Goal: Task Accomplishment & Management: Complete application form

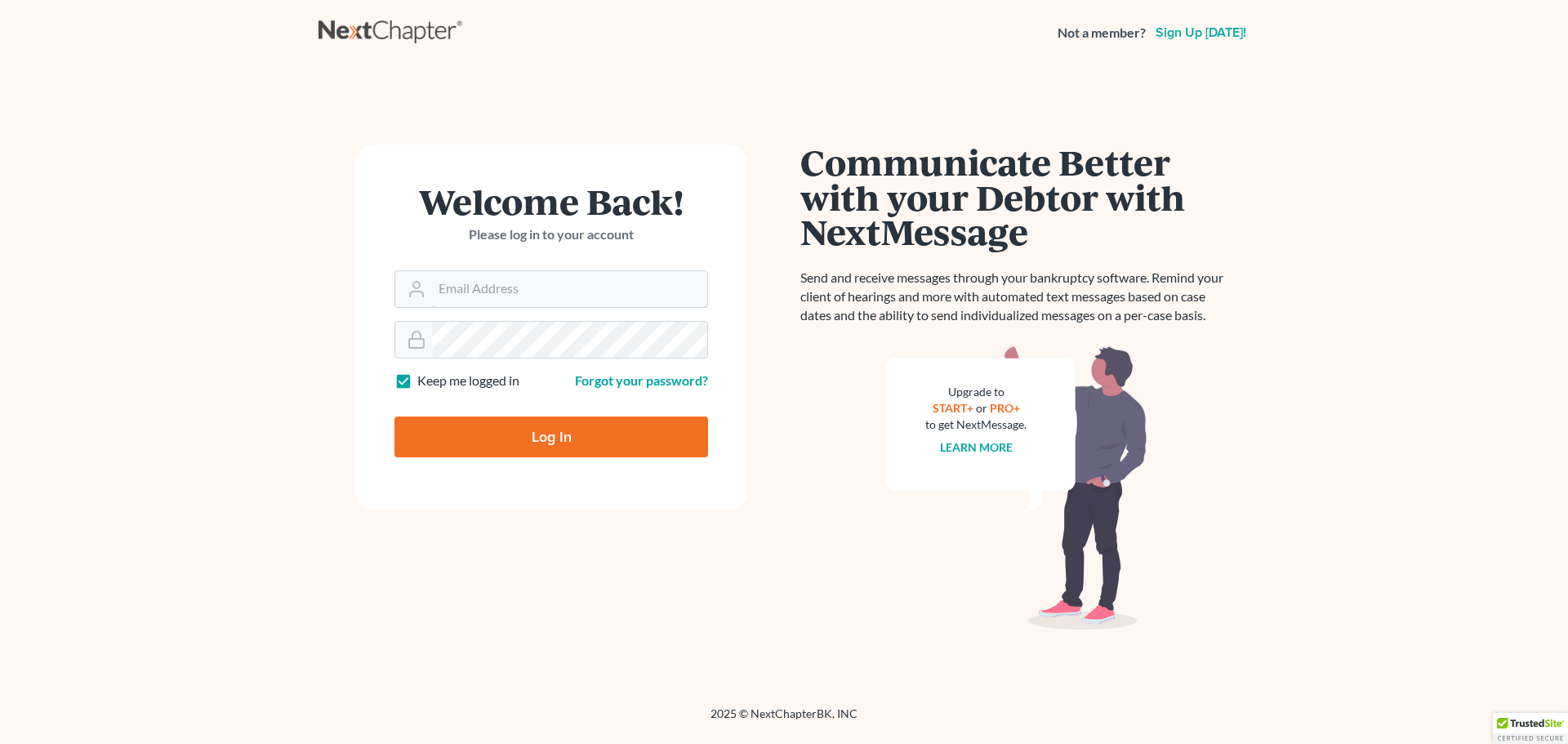
type input "[EMAIL_ADDRESS][DOMAIN_NAME]"
click at [549, 437] on input "Log In" at bounding box center [552, 437] width 314 height 41
type input "Thinking..."
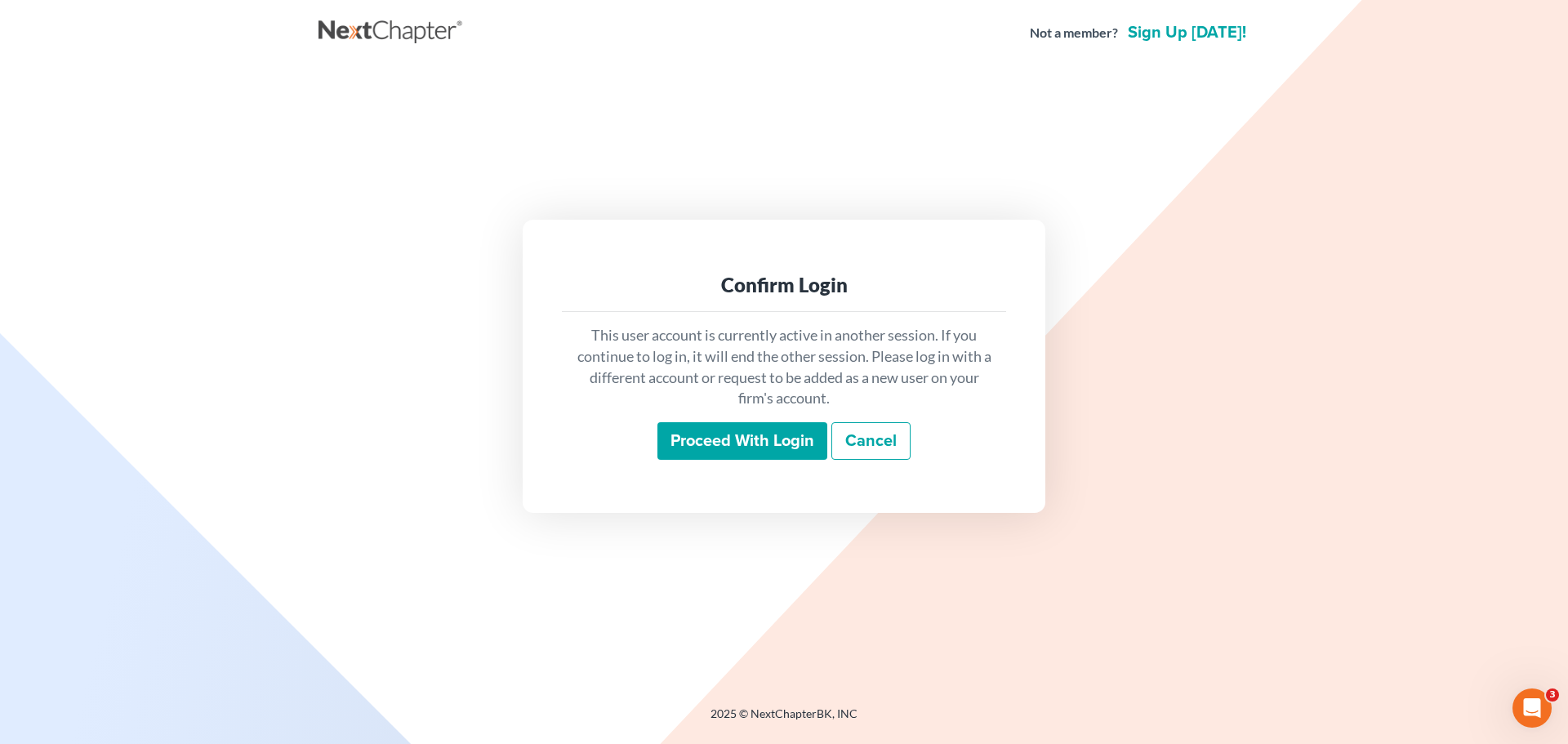
click at [764, 433] on input "Proceed with login" at bounding box center [743, 441] width 170 height 38
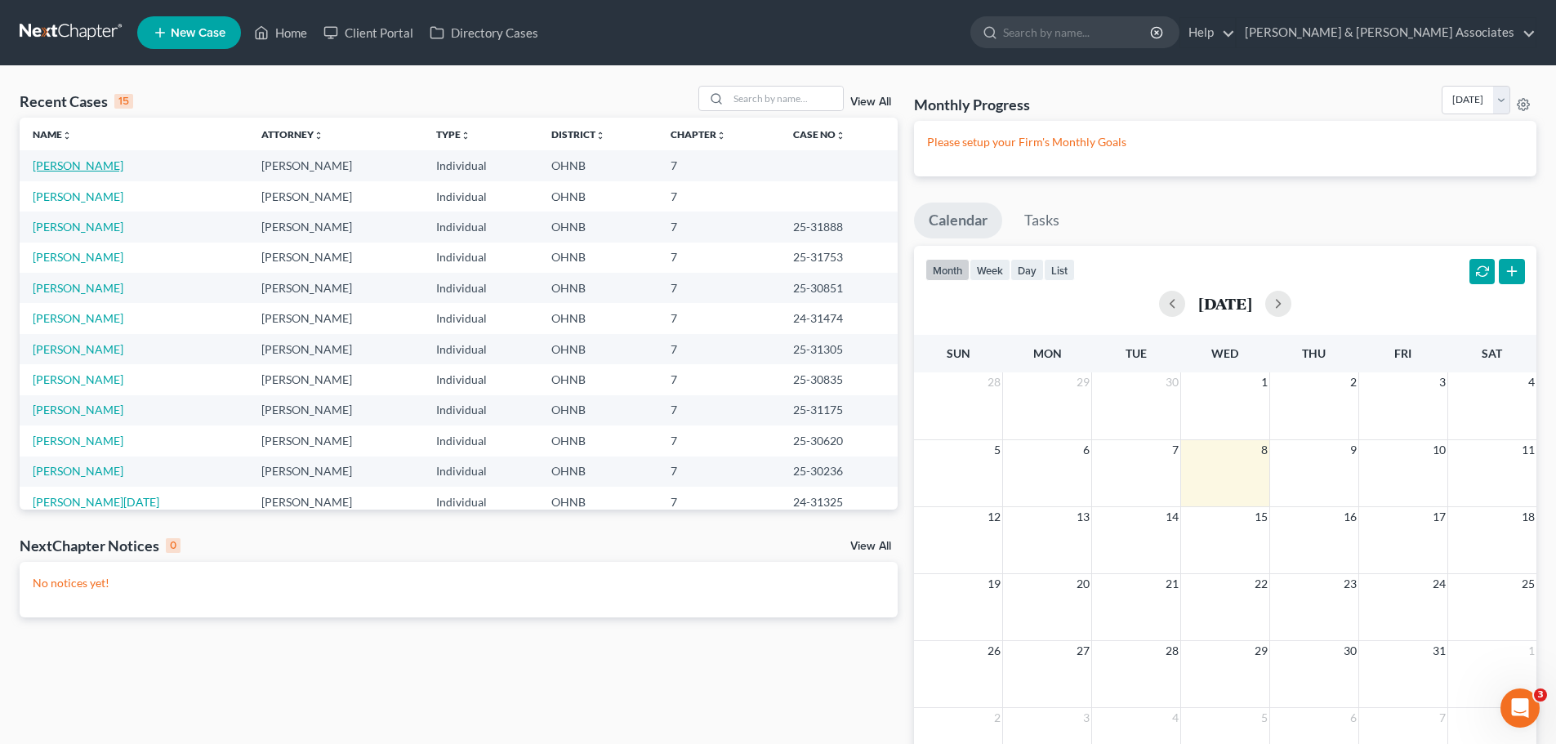
click at [73, 169] on link "Murray, Gustave" at bounding box center [78, 165] width 91 height 14
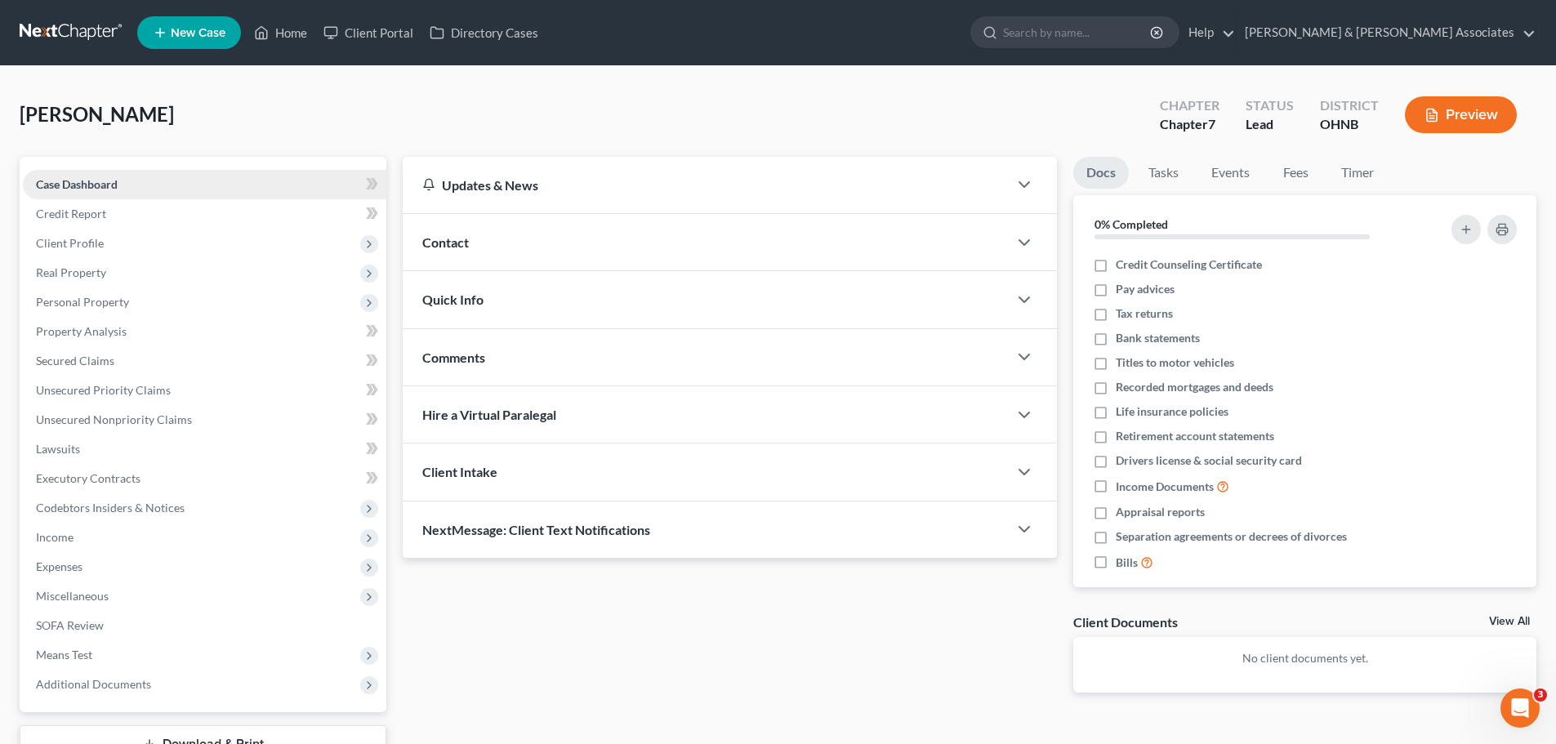
click at [127, 180] on link "Case Dashboard" at bounding box center [204, 184] width 363 height 29
click at [105, 204] on link "Credit Report" at bounding box center [204, 213] width 363 height 29
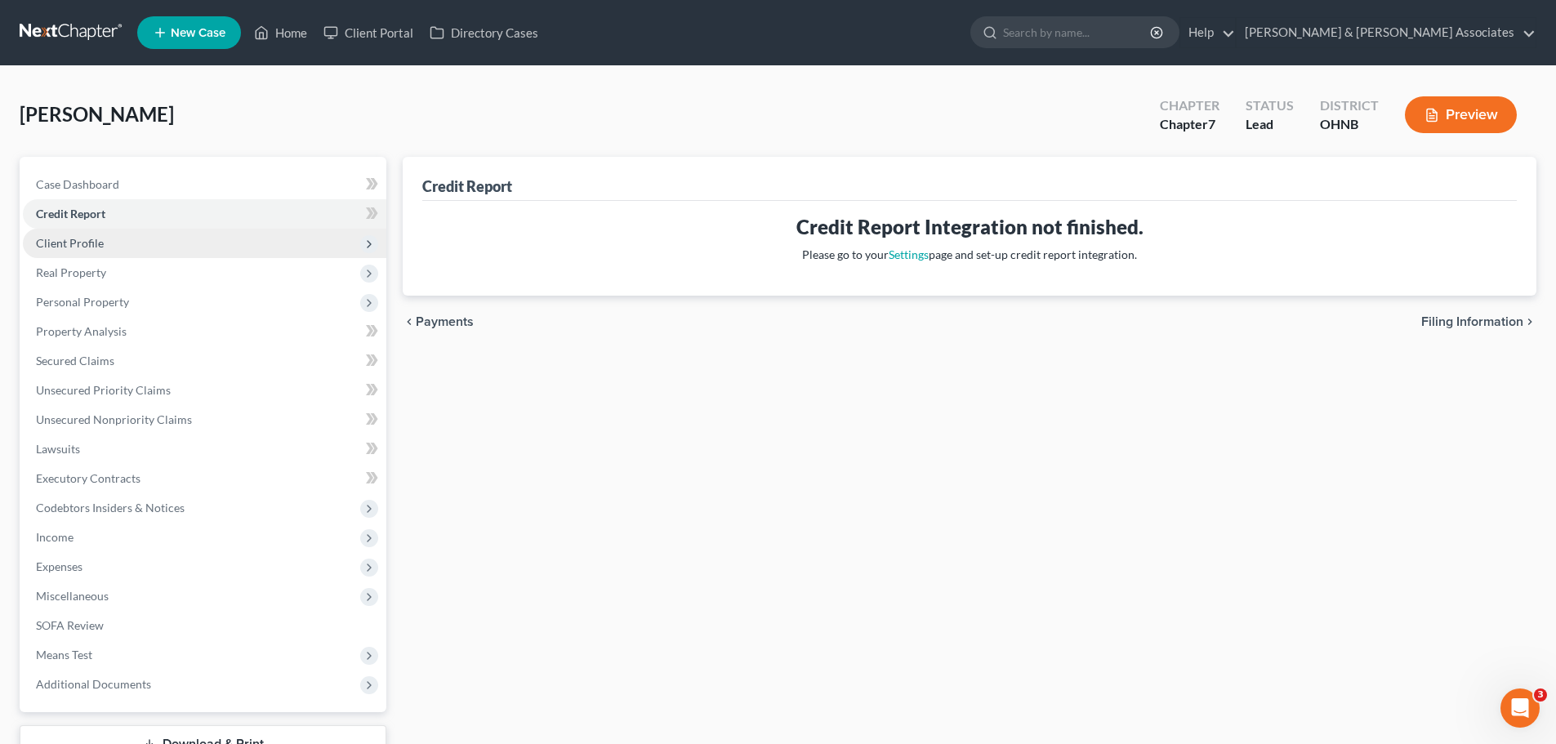
click at [93, 242] on span "Client Profile" at bounding box center [70, 243] width 68 height 14
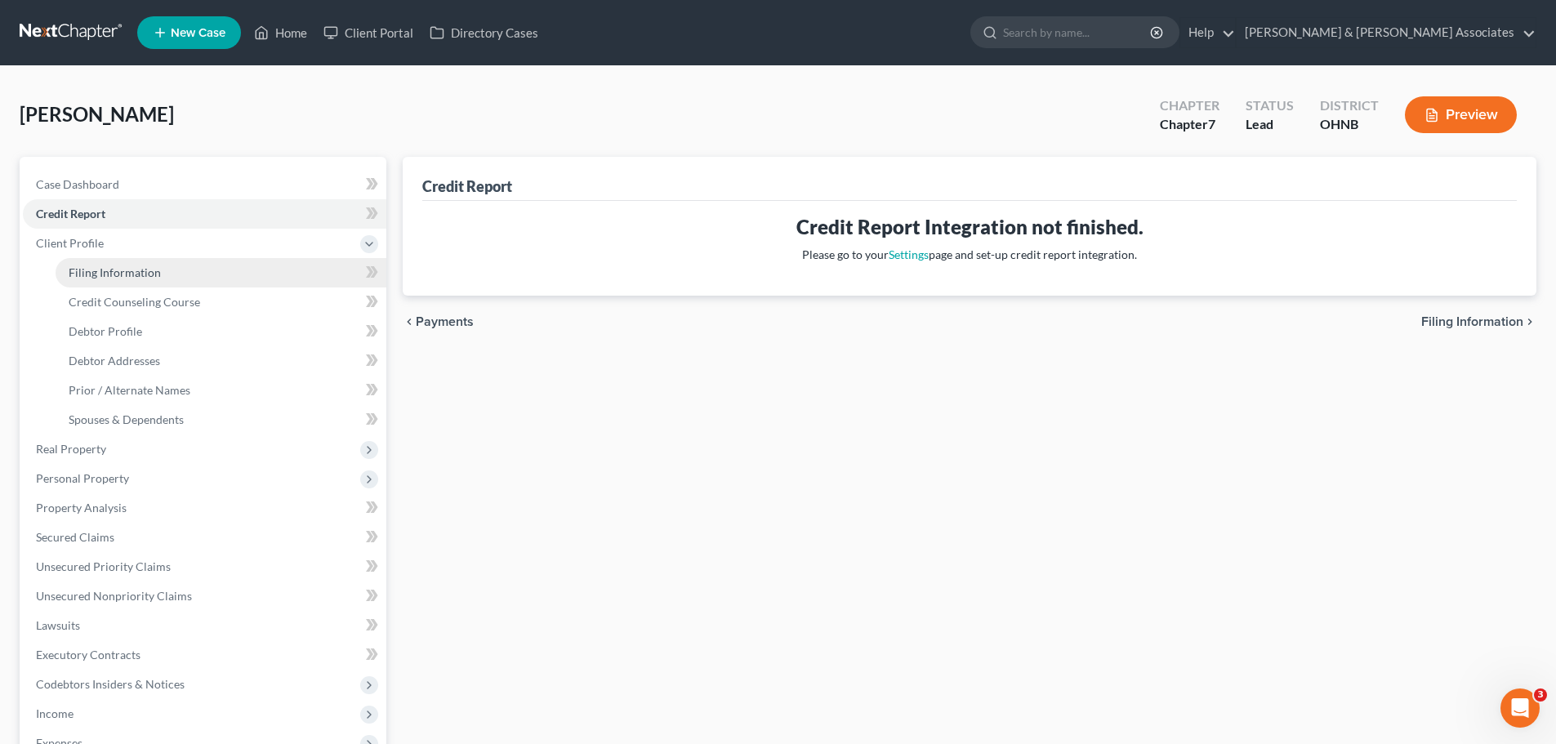
click at [109, 281] on link "Filing Information" at bounding box center [221, 272] width 331 height 29
select select "1"
select select "0"
select select "61"
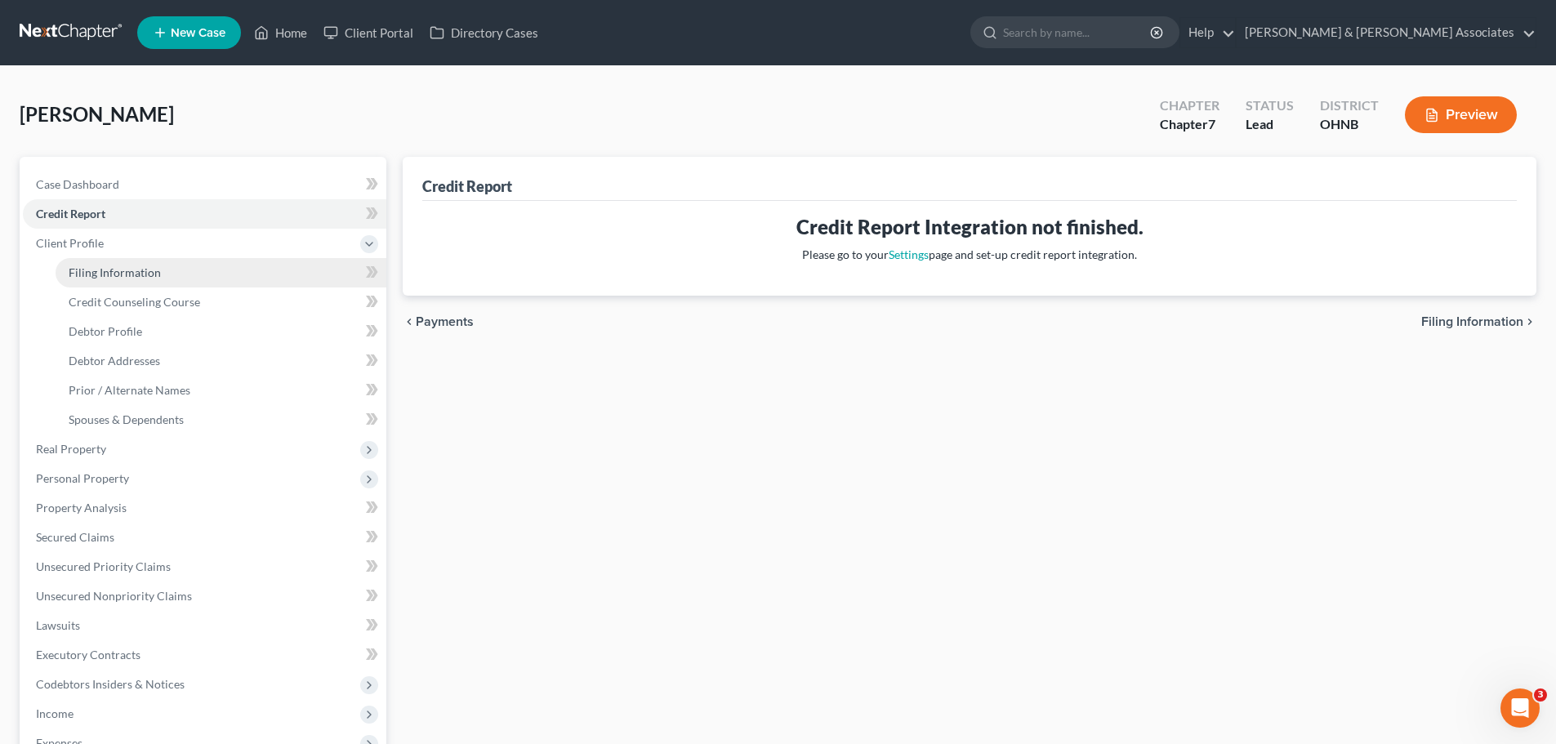
select select "1"
select select "36"
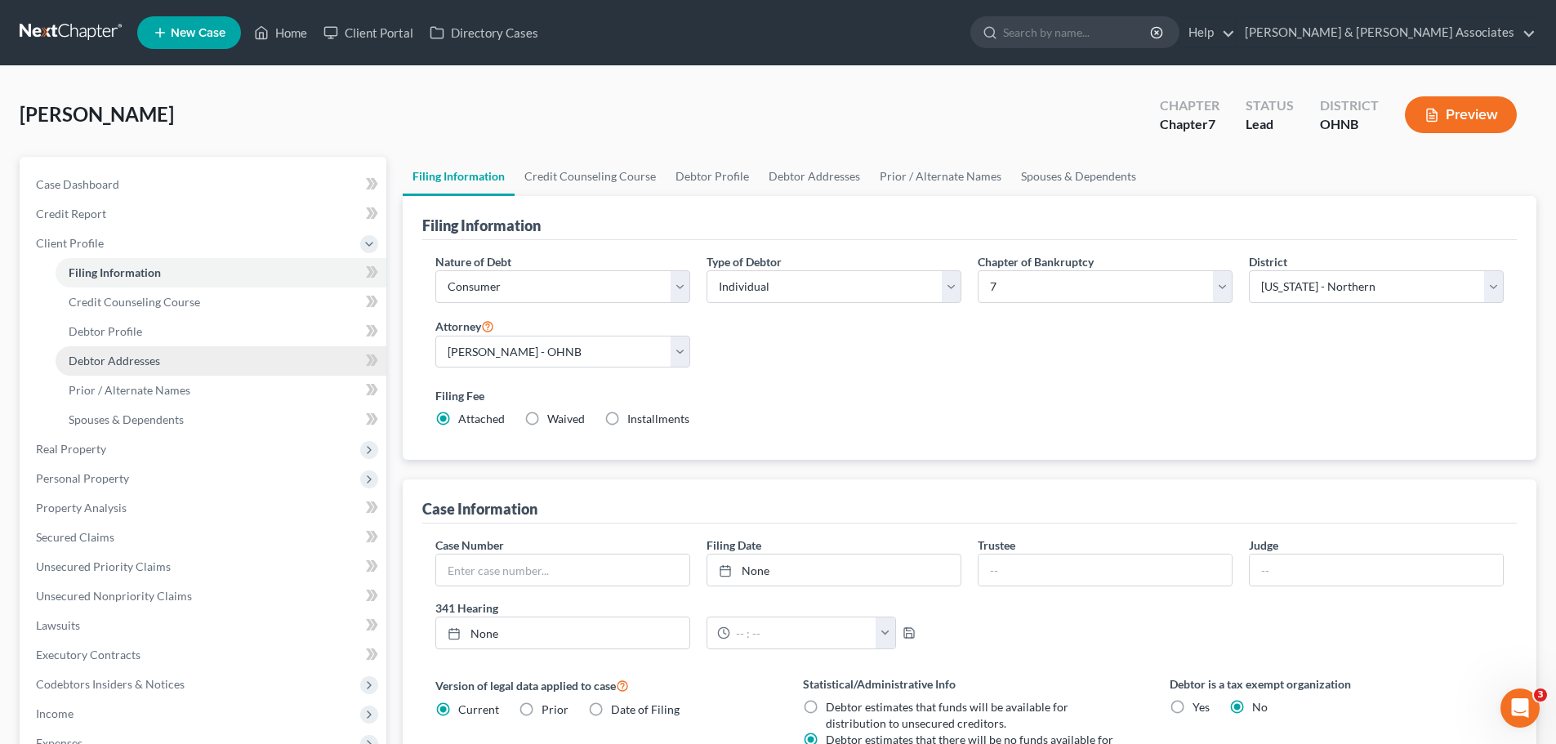
click at [128, 362] on span "Debtor Addresses" at bounding box center [114, 361] width 91 height 14
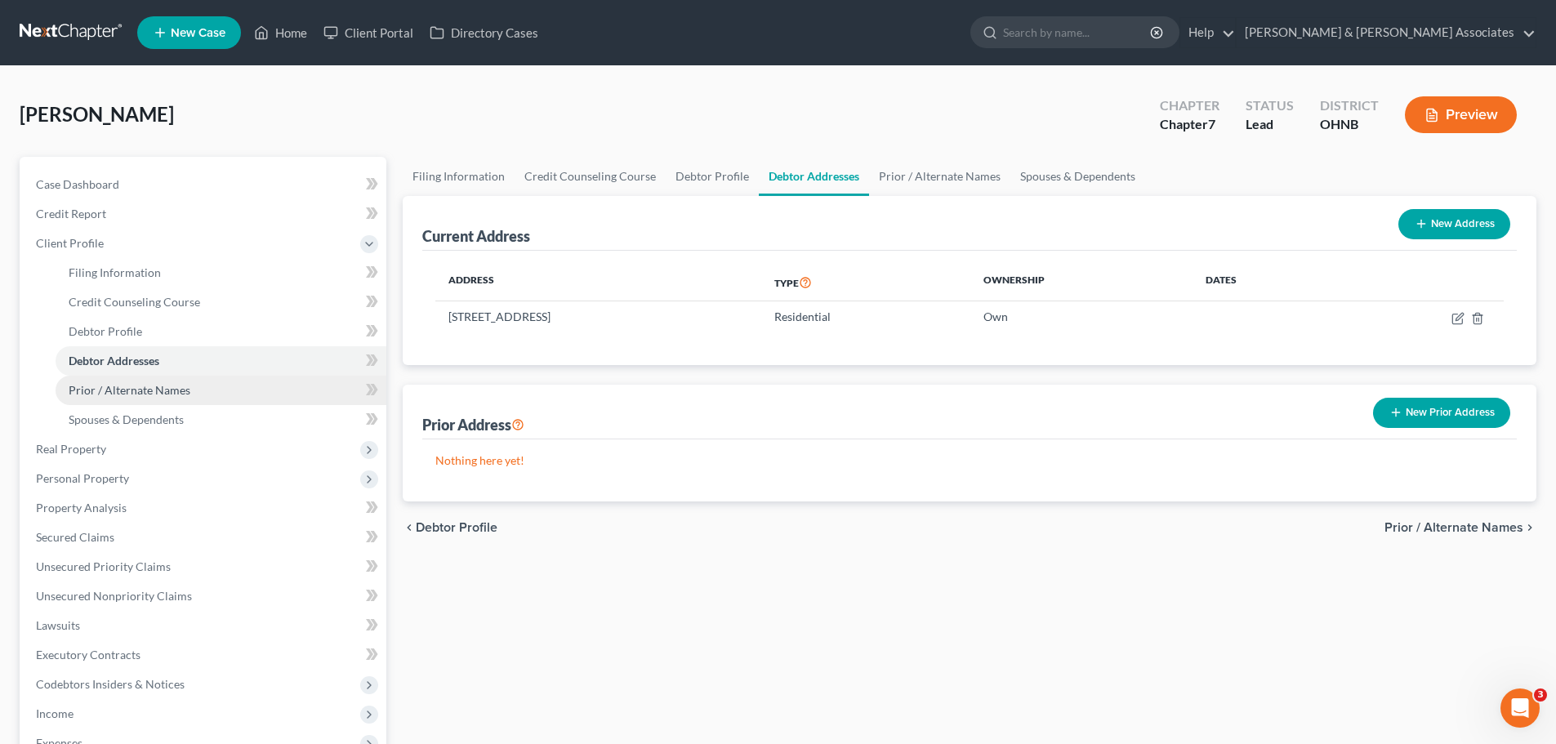
click at [154, 386] on span "Prior / Alternate Names" at bounding box center [130, 390] width 122 height 14
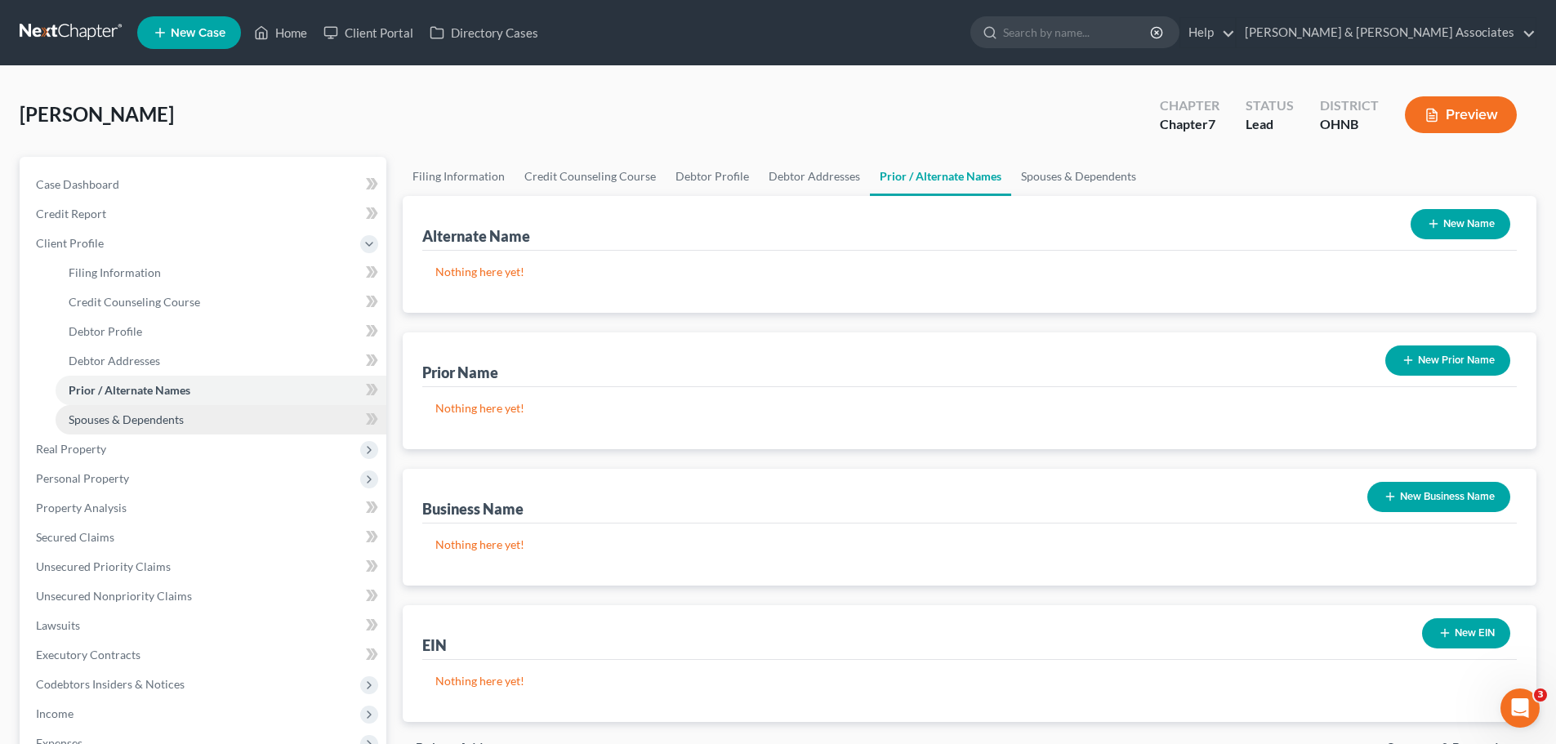
click at [94, 422] on span "Spouses & Dependents" at bounding box center [126, 419] width 115 height 14
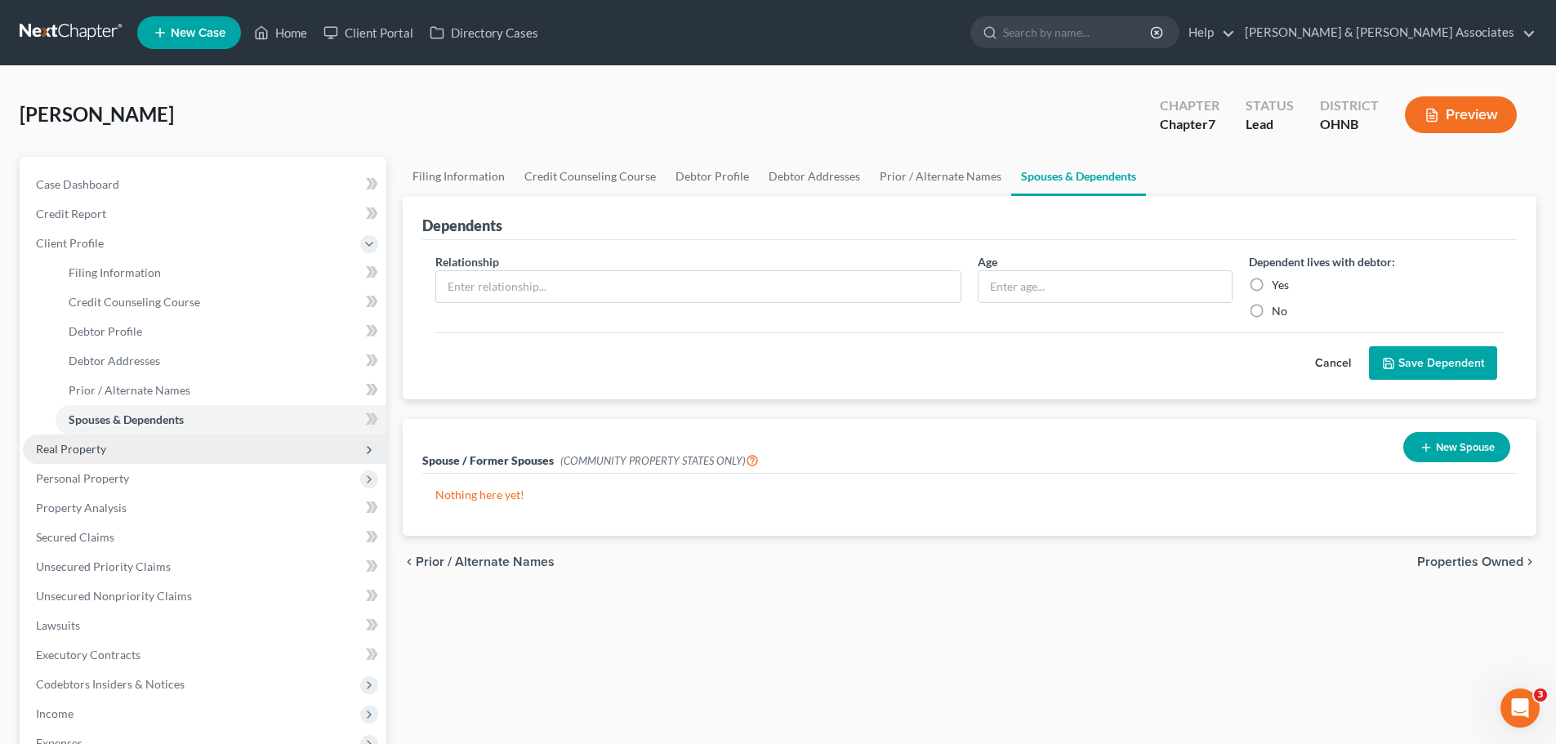
click at [59, 449] on span "Real Property" at bounding box center [71, 449] width 70 height 14
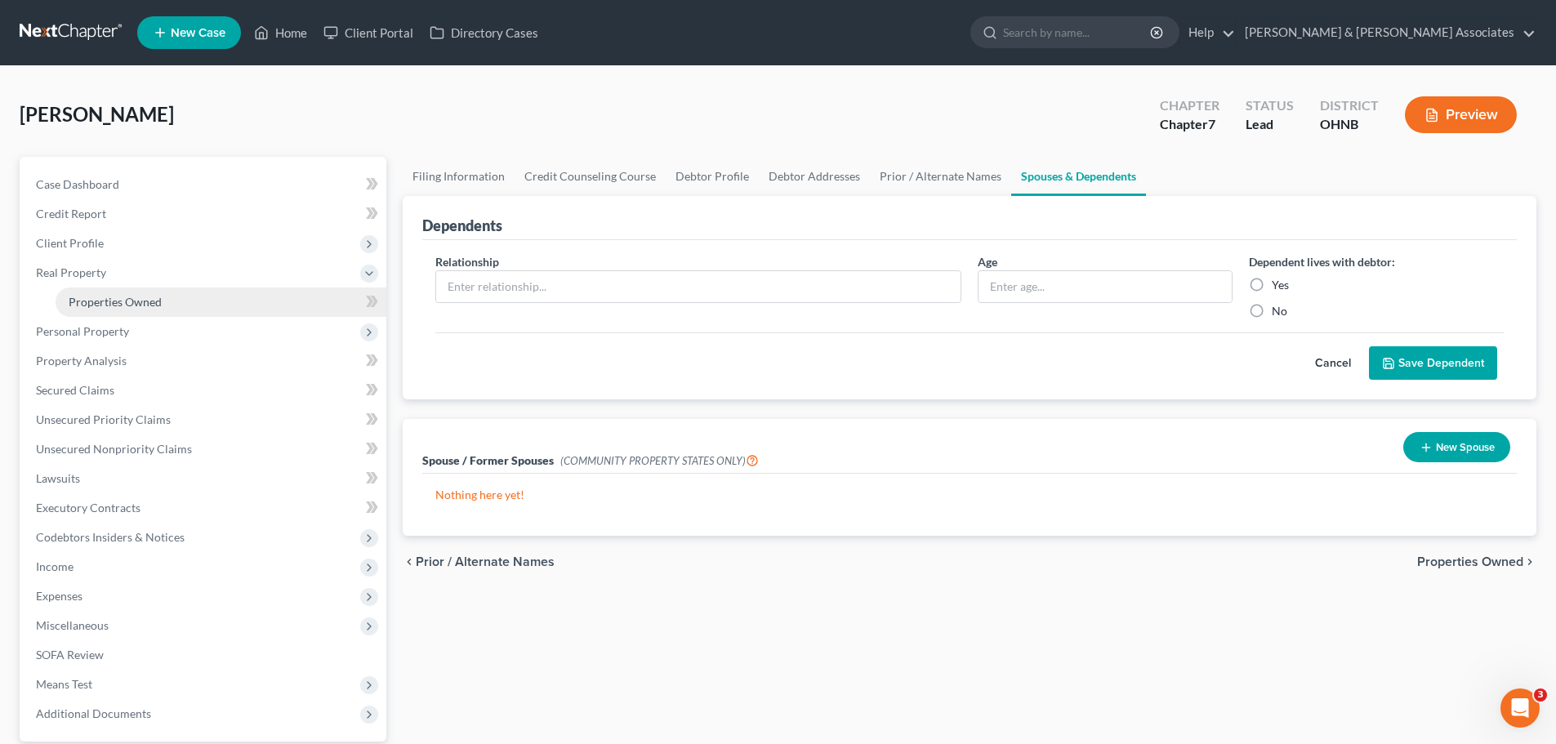
click at [79, 296] on span "Properties Owned" at bounding box center [115, 302] width 93 height 14
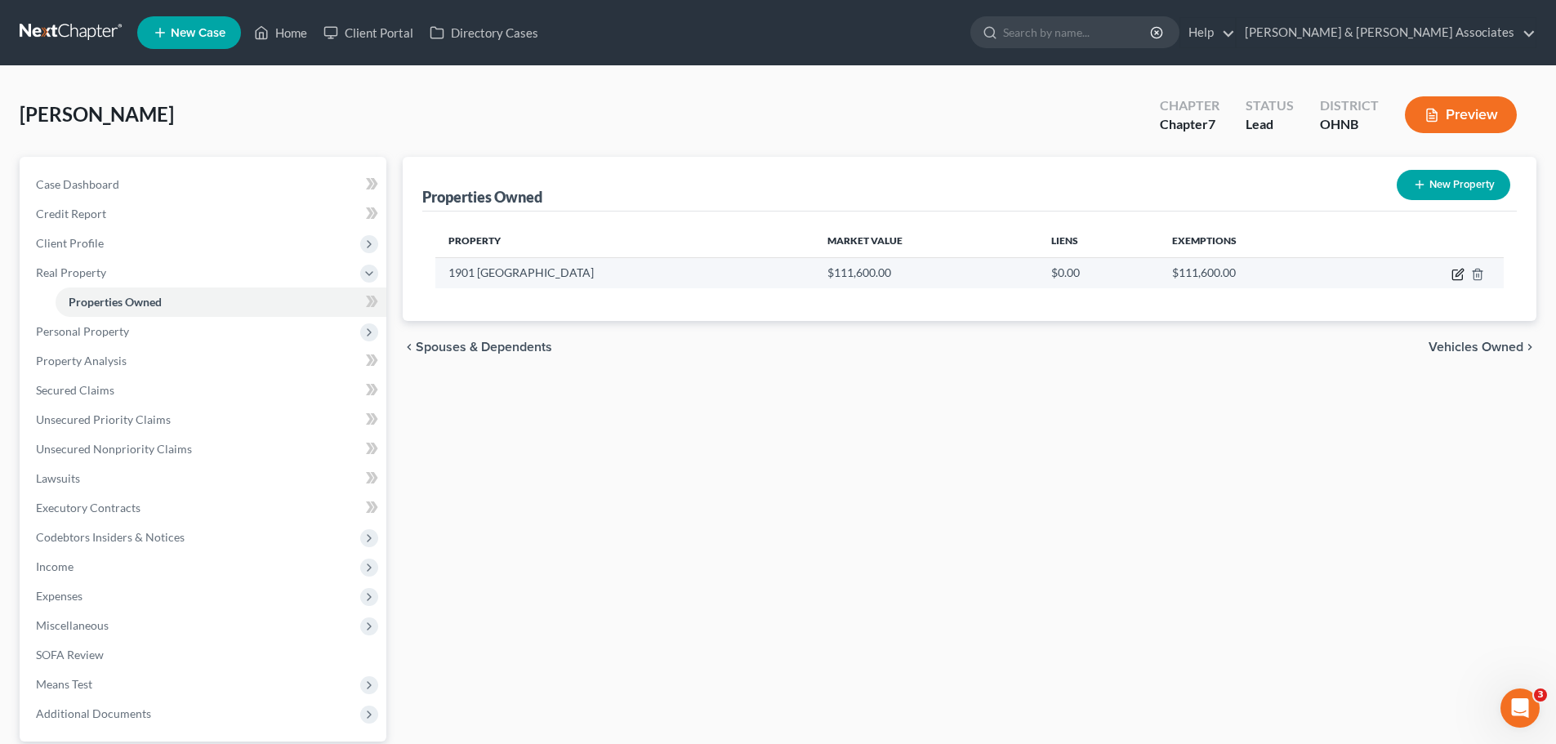
click at [1454, 271] on icon "button" at bounding box center [1457, 274] width 13 height 13
select select "36"
select select "0"
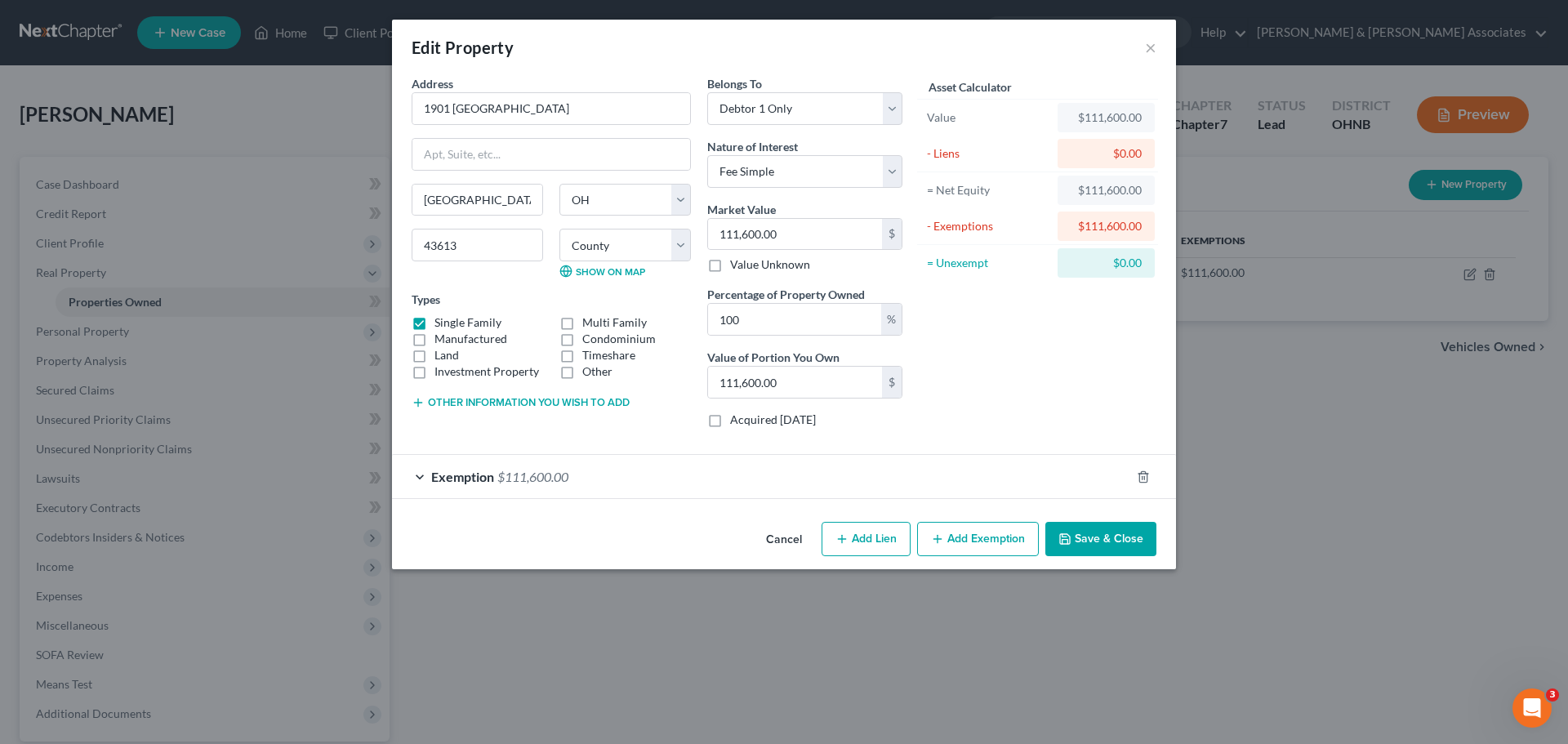
click at [470, 476] on span "Exemption" at bounding box center [462, 477] width 63 height 16
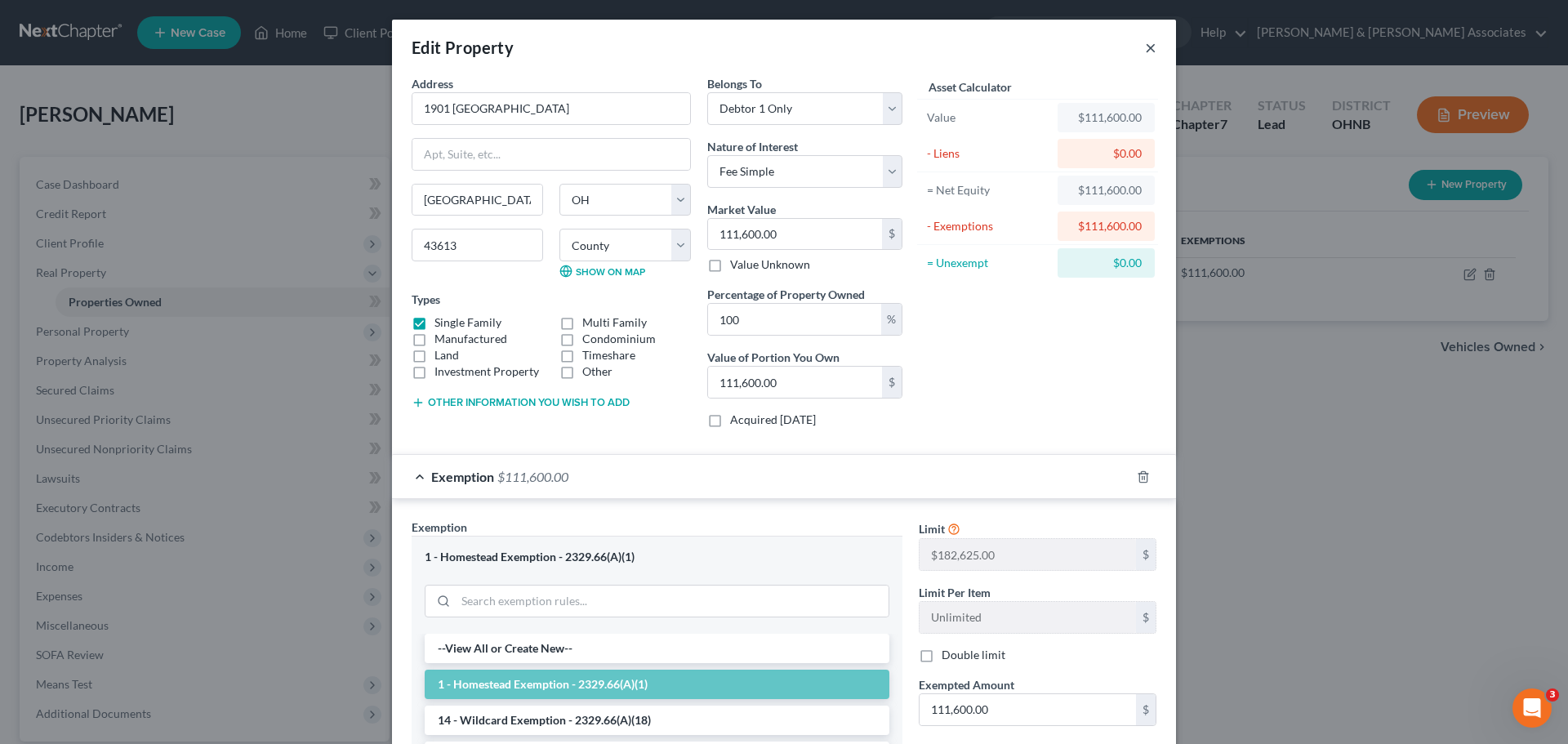
click at [1145, 51] on button "×" at bounding box center [1150, 48] width 11 height 20
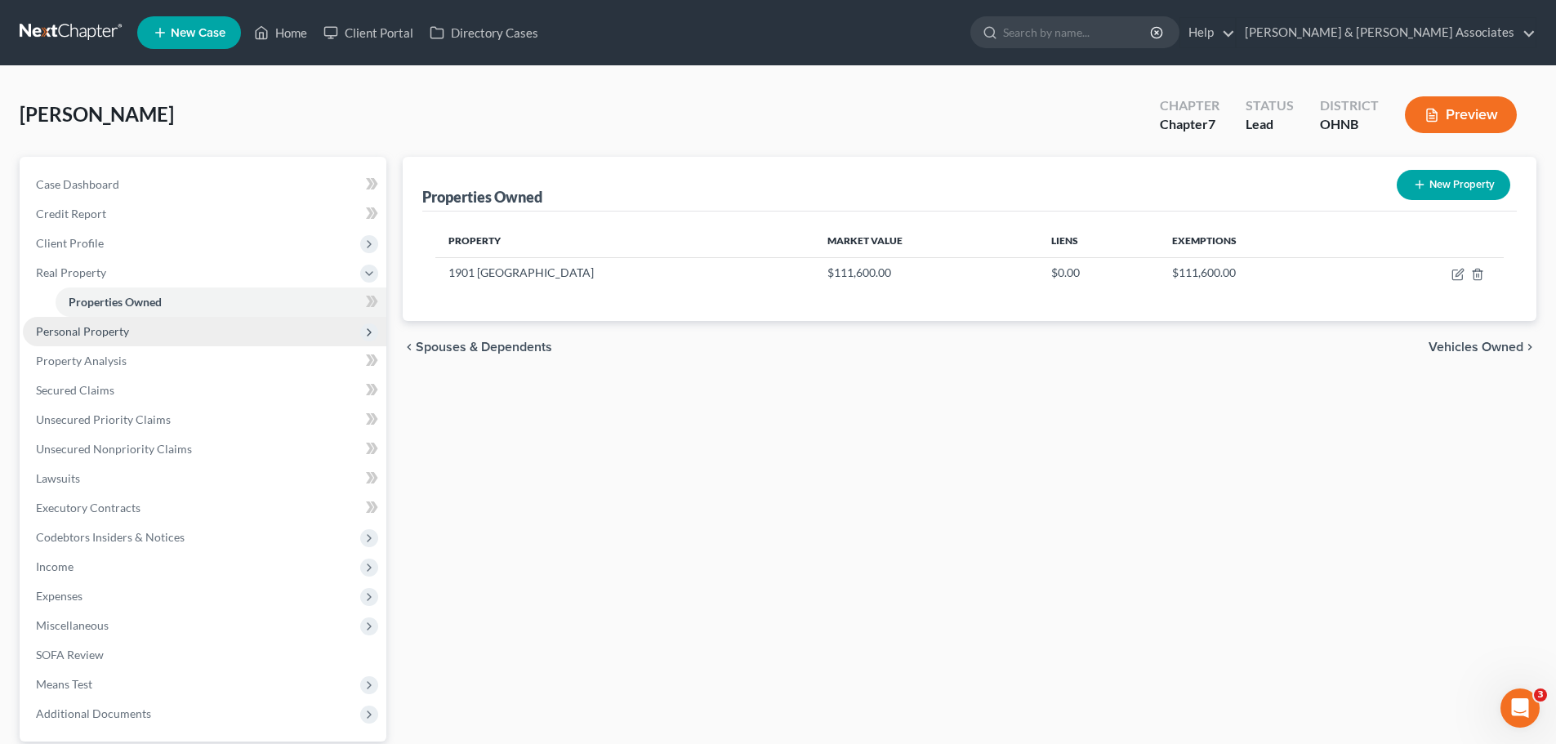
click at [62, 317] on span "Personal Property" at bounding box center [204, 331] width 363 height 29
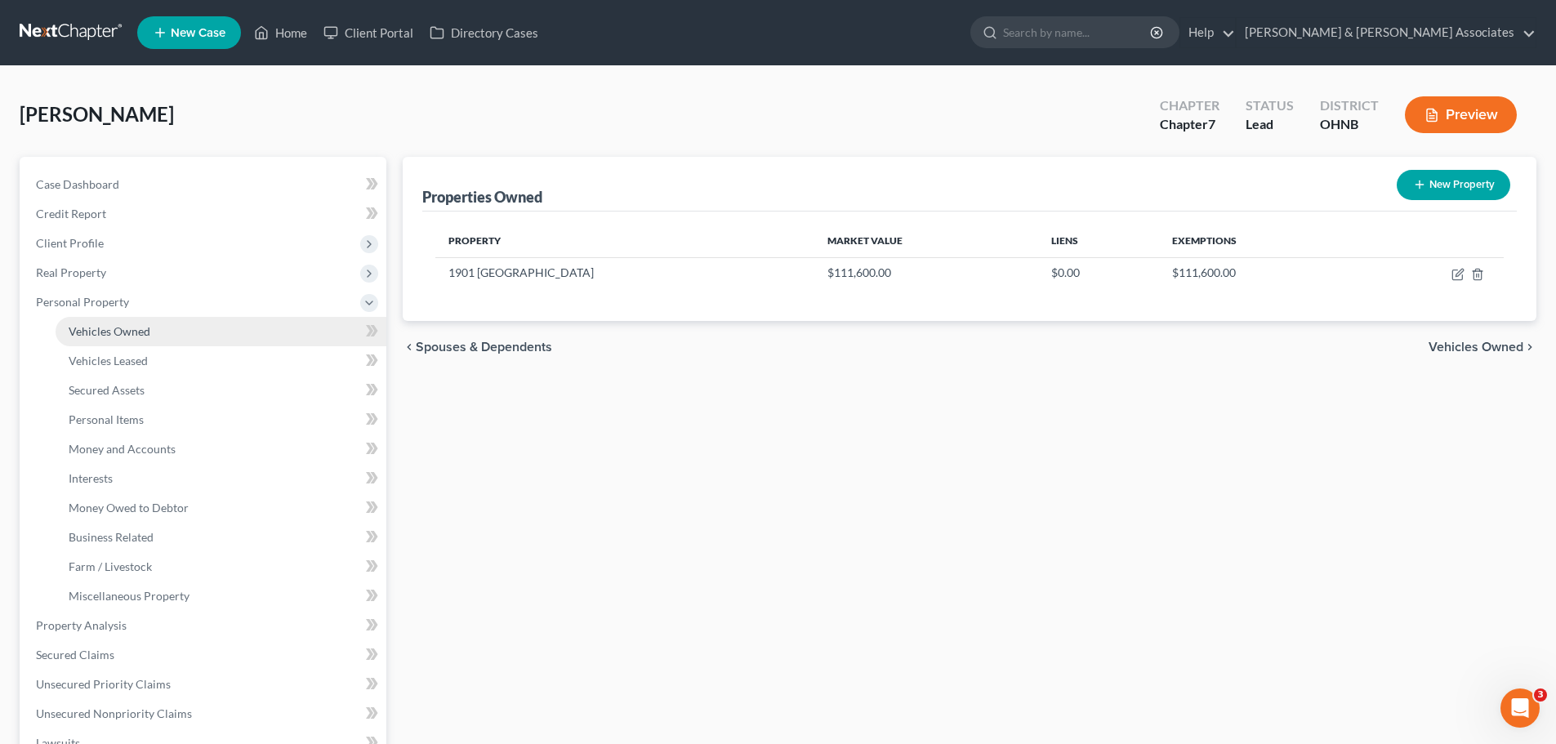
click at [124, 332] on span "Vehicles Owned" at bounding box center [110, 331] width 82 height 14
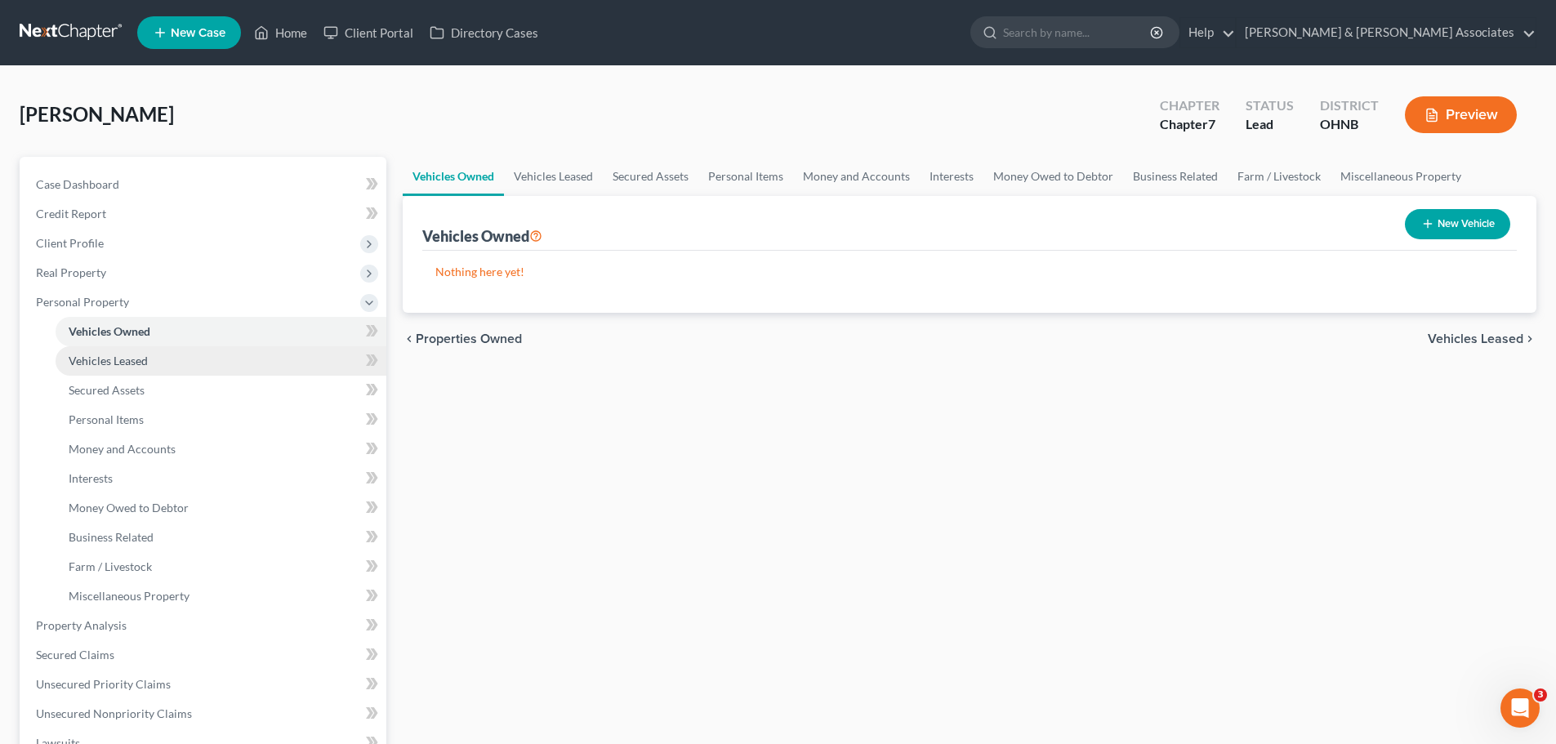
click at [119, 359] on span "Vehicles Leased" at bounding box center [108, 361] width 79 height 14
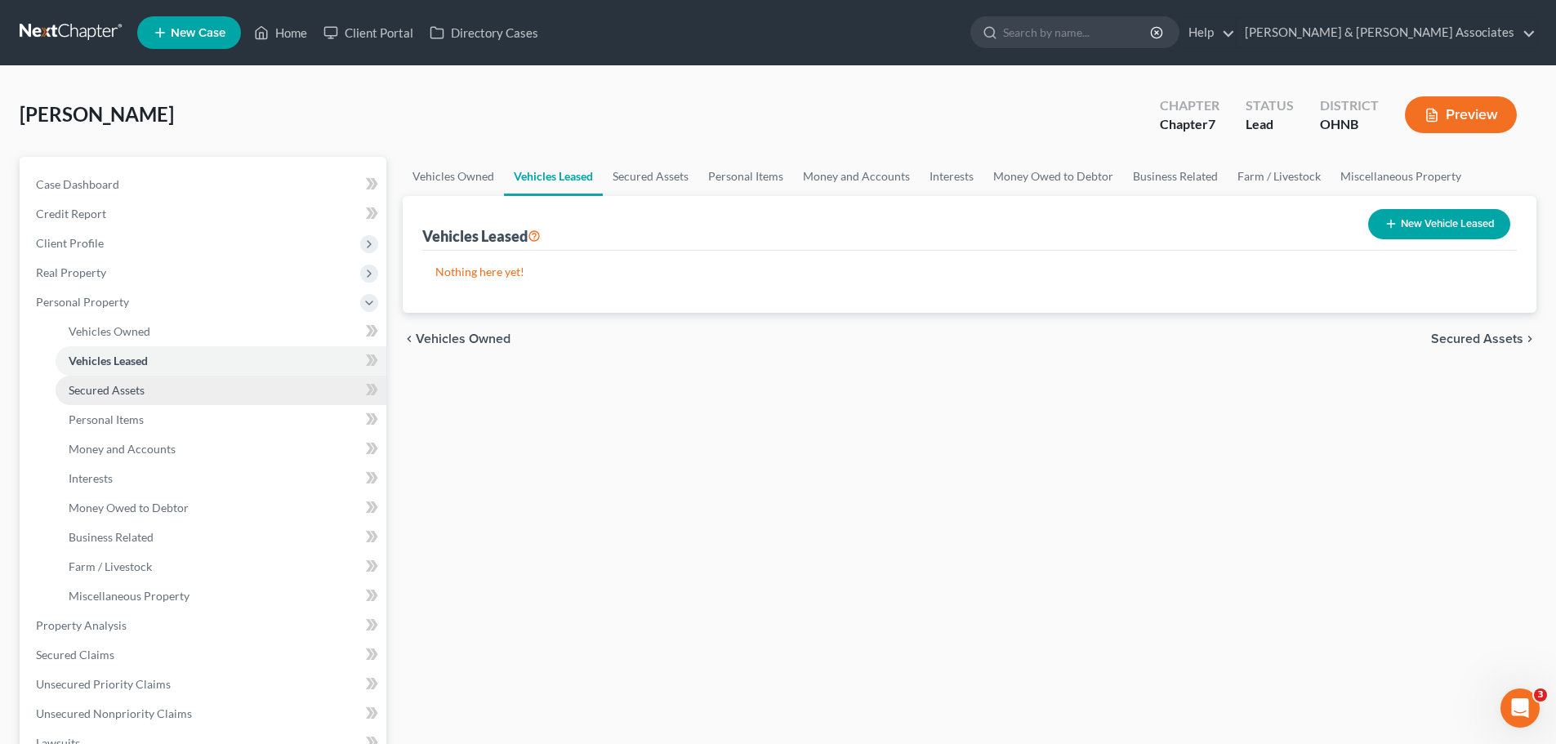
click at [117, 388] on span "Secured Assets" at bounding box center [107, 390] width 76 height 14
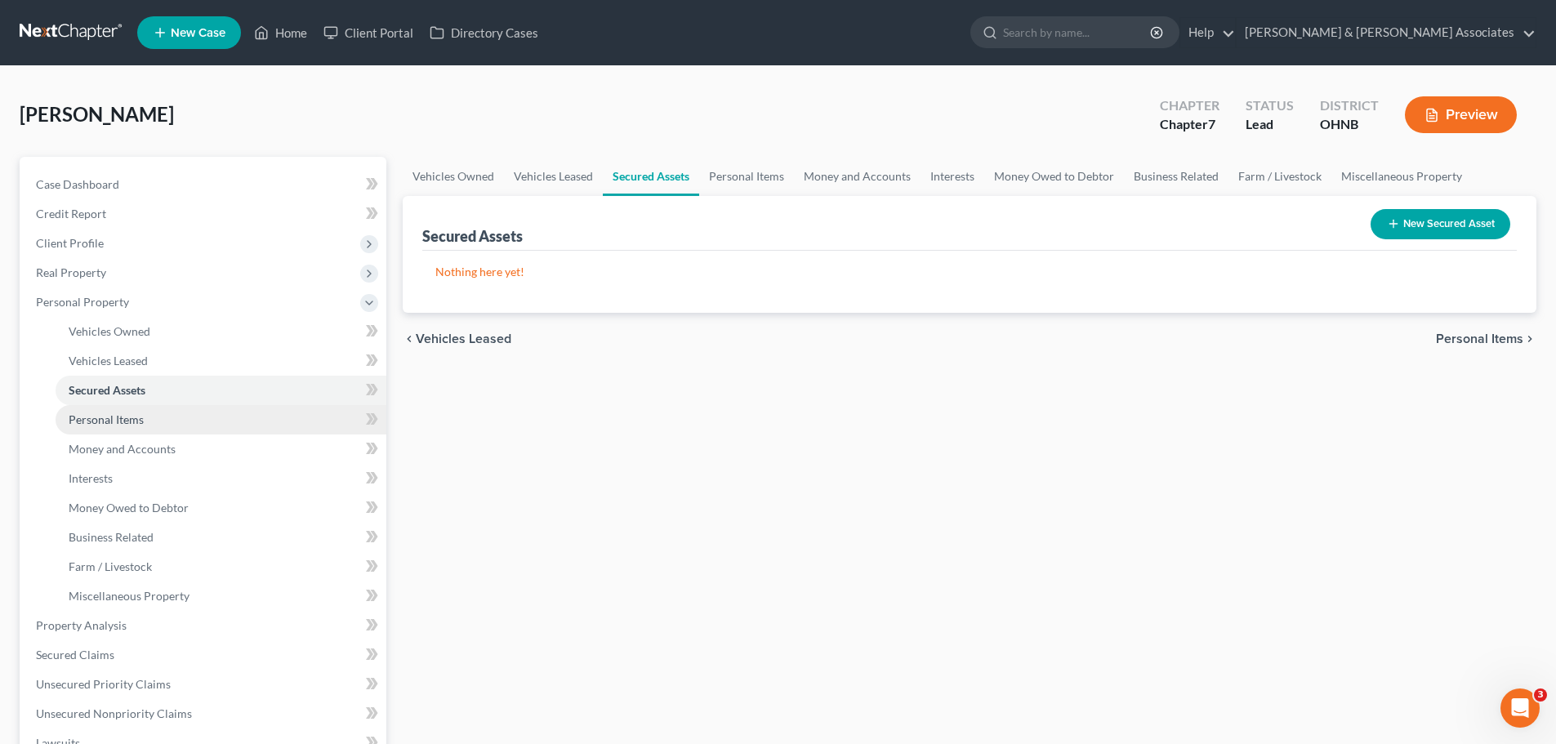
click at [116, 423] on span "Personal Items" at bounding box center [106, 419] width 75 height 14
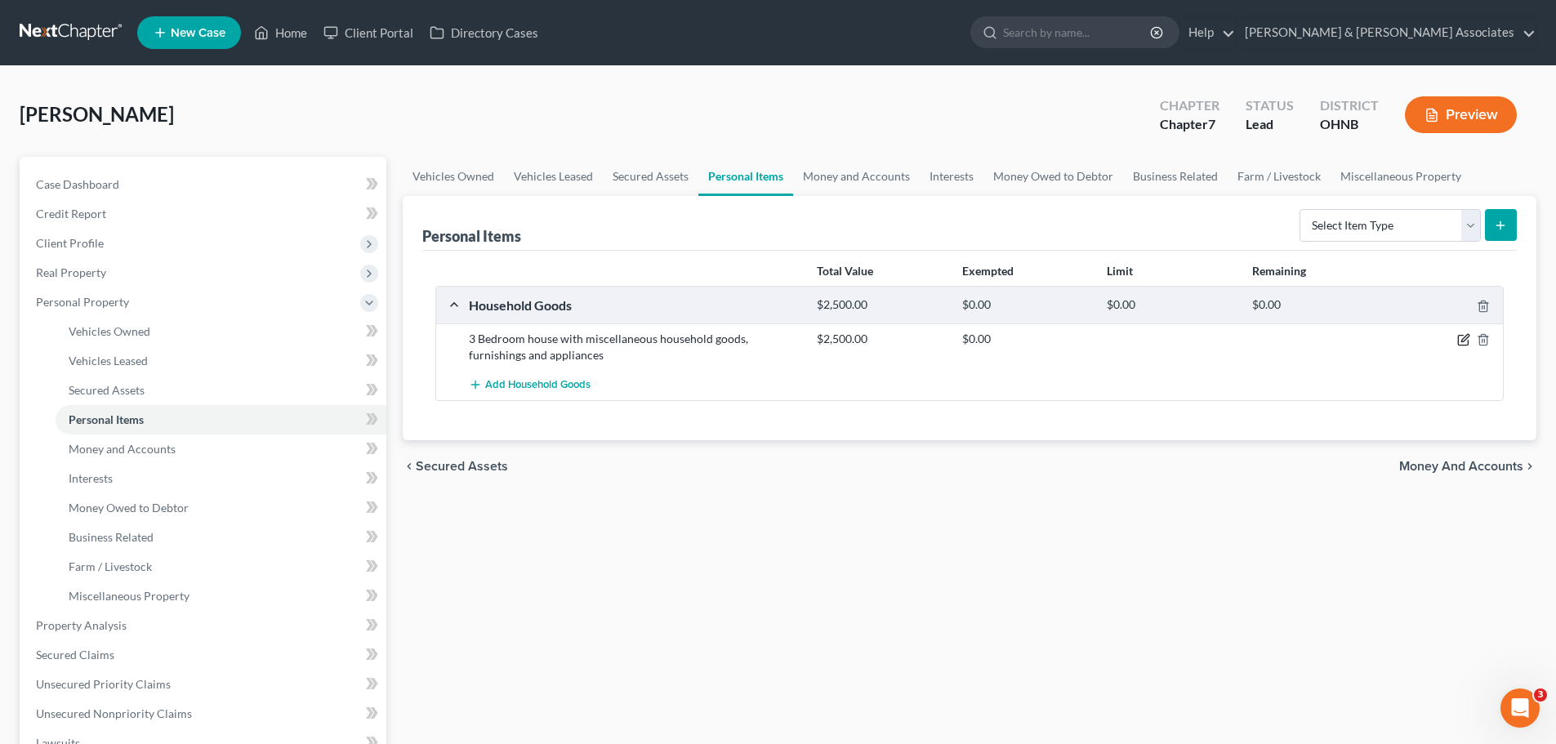
click at [1458, 340] on icon "button" at bounding box center [1463, 341] width 10 height 10
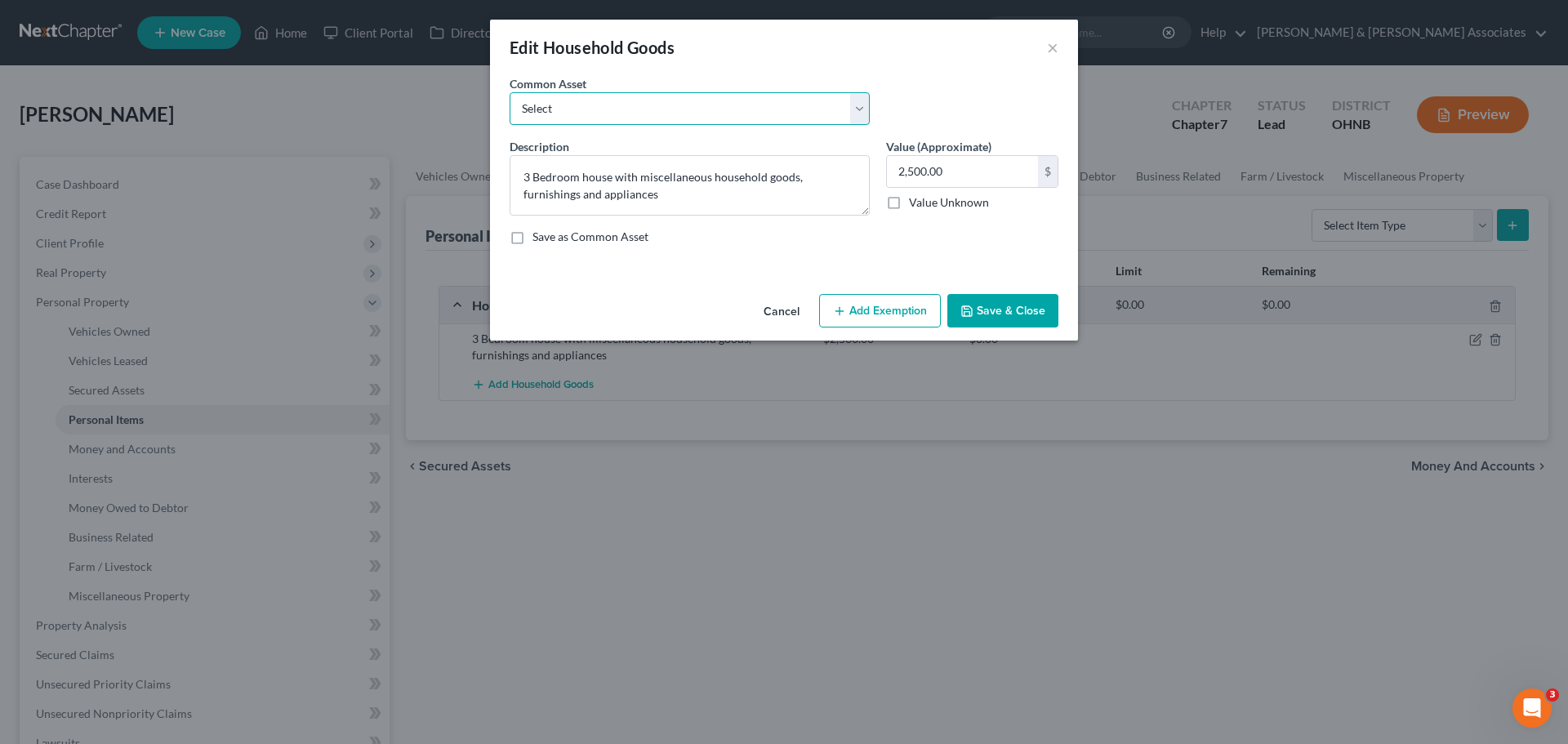
click at [861, 100] on select "Select 3 Bedroom house with miscellaneous household goods, furnishings and appl…" at bounding box center [690, 108] width 360 height 33
select select "0"
click at [510, 92] on select "Select 3 Bedroom house with miscellaneous household goods, furnishings and appl…" at bounding box center [690, 108] width 360 height 33
click at [908, 311] on button "Add Exemption" at bounding box center [880, 311] width 122 height 34
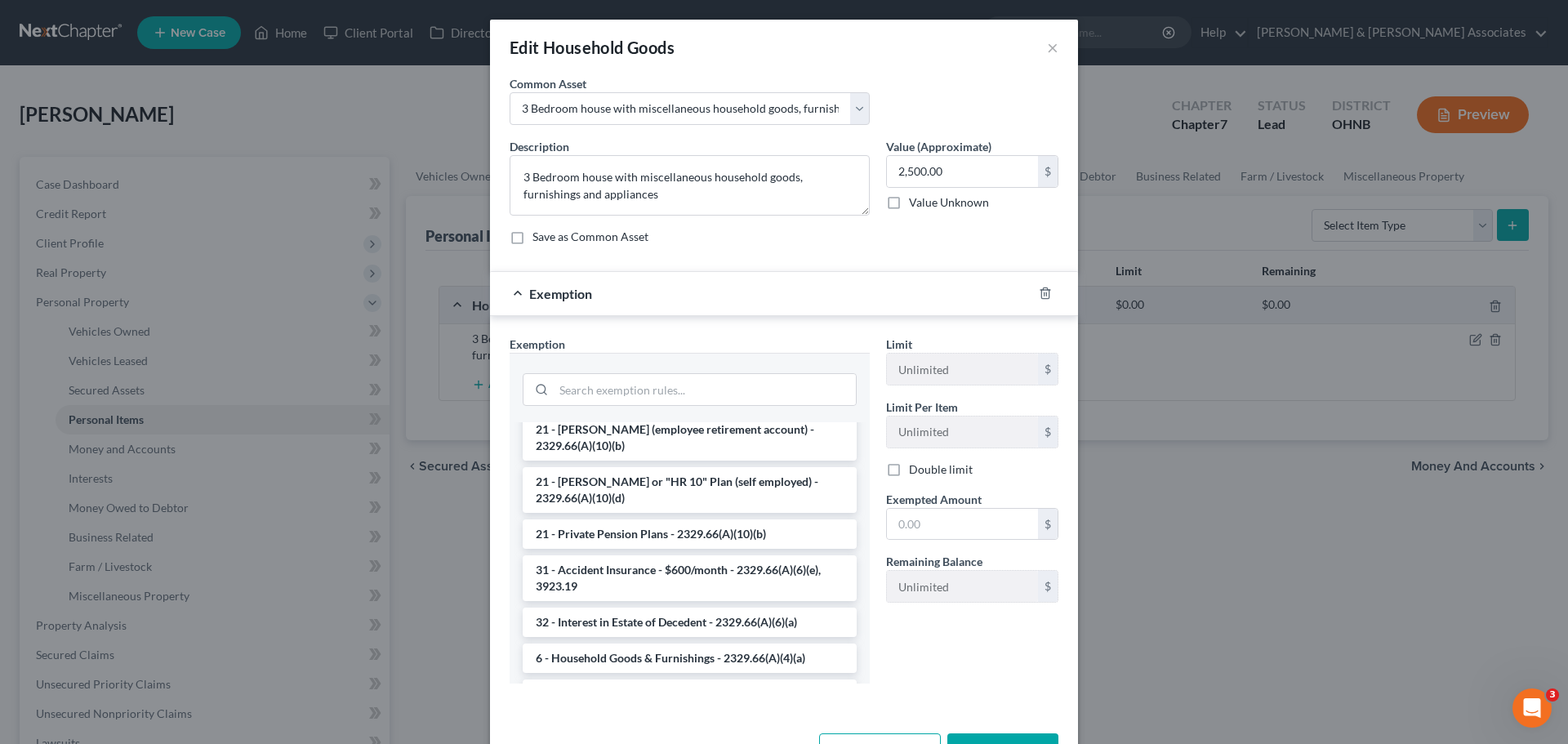
scroll to position [359, 0]
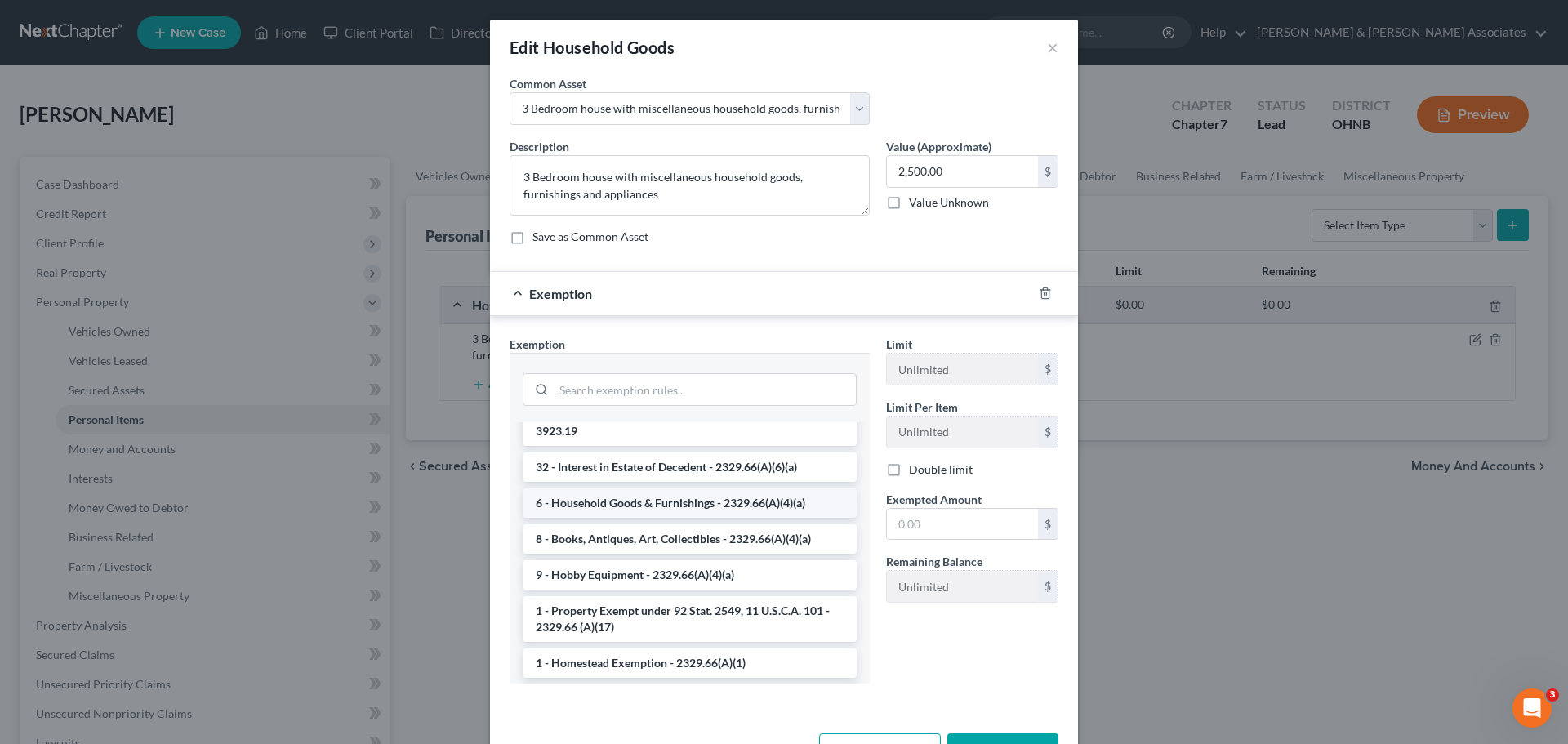
click at [692, 488] on li "6 - Household Goods & Furnishings - 2329.66(A)(4)(a)" at bounding box center [690, 502] width 334 height 29
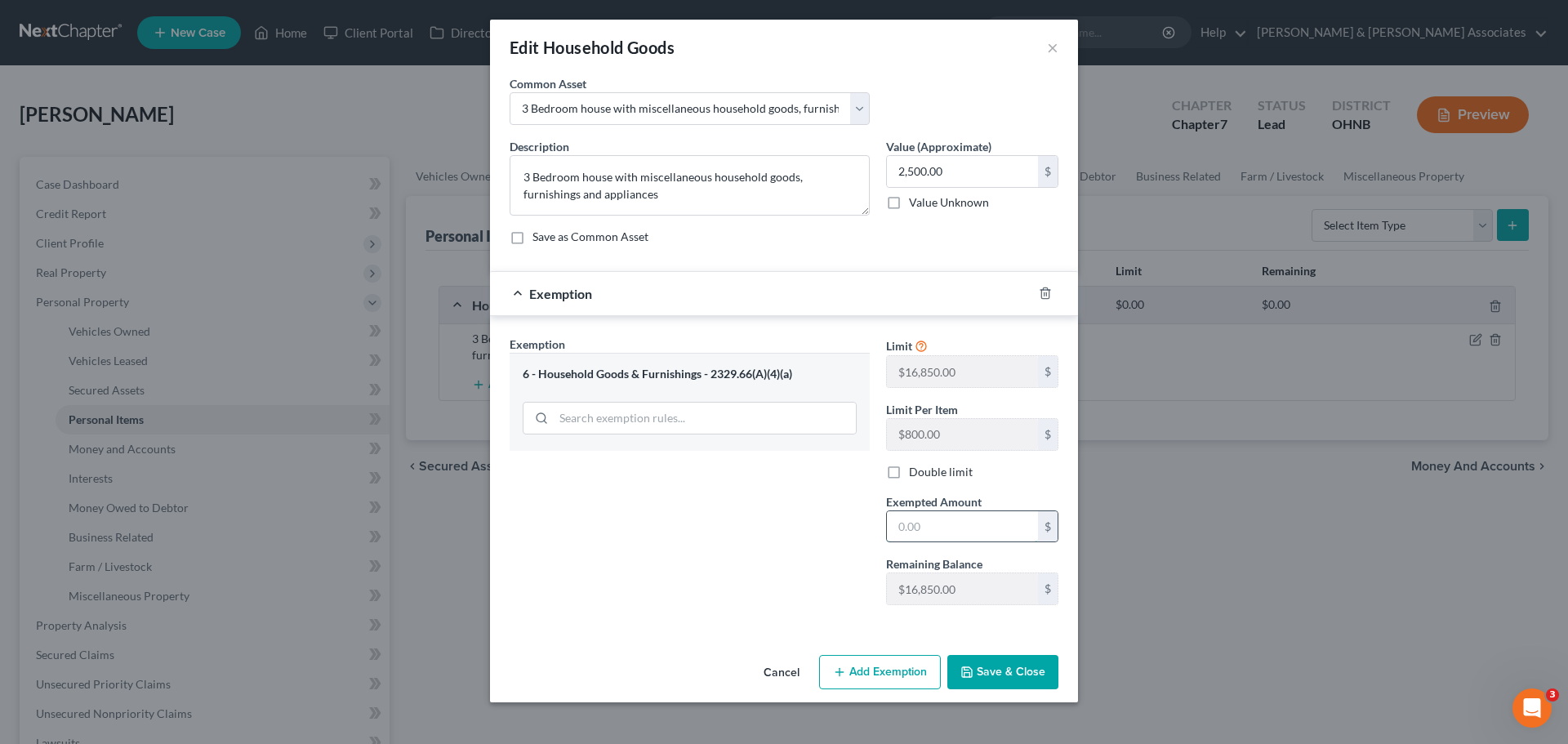
click at [966, 525] on input "text" at bounding box center [962, 526] width 151 height 31
type input "2,500.00"
click at [1021, 668] on button "Save & Close" at bounding box center [1002, 672] width 111 height 34
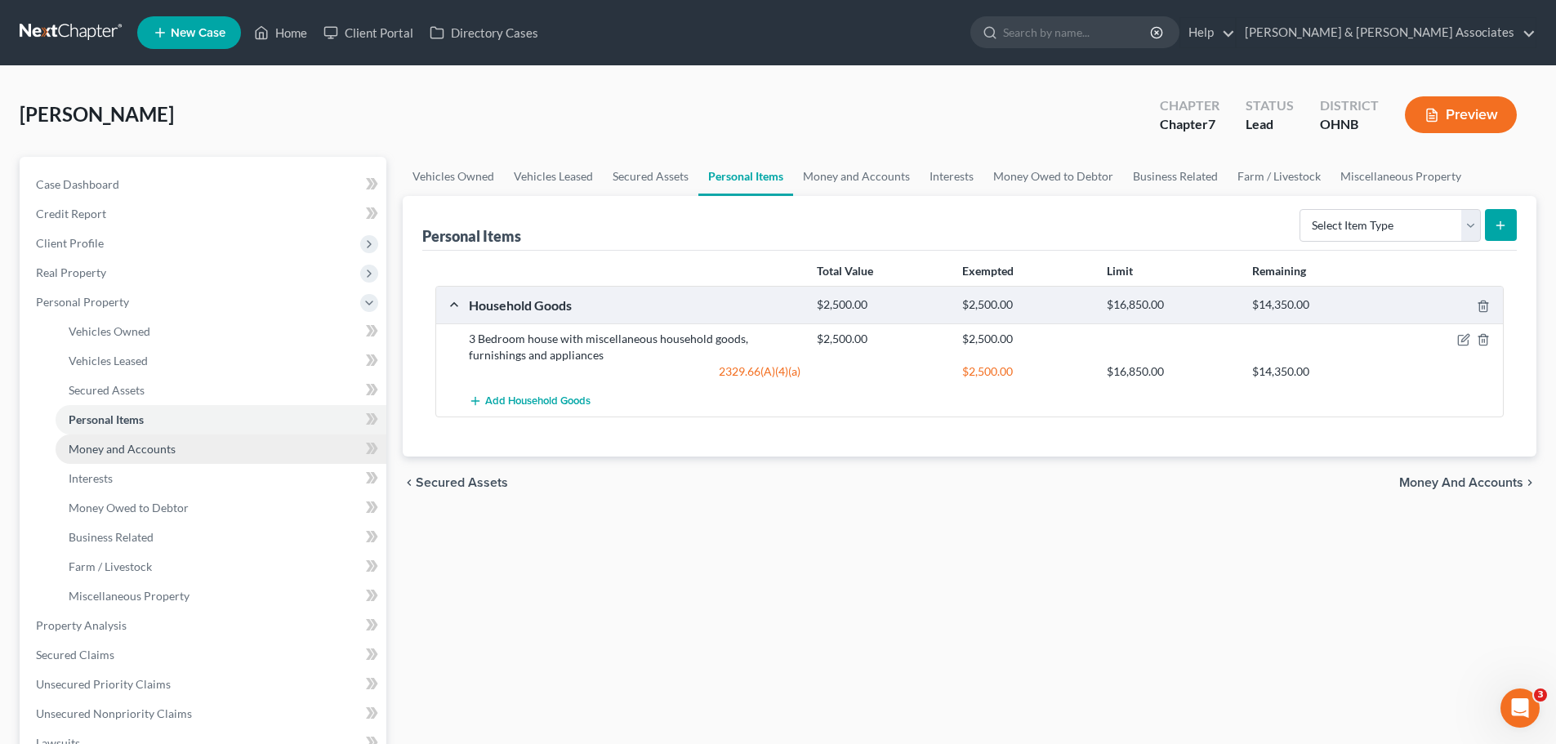
click at [102, 455] on span "Money and Accounts" at bounding box center [122, 449] width 107 height 14
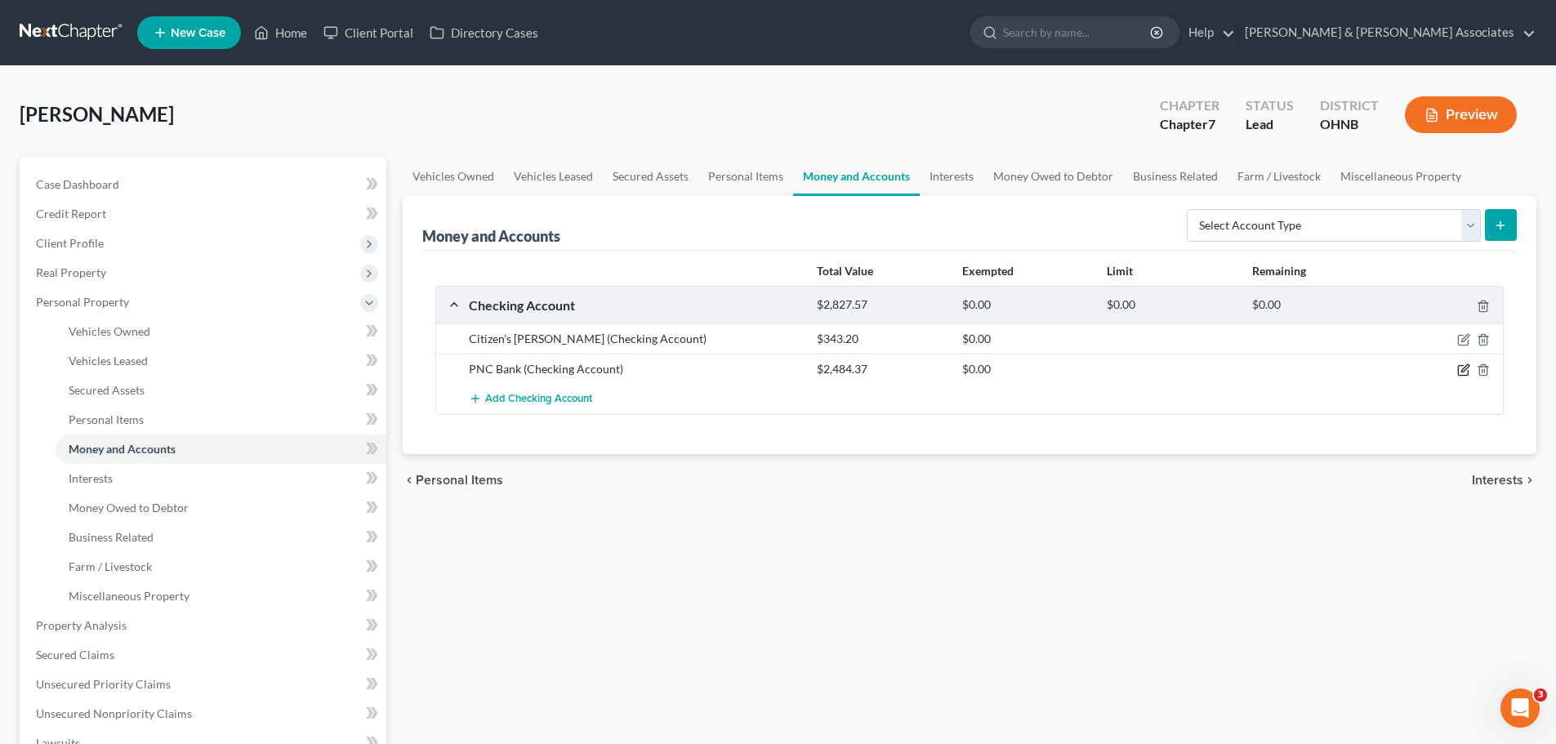
click at [1465, 370] on icon "button" at bounding box center [1464, 368] width 7 height 7
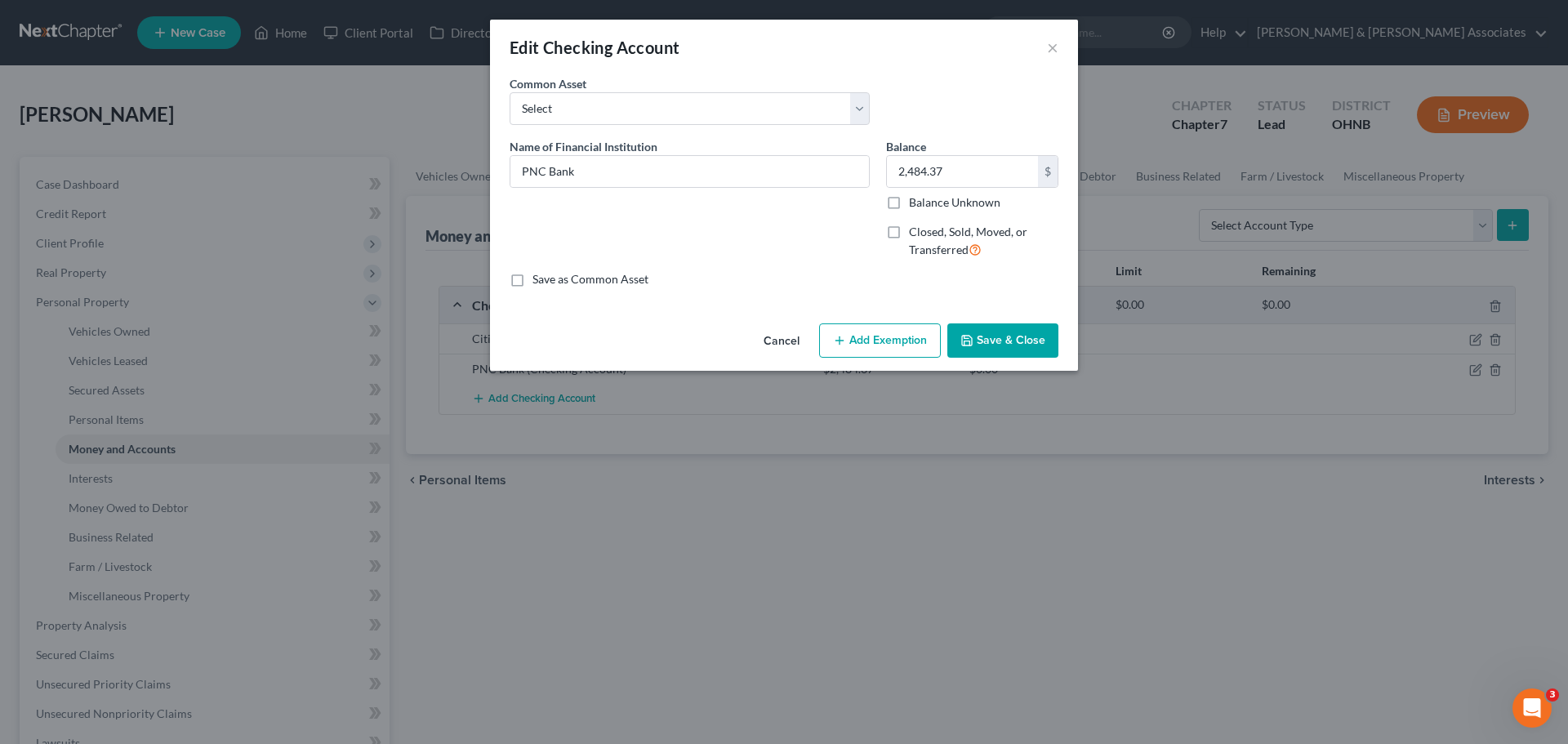
click at [867, 335] on button "Add Exemption" at bounding box center [880, 340] width 122 height 34
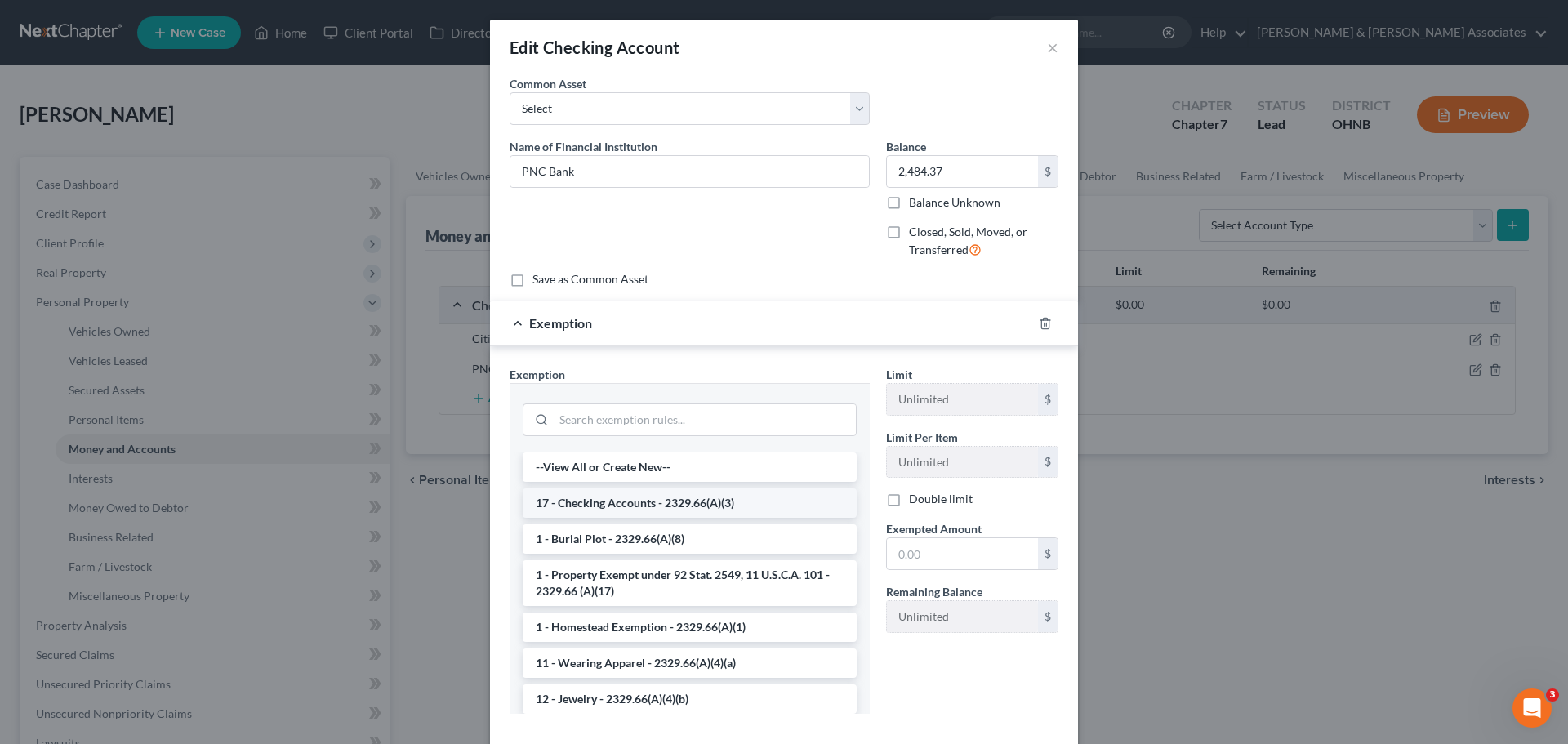
click at [626, 505] on li "17 - Checking Accounts - 2329.66(A)(3)" at bounding box center [690, 502] width 334 height 29
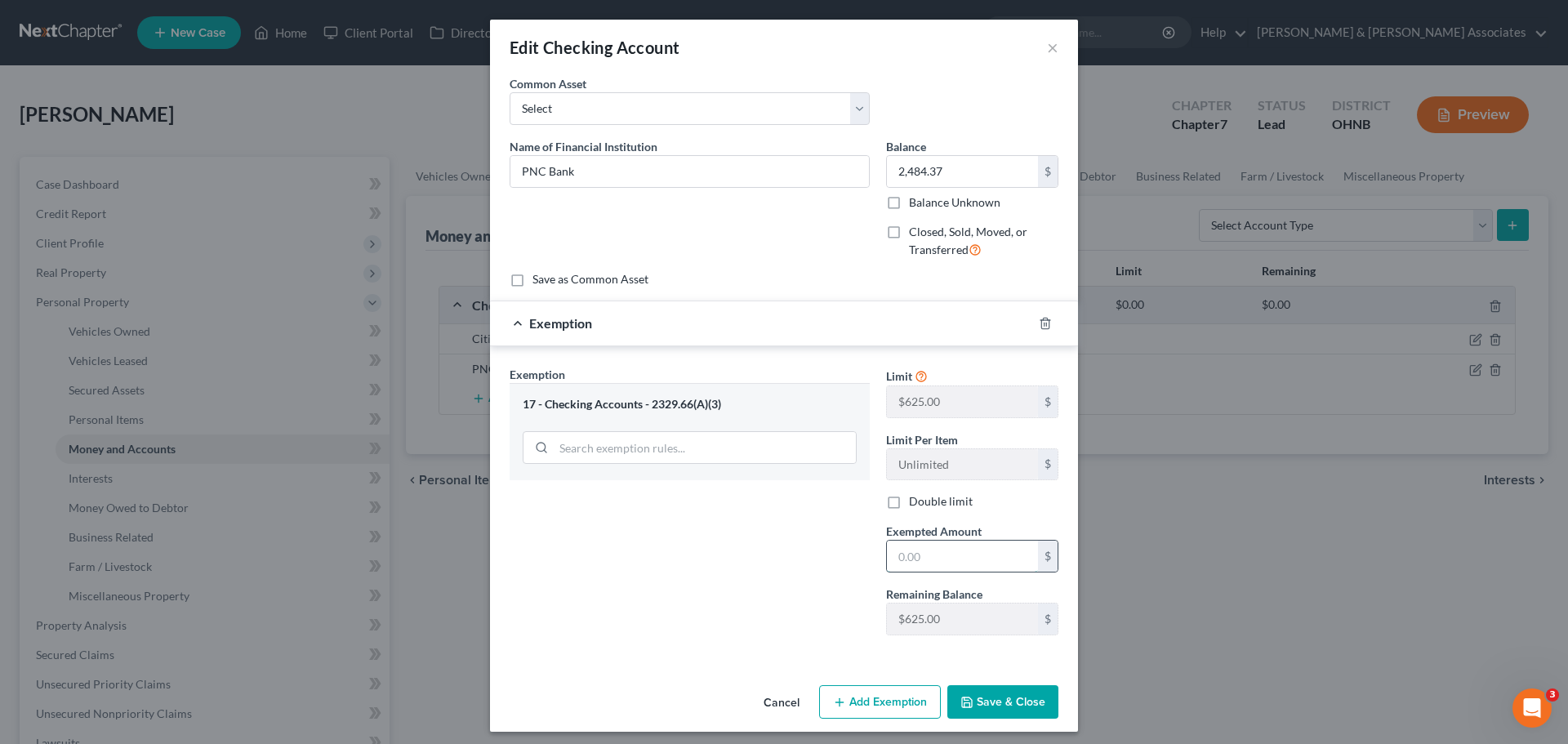
click at [978, 560] on input "text" at bounding box center [962, 556] width 151 height 31
type input "5"
type input "625.00"
click at [970, 699] on button "Save & Close" at bounding box center [1002, 702] width 111 height 34
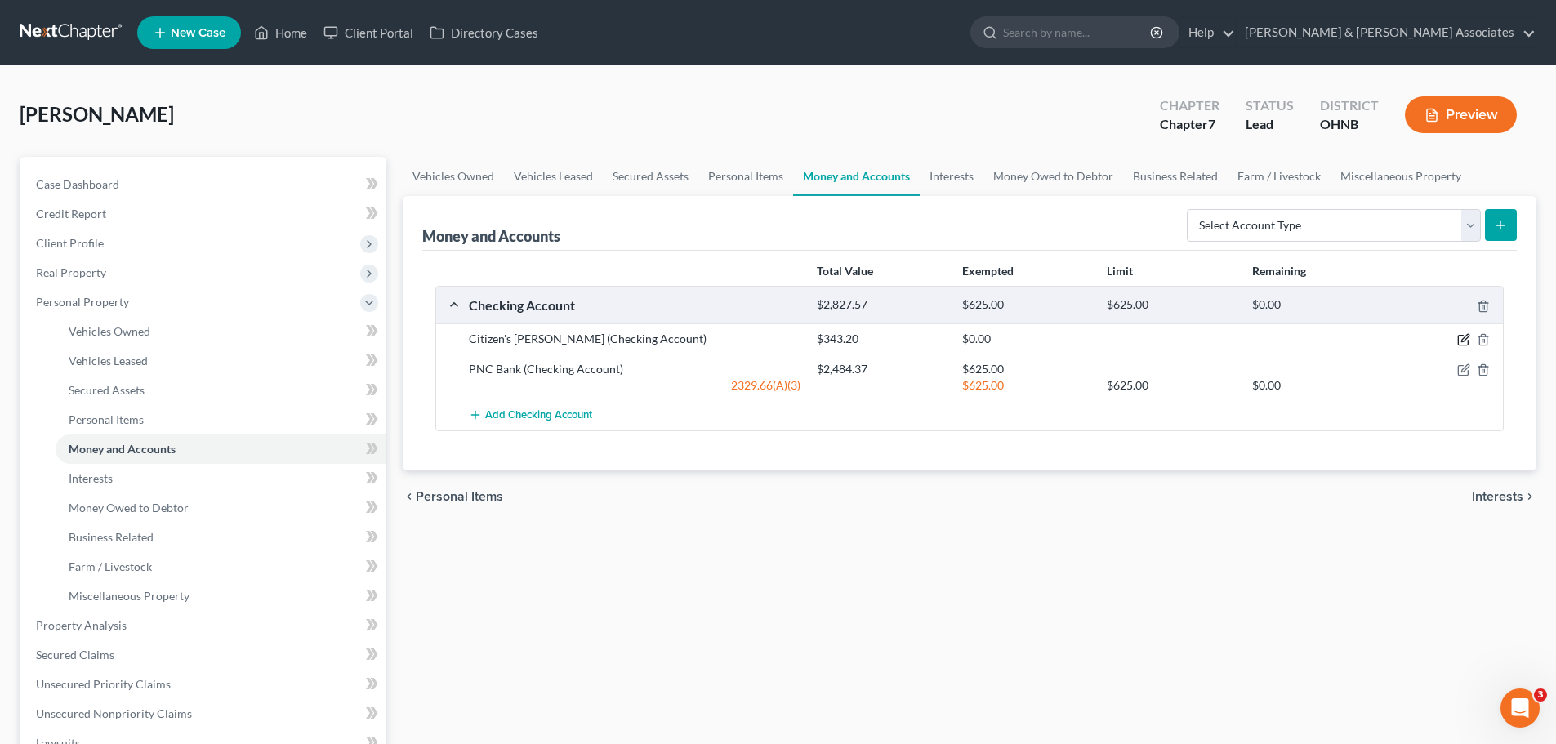
click at [1464, 339] on icon "button" at bounding box center [1463, 339] width 13 height 13
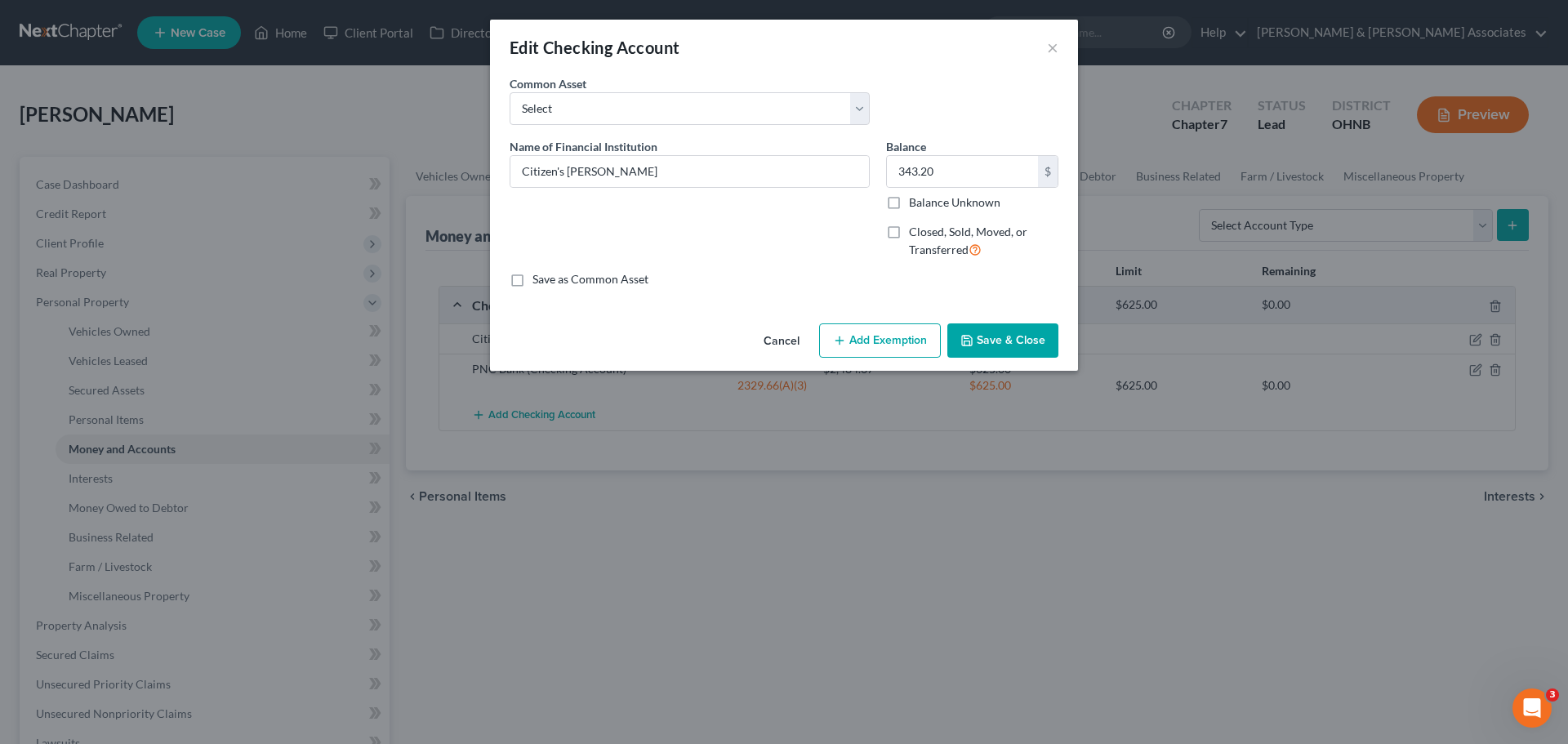
click at [874, 335] on button "Add Exemption" at bounding box center [880, 340] width 122 height 34
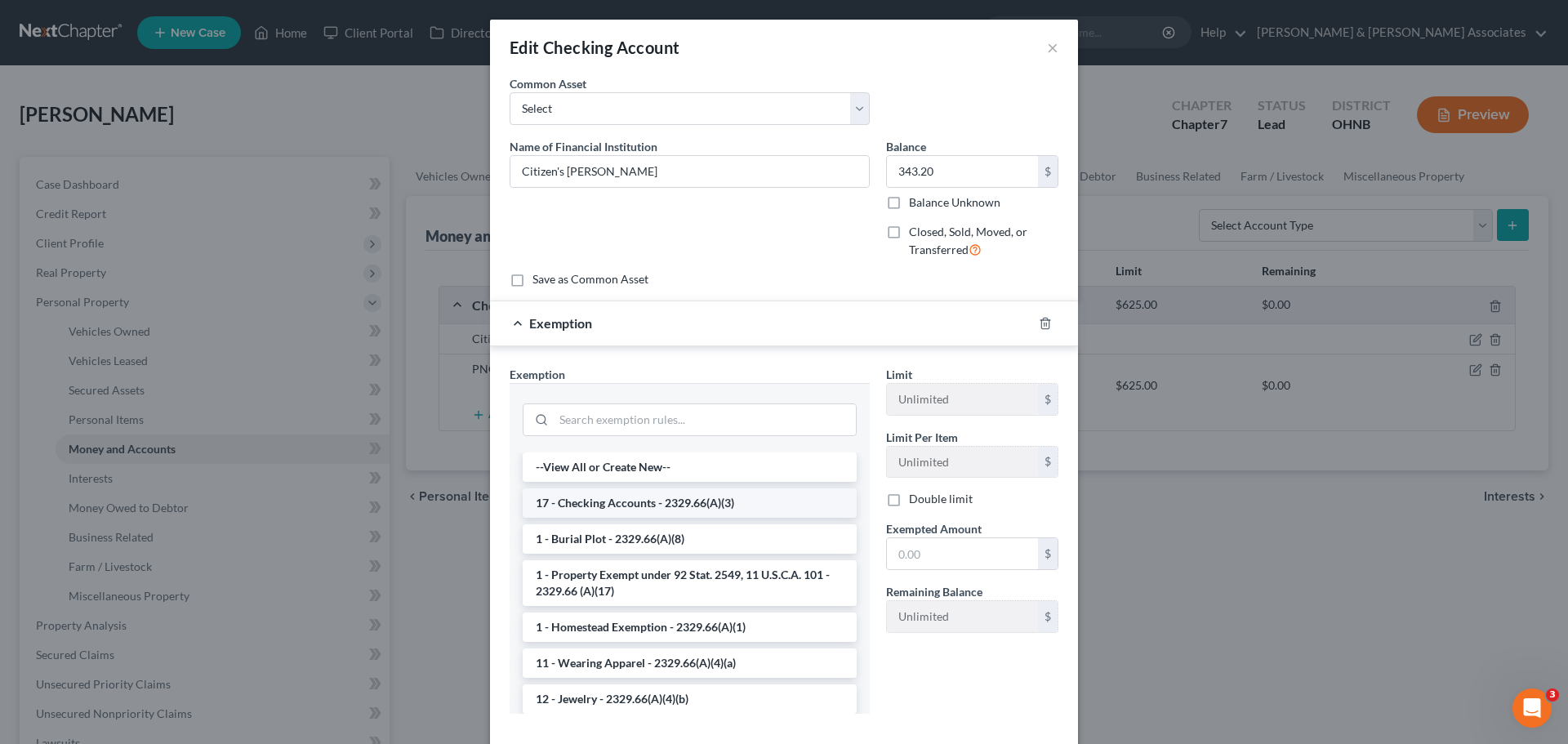
click at [603, 502] on li "17 - Checking Accounts - 2329.66(A)(3)" at bounding box center [690, 502] width 334 height 29
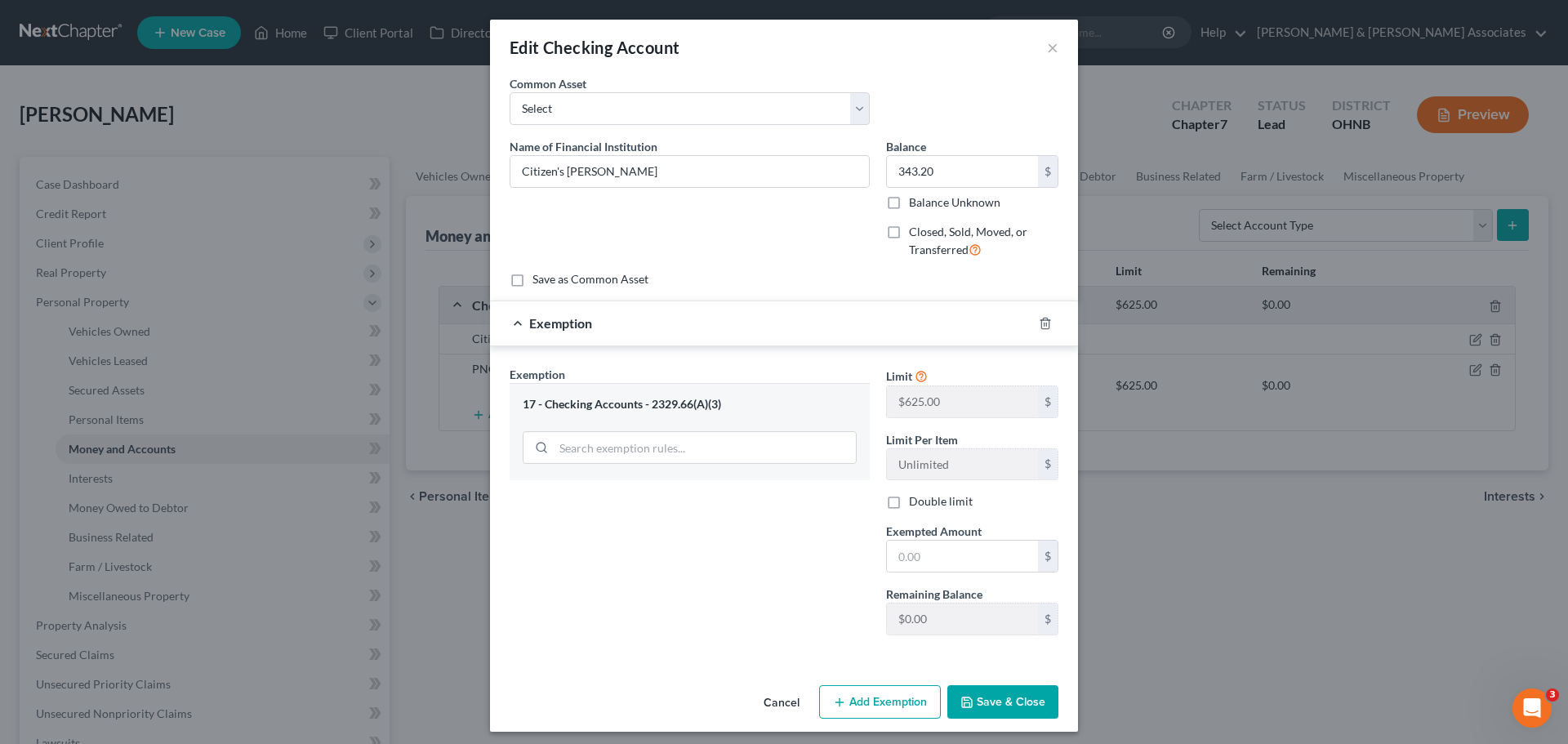
click at [1024, 705] on button "Save & Close" at bounding box center [1002, 702] width 111 height 34
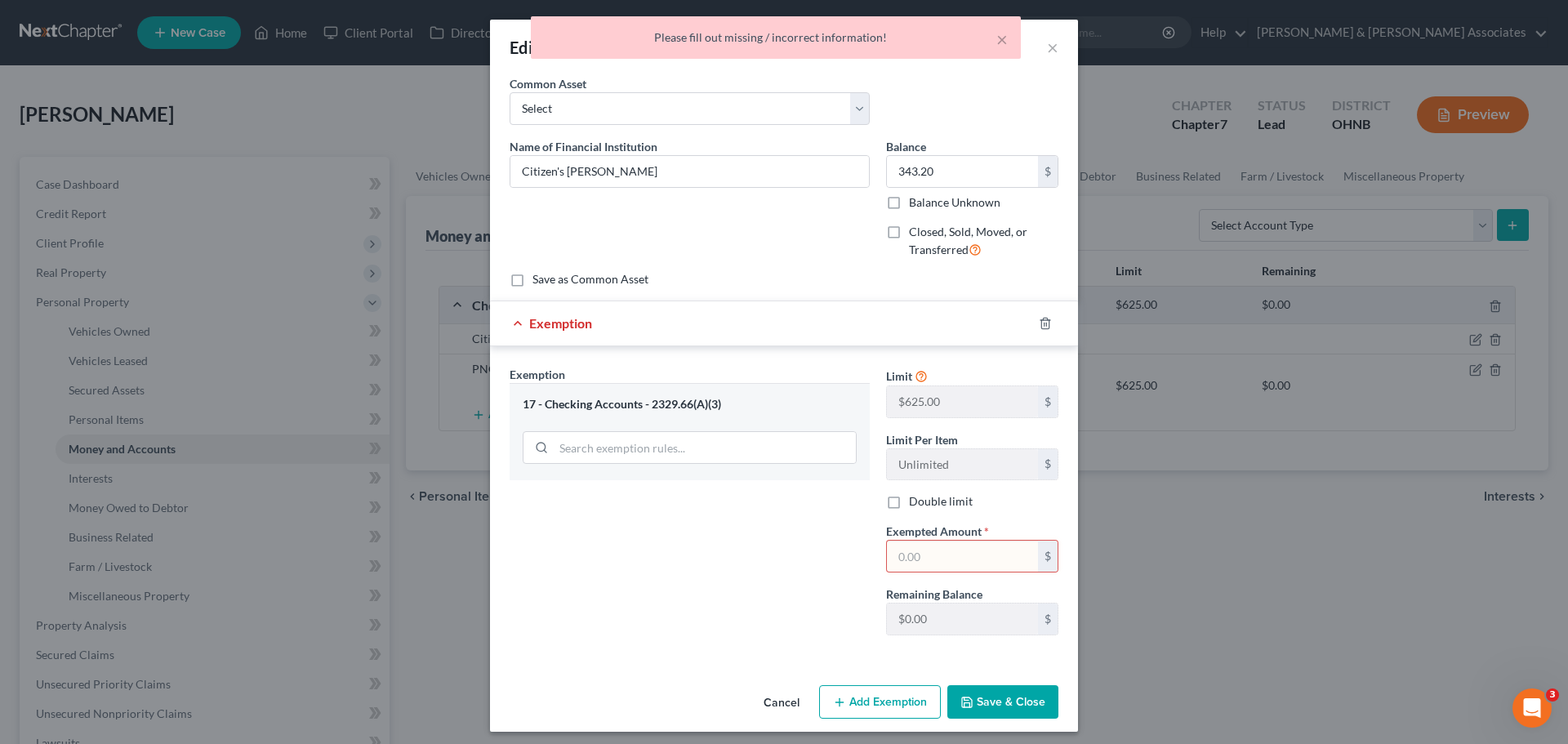
click at [945, 557] on input "text" at bounding box center [962, 556] width 151 height 31
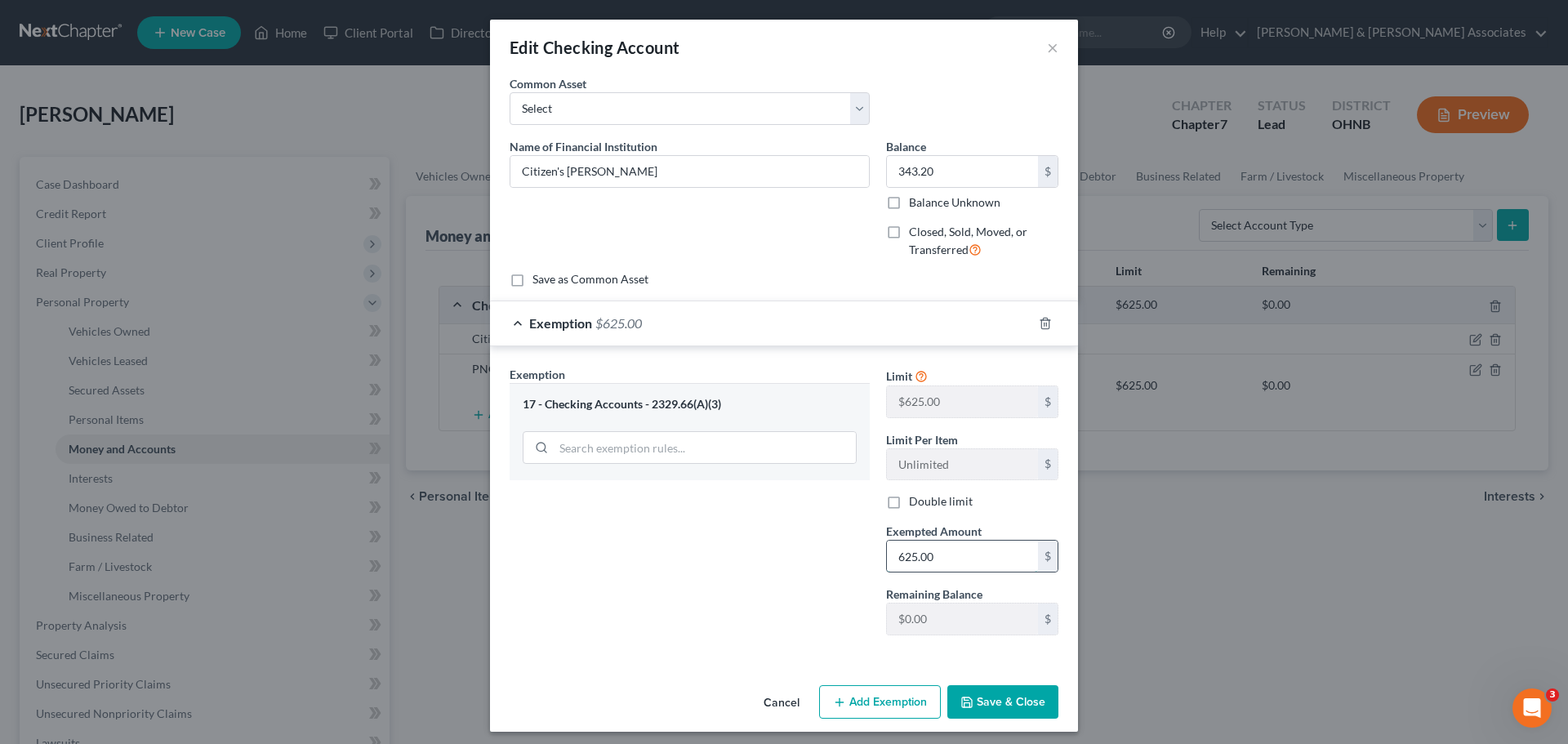
type input "625.00"
click at [1006, 693] on button "Save & Close" at bounding box center [1002, 702] width 111 height 34
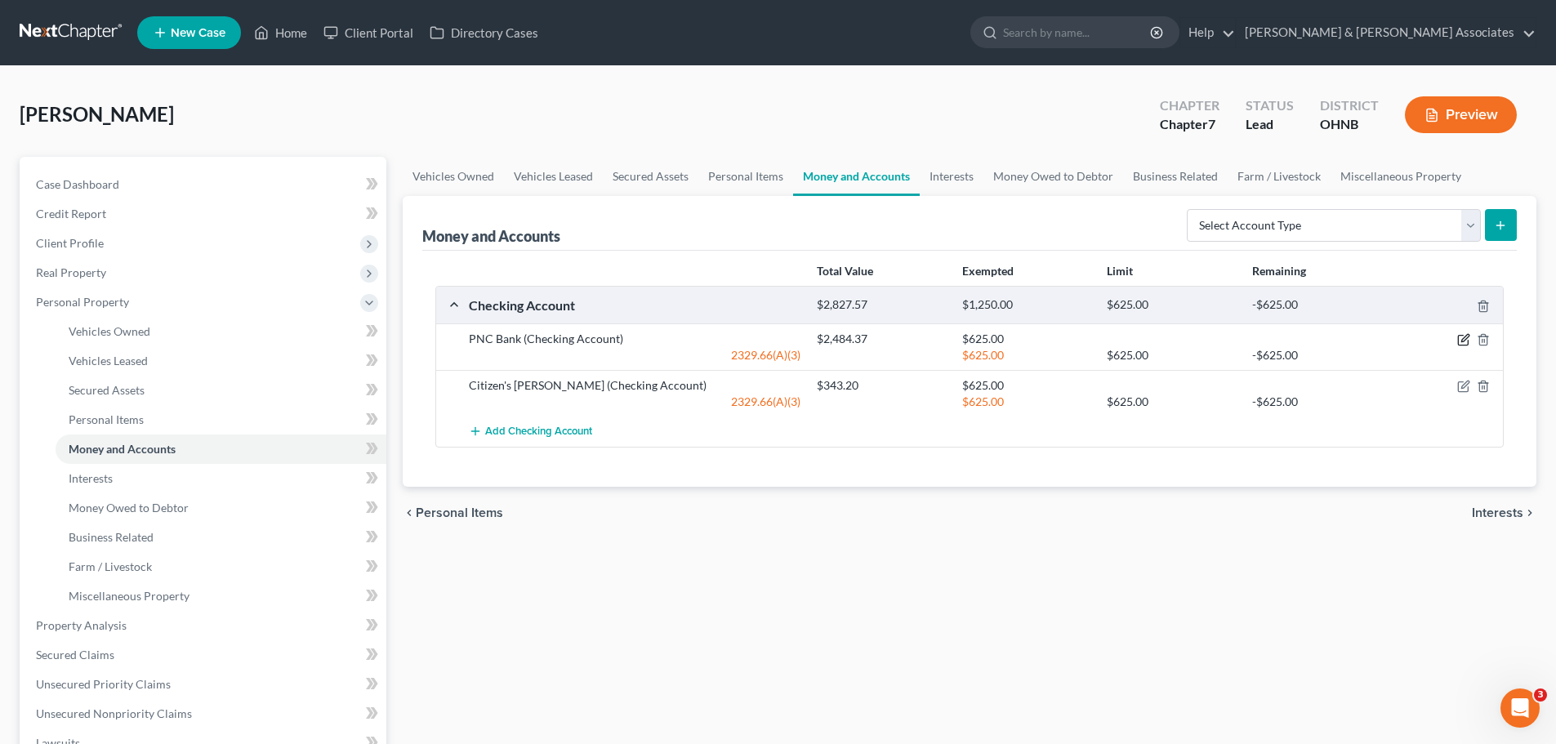
click at [1461, 342] on icon "button" at bounding box center [1464, 338] width 7 height 7
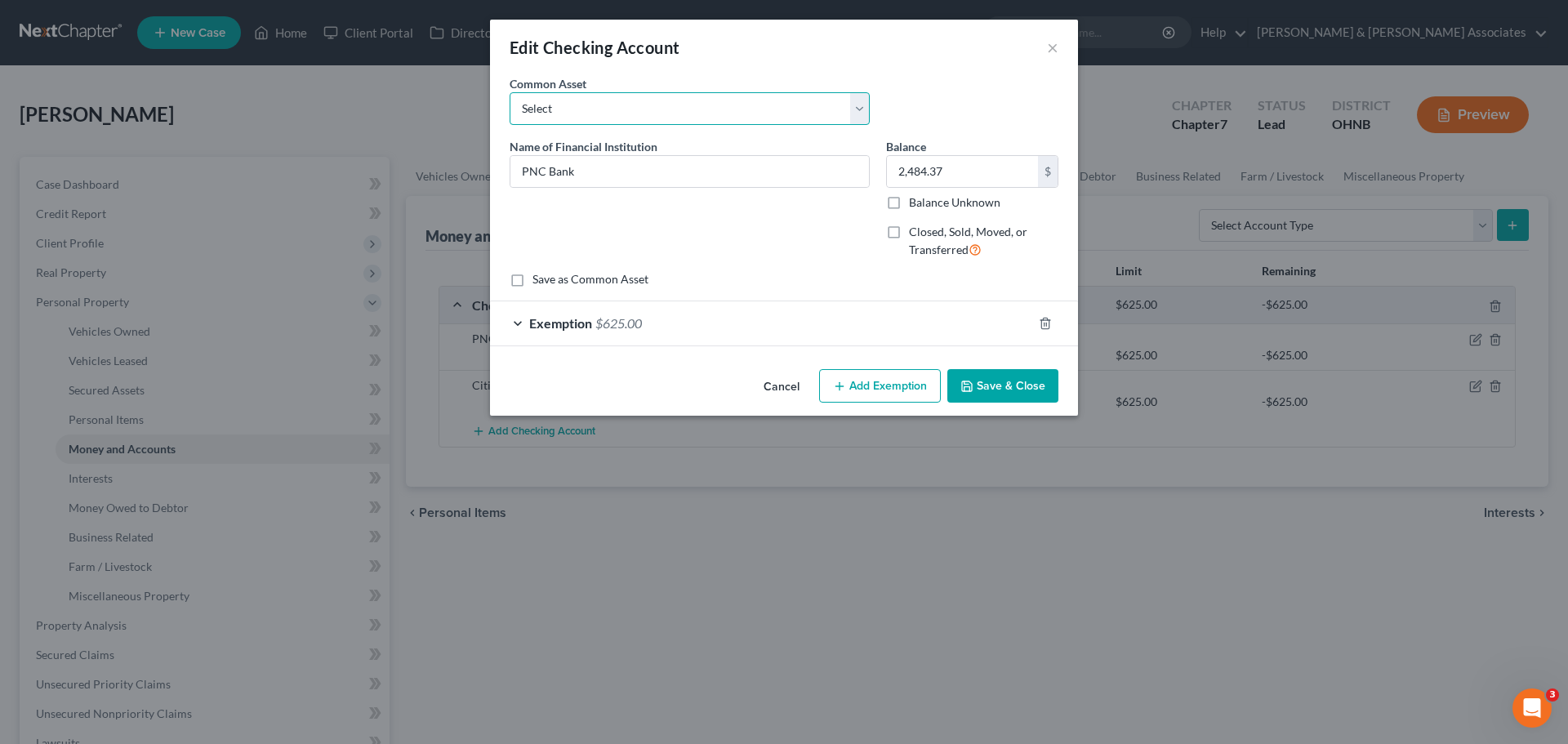
click at [862, 109] on select "Select Fifth Third Bank Fifth Third Bank" at bounding box center [690, 108] width 360 height 33
click at [1053, 49] on button "×" at bounding box center [1052, 48] width 11 height 20
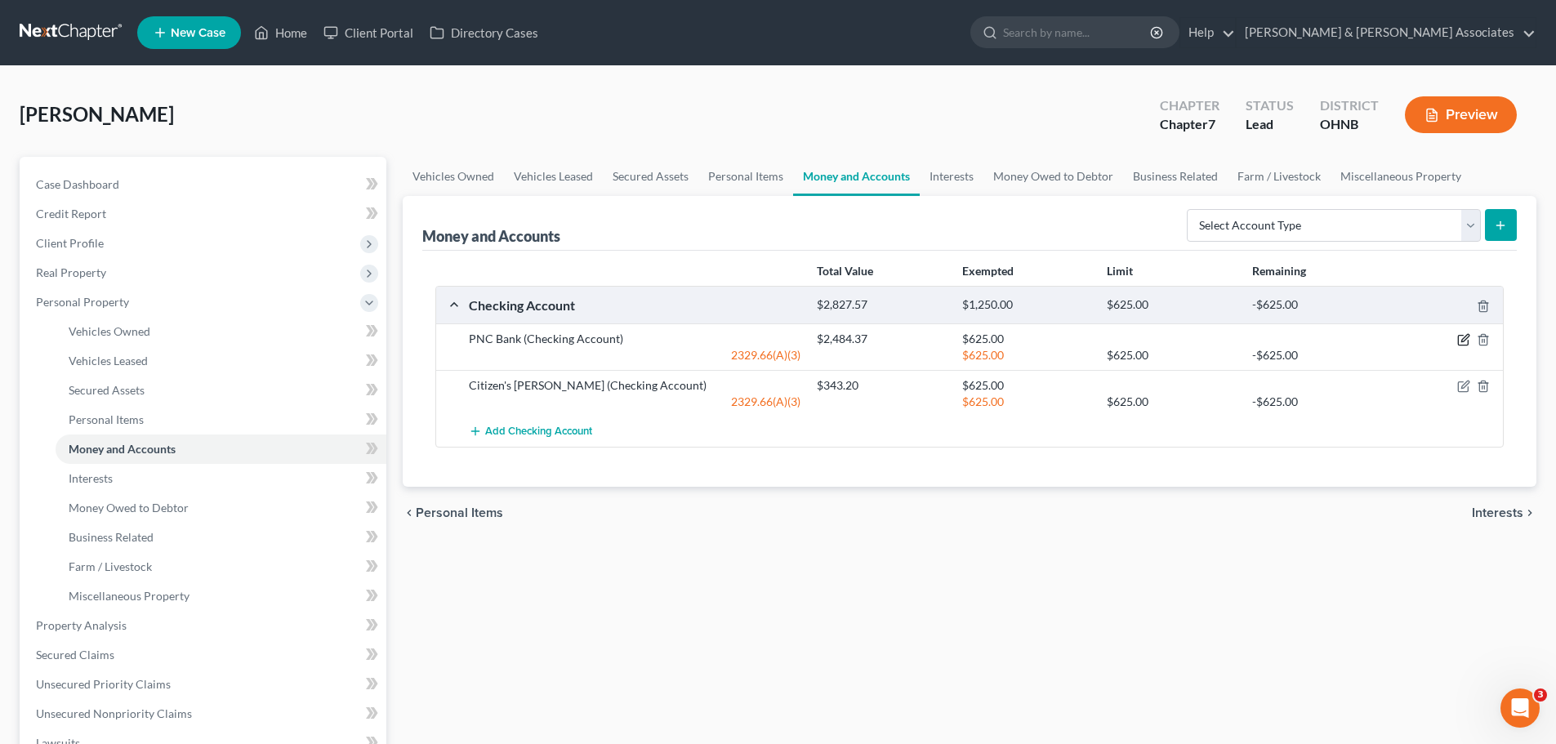
click at [1462, 334] on icon "button" at bounding box center [1463, 339] width 13 height 13
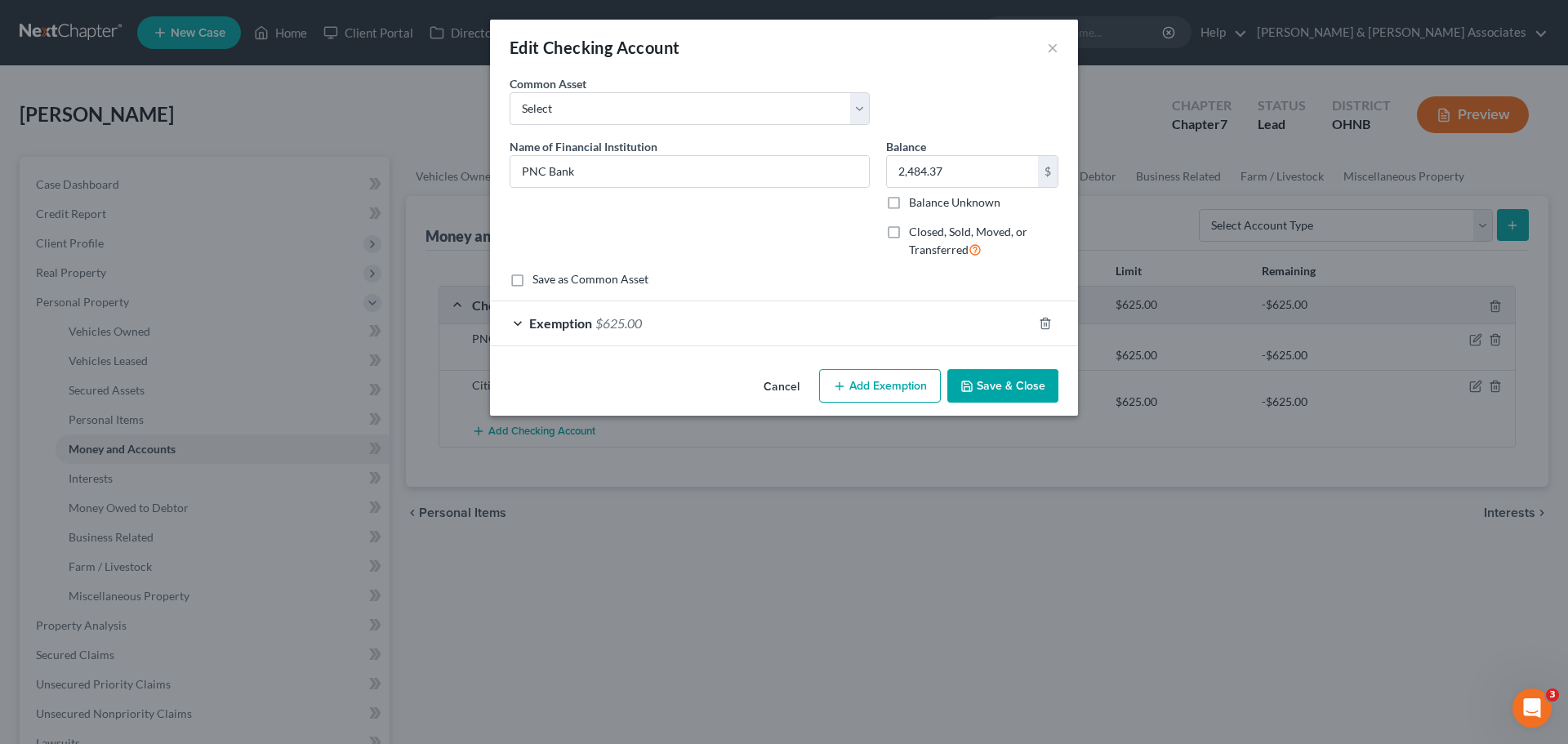
click at [874, 379] on button "Add Exemption" at bounding box center [880, 386] width 122 height 34
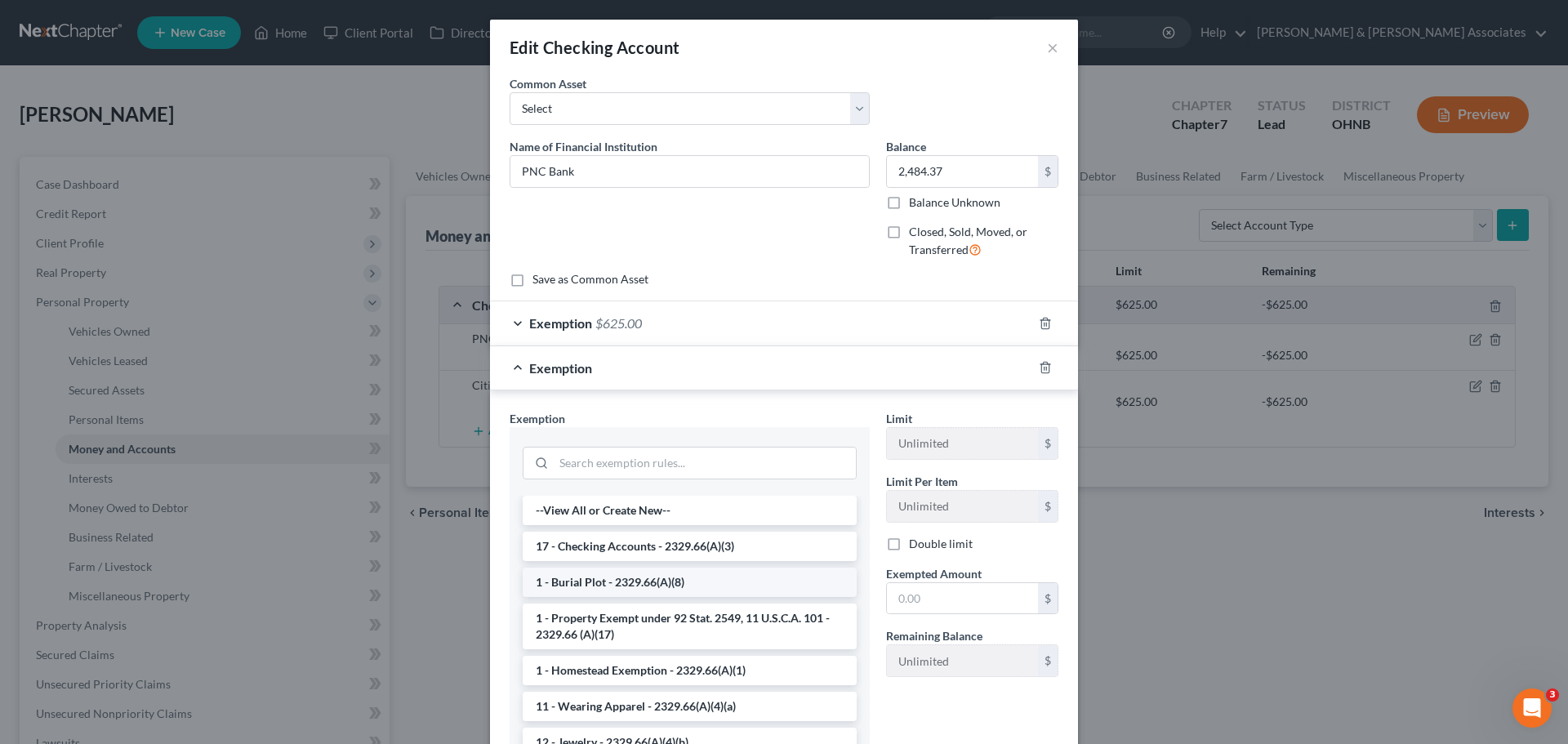
scroll to position [261, 0]
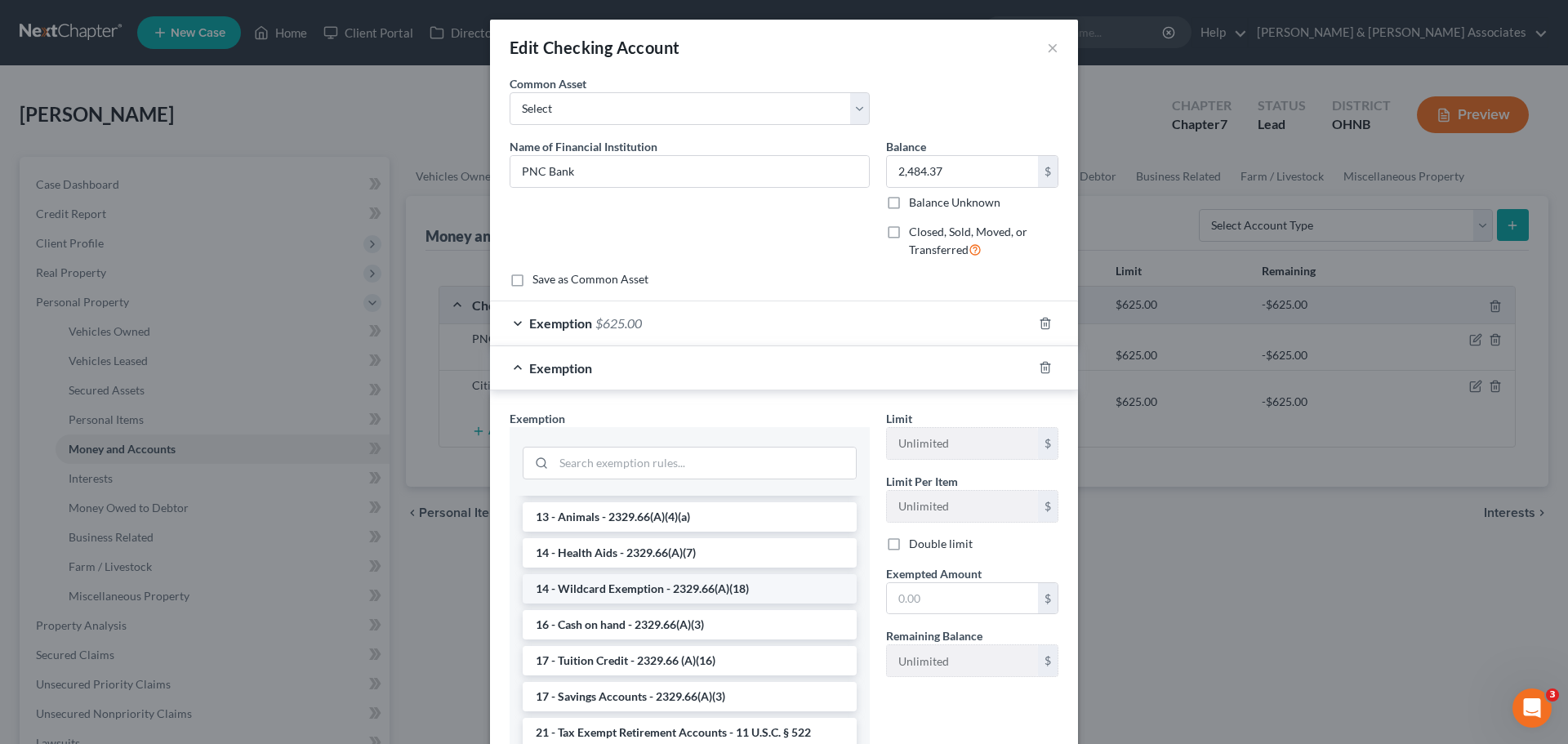
click at [586, 591] on li "14 - Wildcard Exemption - 2329.66(A)(18)" at bounding box center [690, 588] width 334 height 29
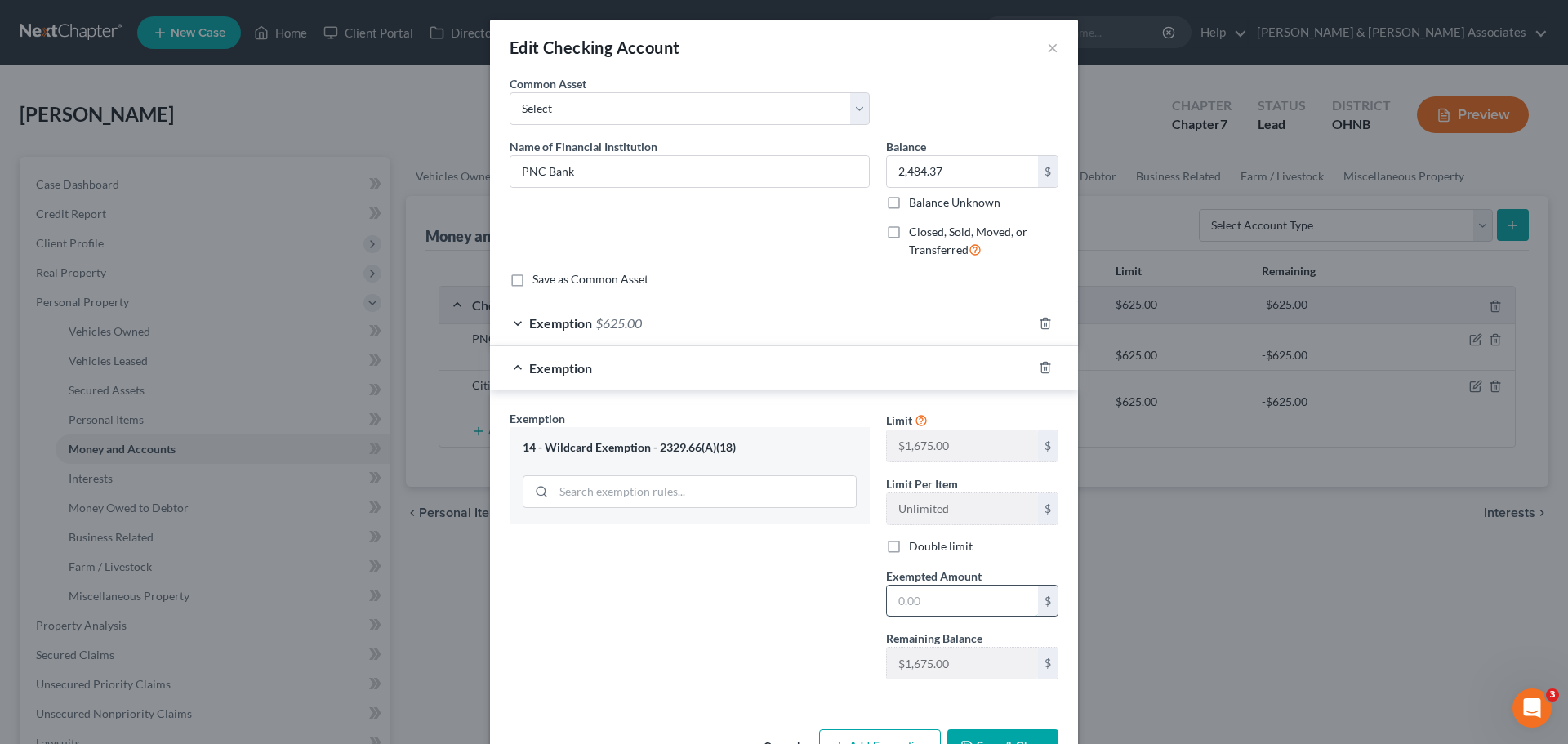
click at [907, 602] on input "text" at bounding box center [962, 601] width 151 height 31
type input "1,675.00"
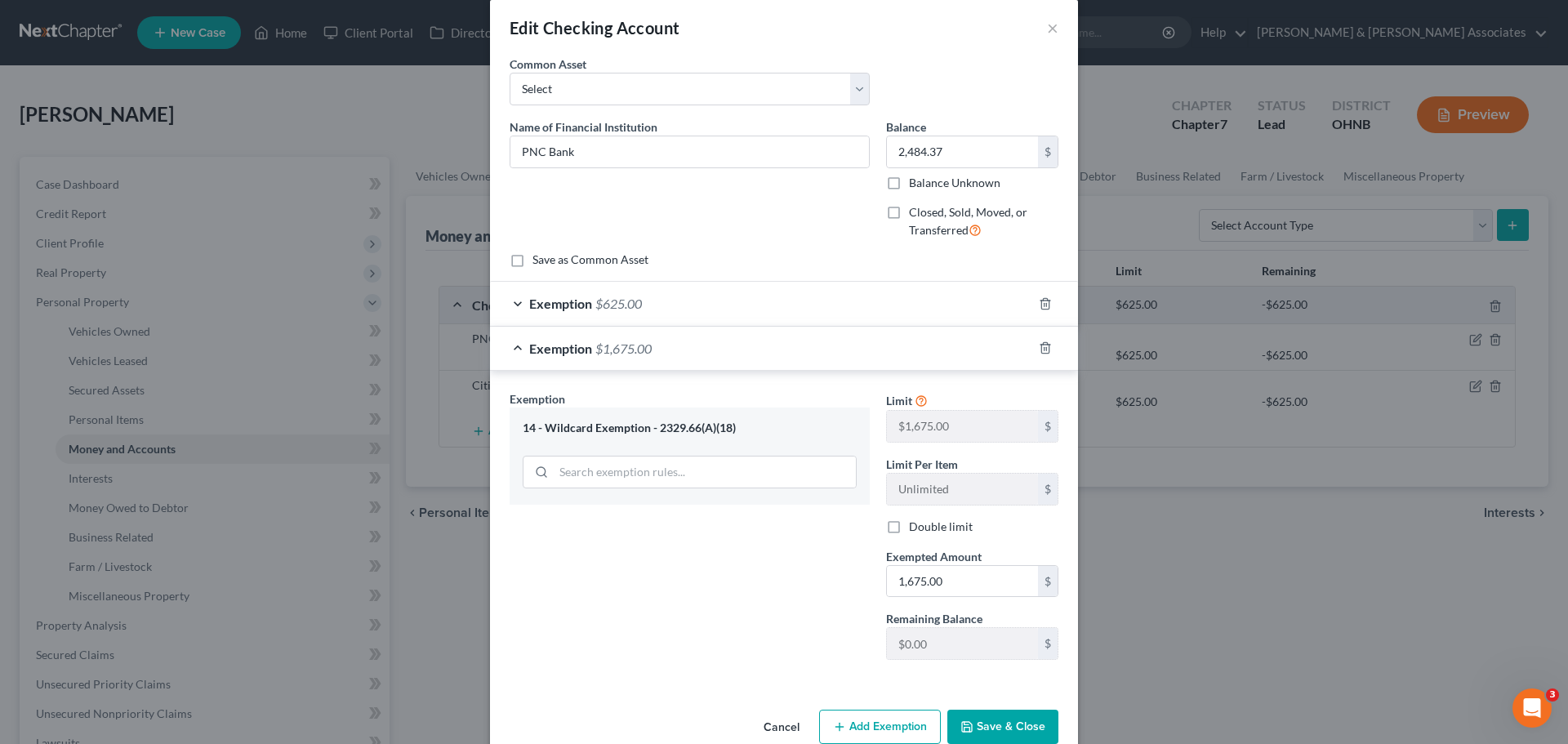
click at [882, 729] on button "Add Exemption" at bounding box center [880, 727] width 122 height 34
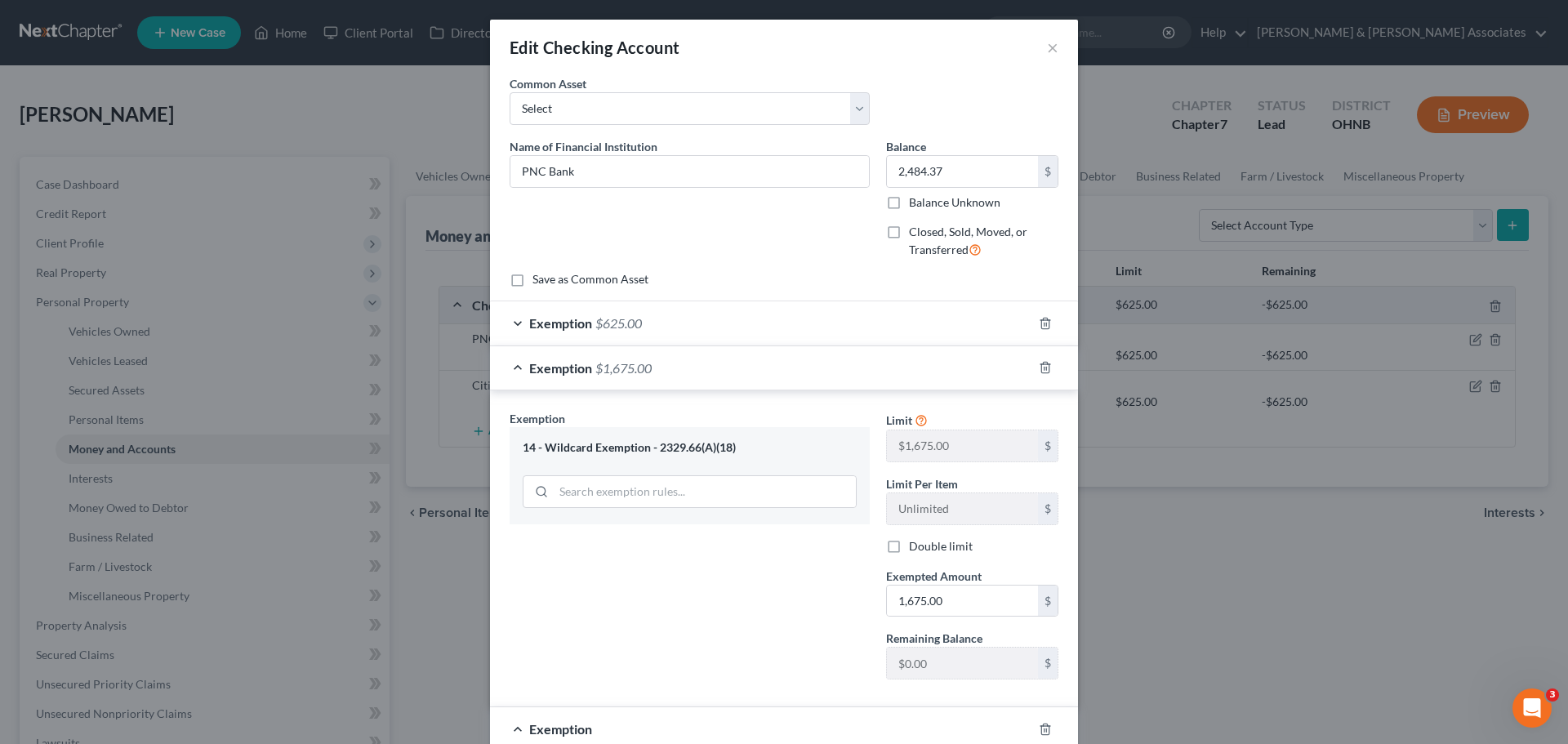
scroll to position [491, 0]
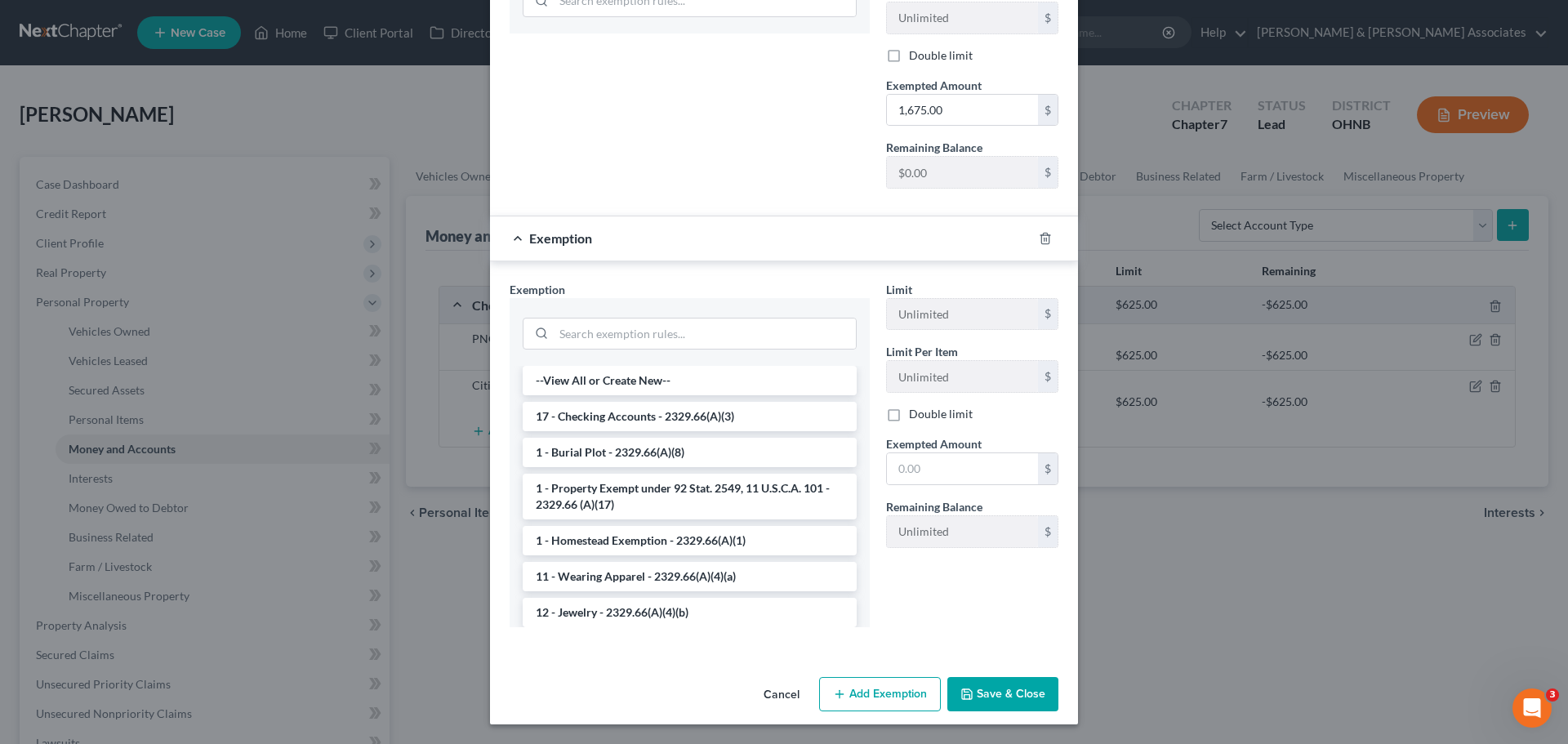
click at [982, 685] on button "Save & Close" at bounding box center [1002, 694] width 111 height 34
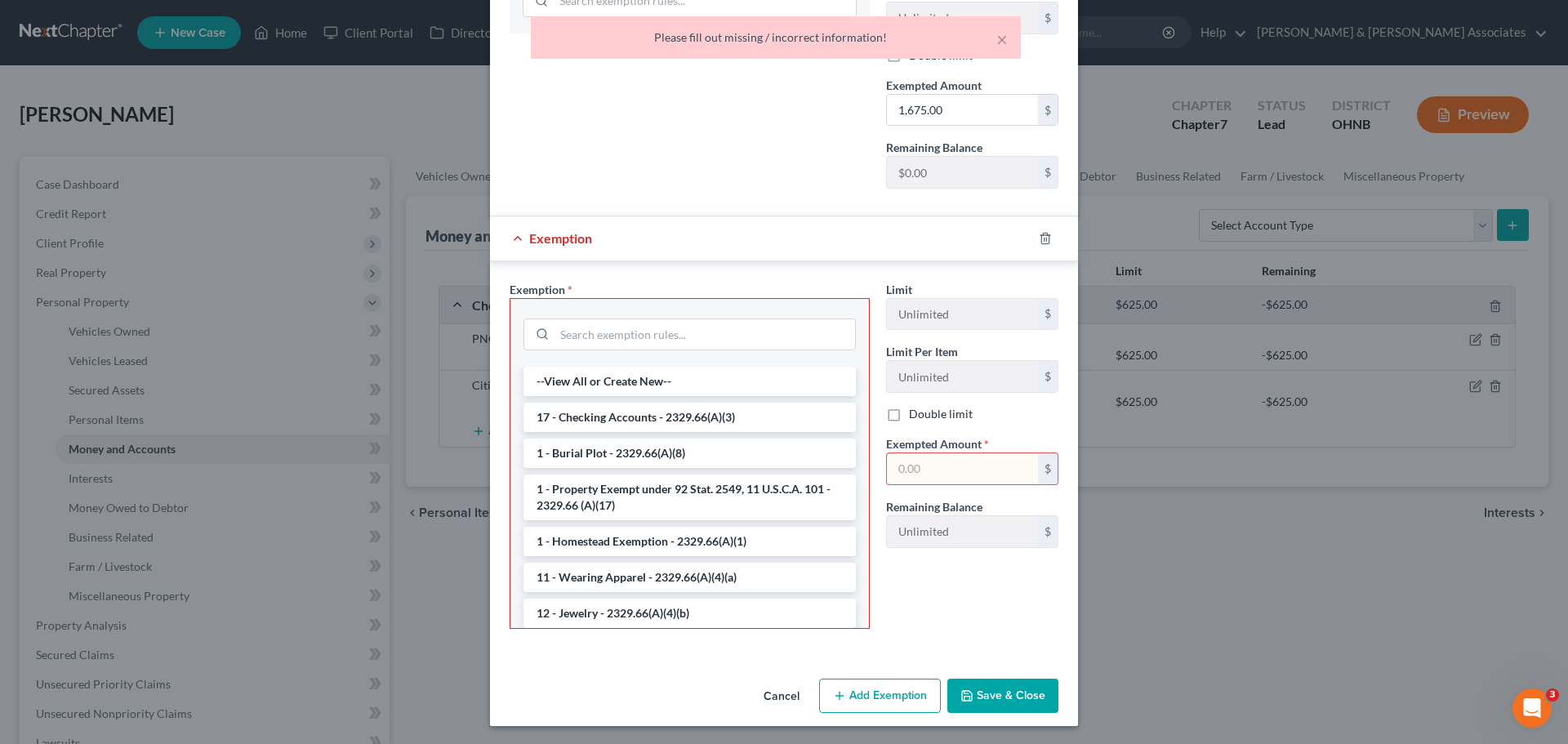
click at [725, 225] on div "Exemption" at bounding box center [761, 237] width 542 height 43
click at [759, 158] on div "Exemption Set must be selected for CA. Exemption * 14 - Wildcard Exemption - 23…" at bounding box center [689, 60] width 377 height 283
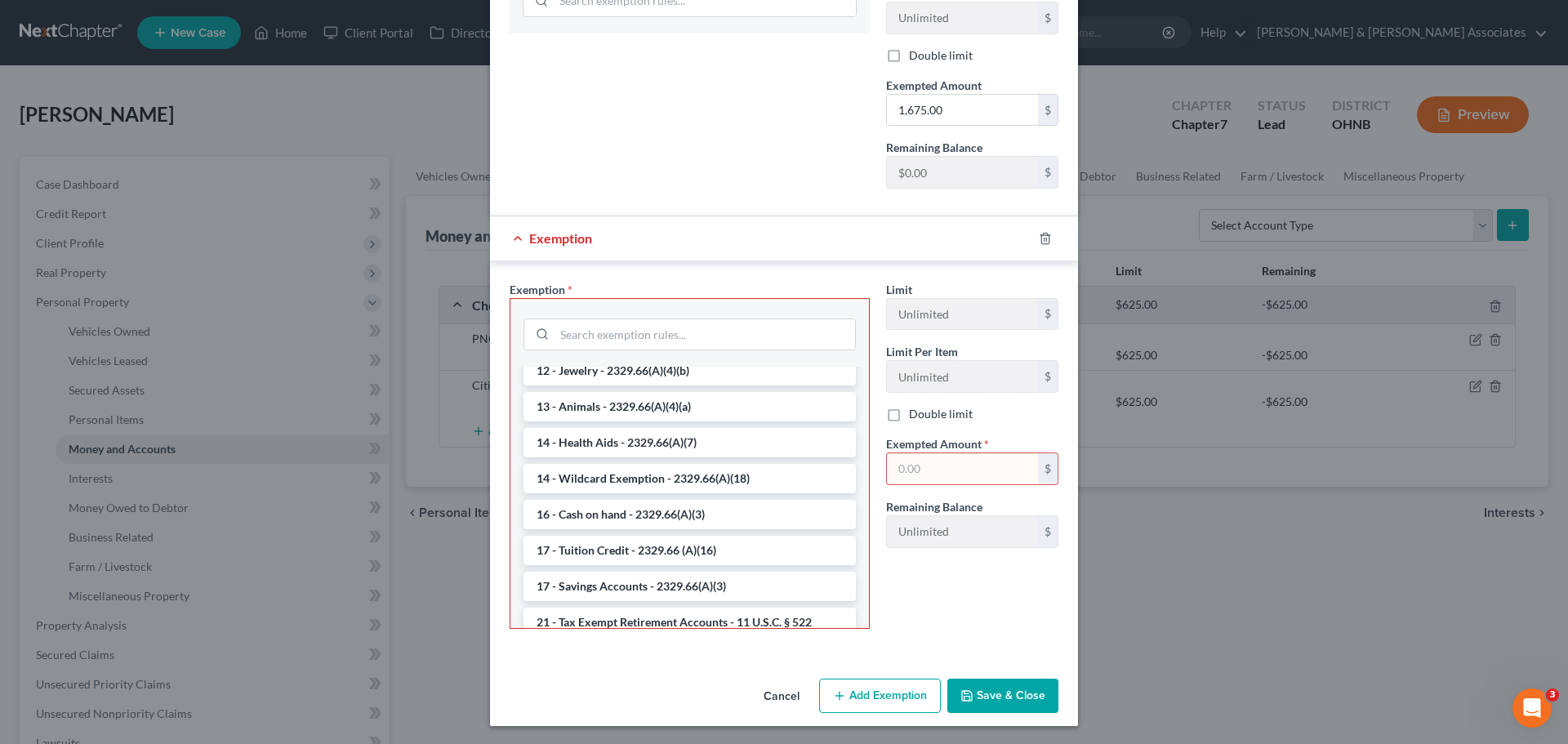
scroll to position [261, 0]
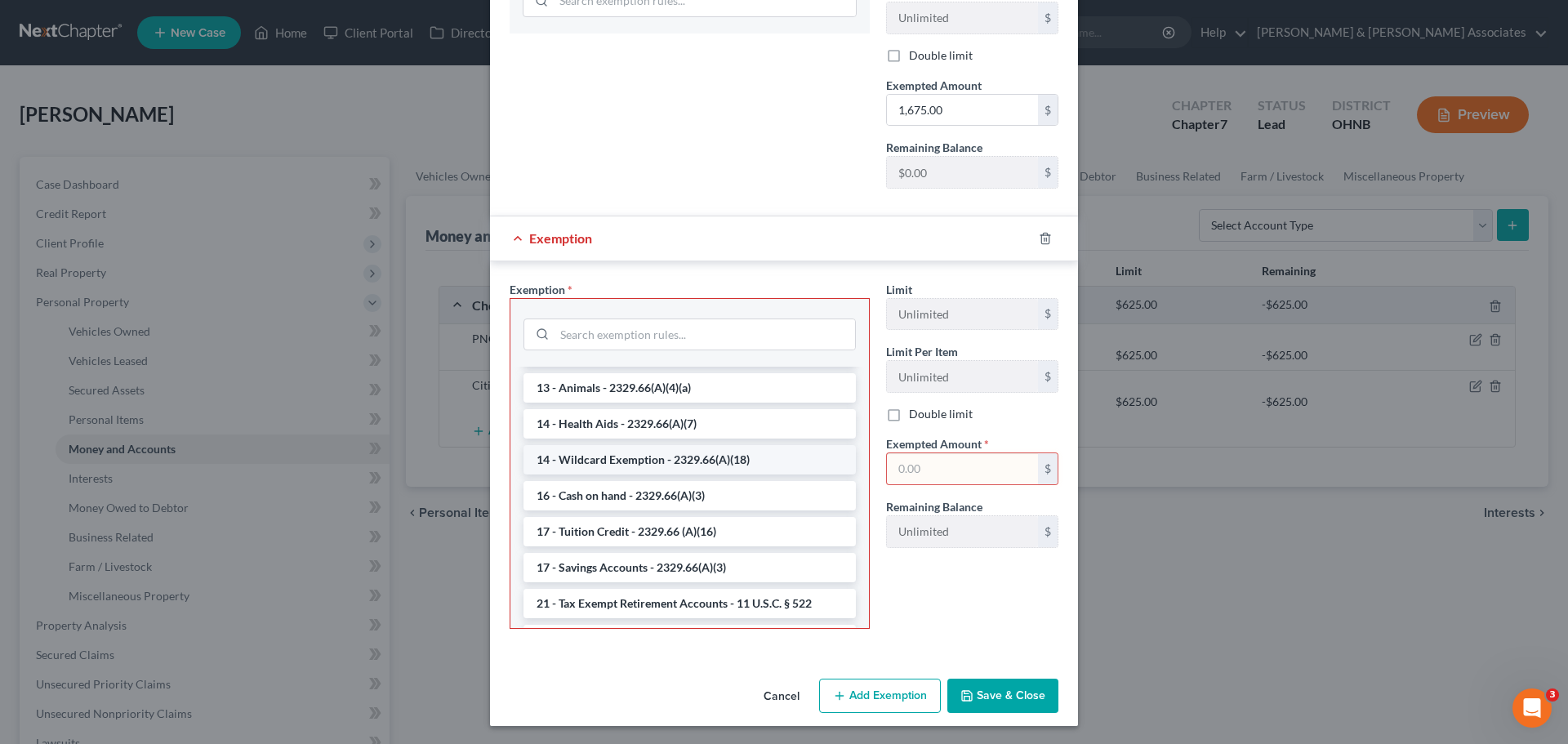
click at [670, 462] on li "14 - Wildcard Exemption - 2329.66(A)(18)" at bounding box center [690, 459] width 332 height 29
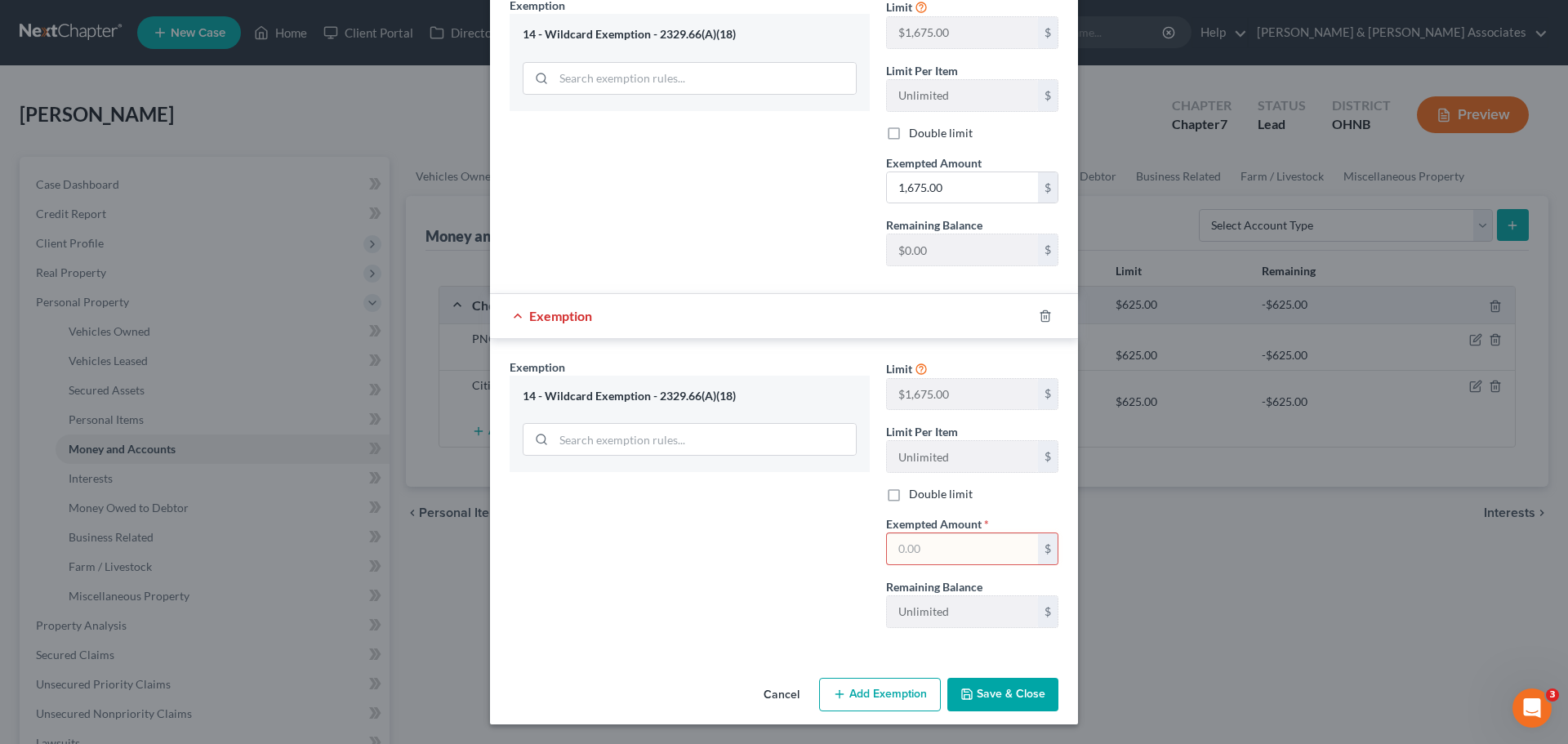
scroll to position [413, 0]
click at [1049, 313] on div at bounding box center [1055, 316] width 46 height 26
click at [1043, 316] on icon "button" at bounding box center [1044, 315] width 7 height 11
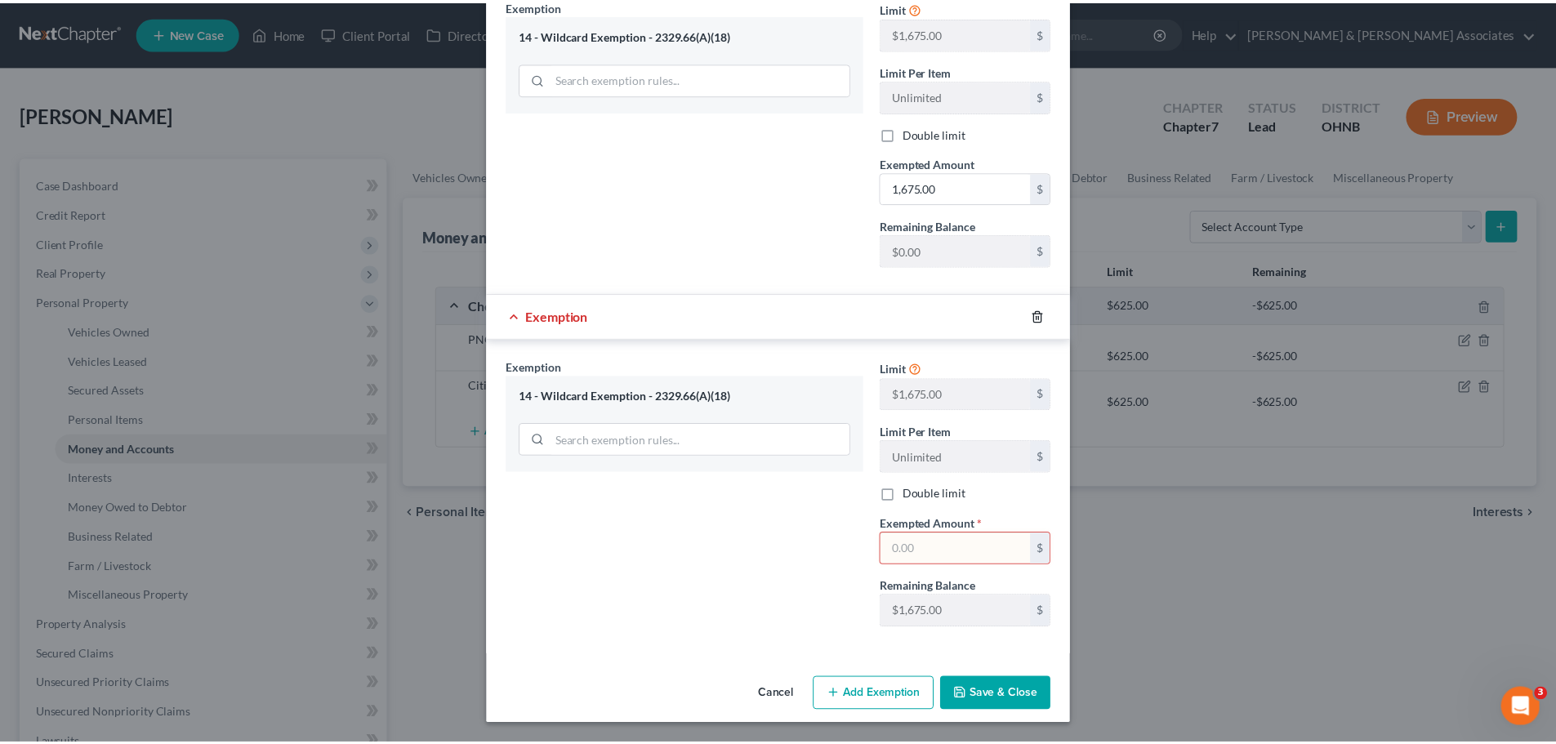
scroll to position [52, 0]
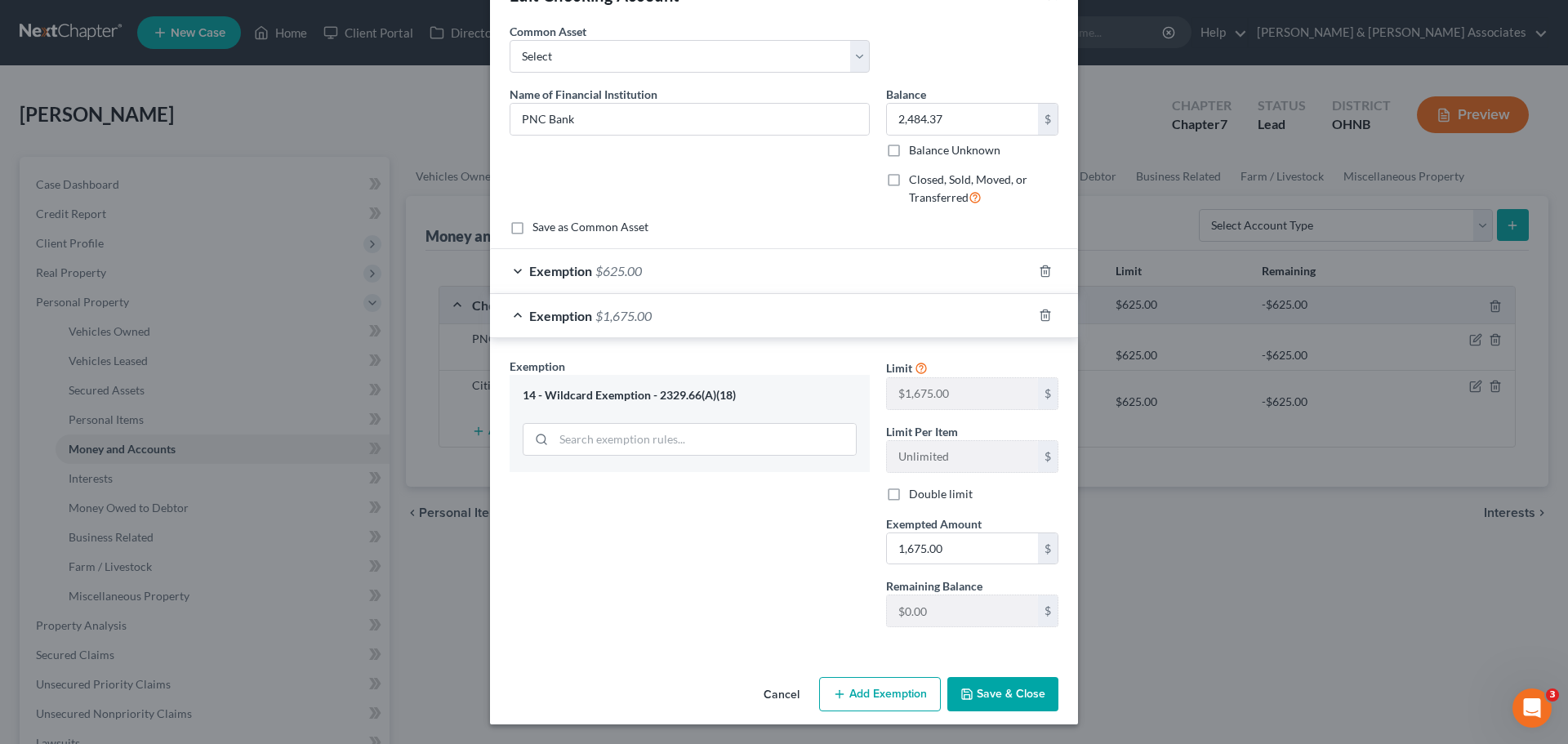
click at [1000, 689] on button "Save & Close" at bounding box center [1002, 694] width 111 height 34
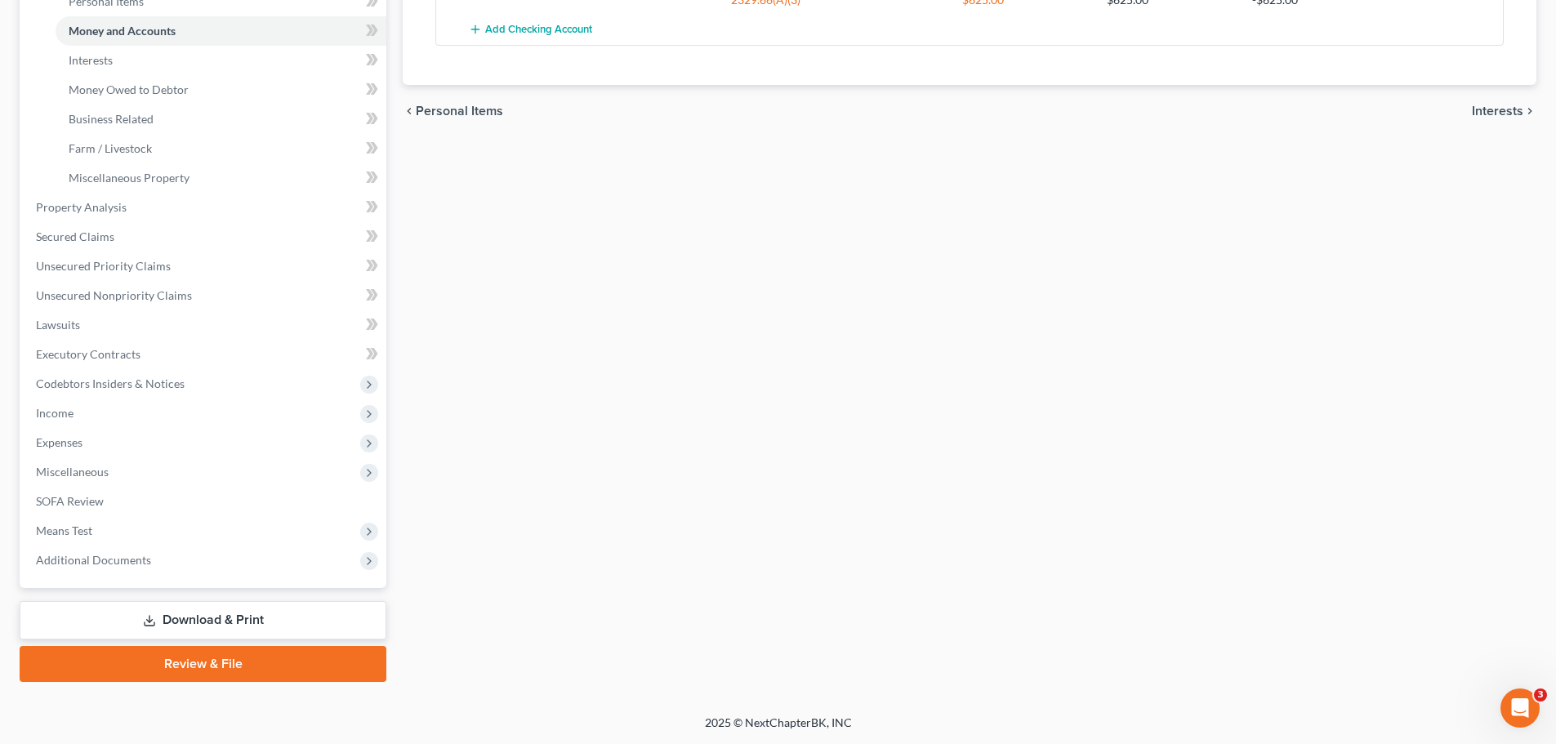
scroll to position [0, 0]
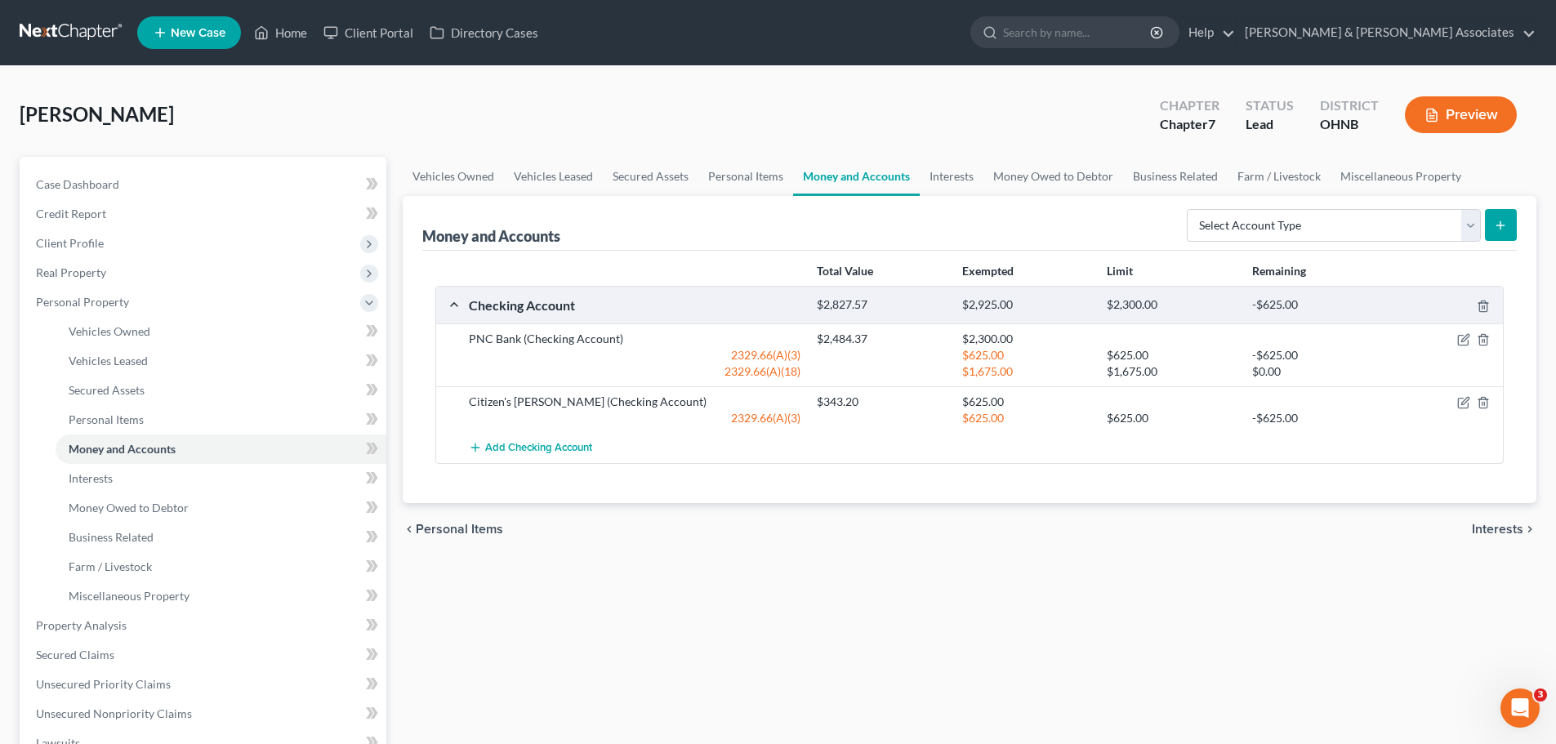
click at [1478, 525] on span "Interests" at bounding box center [1497, 529] width 51 height 13
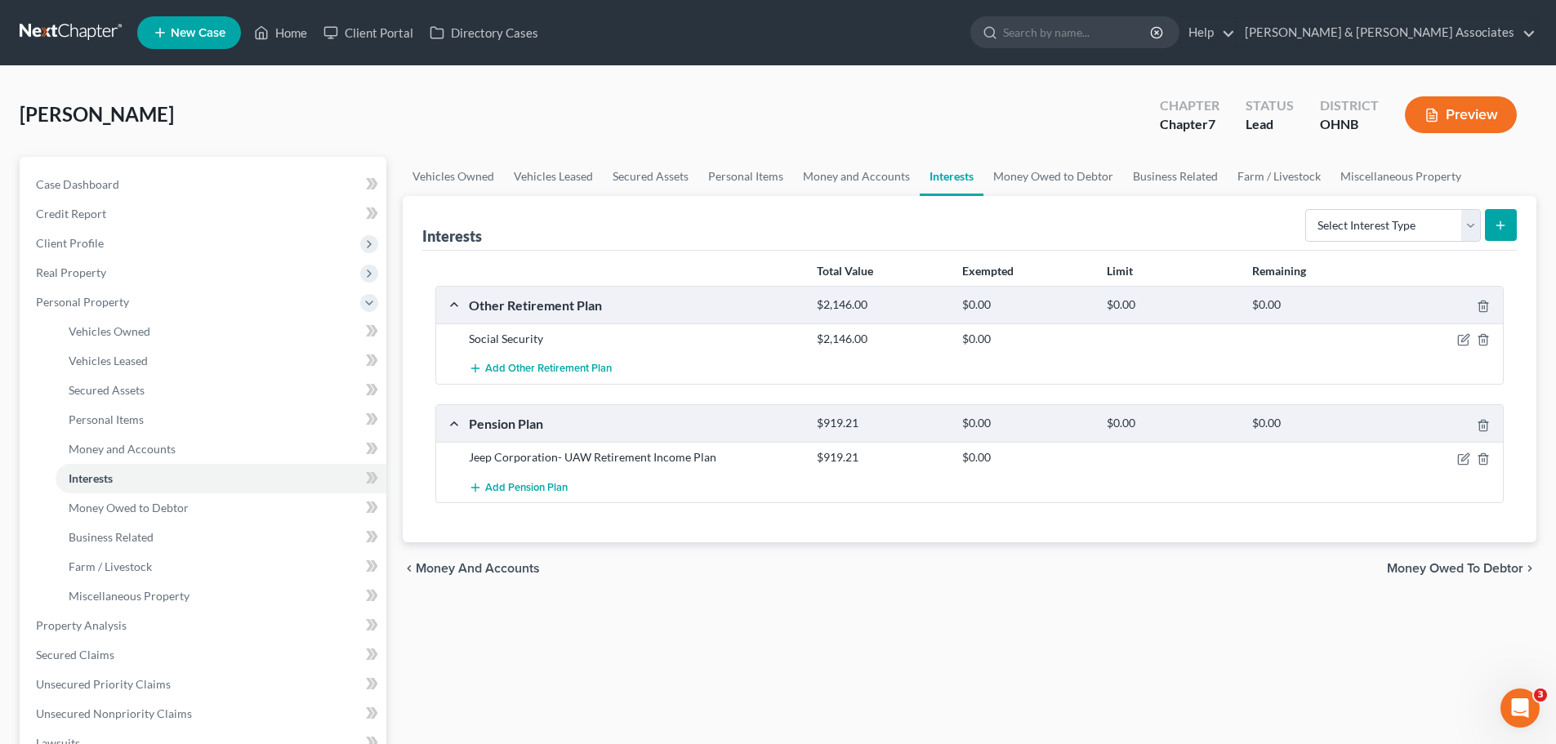
click at [1484, 564] on span "Money Owed to Debtor" at bounding box center [1455, 568] width 136 height 13
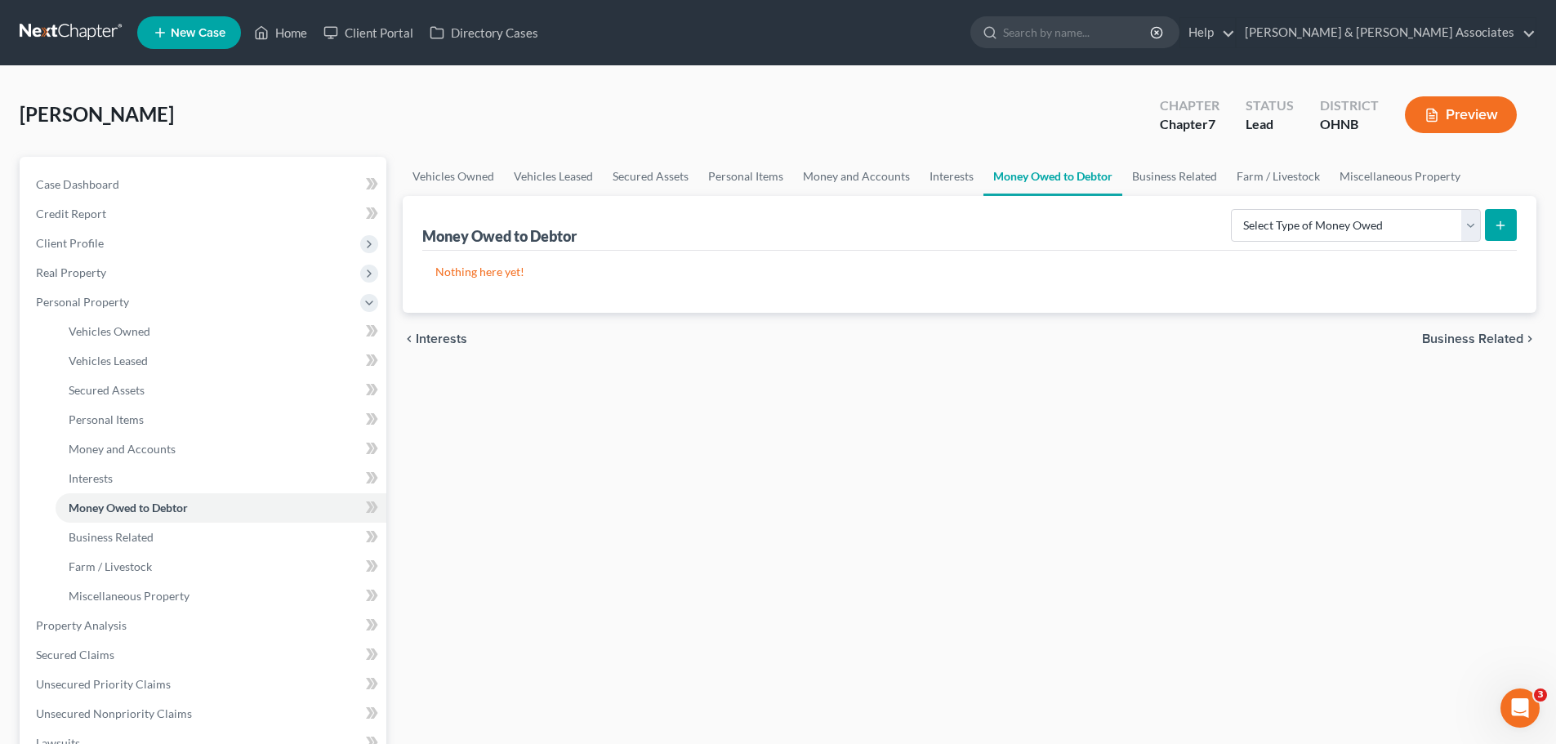
click at [1486, 338] on span "Business Related" at bounding box center [1472, 338] width 101 height 13
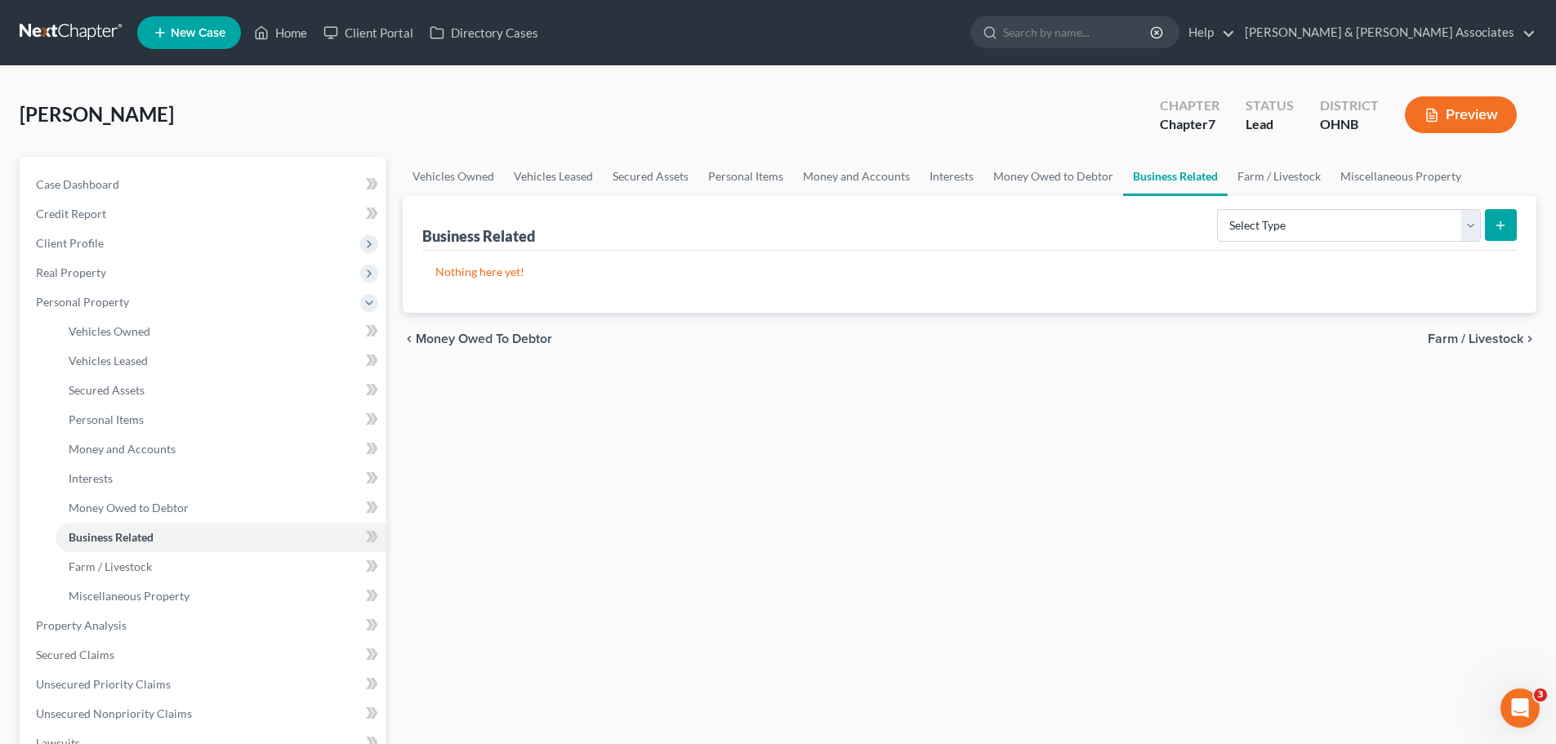
click at [1473, 334] on span "Farm / Livestock" at bounding box center [1476, 338] width 96 height 13
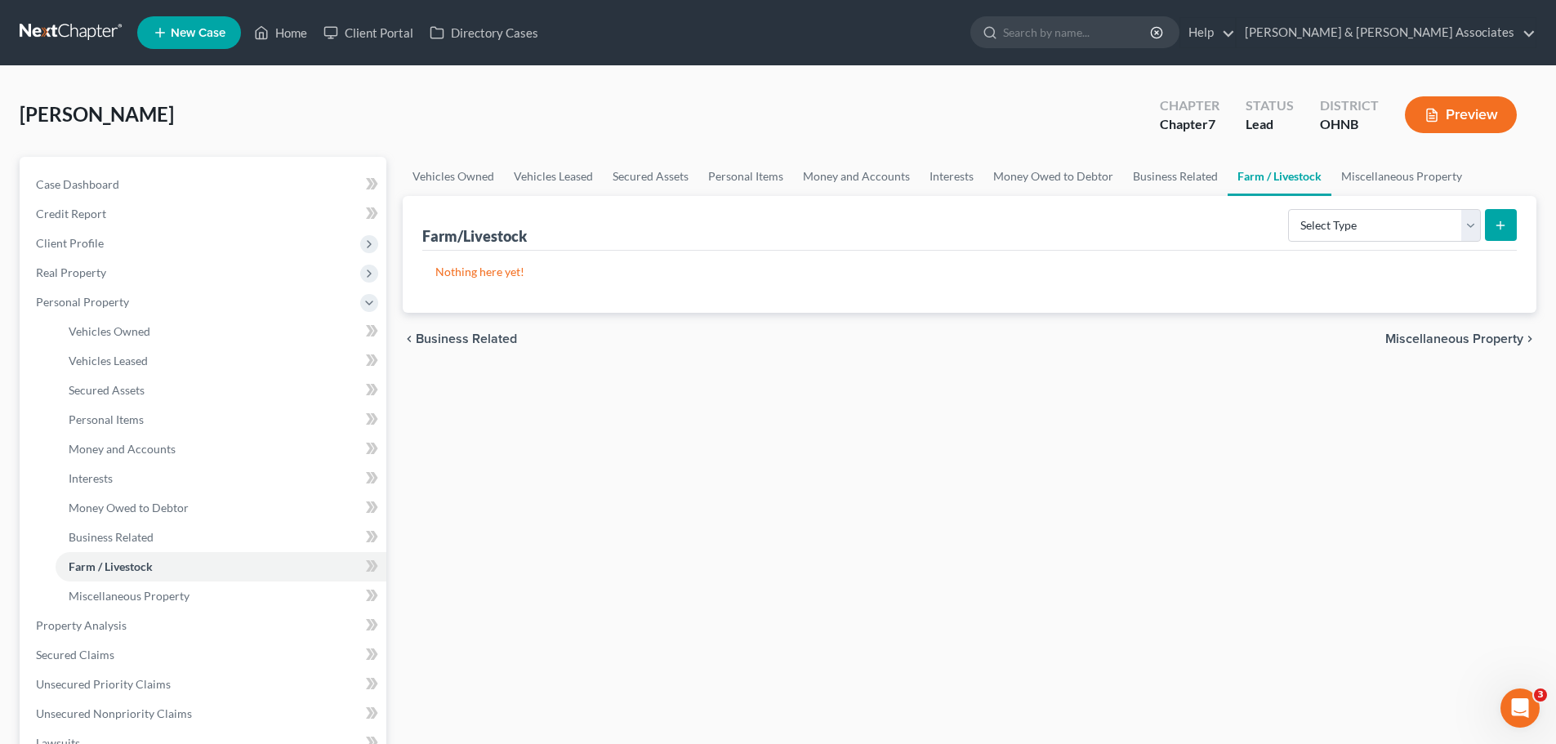
click at [1460, 345] on span "Miscellaneous Property" at bounding box center [1454, 338] width 138 height 13
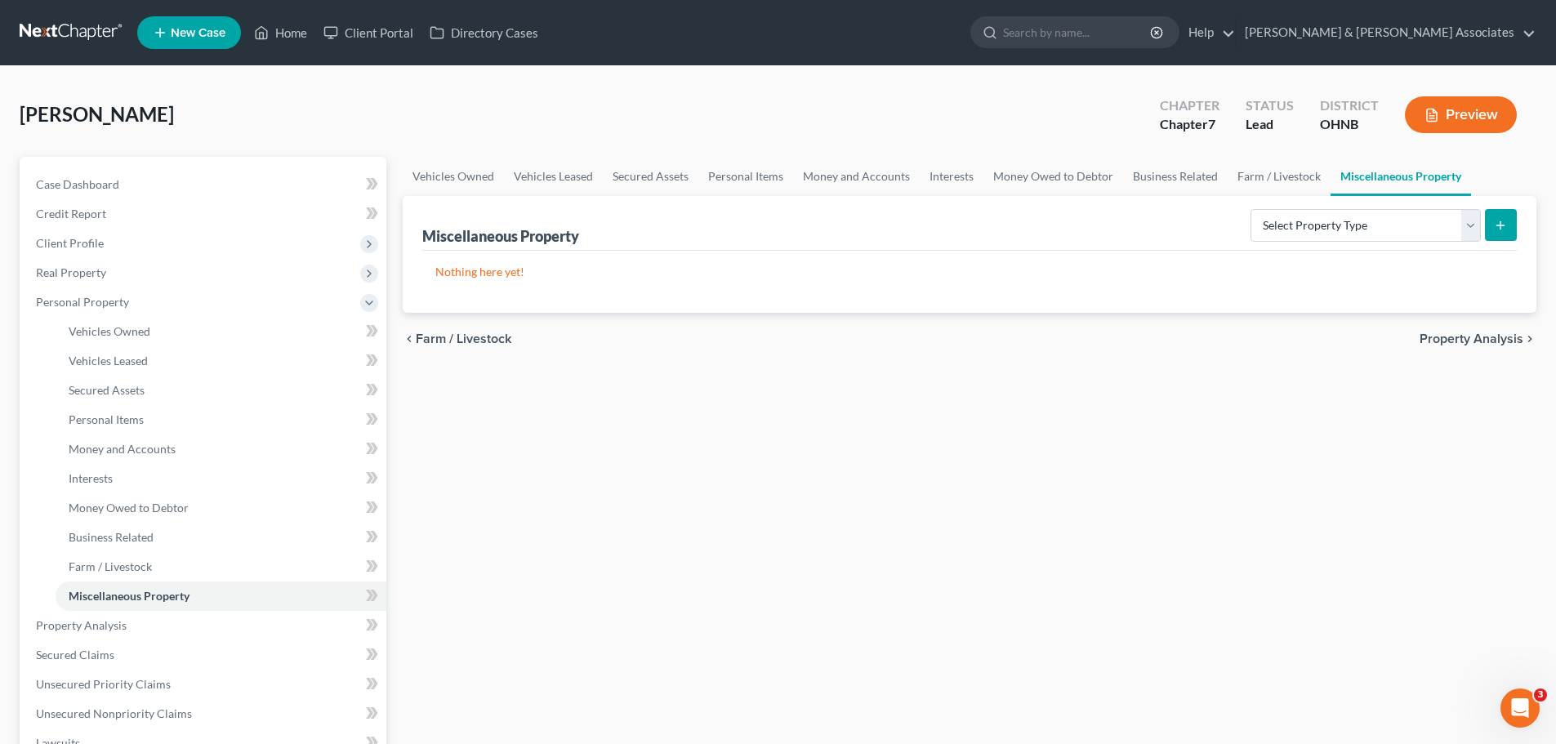
click at [1460, 345] on span "Property Analysis" at bounding box center [1472, 338] width 104 height 13
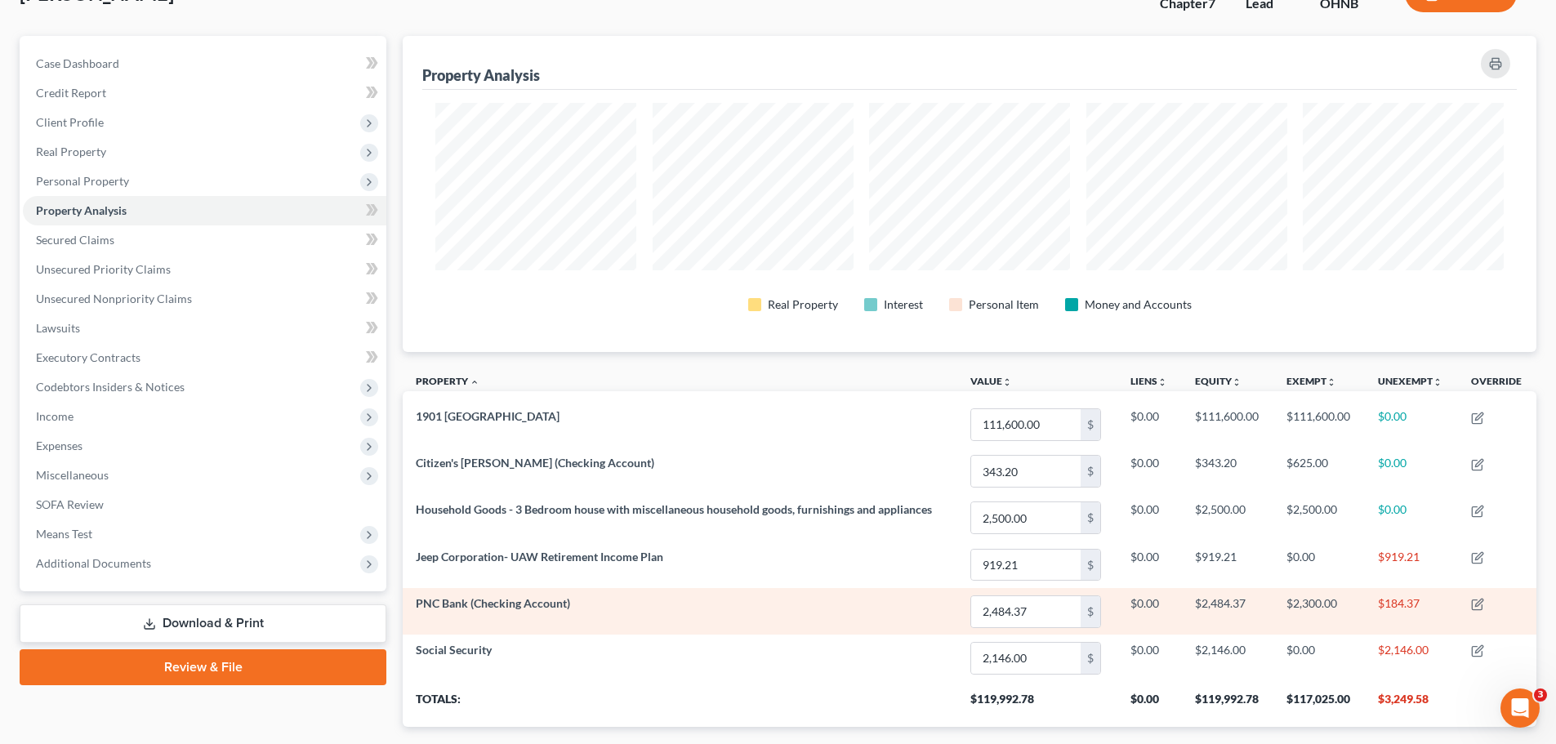
scroll to position [218, 0]
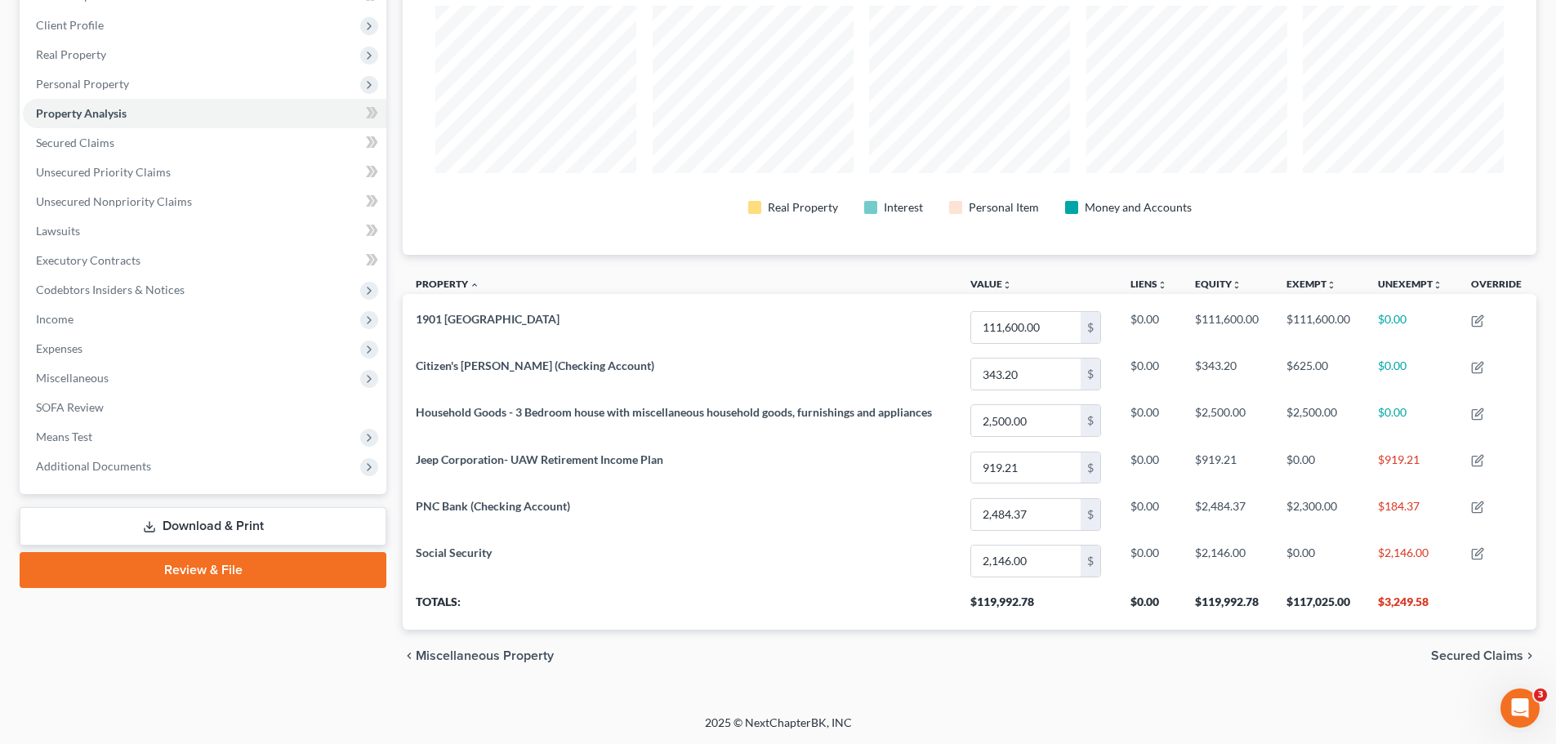
click at [1470, 658] on span "Secured Claims" at bounding box center [1477, 655] width 92 height 13
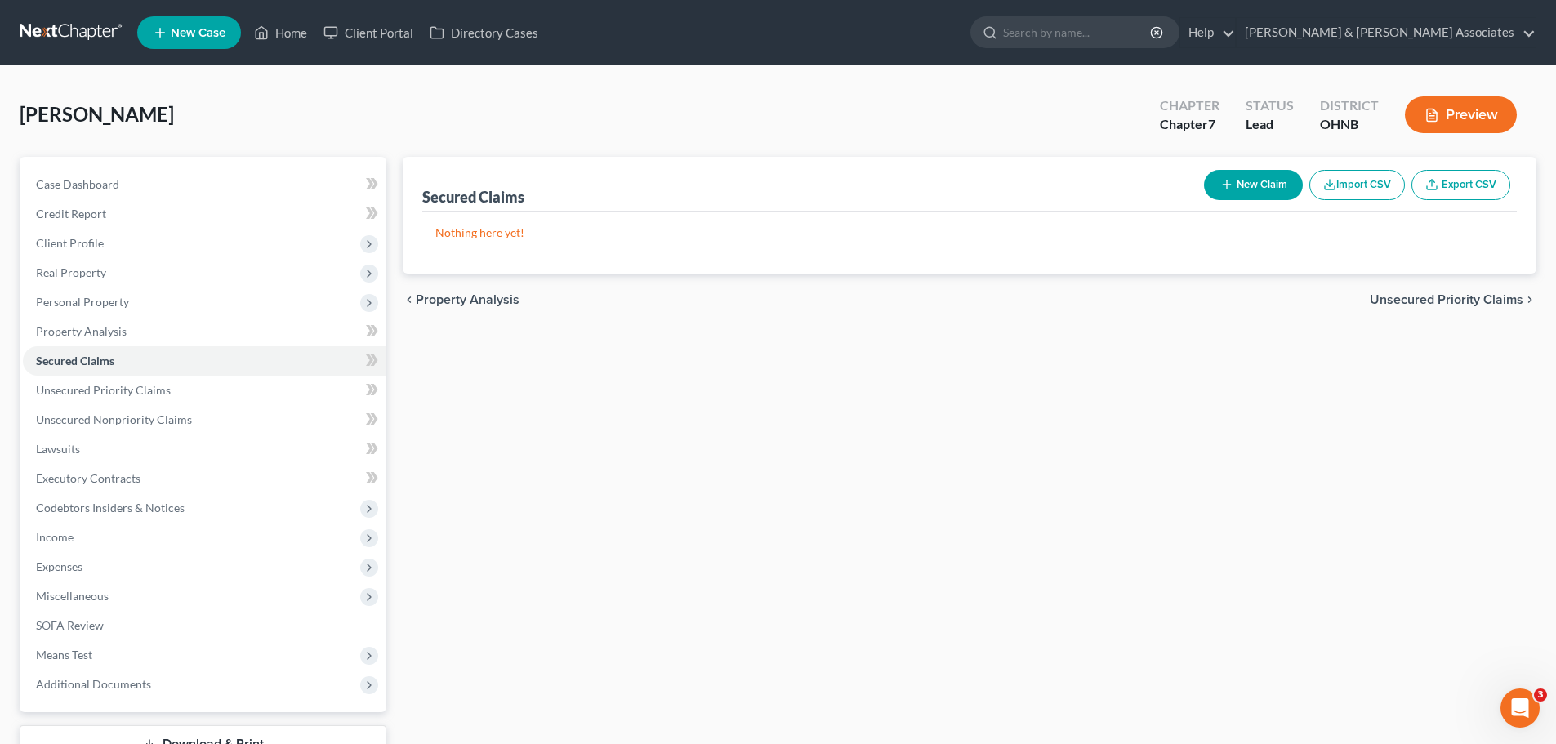
click at [1469, 302] on span "Unsecured Priority Claims" at bounding box center [1447, 299] width 154 height 13
click at [1467, 304] on span "Unsecured Nonpriority Claims" at bounding box center [1434, 299] width 177 height 13
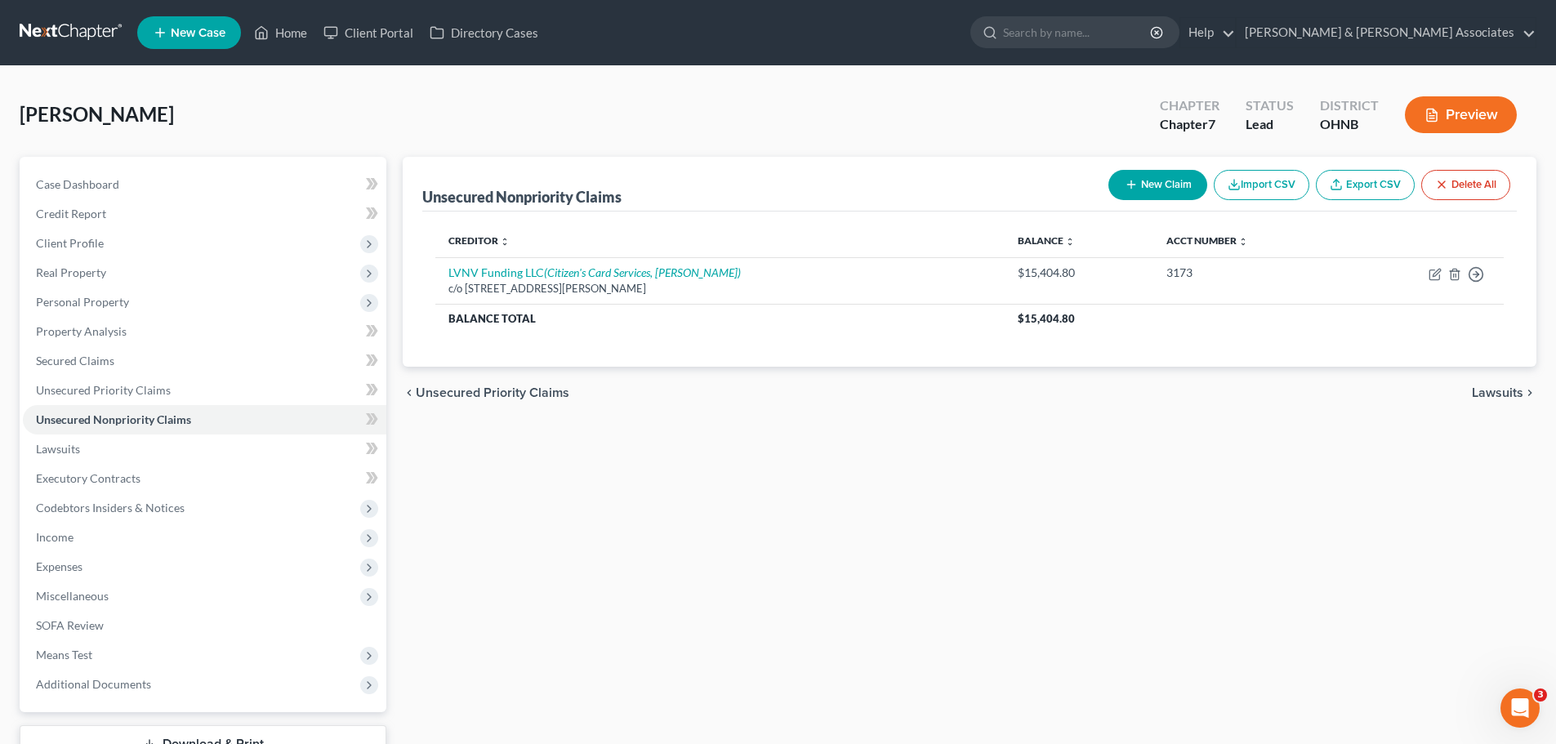
click at [1492, 395] on span "Lawsuits" at bounding box center [1497, 392] width 51 height 13
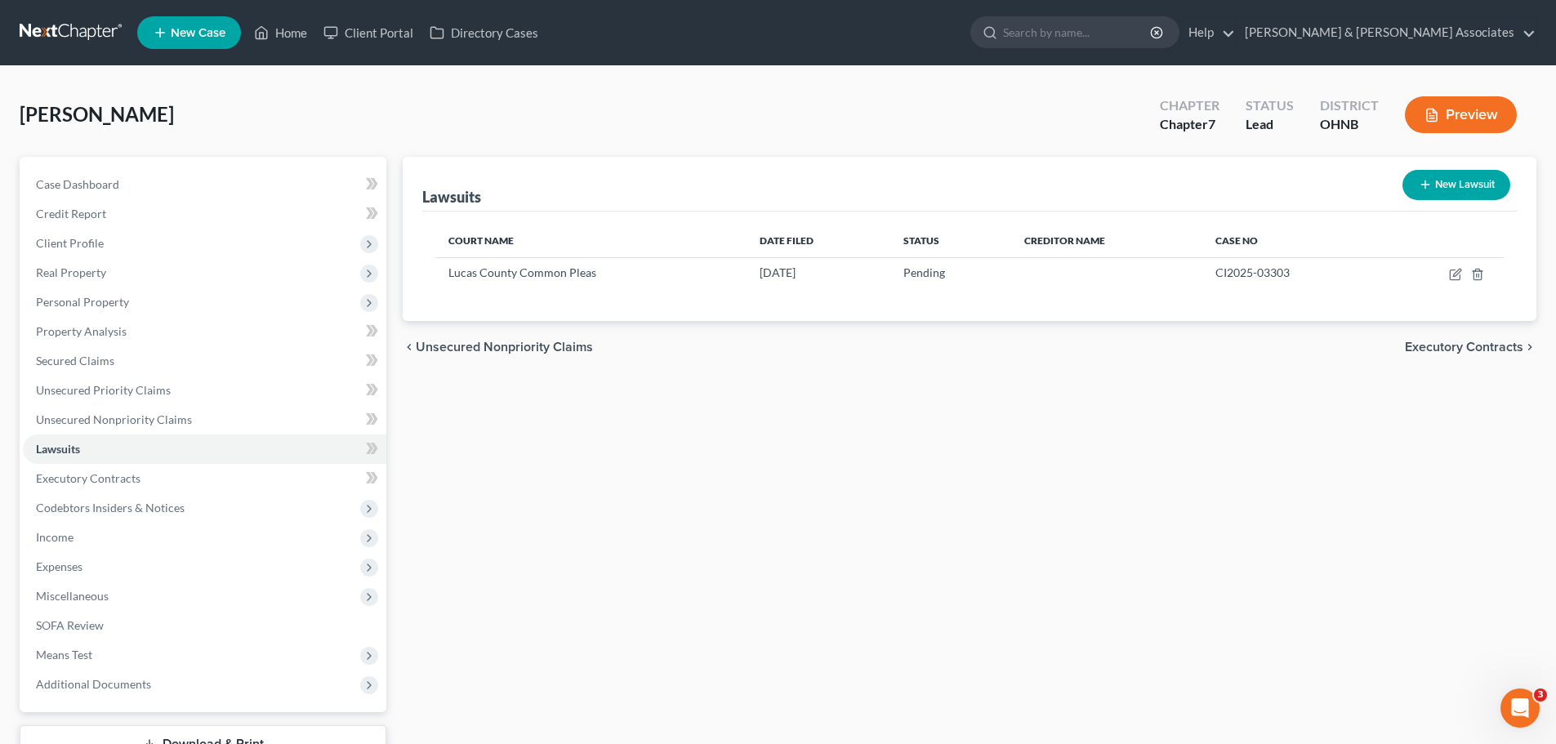
click at [1492, 395] on div "Lawsuits New Lawsuit Court Name Date Filed Status Creditor Name Case No Lucas C…" at bounding box center [970, 481] width 1150 height 649
click at [1492, 348] on span "Executory Contracts" at bounding box center [1464, 347] width 118 height 13
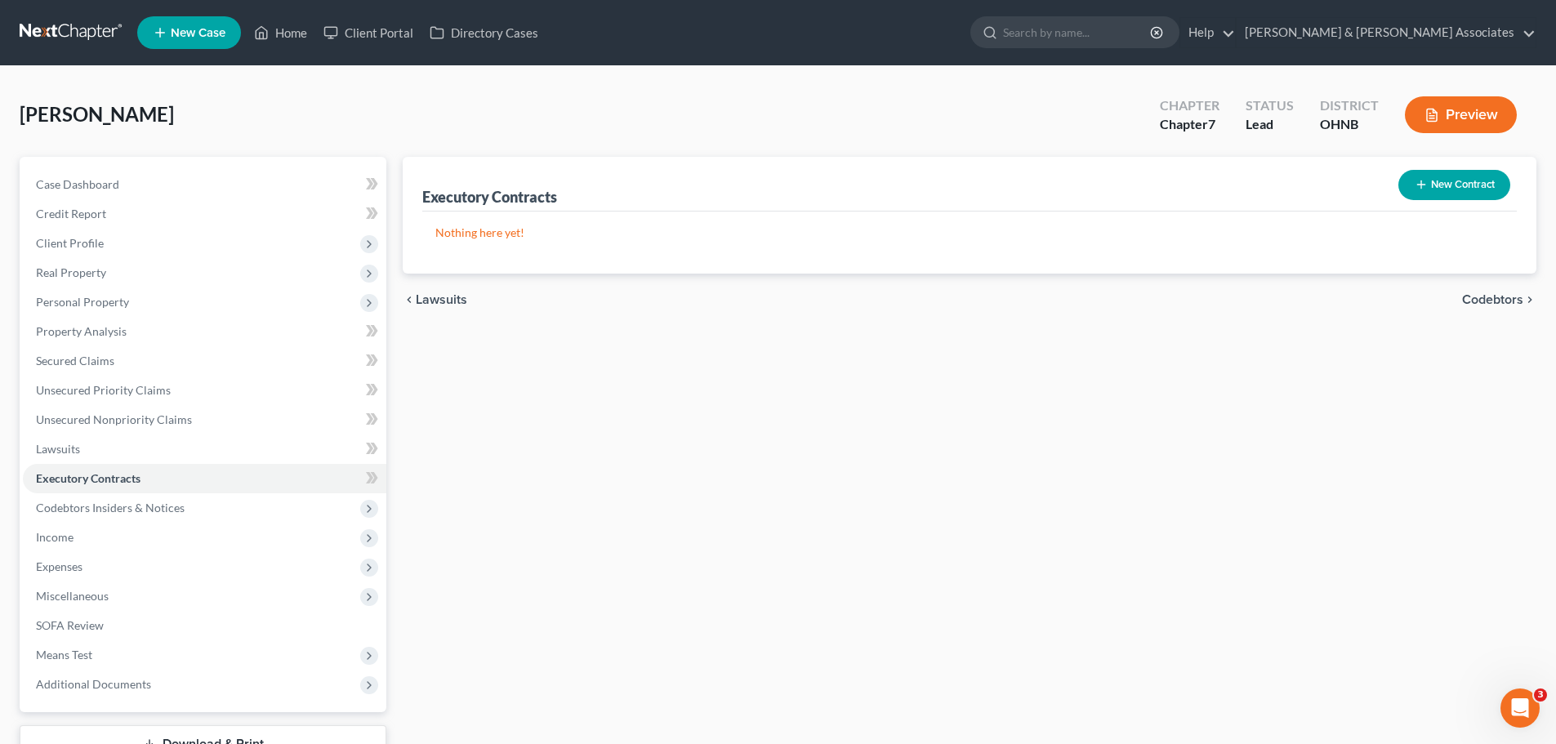
click at [1493, 302] on span "Codebtors" at bounding box center [1492, 299] width 61 height 13
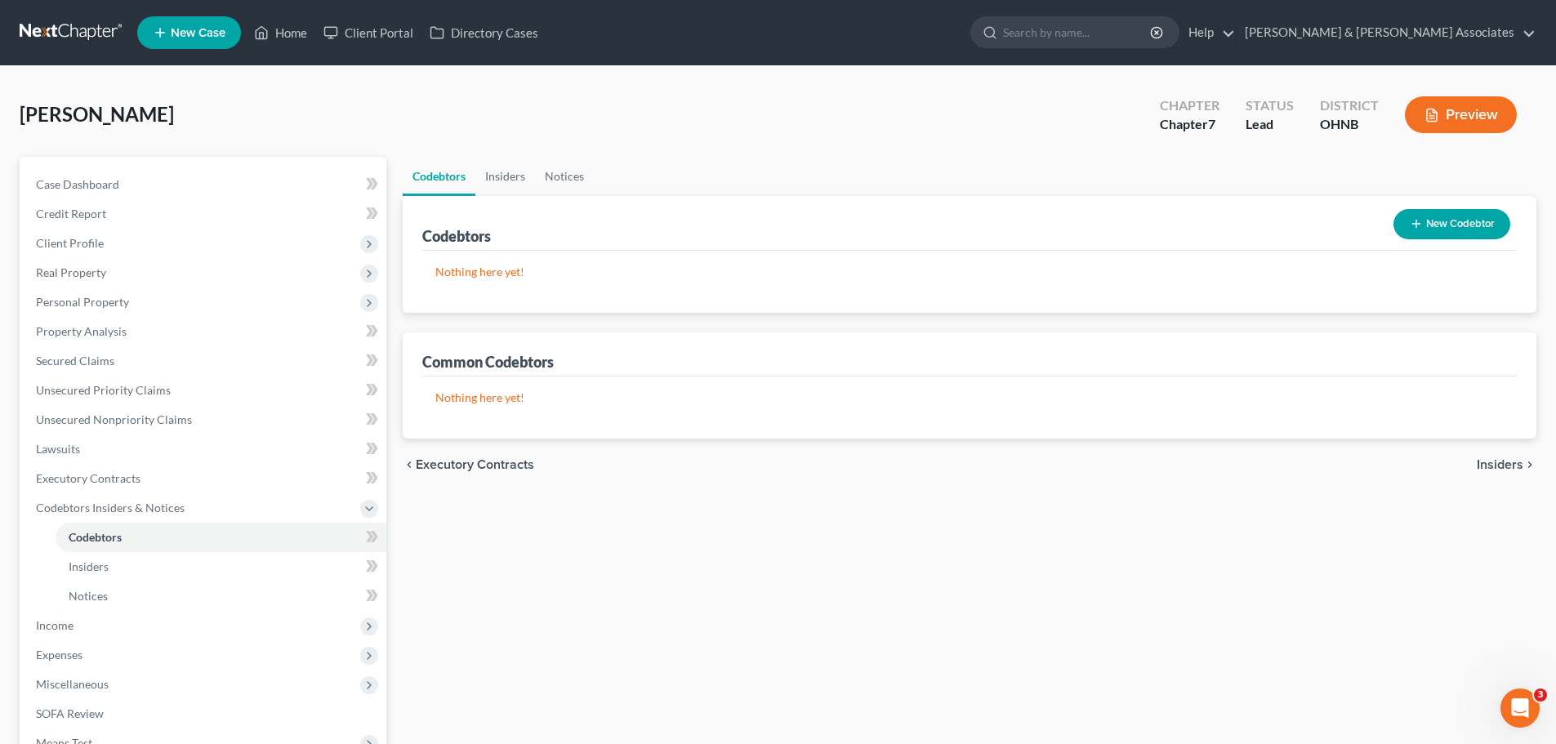
click at [1493, 462] on span "Insiders" at bounding box center [1500, 464] width 47 height 13
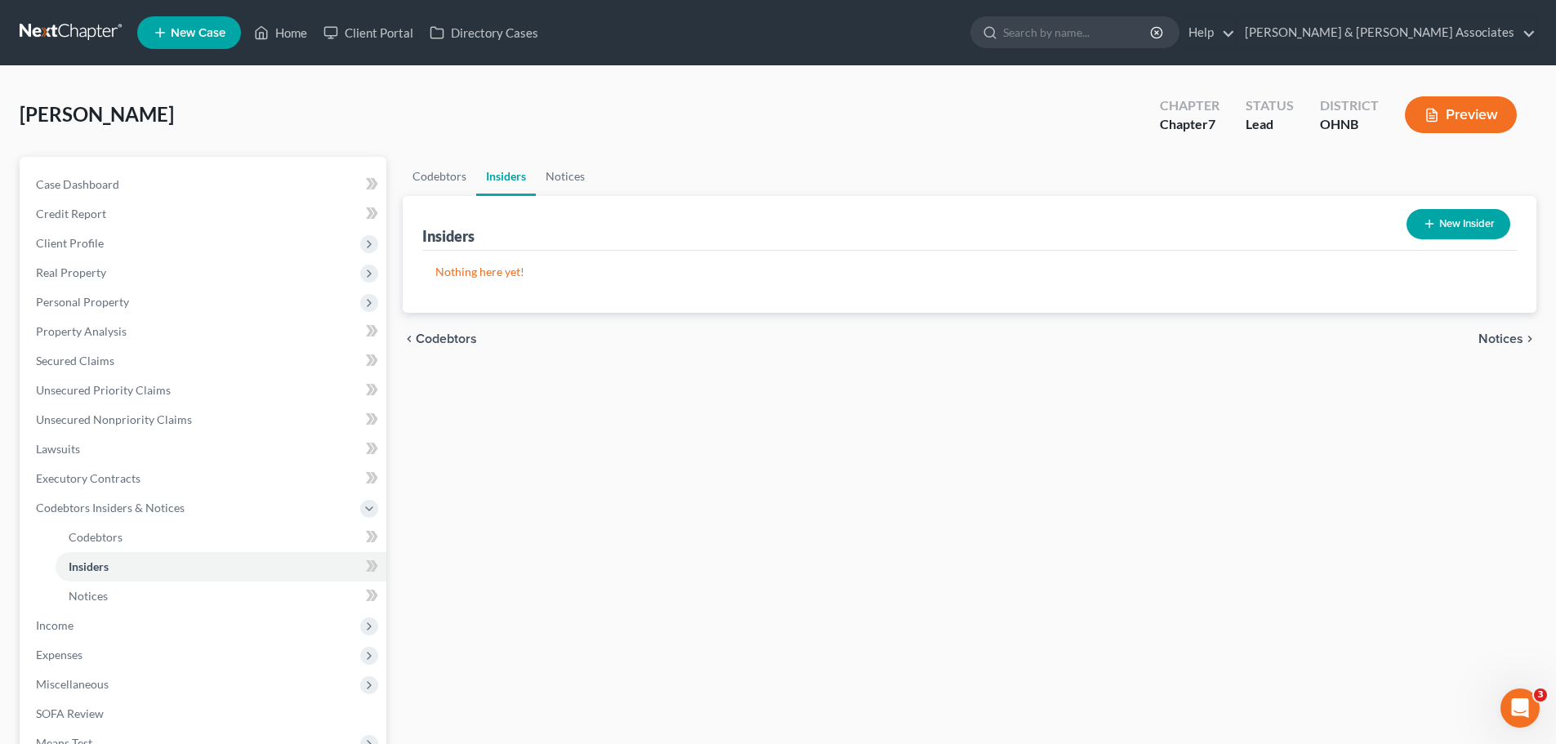
click at [1505, 333] on span "Notices" at bounding box center [1500, 338] width 45 height 13
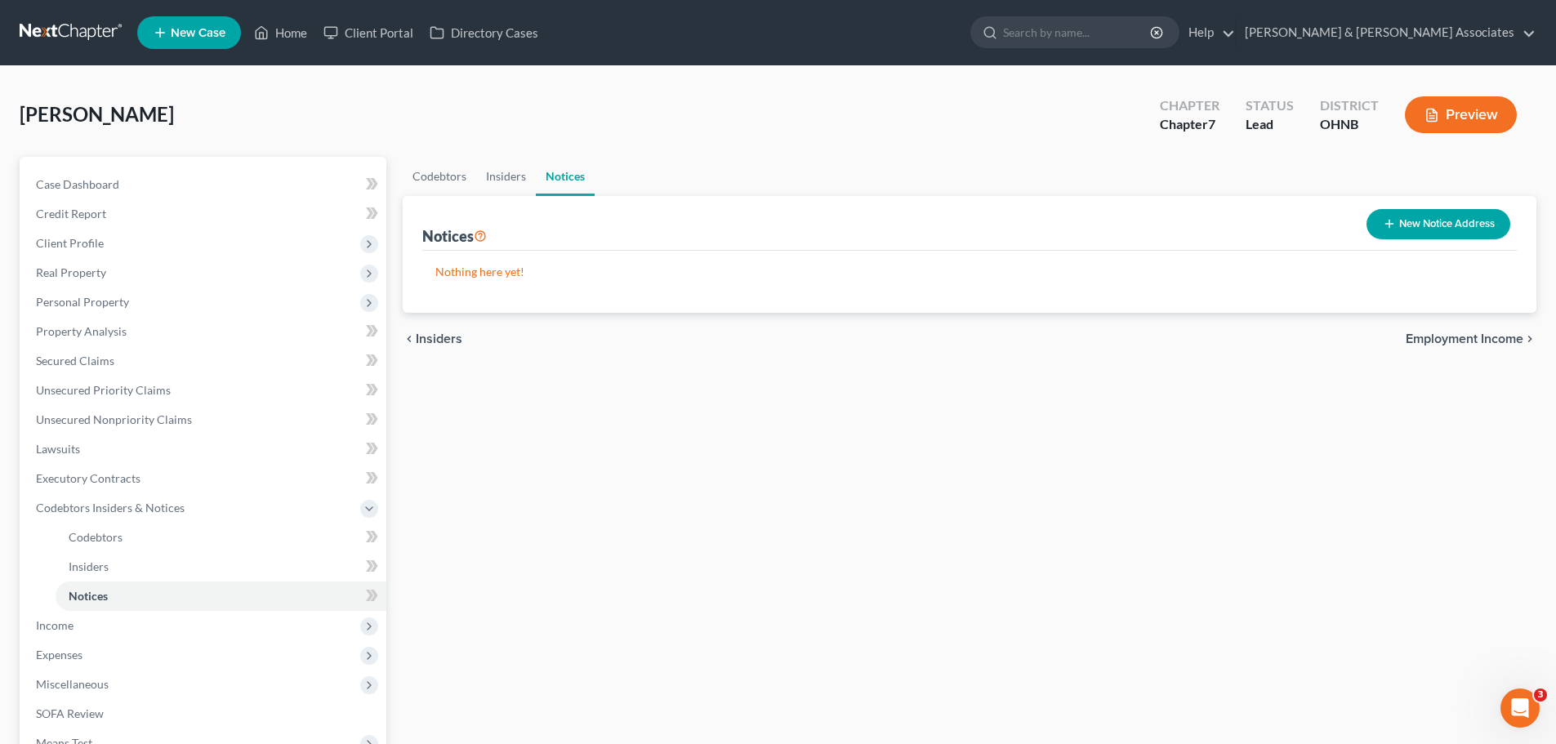
click at [1504, 339] on span "Employment Income" at bounding box center [1465, 338] width 118 height 13
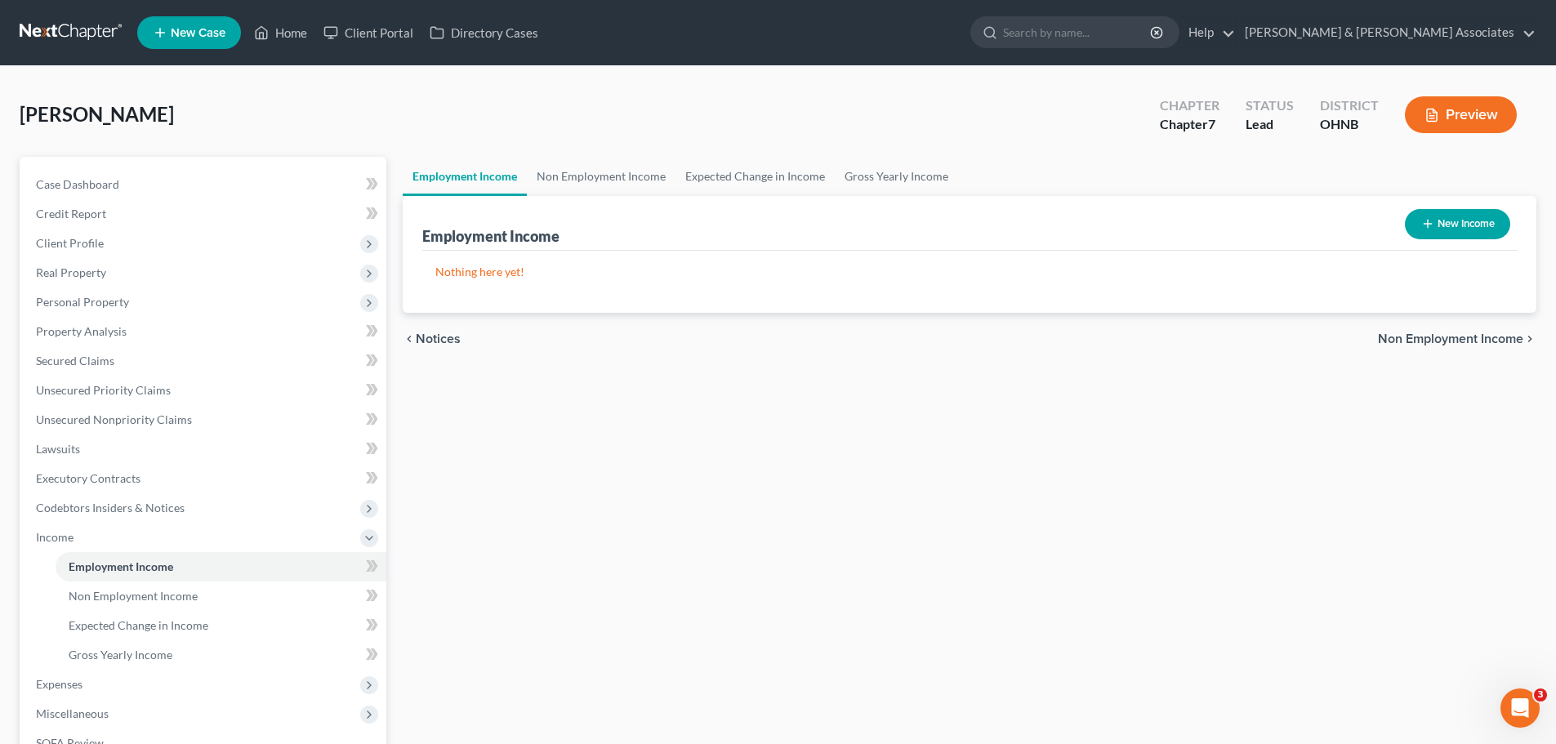
click at [1504, 339] on span "Non Employment Income" at bounding box center [1450, 338] width 145 height 13
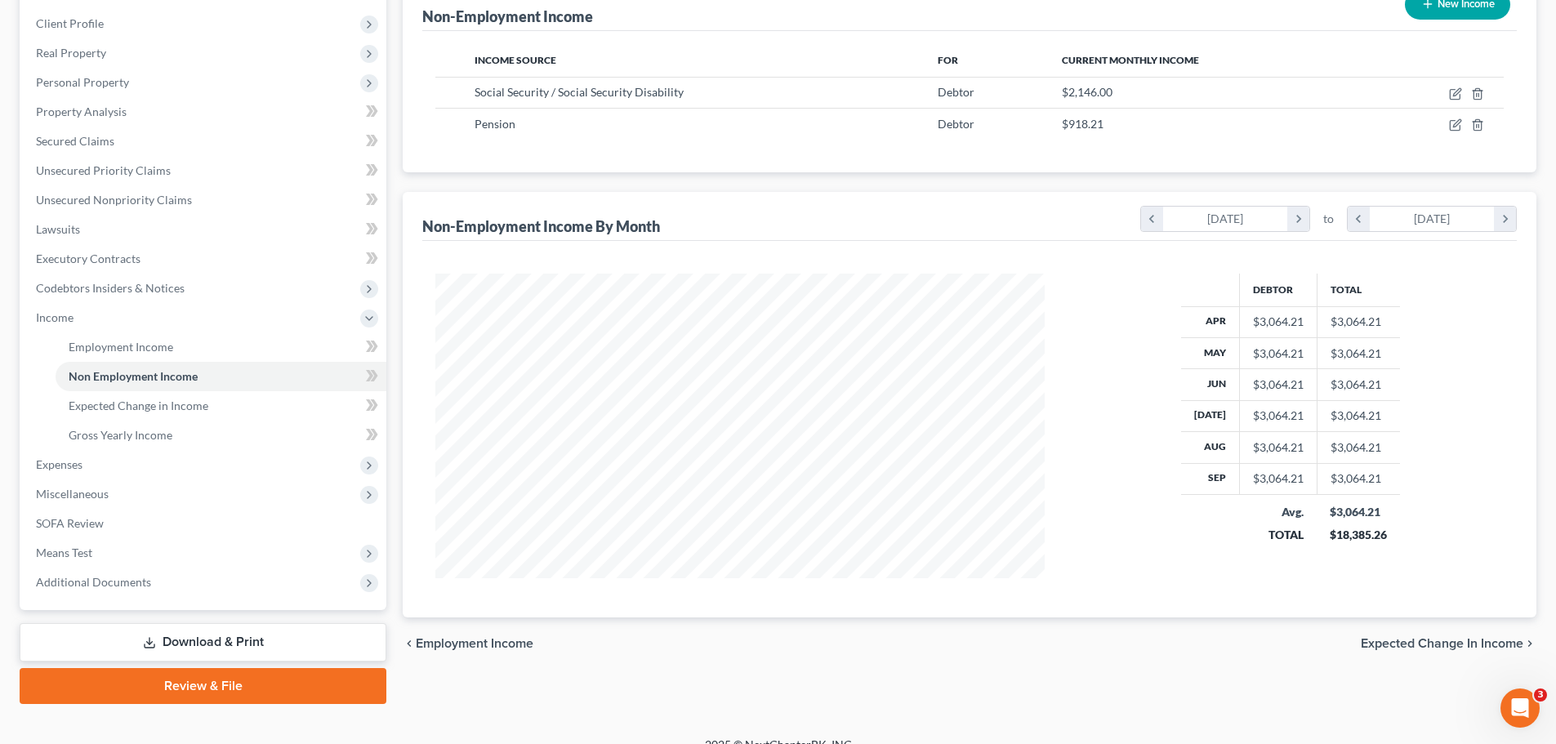
scroll to position [242, 0]
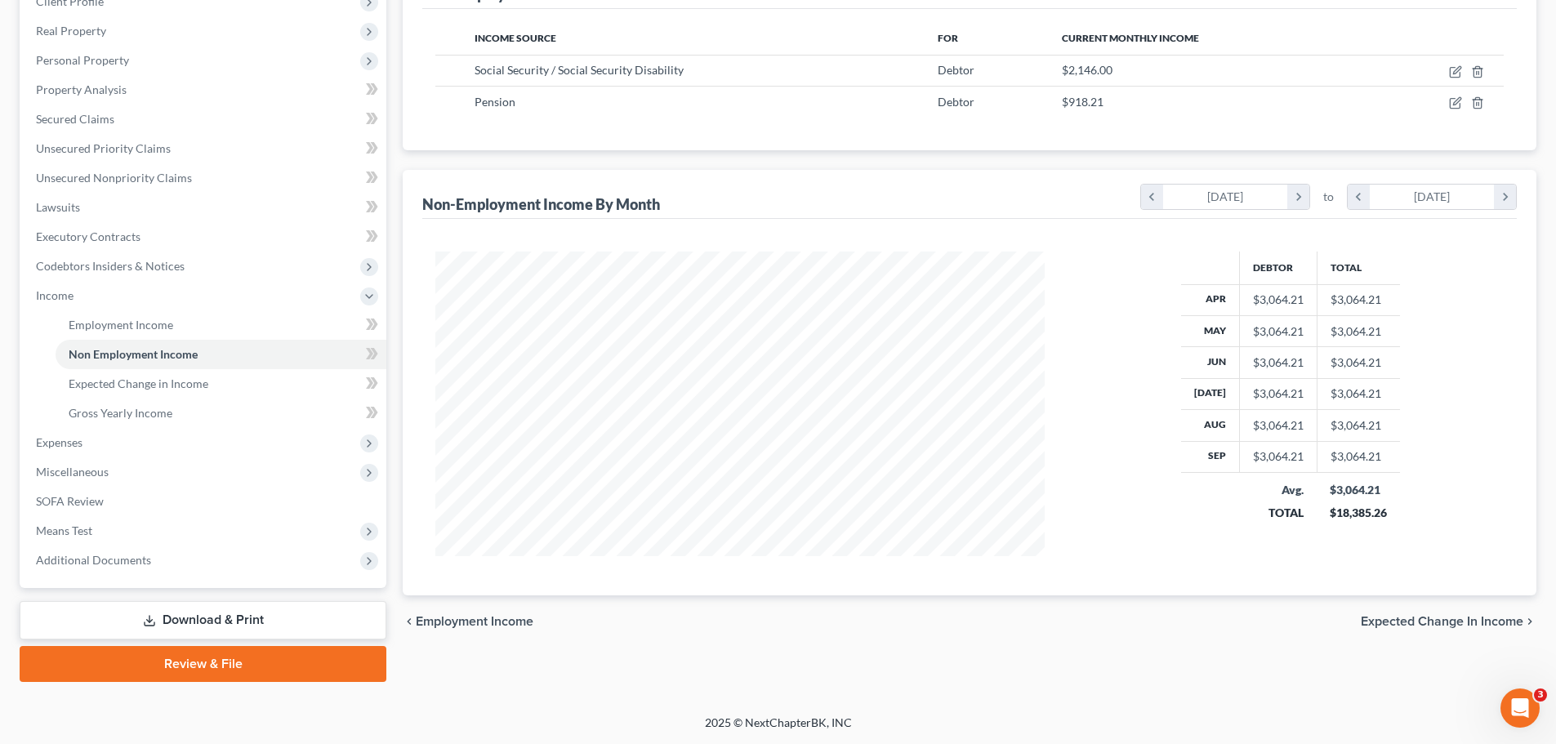
click at [1433, 622] on span "Expected Change in Income" at bounding box center [1442, 621] width 163 height 13
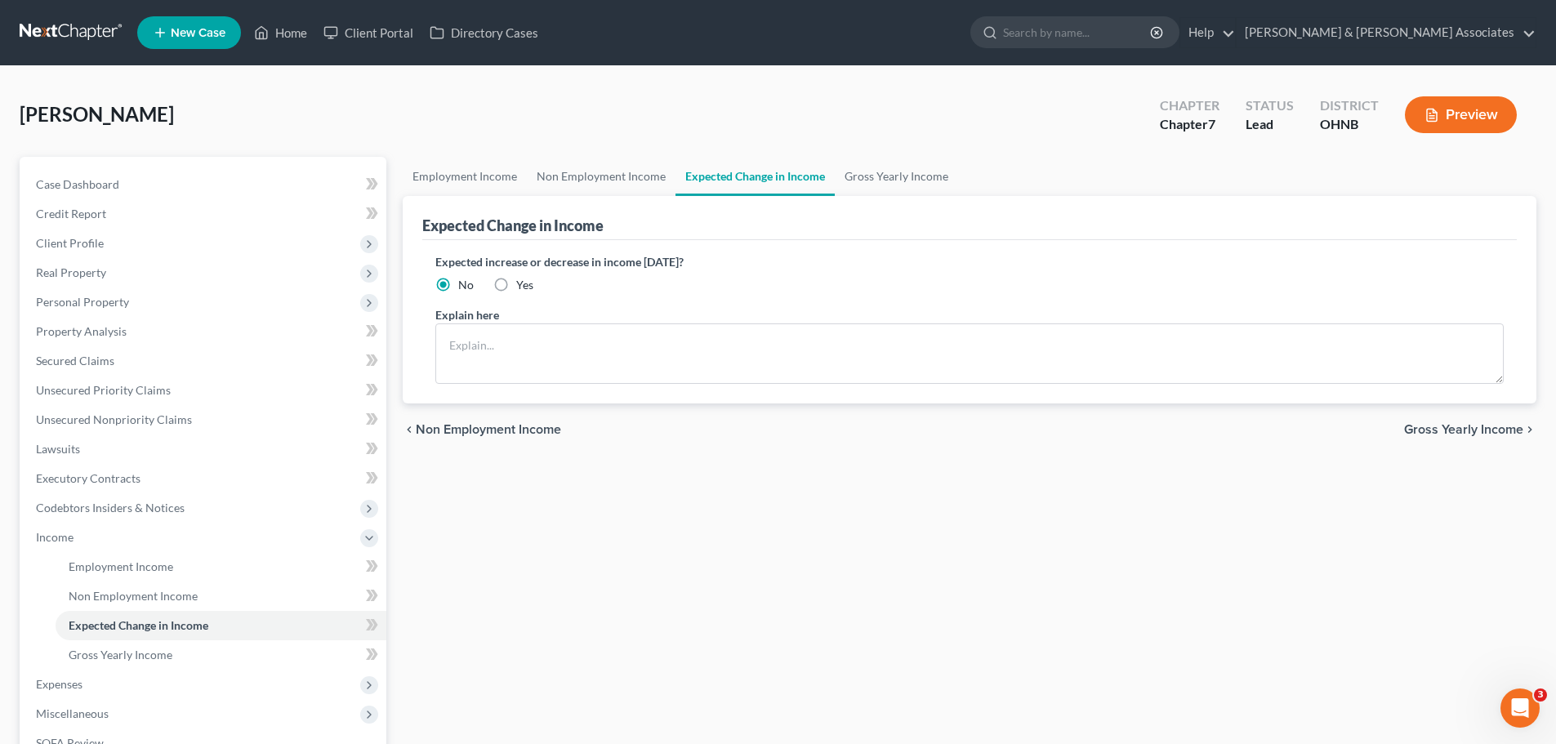
click at [1459, 429] on span "Gross Yearly Income" at bounding box center [1463, 429] width 119 height 13
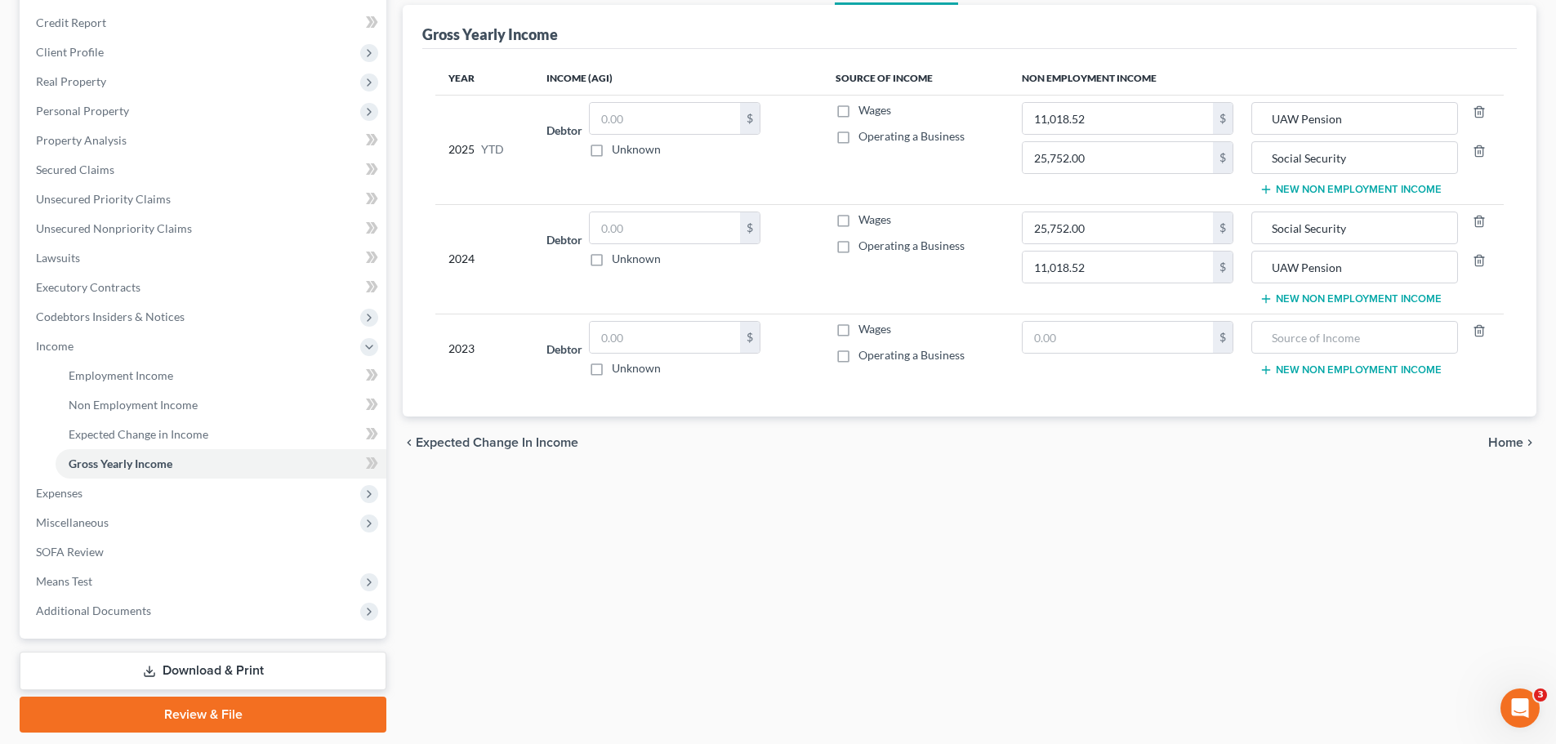
scroll to position [242, 0]
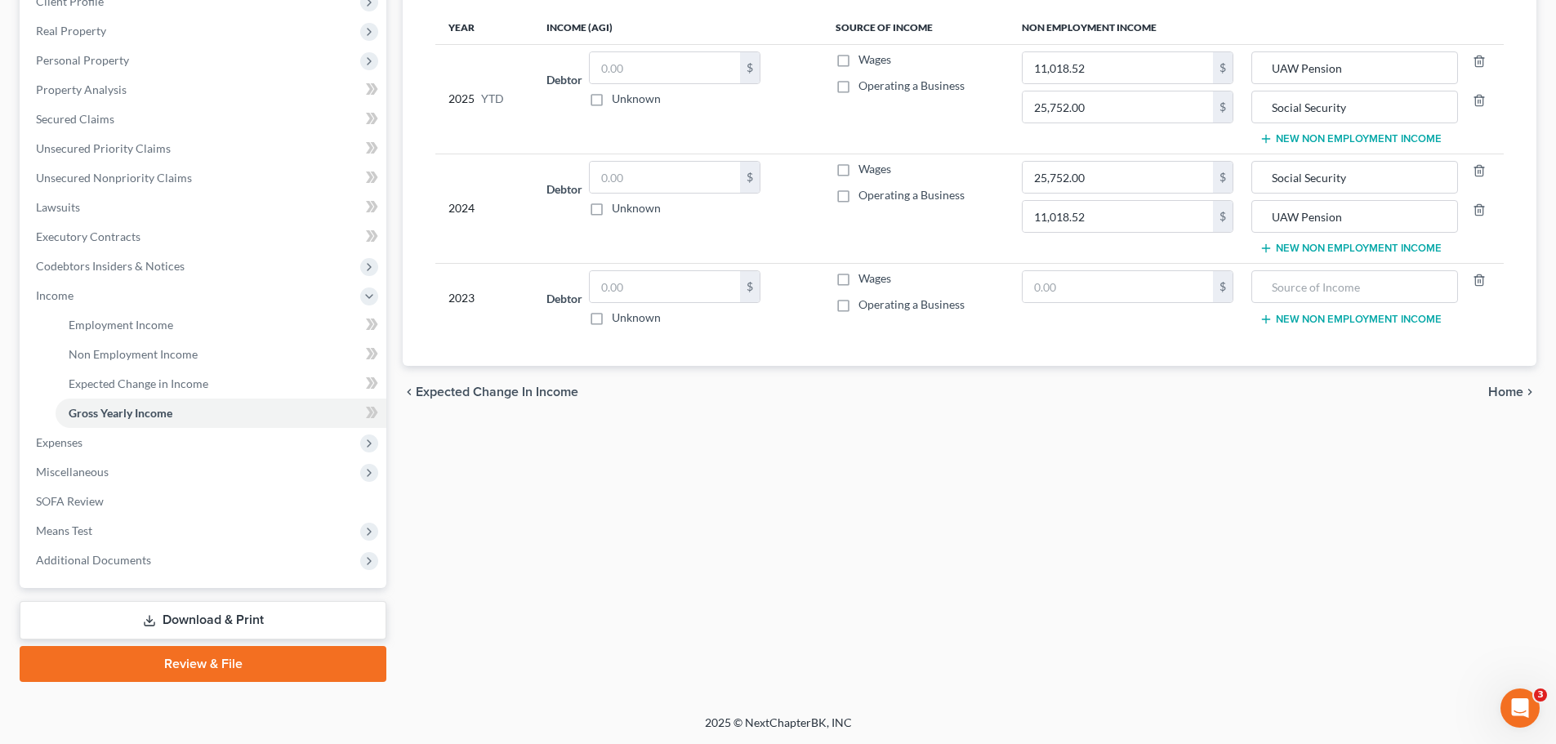
click at [1495, 393] on span "Home" at bounding box center [1505, 392] width 35 height 13
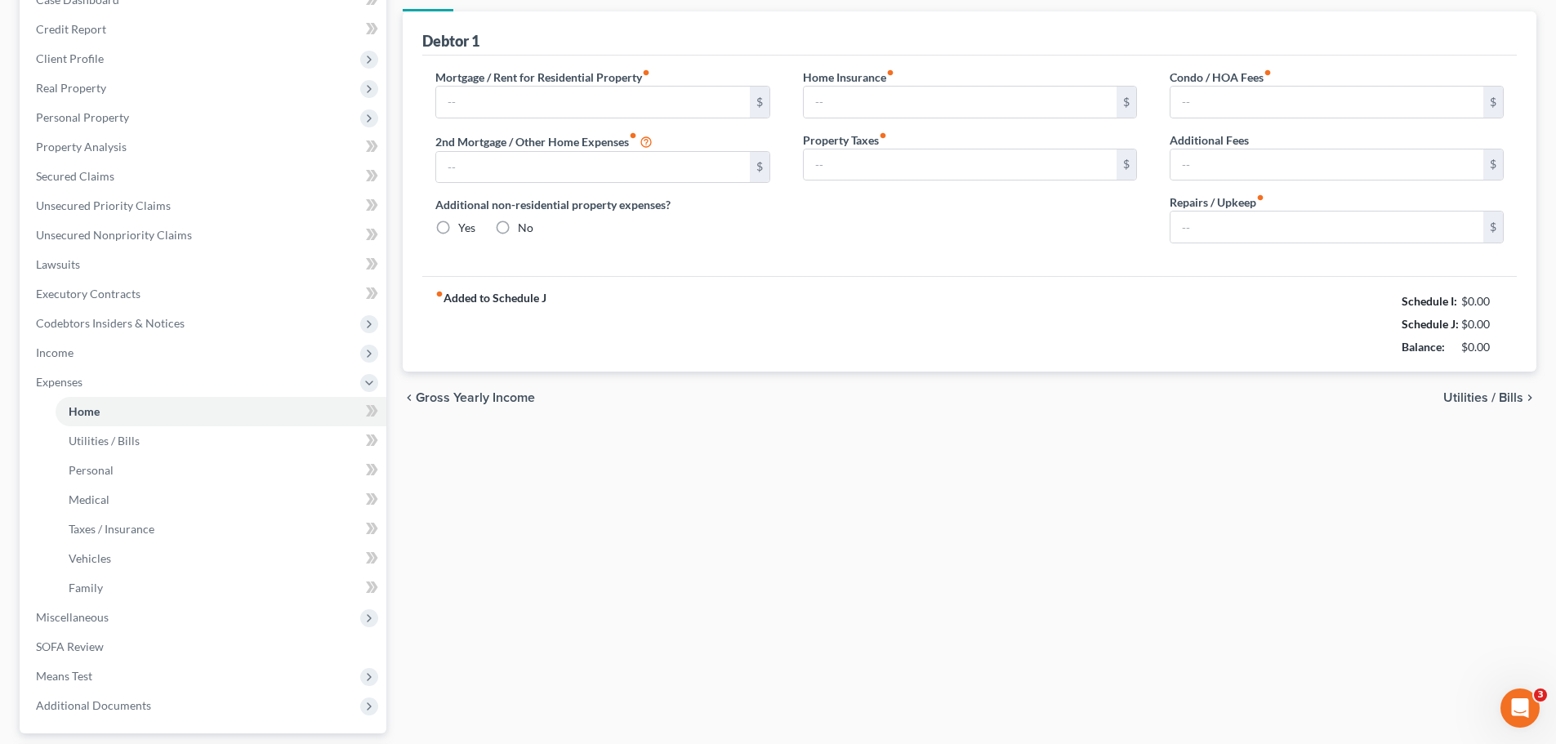
type input "0.00"
radio input "true"
type input "112.00"
type input "200.00"
type input "0.00"
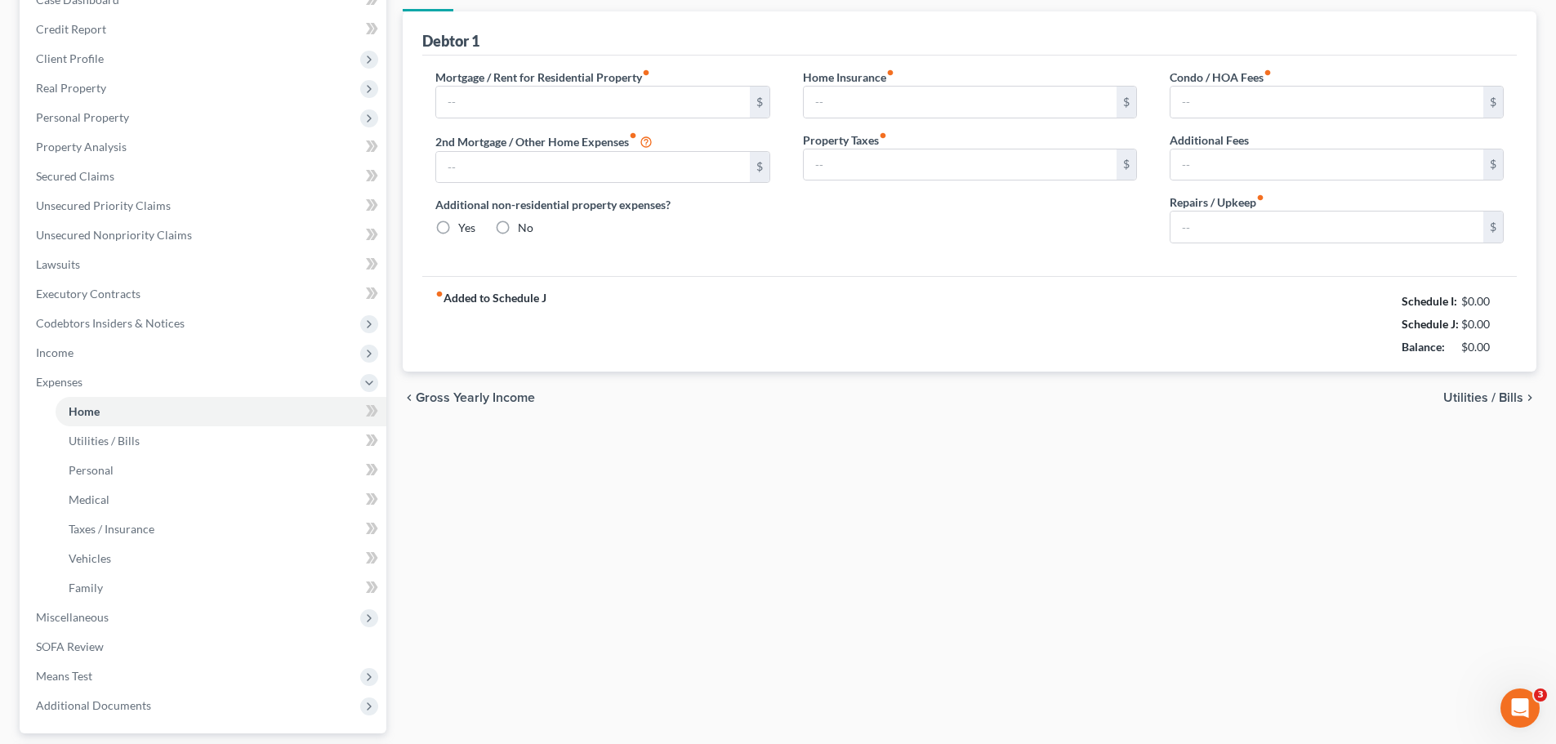
type input "0.00"
type input "50.00"
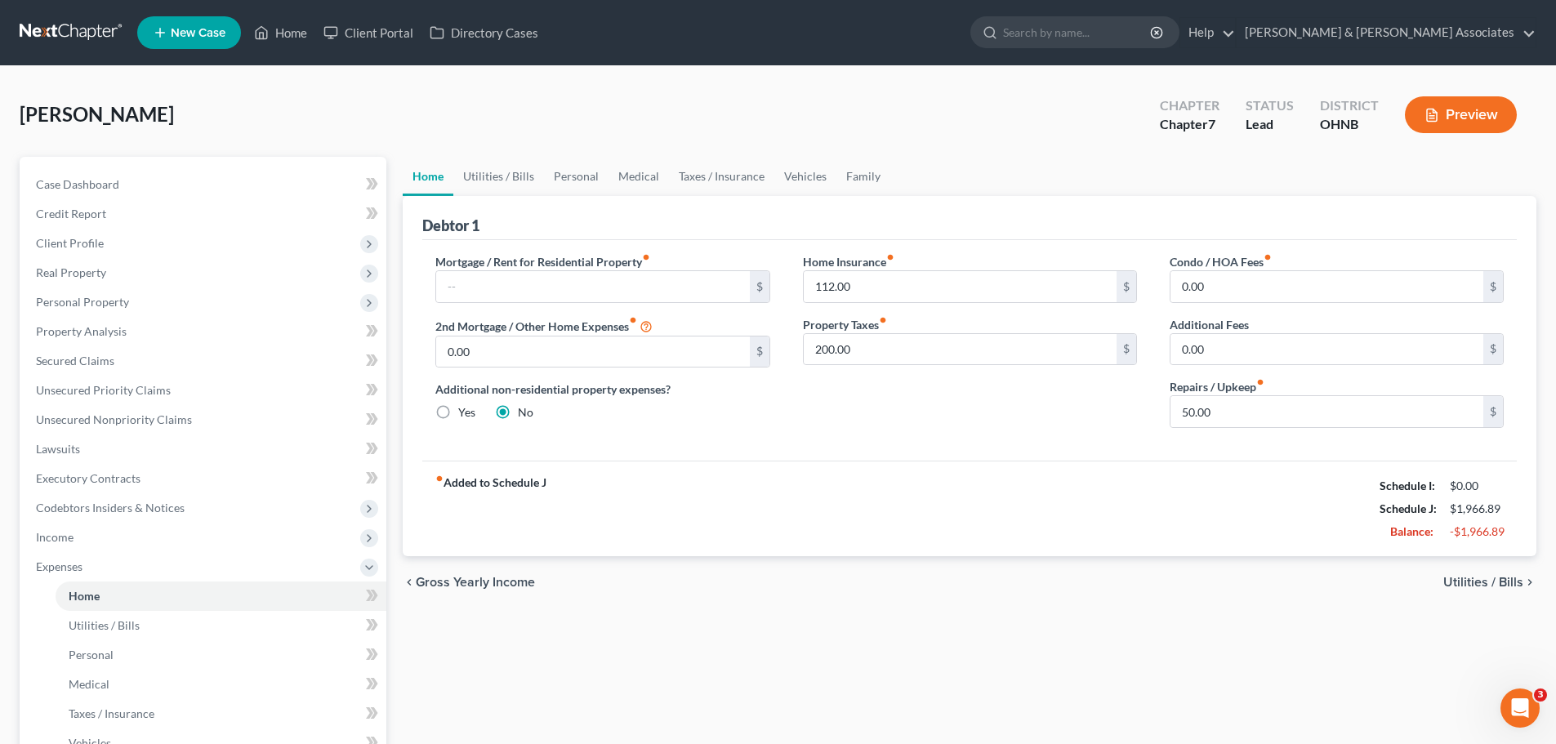
click at [1473, 582] on span "Utilities / Bills" at bounding box center [1483, 582] width 80 height 13
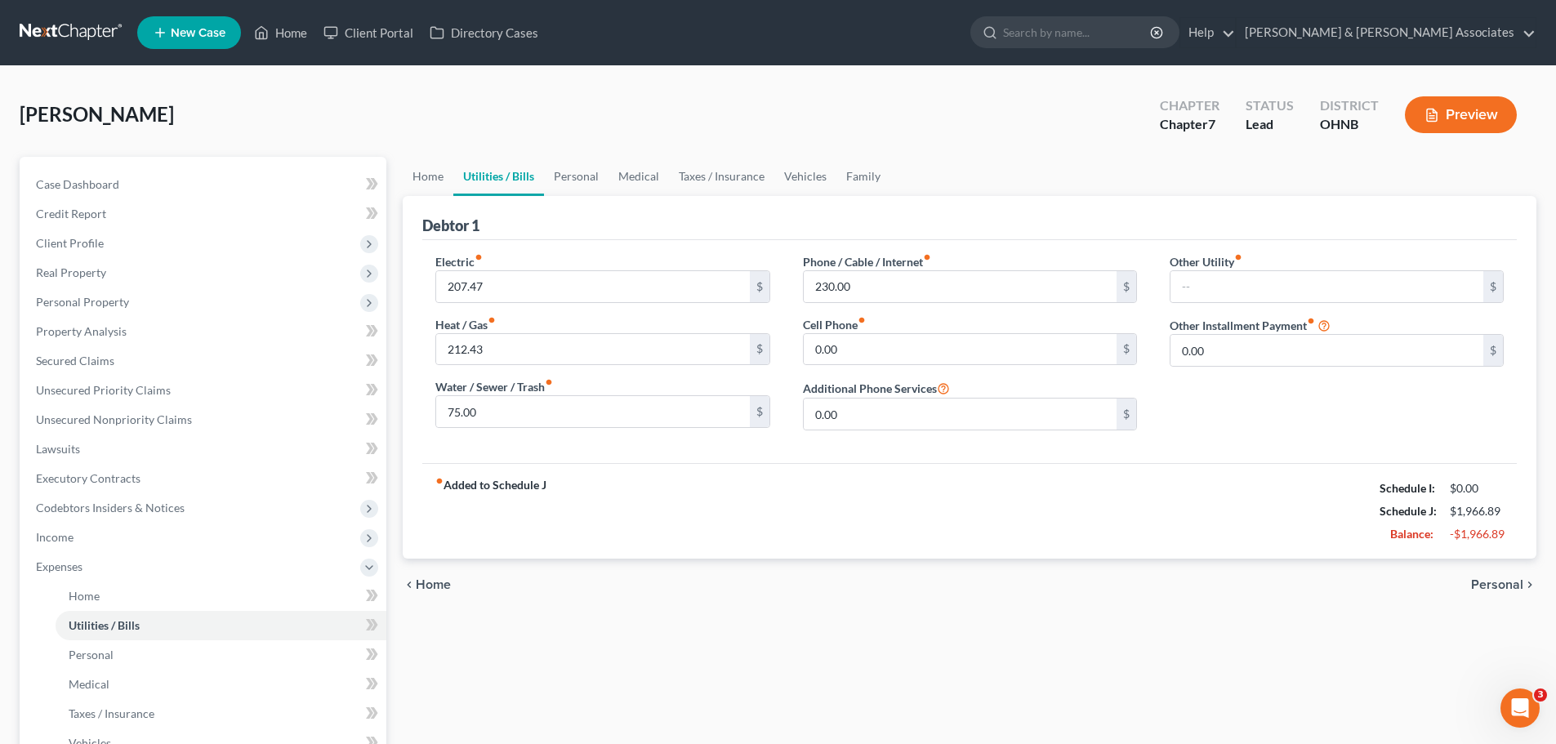
click at [1473, 582] on span "Personal" at bounding box center [1497, 584] width 52 height 13
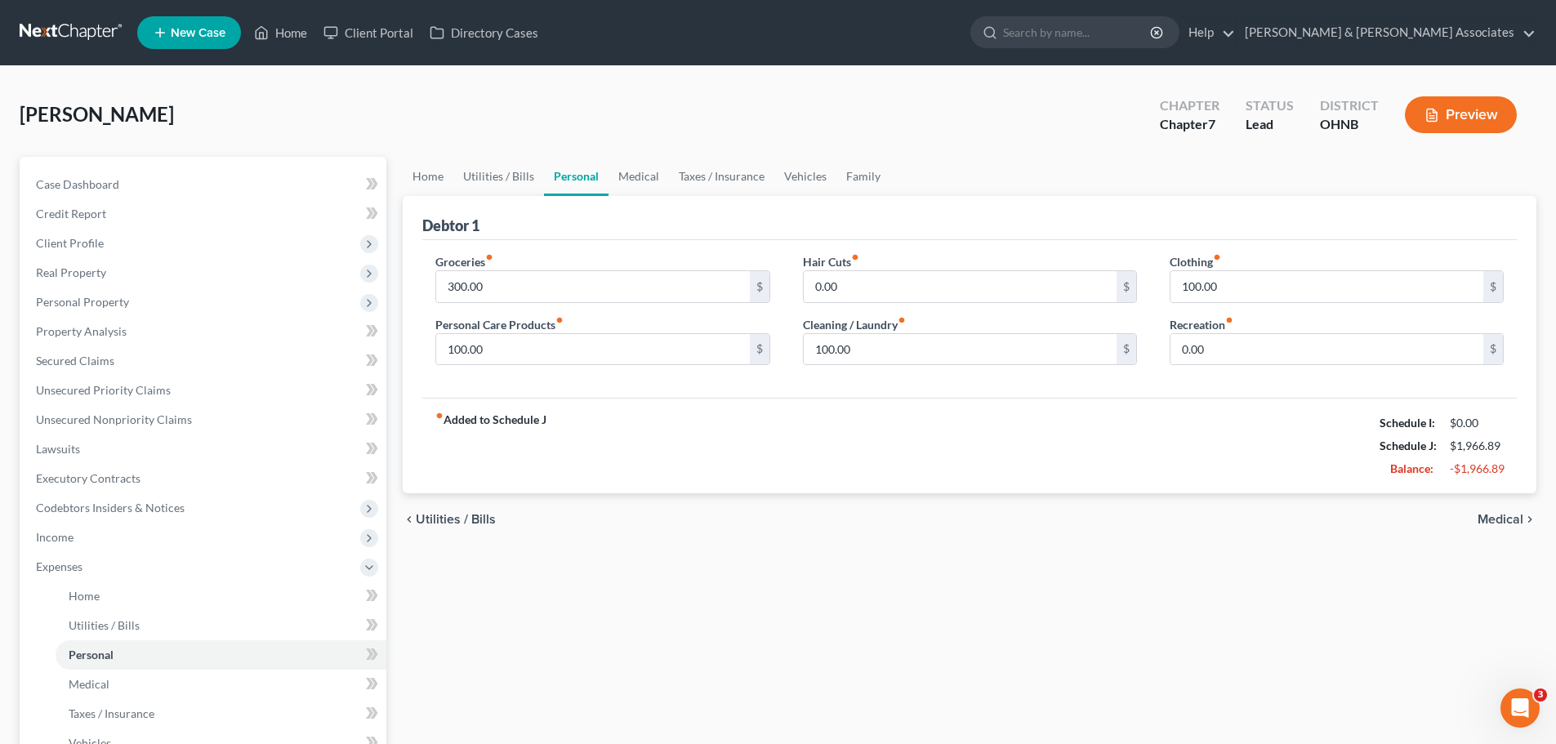
click at [1512, 519] on span "Medical" at bounding box center [1501, 519] width 46 height 13
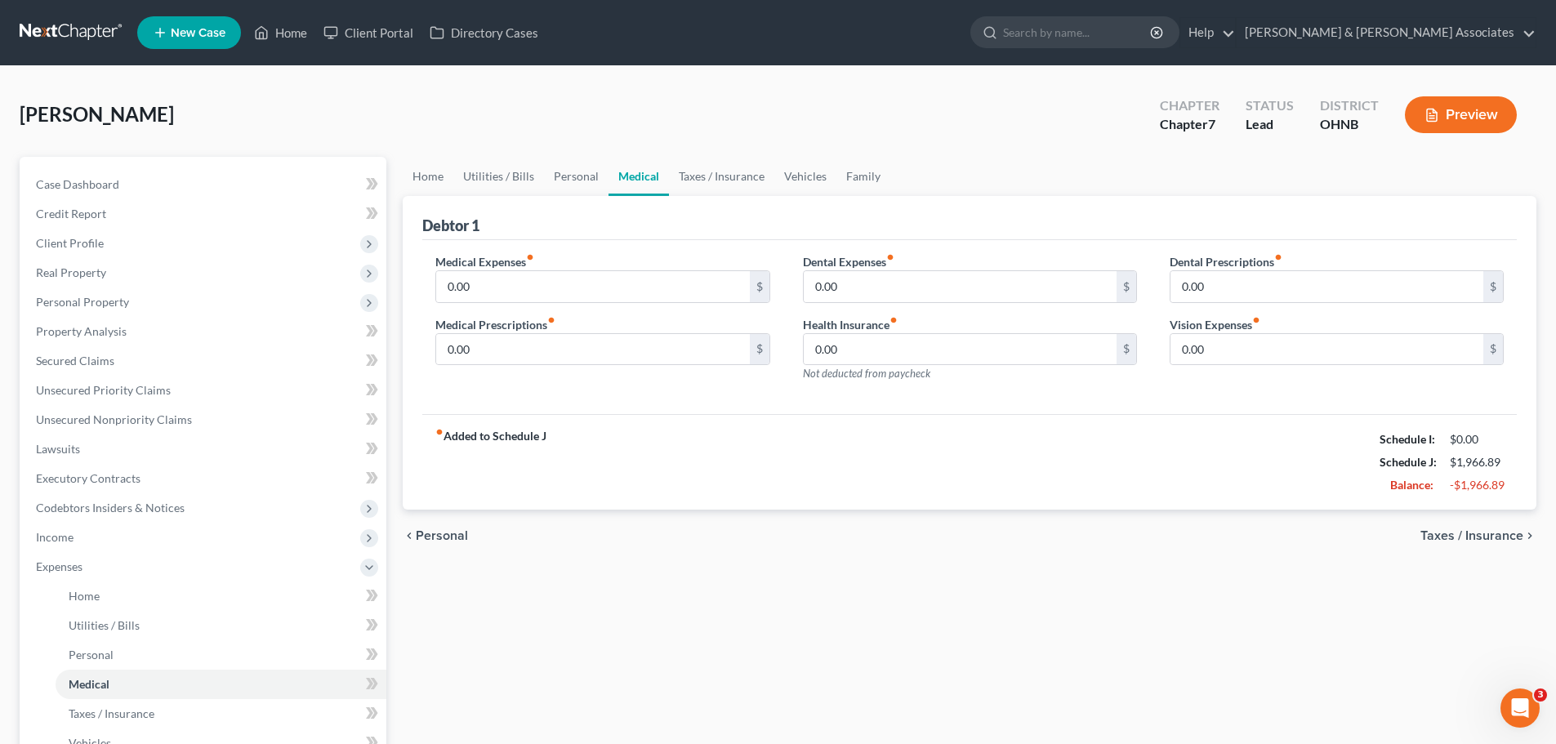
click at [1504, 534] on span "Taxes / Insurance" at bounding box center [1471, 535] width 103 height 13
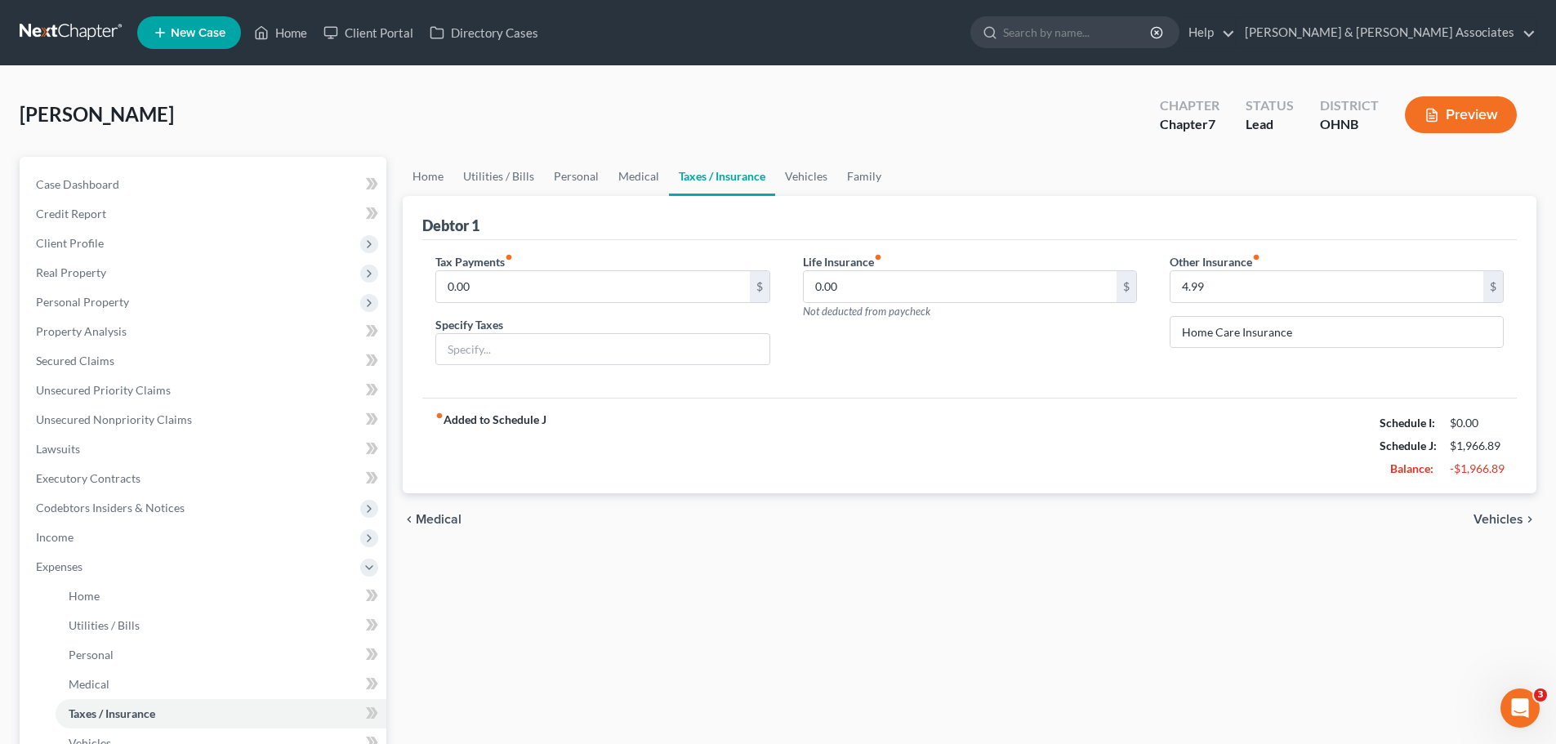
click at [1504, 510] on div "chevron_left Medical Vehicles chevron_right" at bounding box center [970, 519] width 1134 height 52
click at [1501, 523] on span "Vehicles" at bounding box center [1498, 519] width 50 height 13
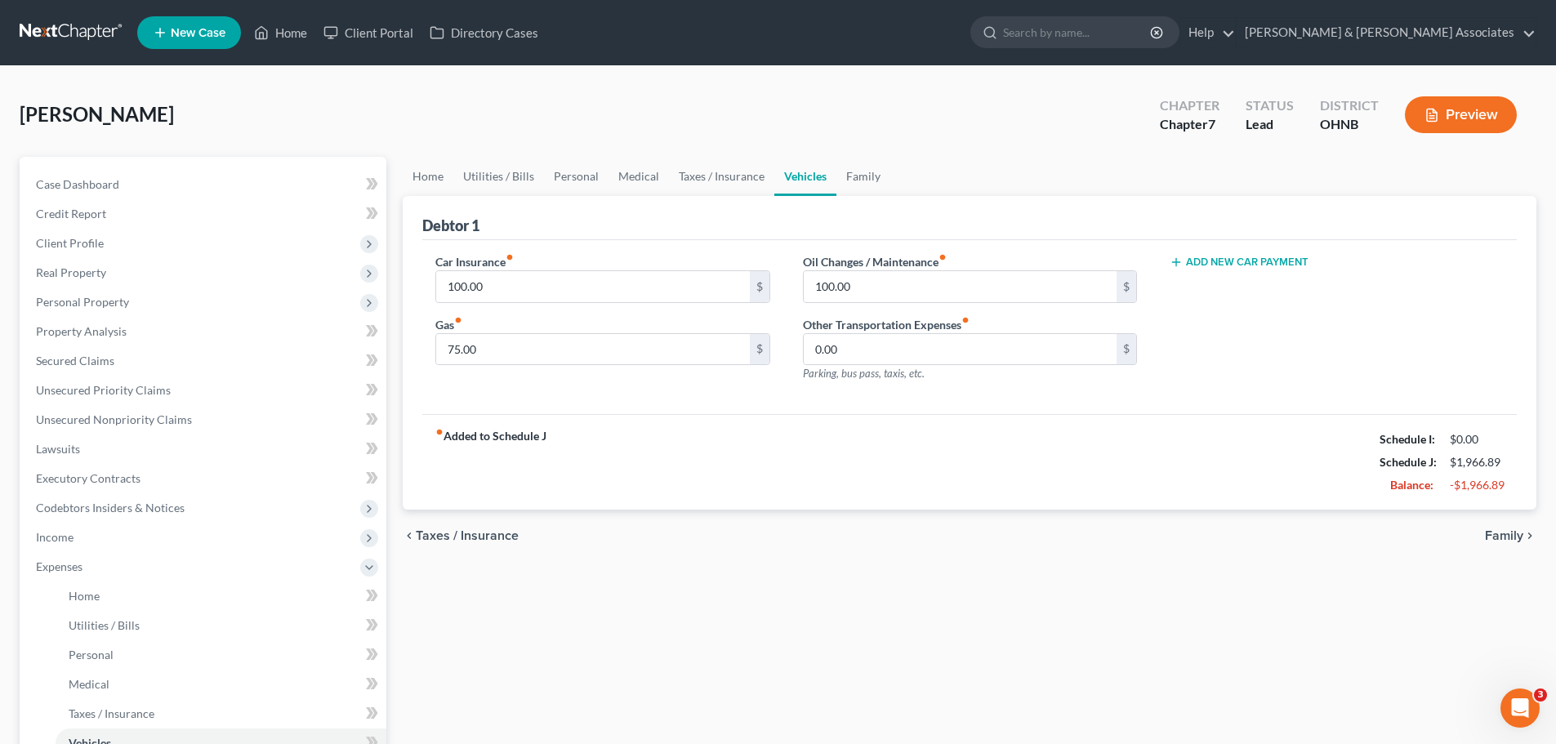
click at [1501, 523] on div "chevron_left Taxes / Insurance Family chevron_right" at bounding box center [970, 536] width 1134 height 52
click at [1502, 537] on span "Family" at bounding box center [1504, 535] width 38 height 13
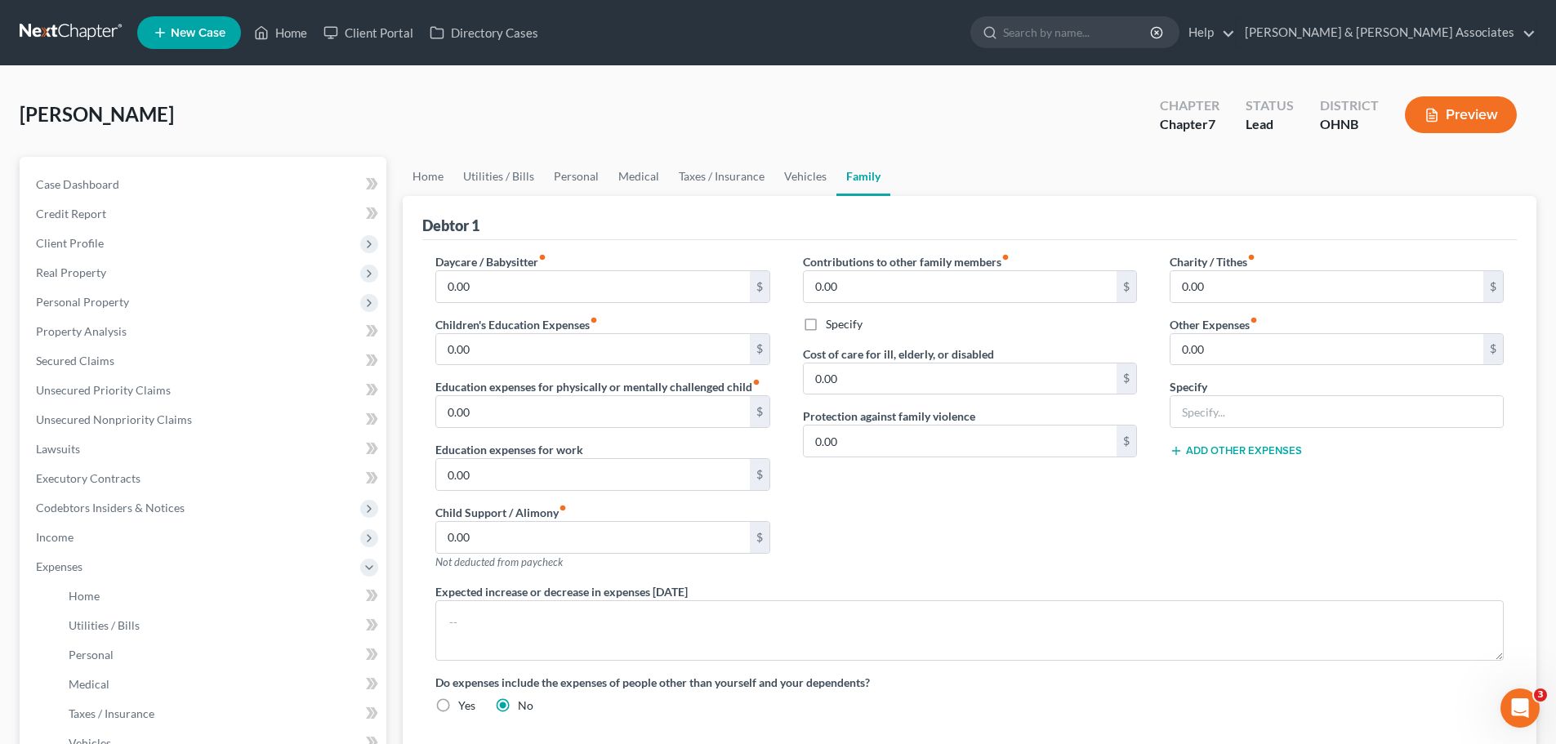
scroll to position [330, 0]
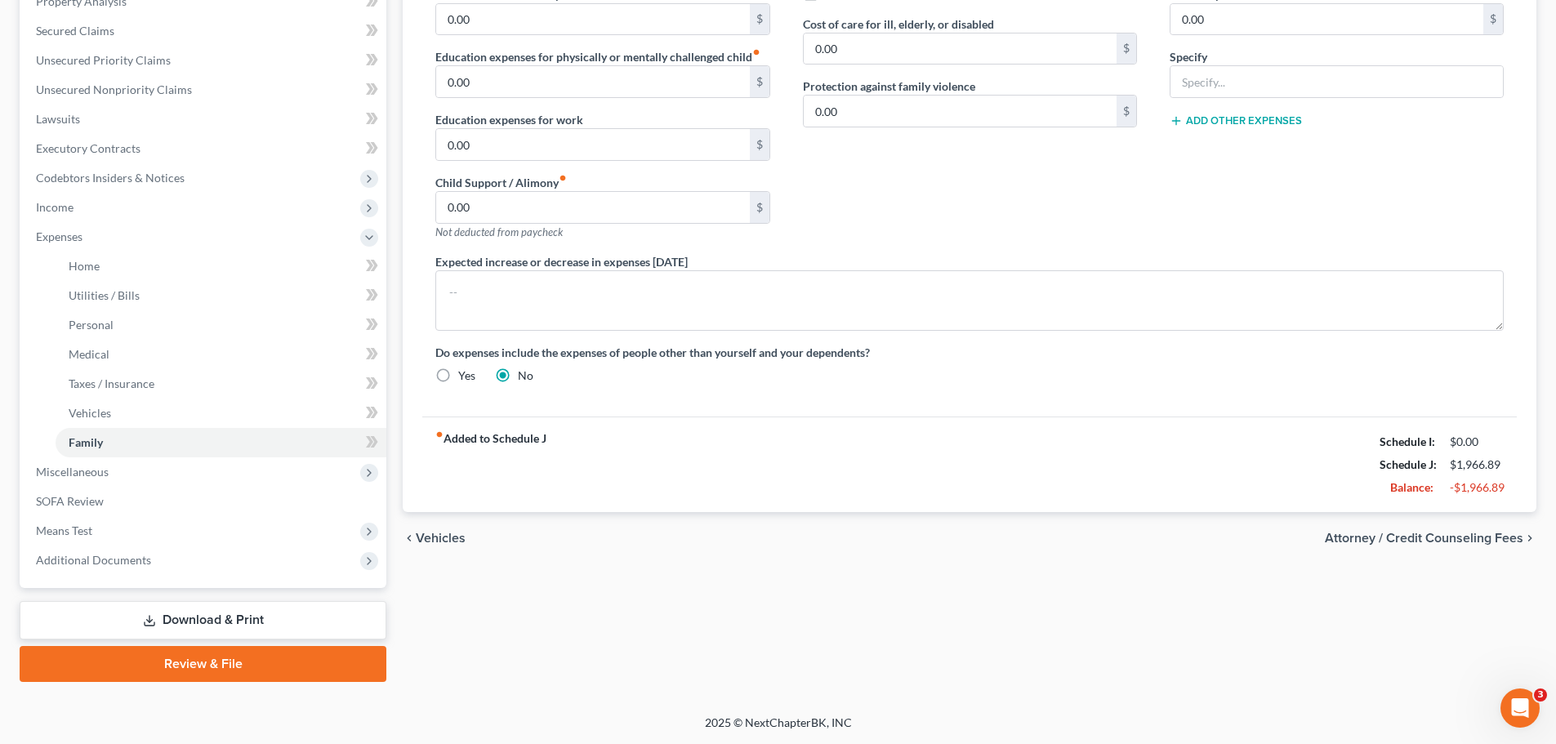
click at [1415, 542] on span "Attorney / Credit Counseling Fees" at bounding box center [1424, 538] width 198 height 13
select select "0"
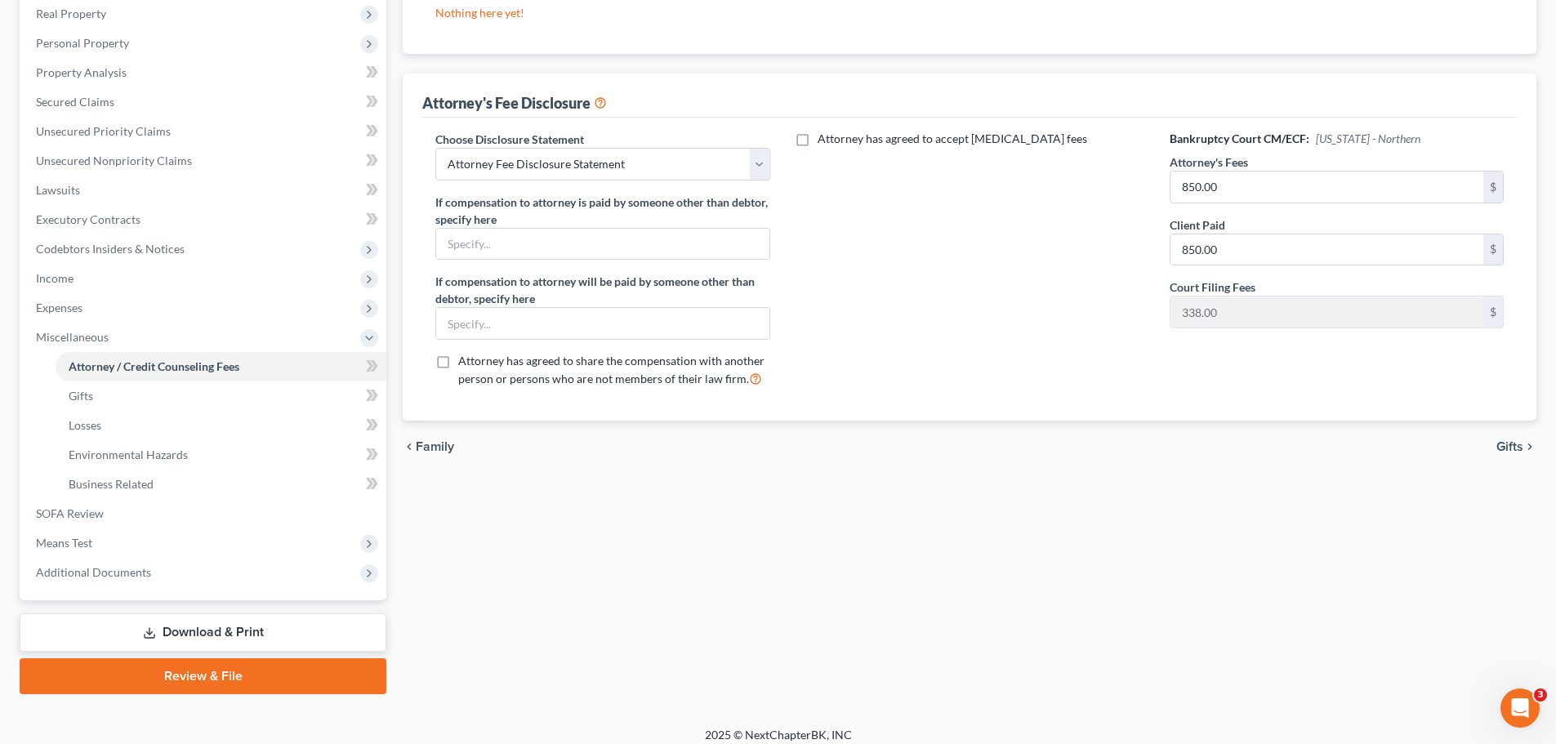
scroll to position [271, 0]
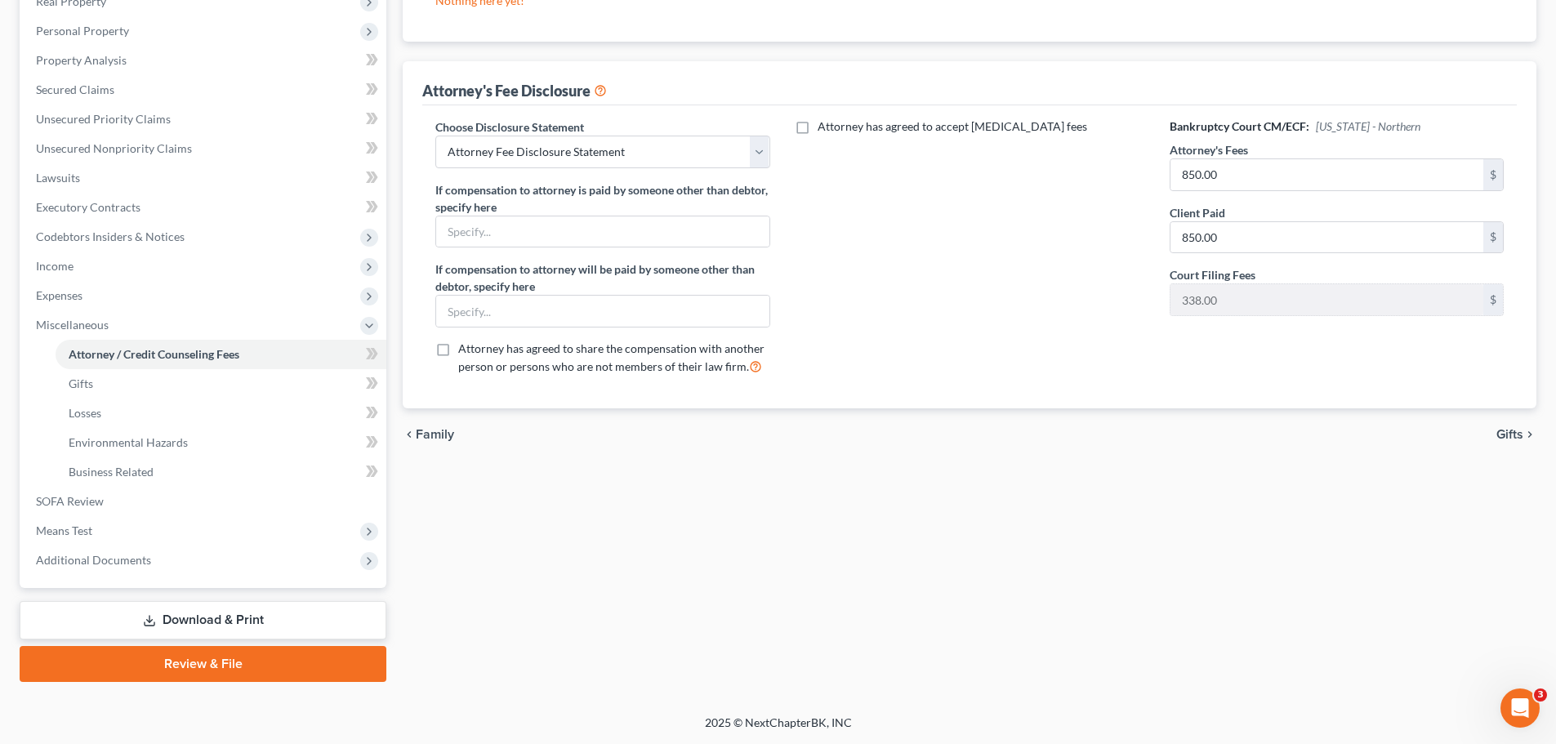
click at [1517, 437] on span "Gifts" at bounding box center [1509, 434] width 27 height 13
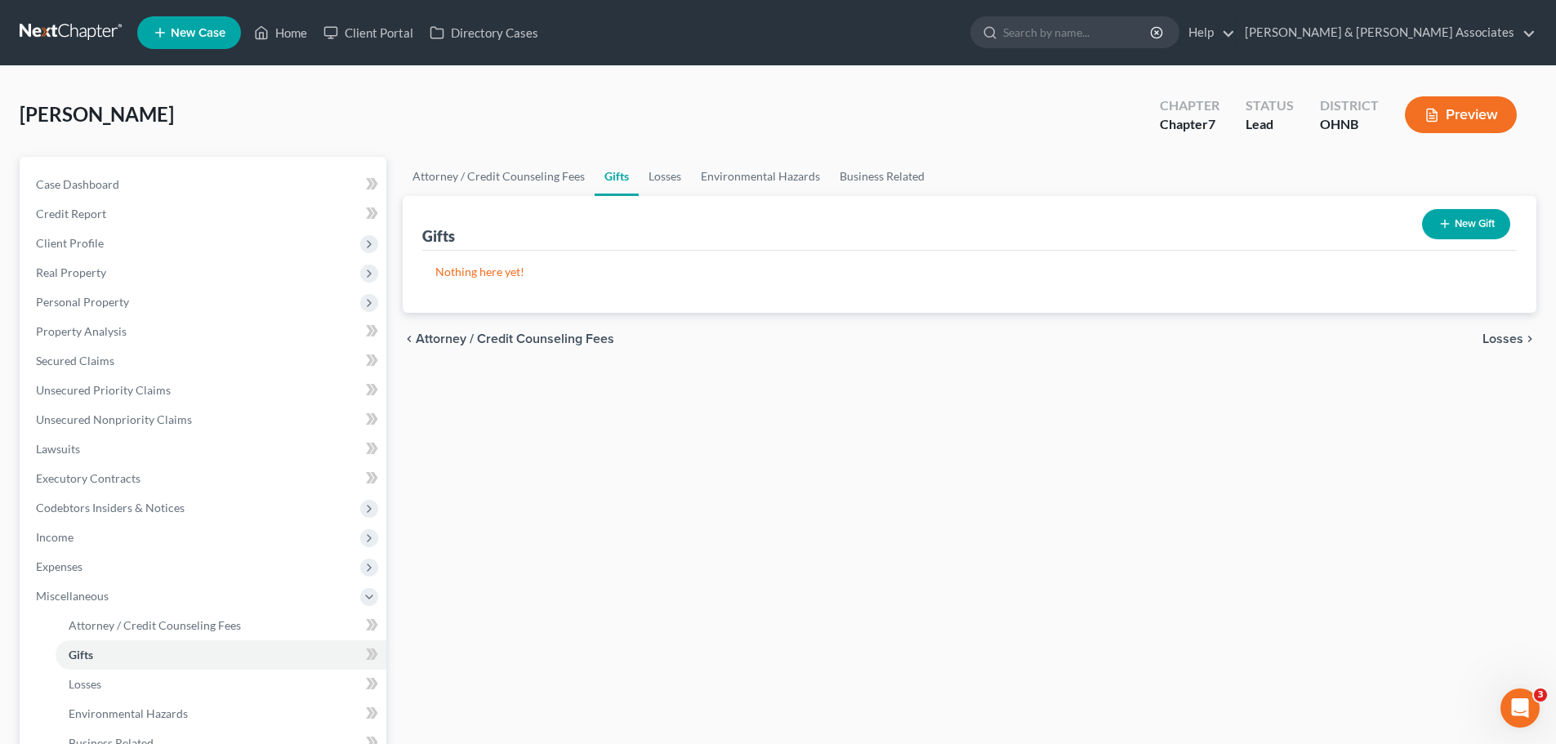
click at [1502, 337] on span "Losses" at bounding box center [1502, 338] width 41 height 13
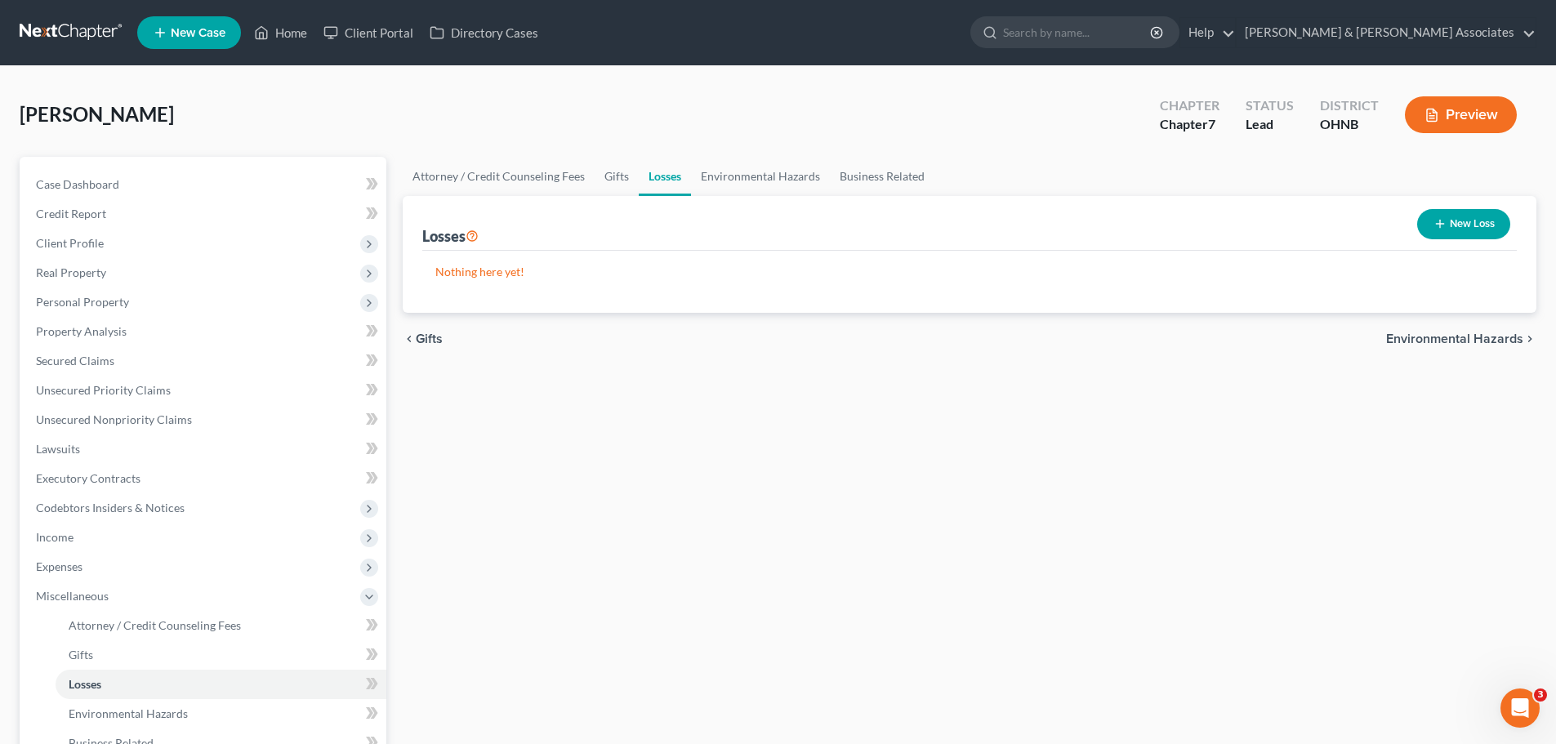
click at [1491, 341] on span "Environmental Hazards" at bounding box center [1454, 338] width 137 height 13
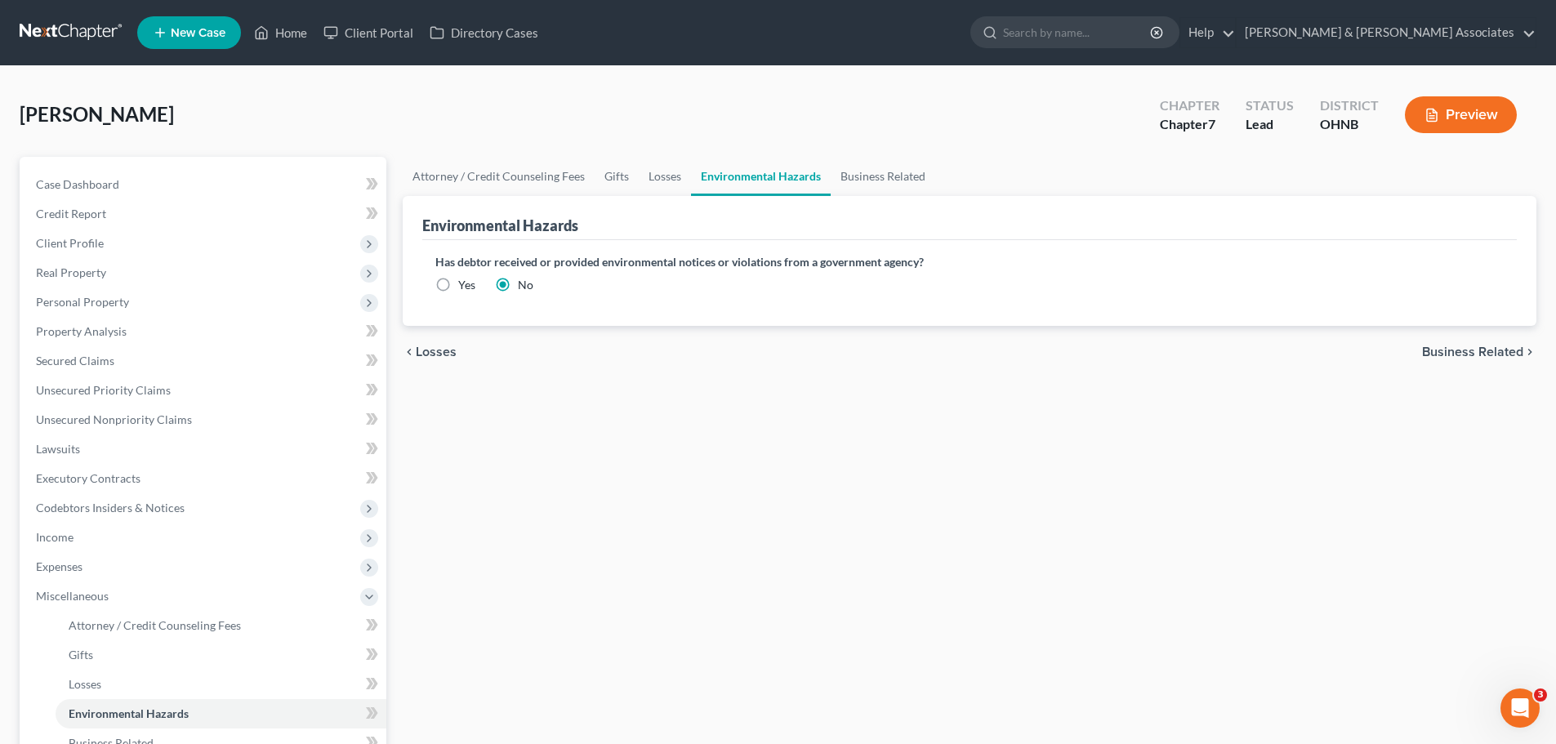
click at [1484, 352] on span "Business Related" at bounding box center [1472, 351] width 101 height 13
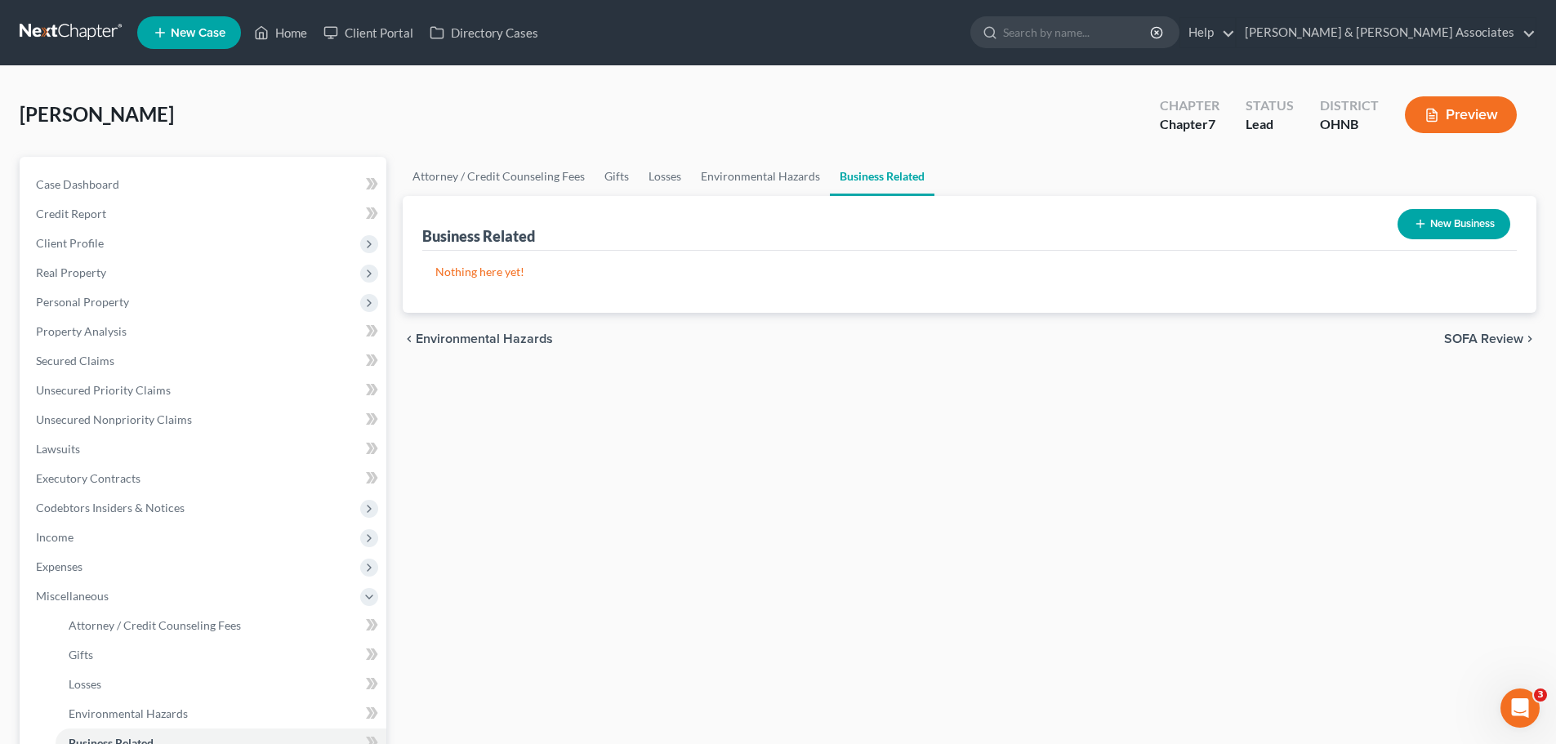
click at [1484, 333] on span "SOFA Review" at bounding box center [1483, 338] width 79 height 13
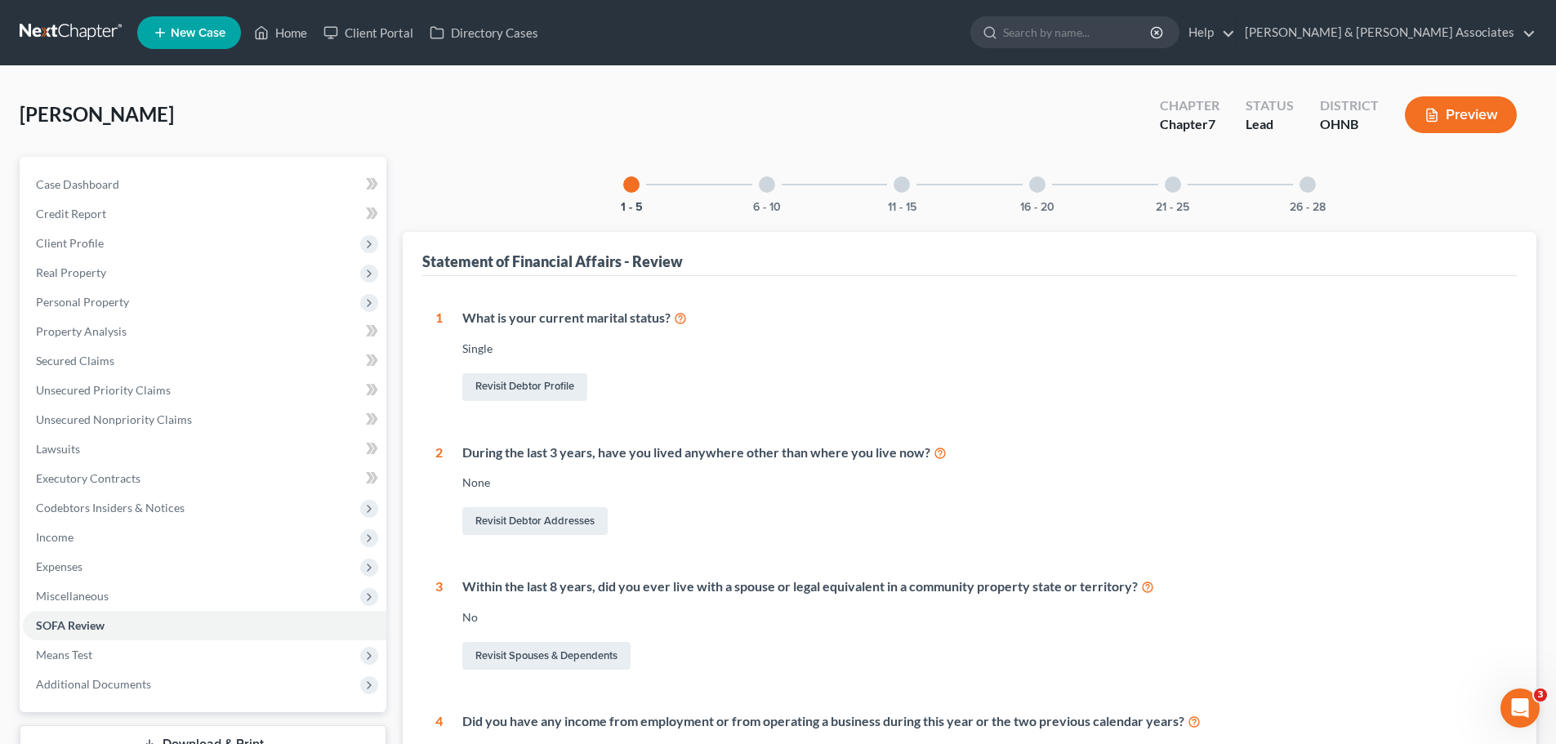
scroll to position [515, 0]
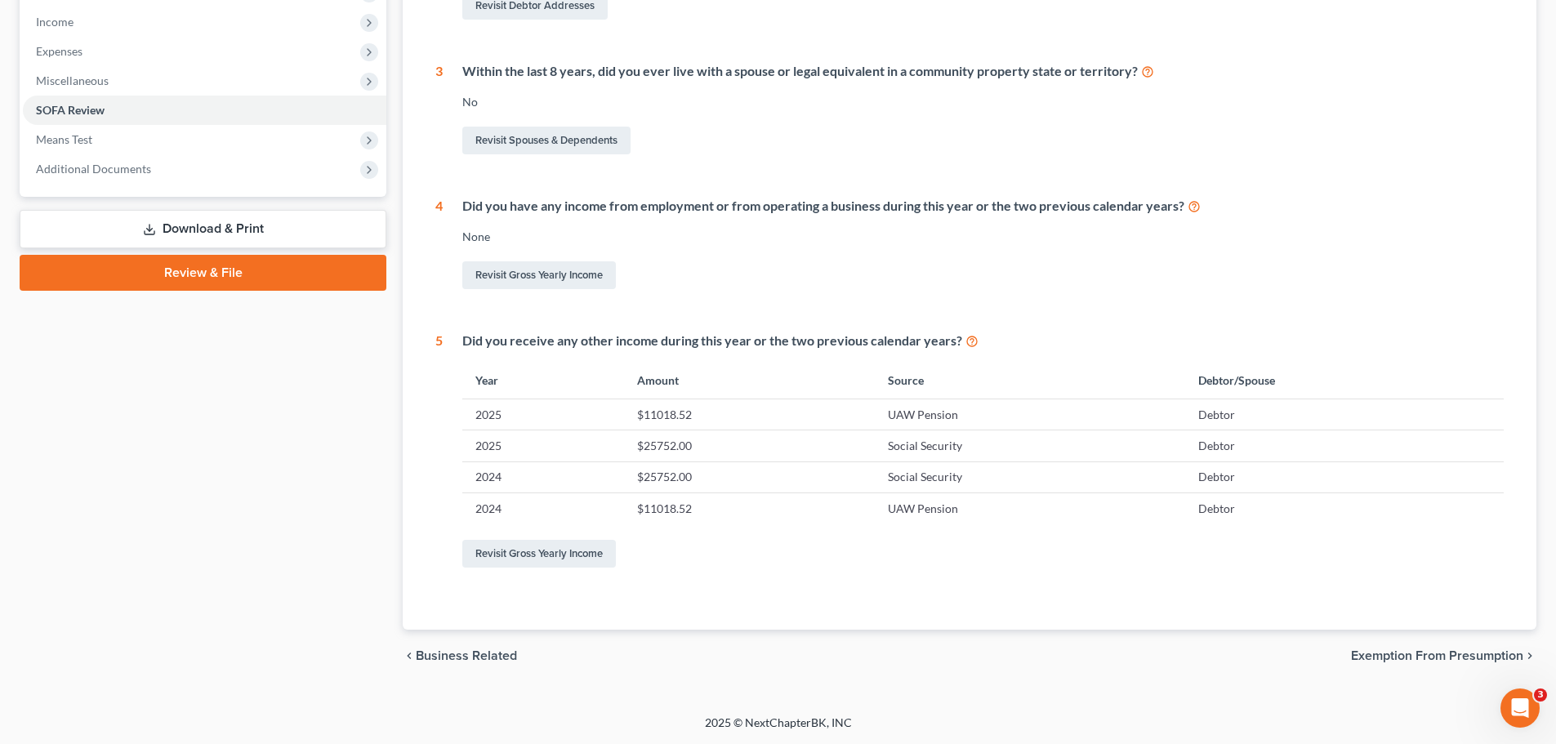
click at [1453, 655] on span "Exemption from Presumption" at bounding box center [1437, 655] width 172 height 13
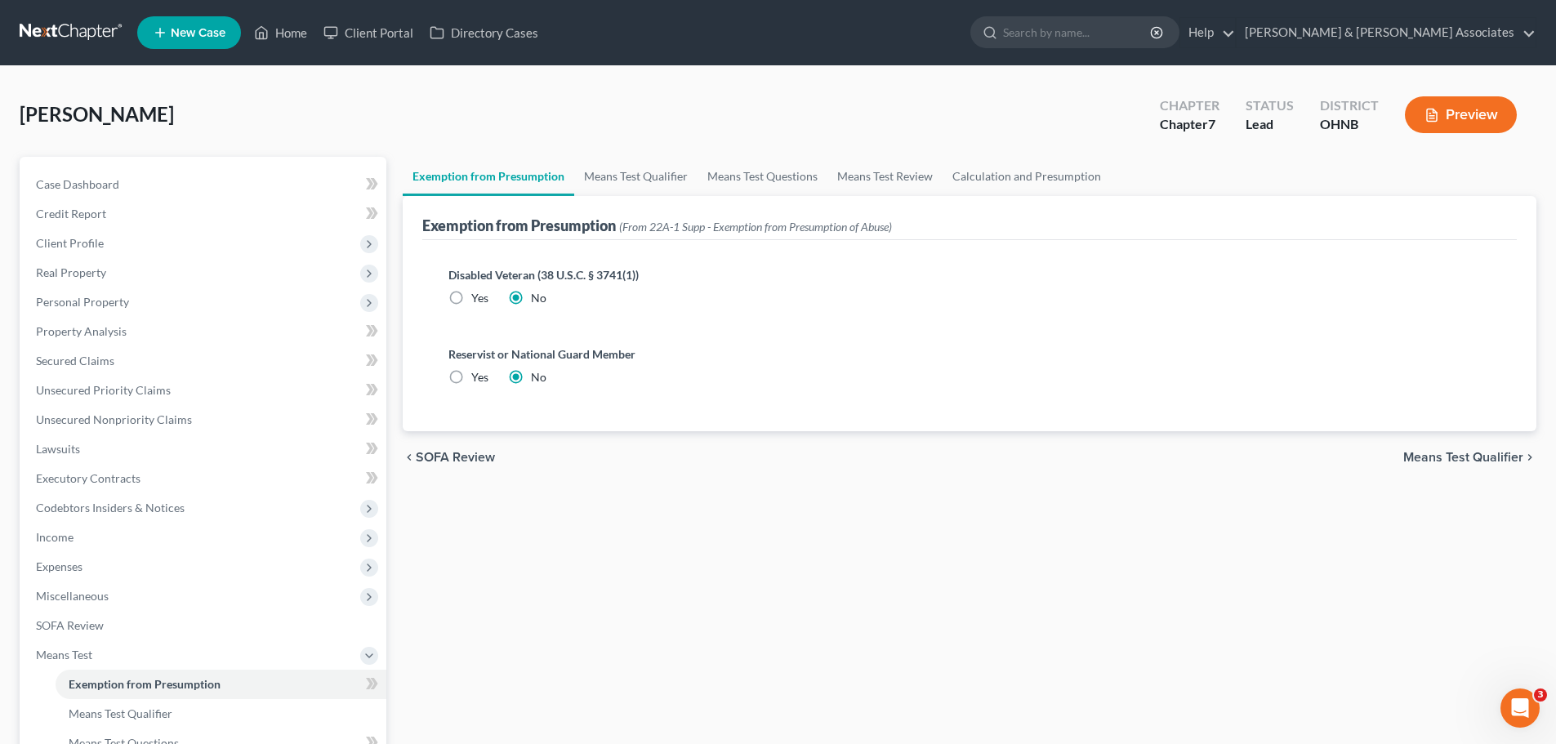
click at [1447, 457] on span "Means Test Qualifier" at bounding box center [1463, 457] width 120 height 13
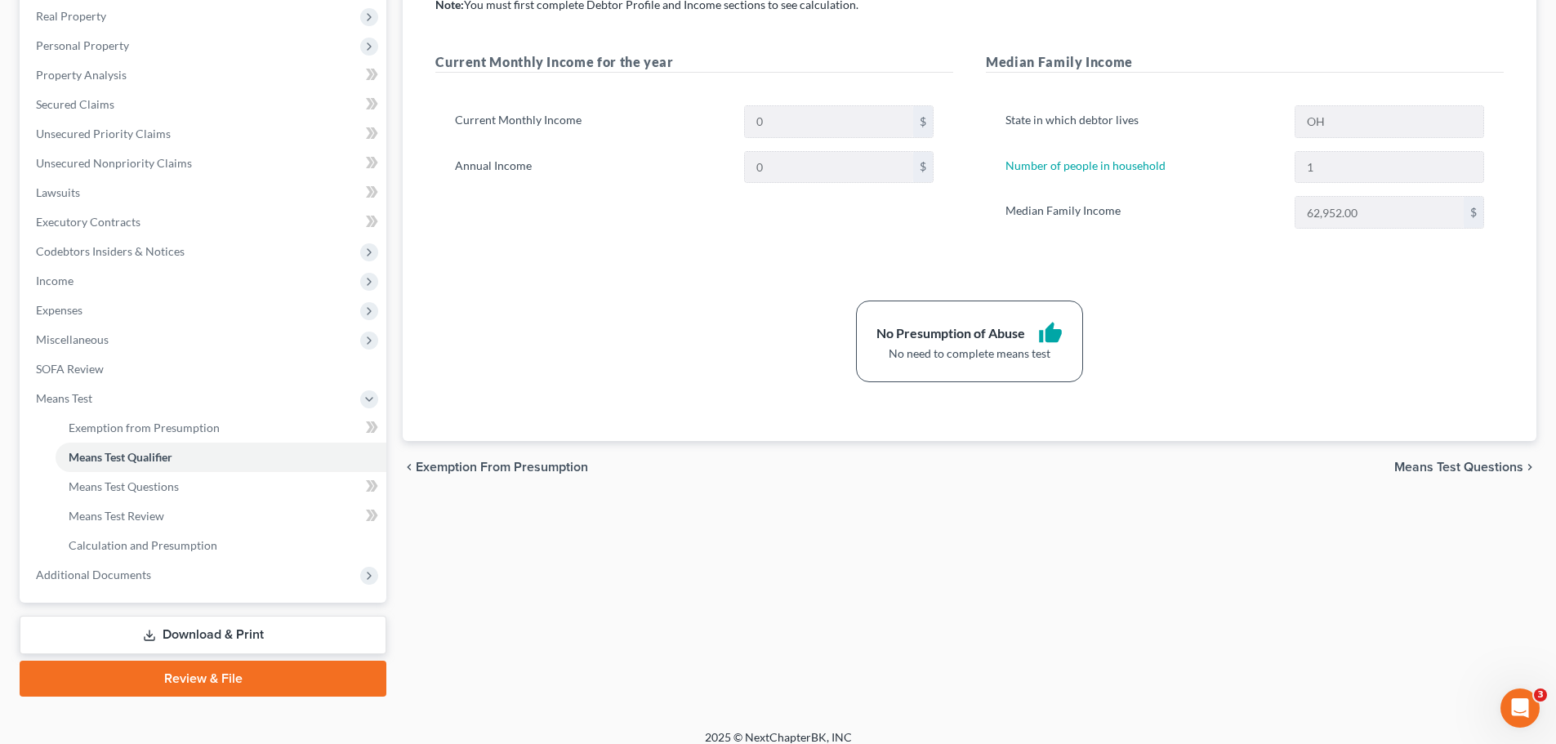
scroll to position [271, 0]
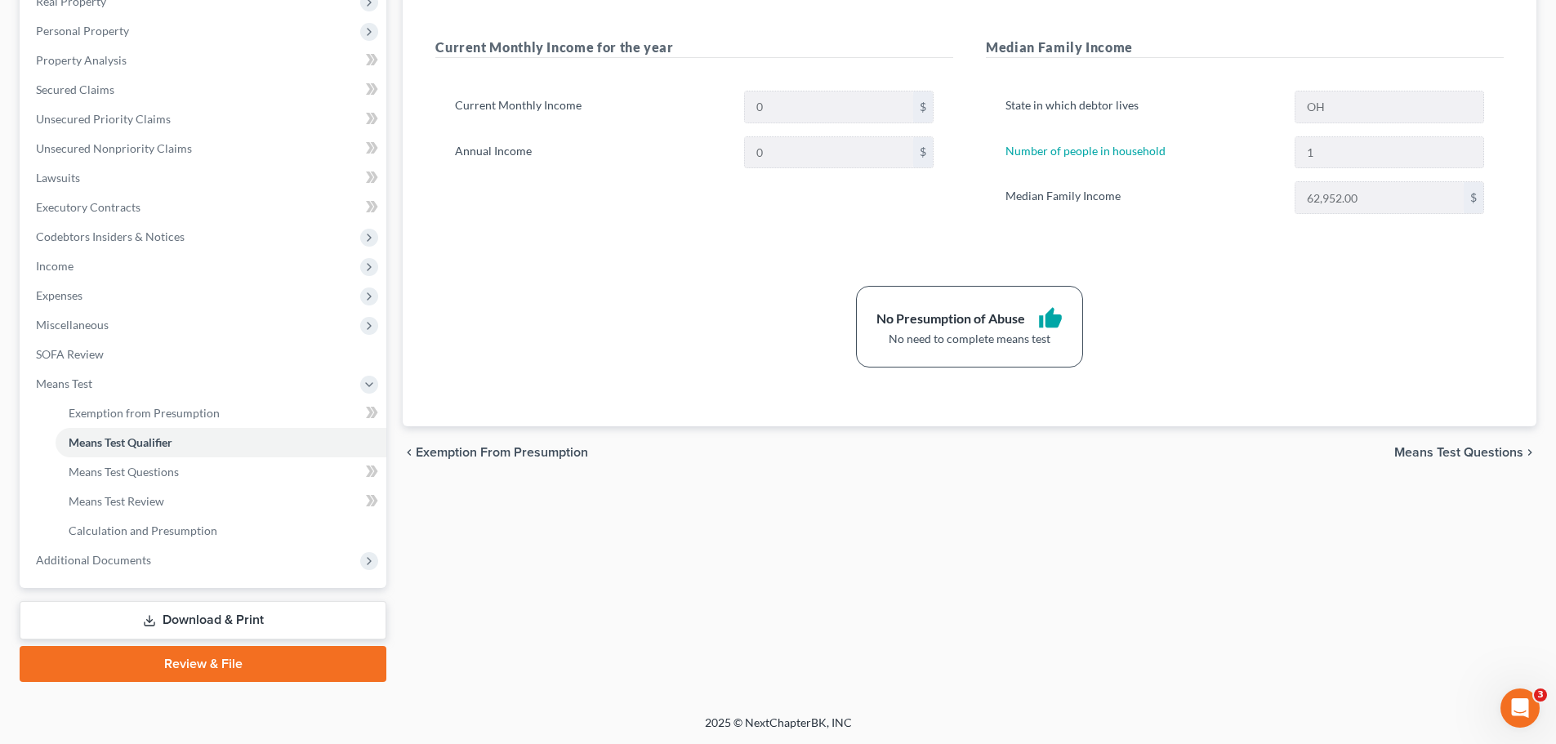
click at [1460, 448] on span "Means Test Questions" at bounding box center [1458, 452] width 129 height 13
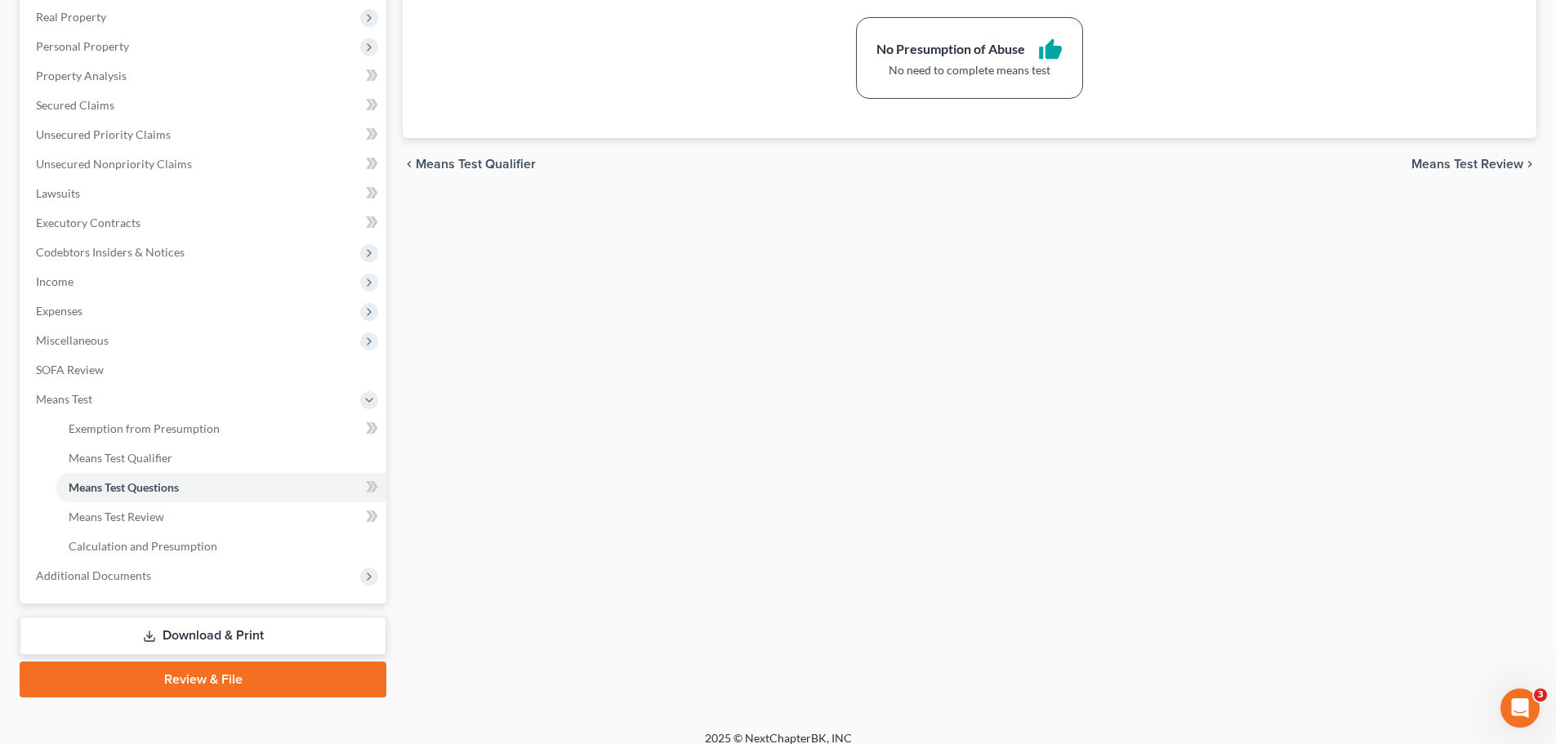
scroll to position [271, 0]
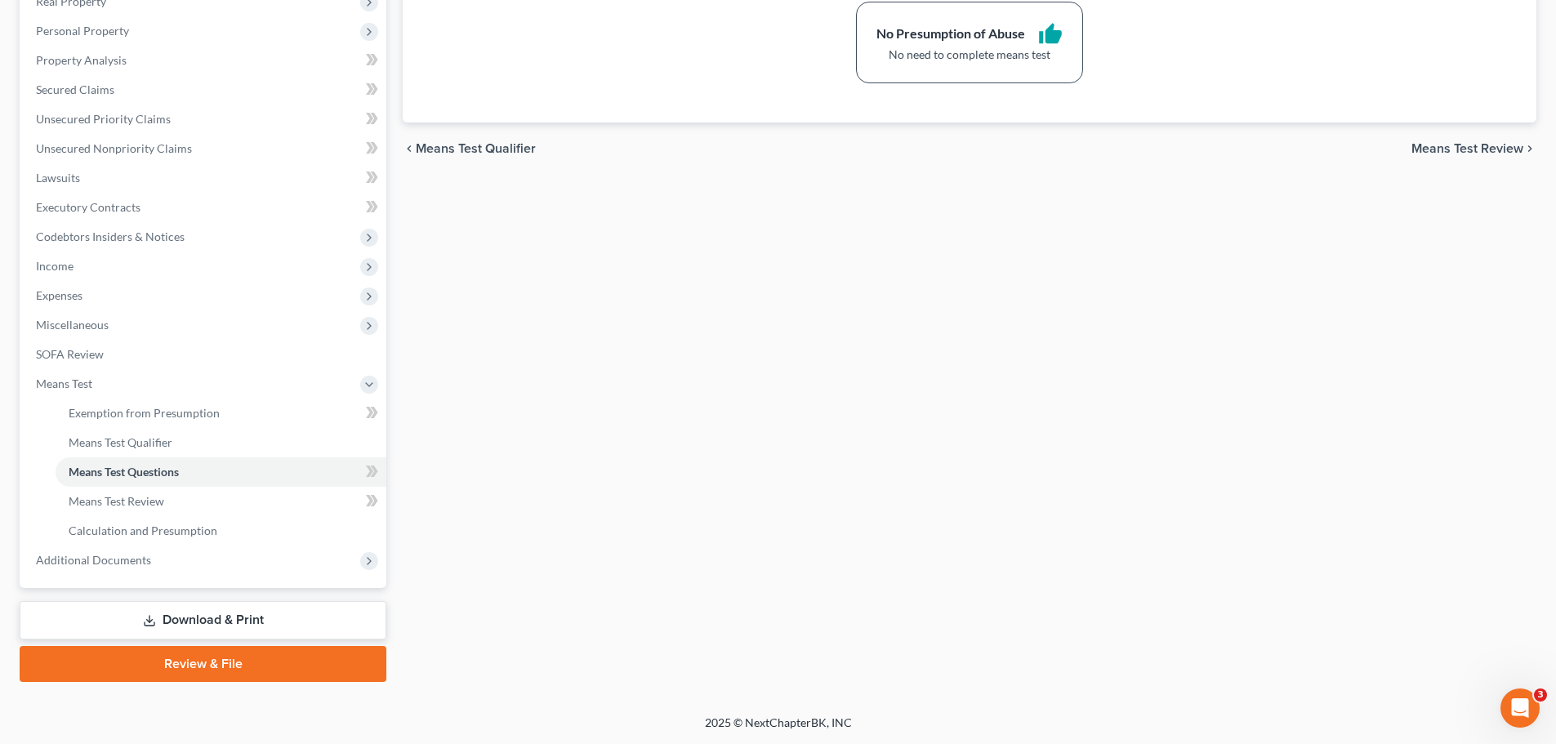
click at [213, 662] on link "Review & File" at bounding box center [203, 664] width 367 height 36
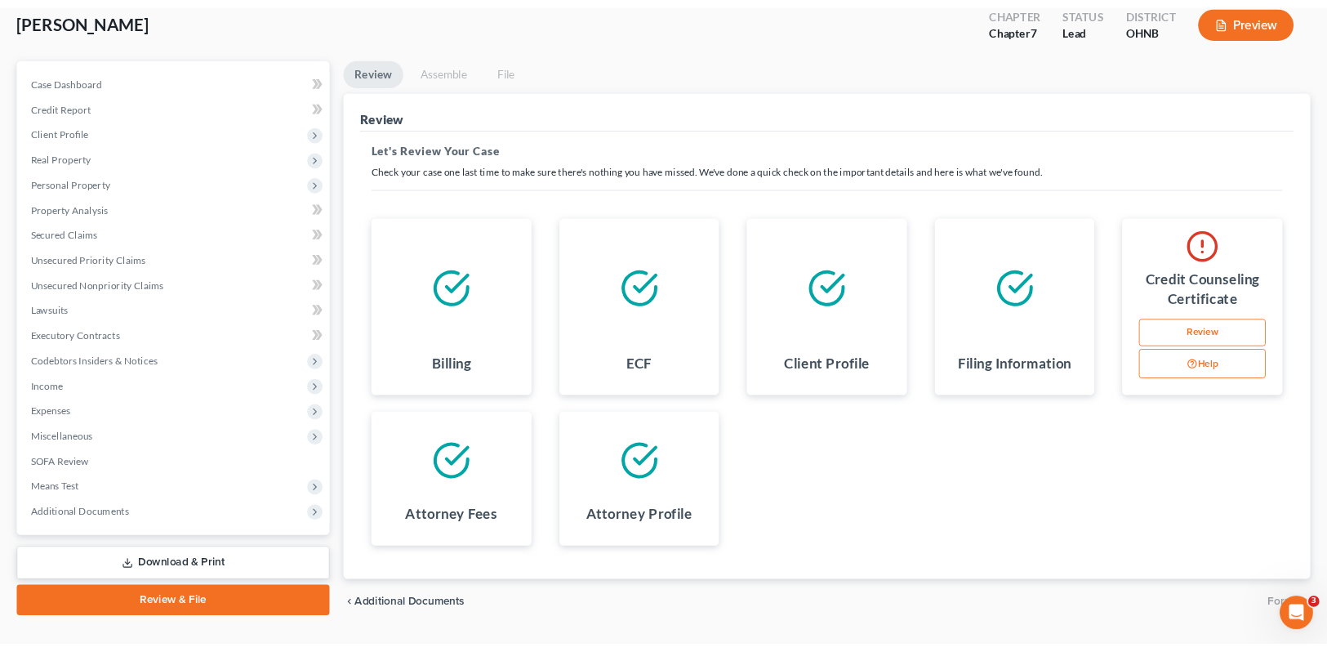
scroll to position [134, 0]
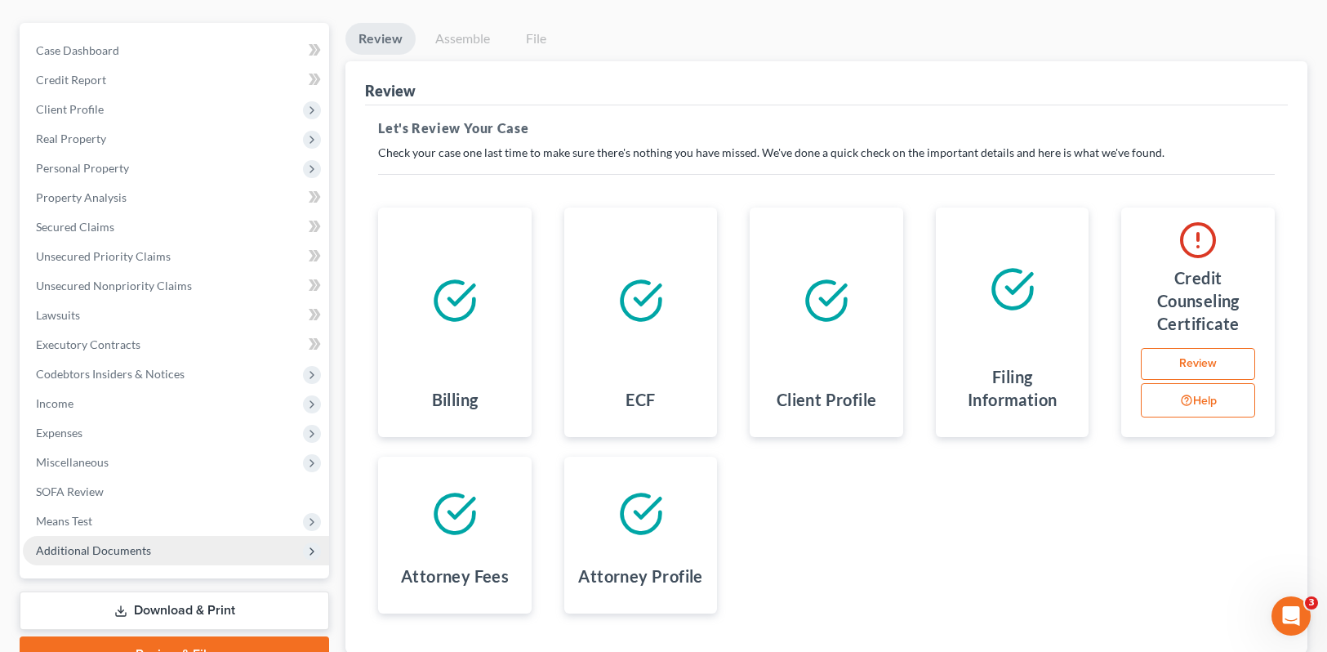
click at [97, 555] on span "Additional Documents" at bounding box center [93, 550] width 115 height 14
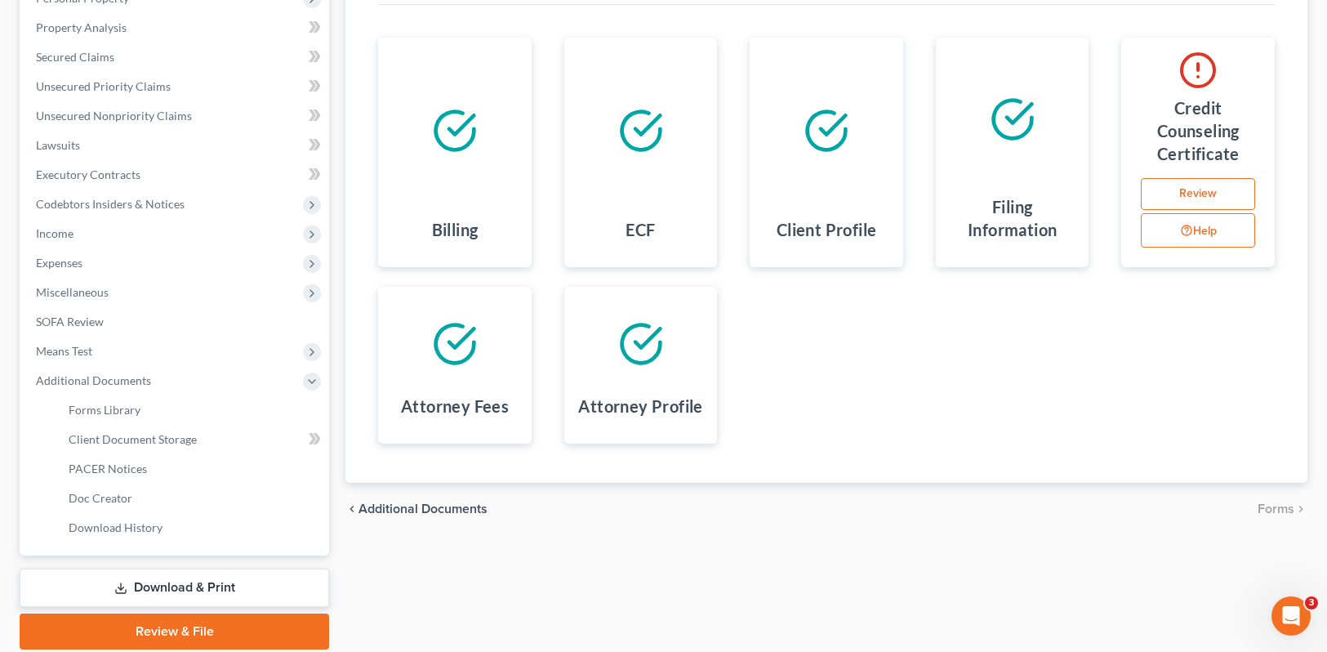
scroll to position [363, 0]
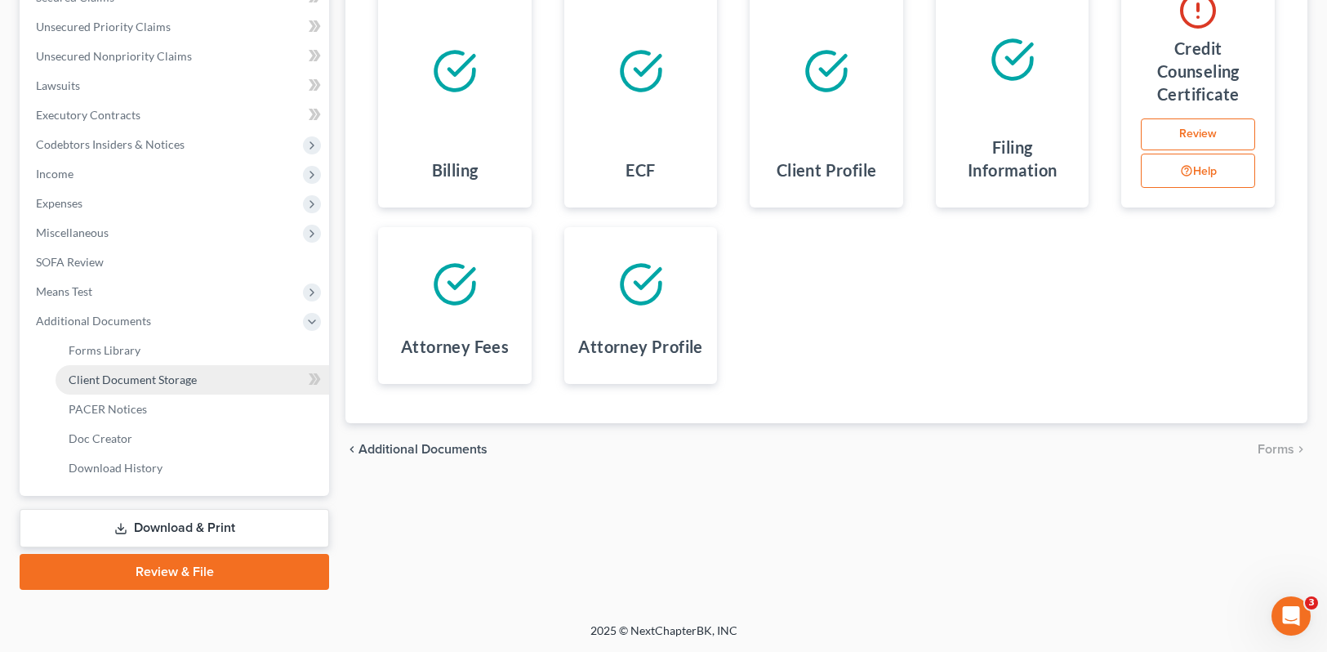
click at [162, 379] on span "Client Document Storage" at bounding box center [133, 379] width 128 height 14
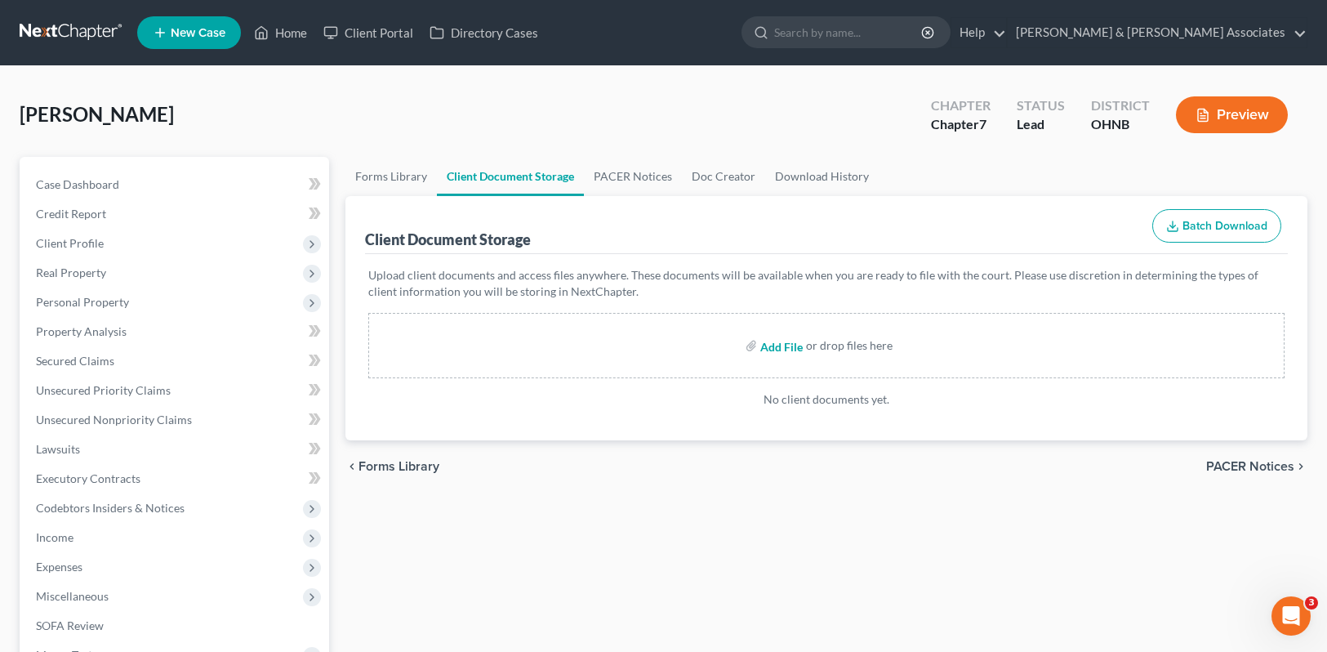
click at [776, 348] on input "file" at bounding box center [779, 345] width 39 height 29
type input "C:\fakepath\Murray, Gustave 15322-OHN-CC-040176024.pdf"
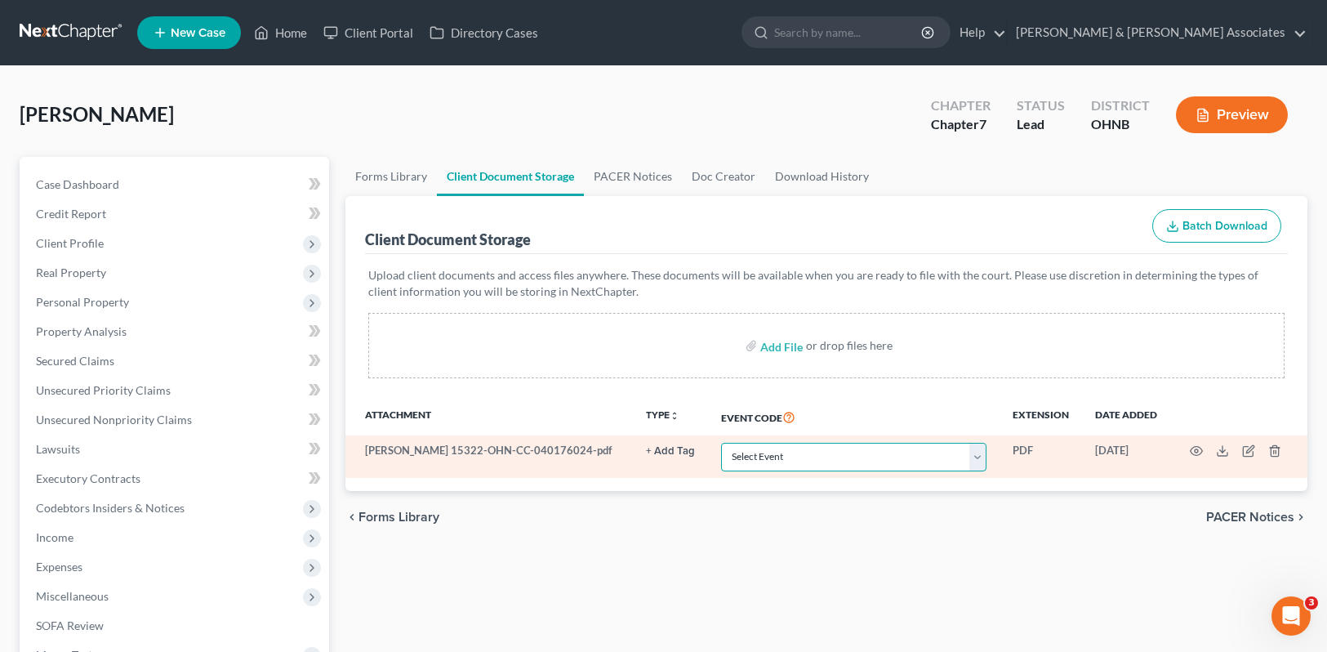
click at [987, 445] on select "Select Event 20 Largest Unsecured Creditors Amended List of Creditors (Fee) Ame…" at bounding box center [853, 457] width 265 height 29
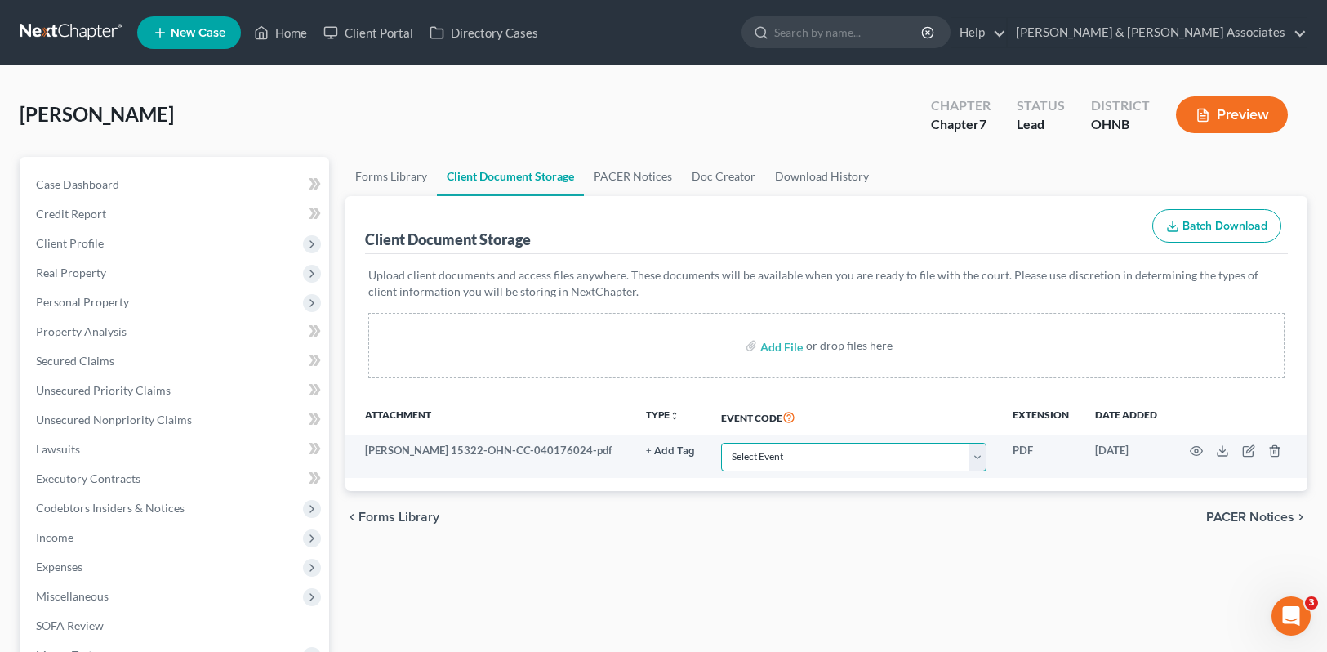
select select "5"
click at [721, 443] on select "Select Event 20 Largest Unsecured Creditors Amended List of Creditors (Fee) Ame…" at bounding box center [853, 457] width 265 height 29
click at [1268, 519] on span "PACER Notices" at bounding box center [1250, 516] width 88 height 13
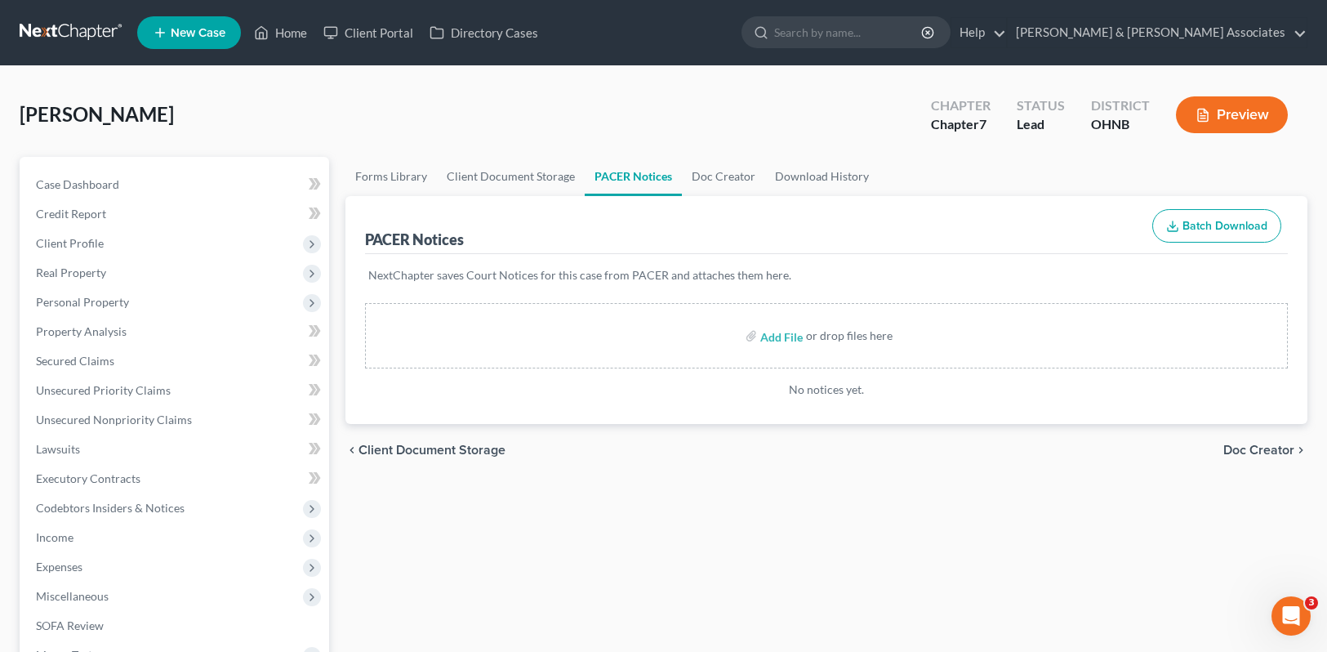
scroll to position [363, 0]
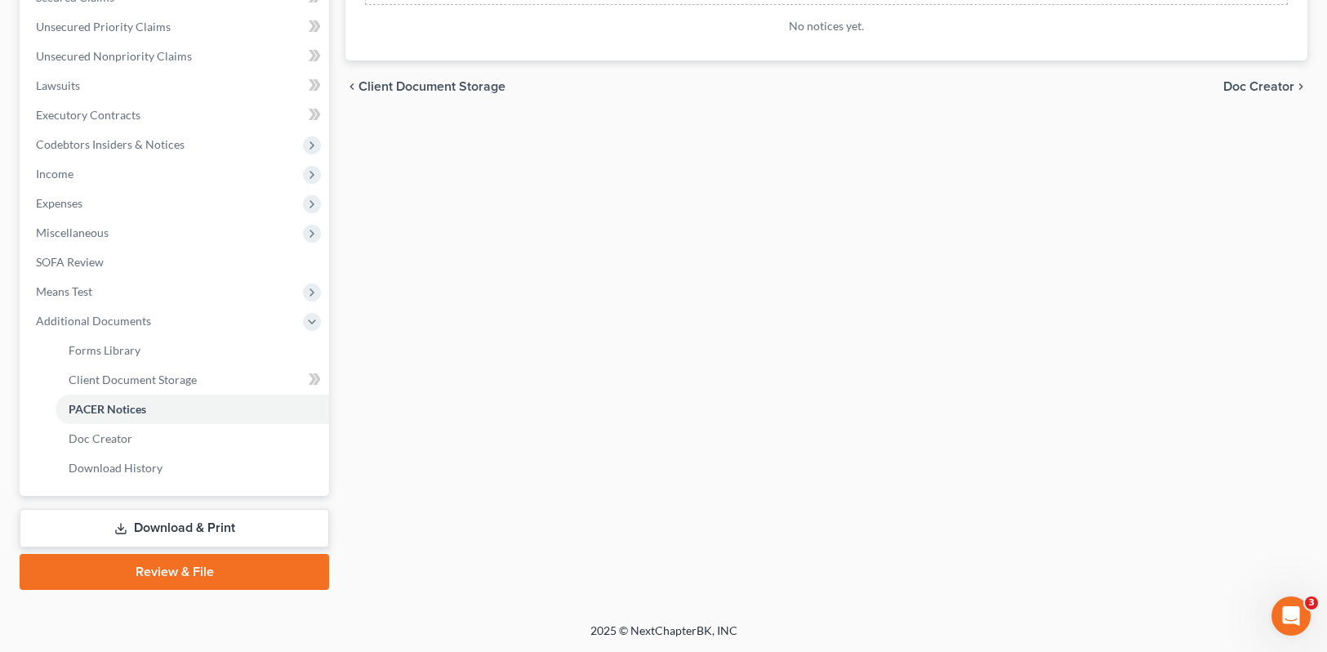
click at [173, 573] on link "Review & File" at bounding box center [175, 572] width 310 height 36
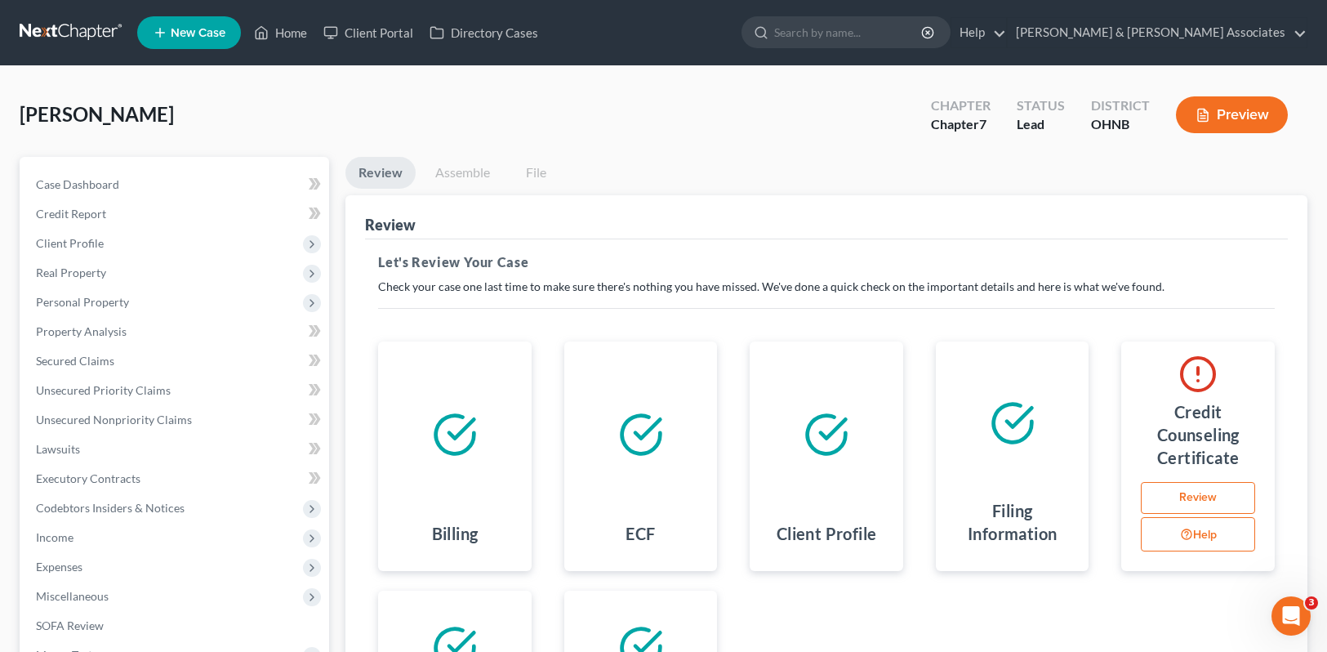
click at [1214, 454] on h4 "Credit Counseling Certificate" at bounding box center [1197, 434] width 127 height 69
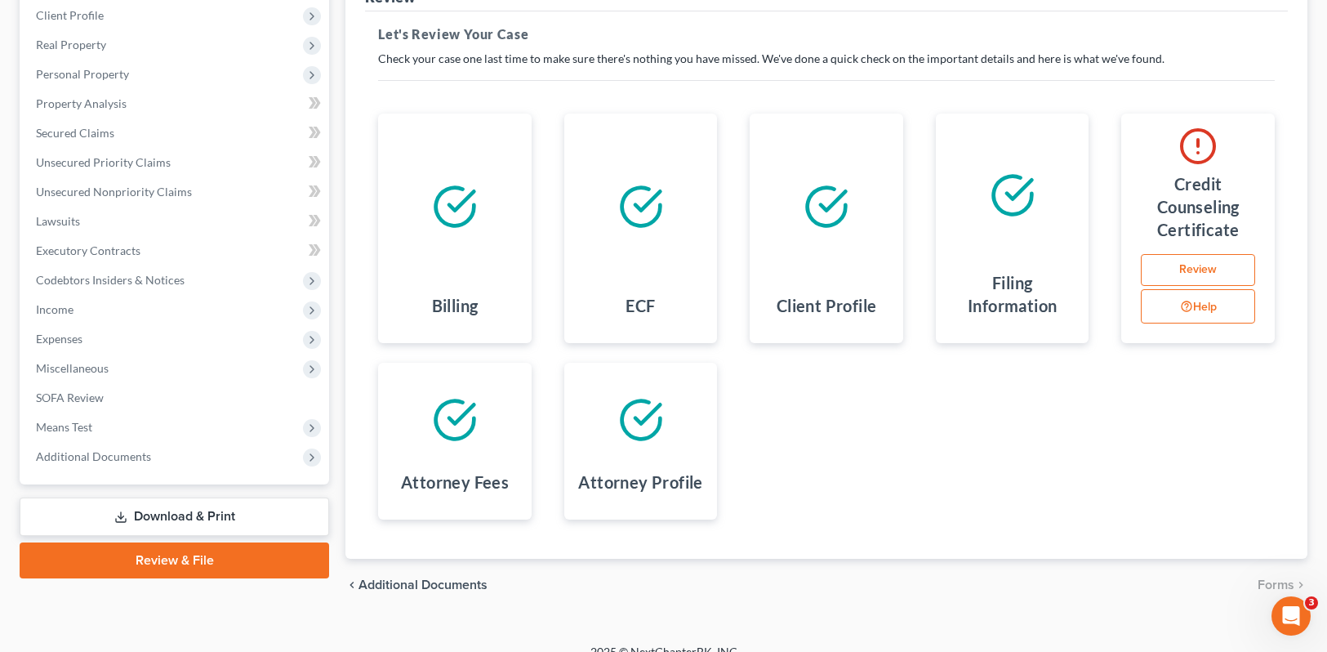
scroll to position [249, 0]
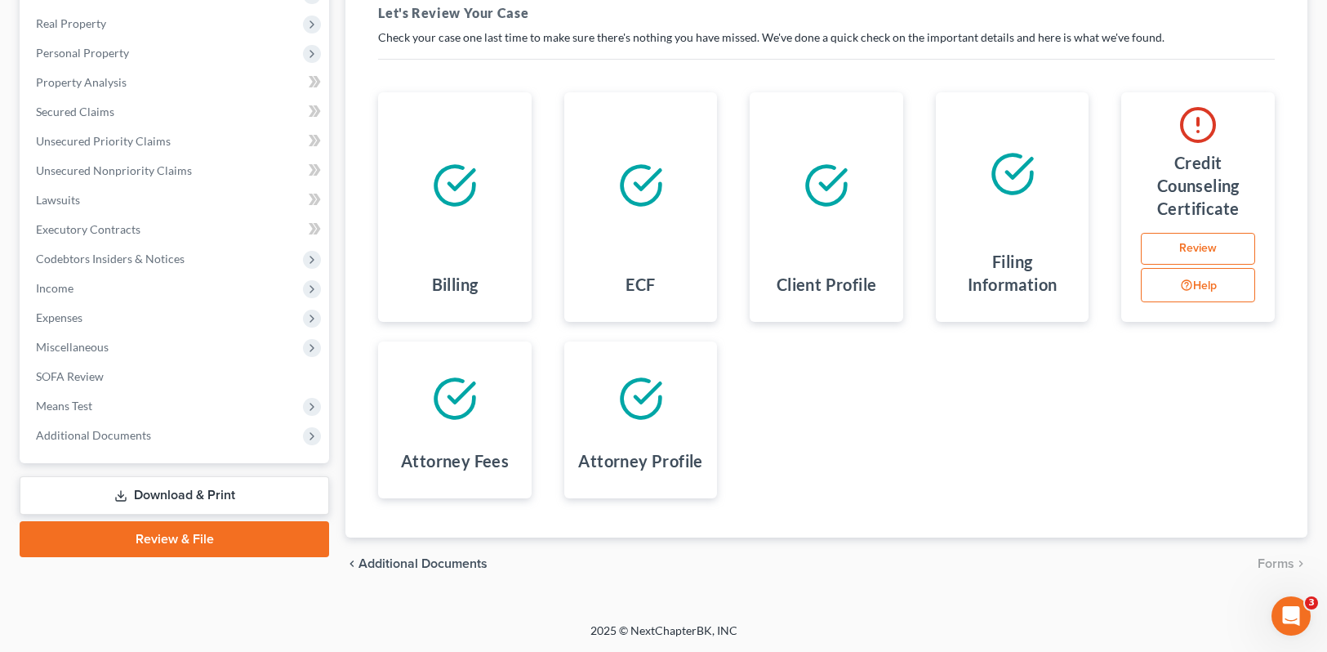
click at [1198, 259] on link "Review" at bounding box center [1198, 249] width 114 height 33
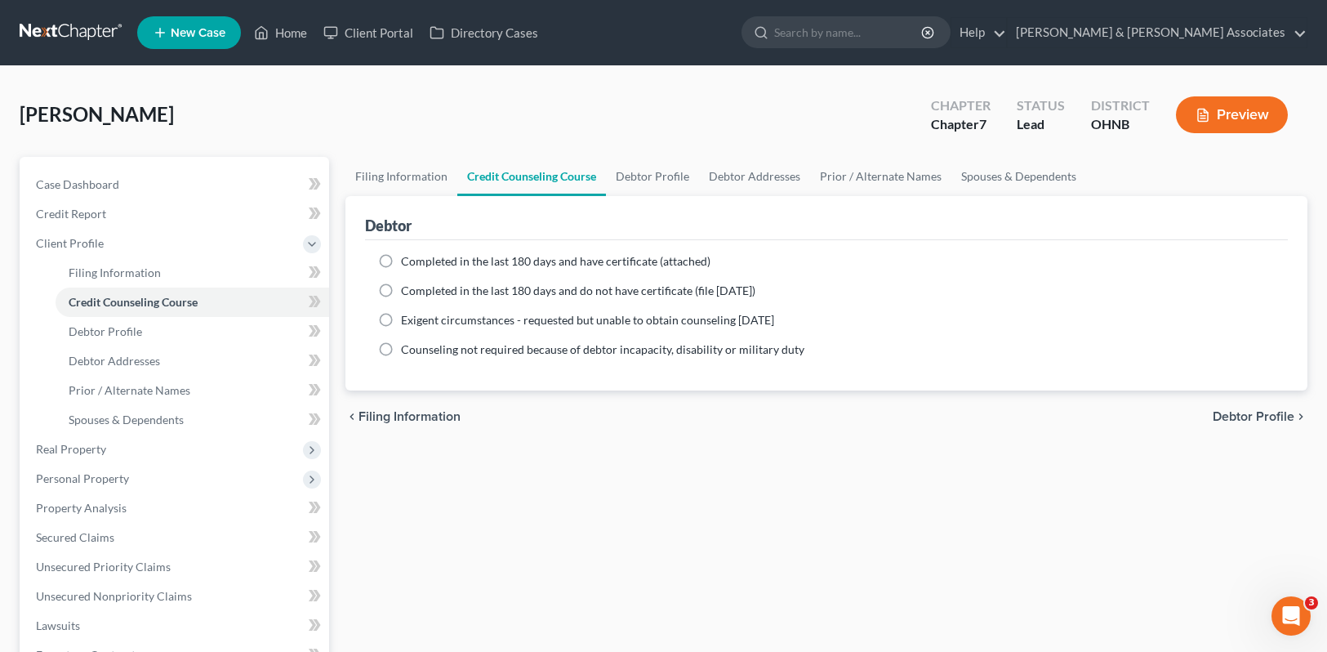
click at [401, 256] on label "Completed in the last 180 days and have certificate (attached)" at bounding box center [556, 261] width 310 height 16
click at [408, 256] on input "Completed in the last 180 days and have certificate (attached)" at bounding box center [413, 258] width 11 height 11
radio input "true"
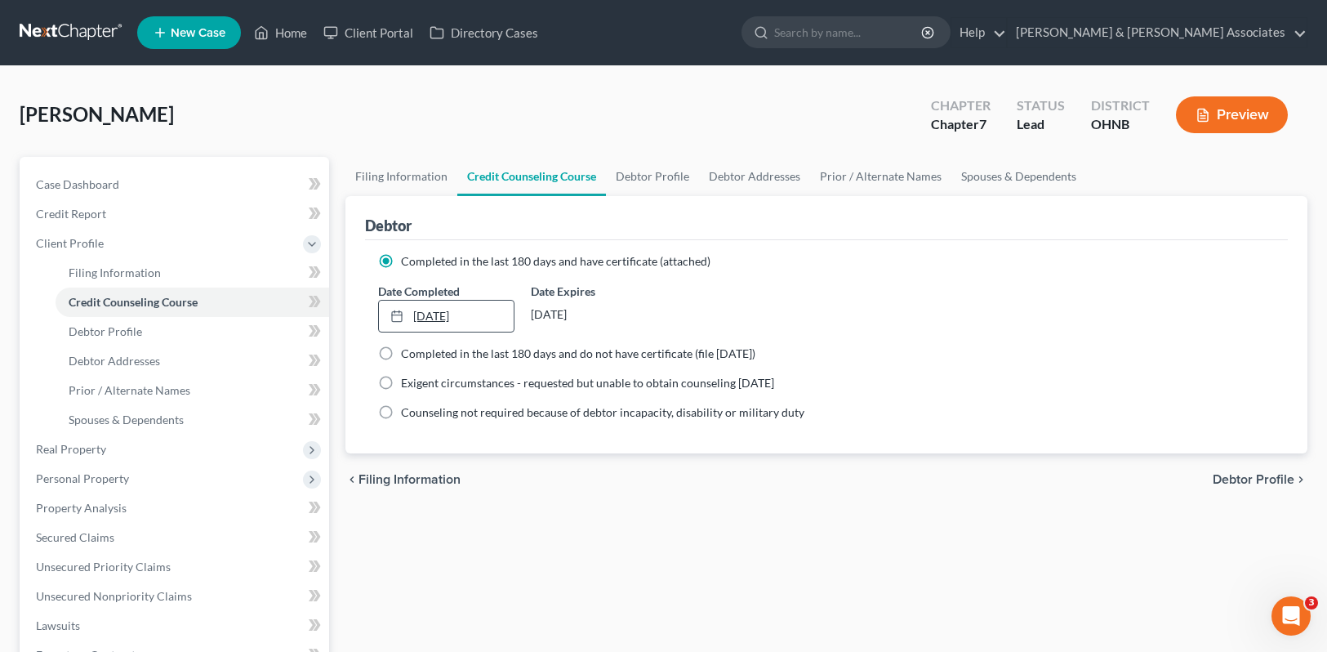
click at [431, 316] on link "10/8/2025" at bounding box center [446, 316] width 134 height 31
click at [1282, 483] on span "Debtor Profile" at bounding box center [1254, 479] width 82 height 13
select select "0"
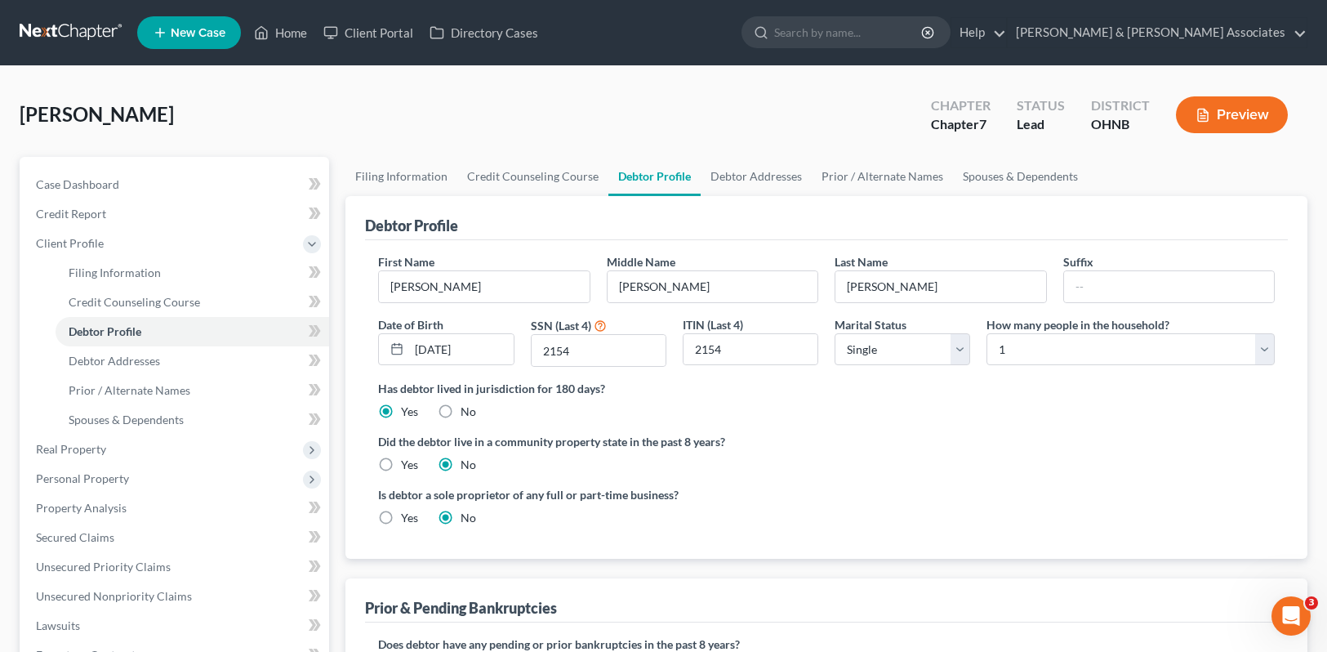
scroll to position [393, 0]
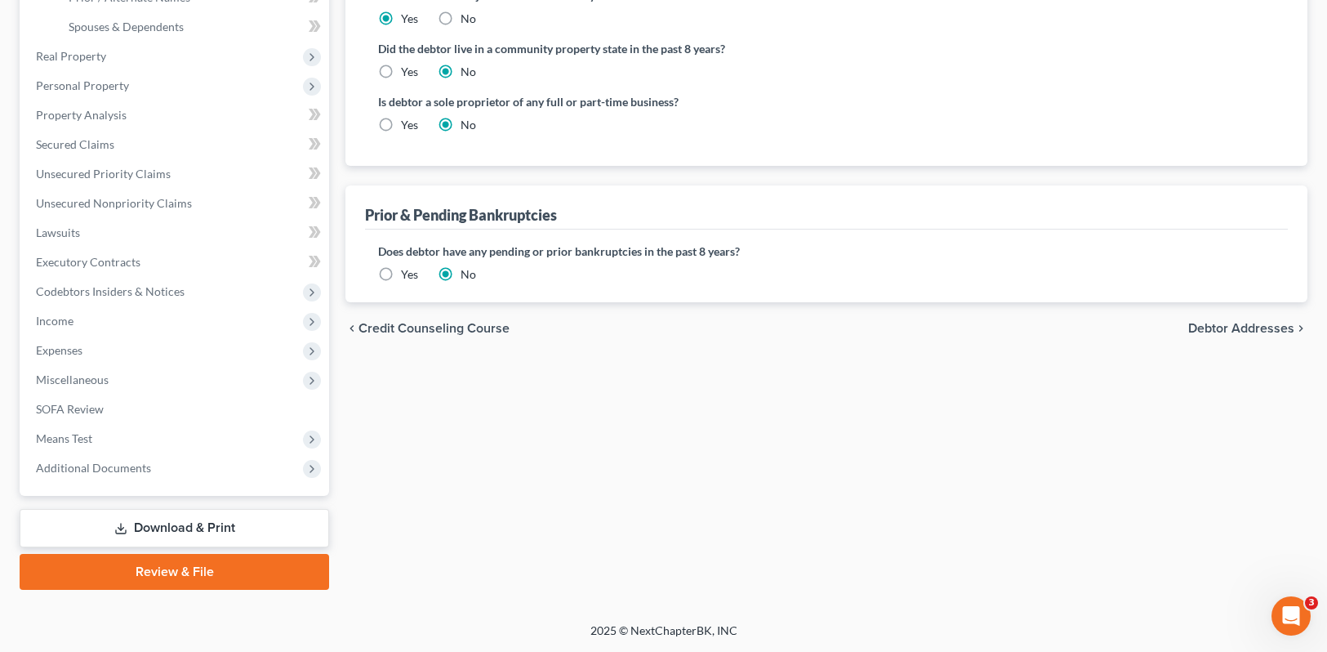
click at [1256, 326] on span "Debtor Addresses" at bounding box center [1241, 328] width 106 height 13
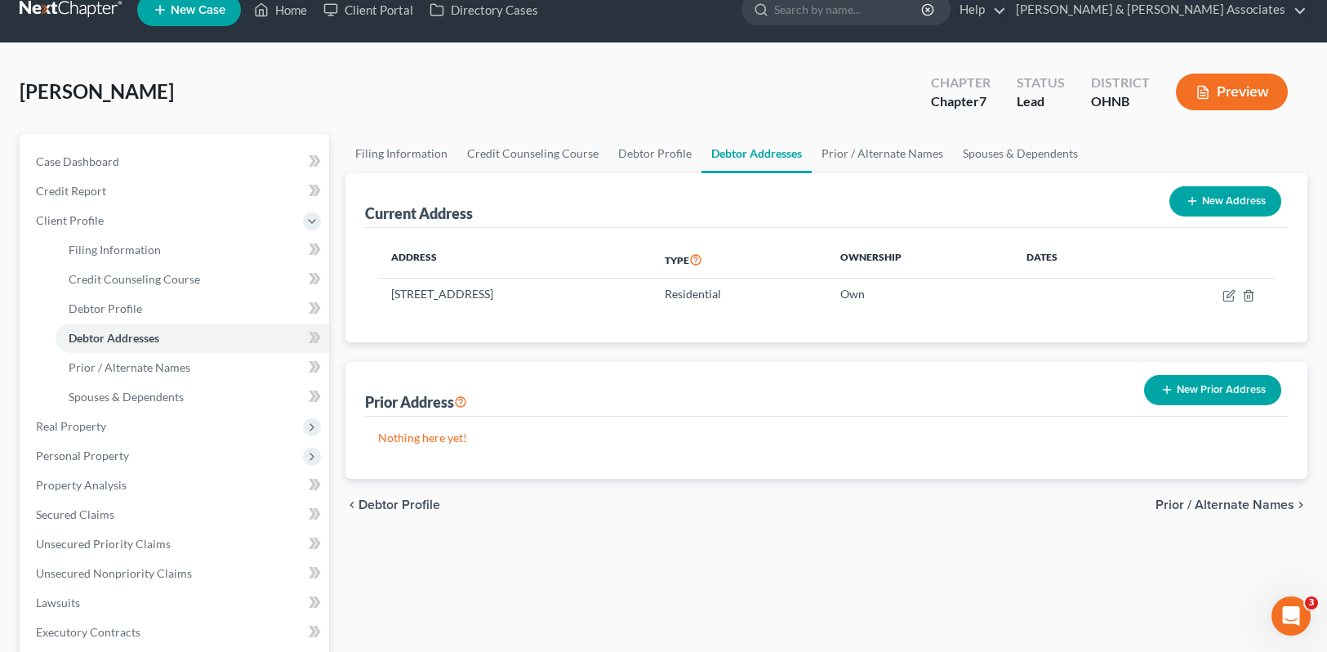
scroll to position [393, 0]
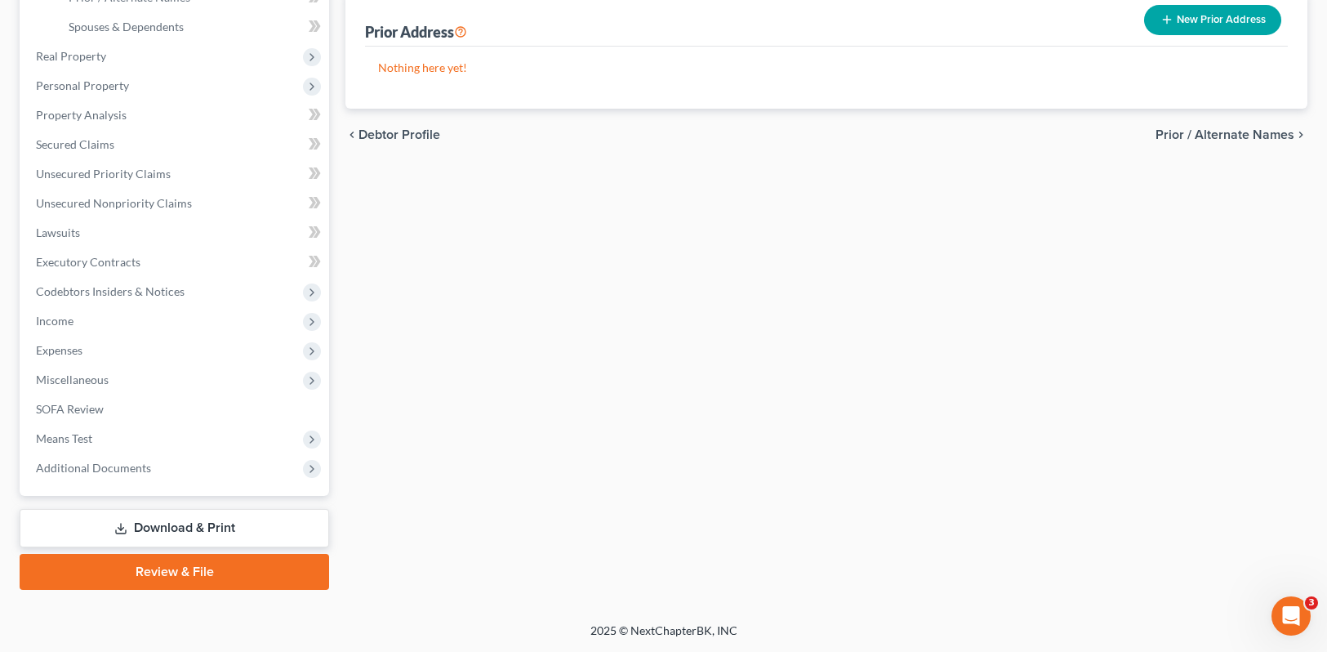
click at [1233, 140] on span "Prior / Alternate Names" at bounding box center [1225, 134] width 139 height 13
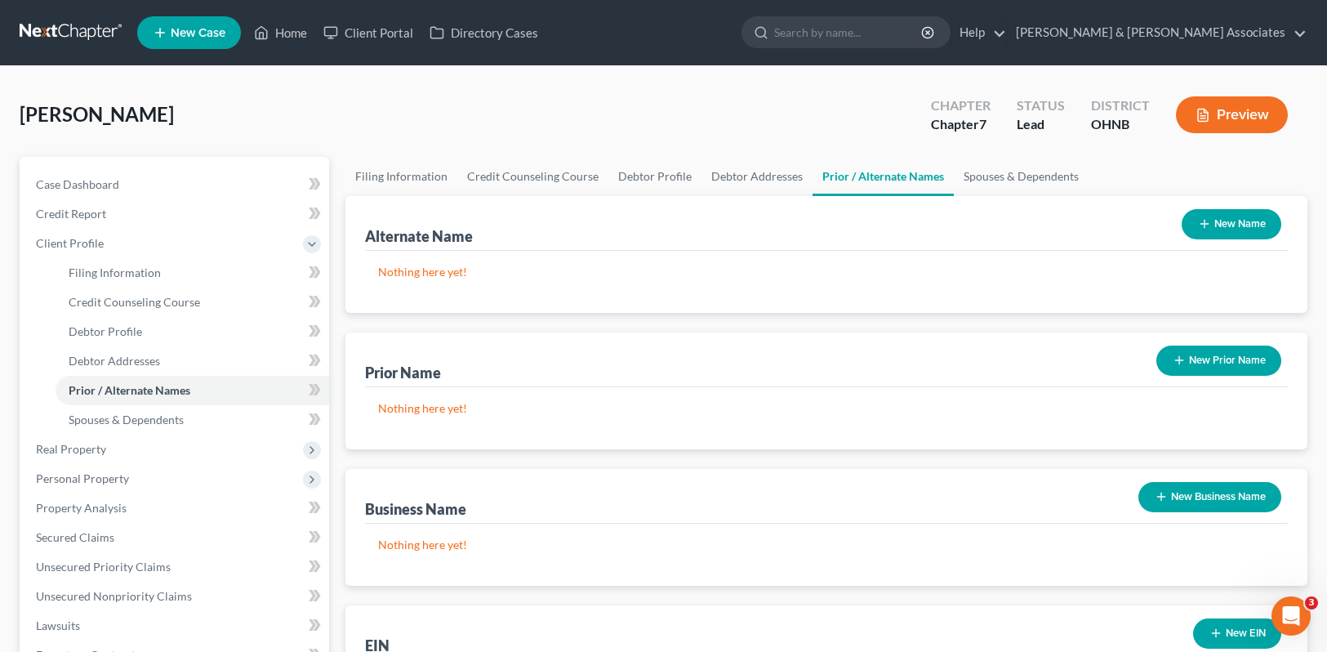
scroll to position [393, 0]
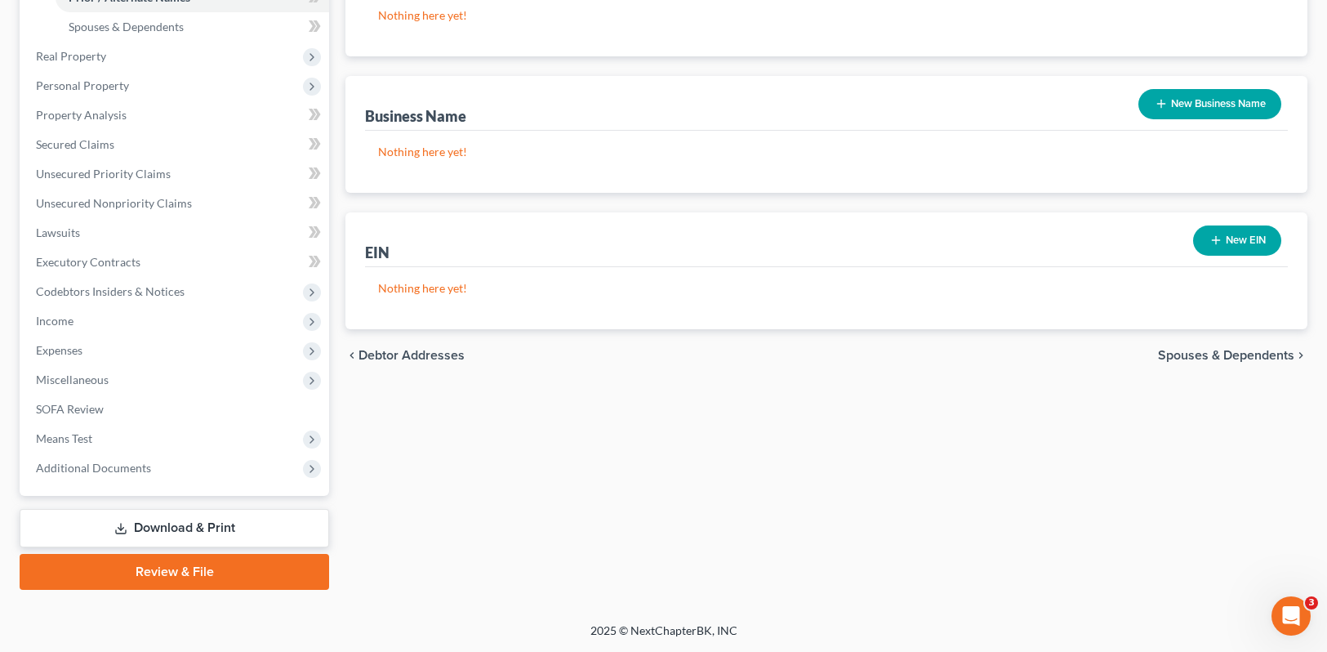
click at [1208, 350] on span "Spouses & Dependents" at bounding box center [1226, 355] width 136 height 13
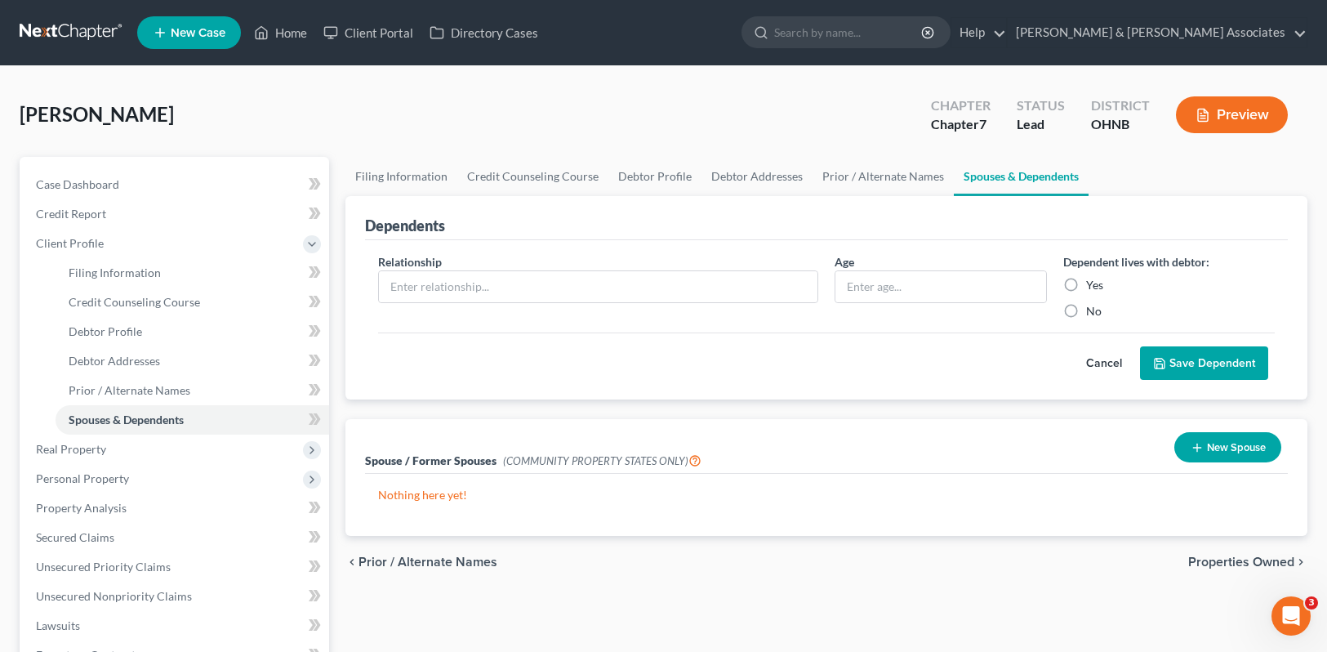
click at [1219, 559] on span "Properties Owned" at bounding box center [1241, 561] width 106 height 13
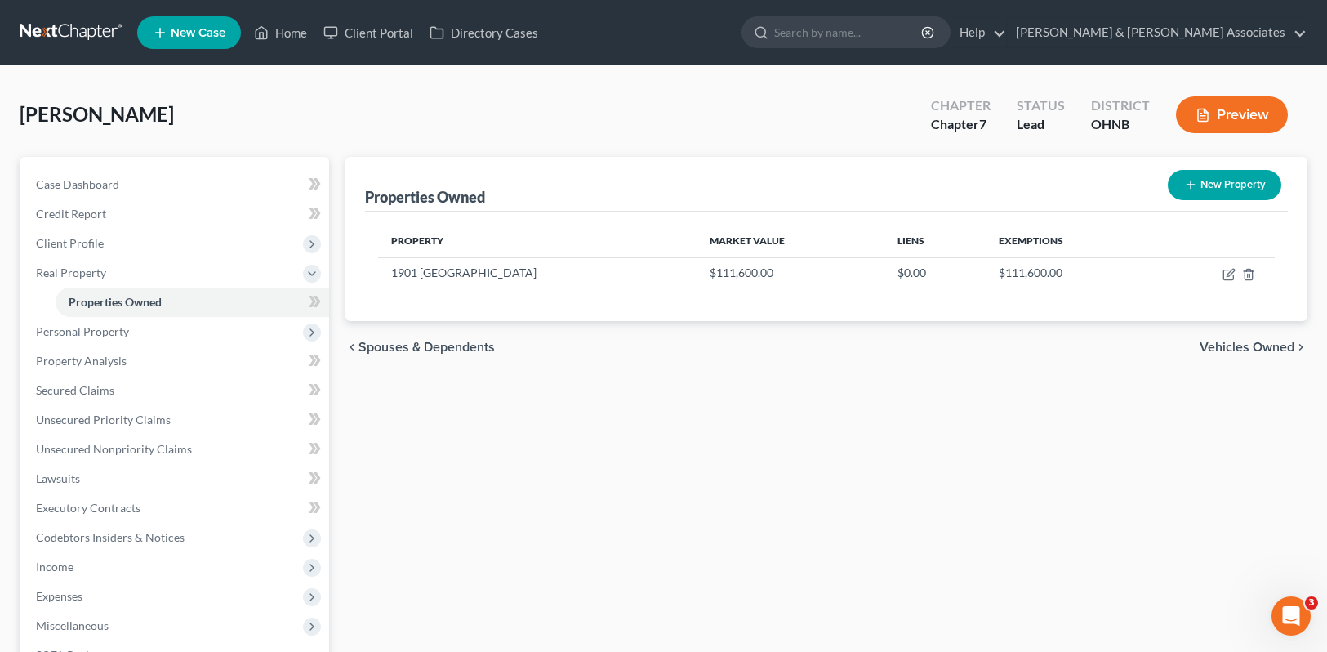
click at [1255, 345] on span "Vehicles Owned" at bounding box center [1247, 347] width 95 height 13
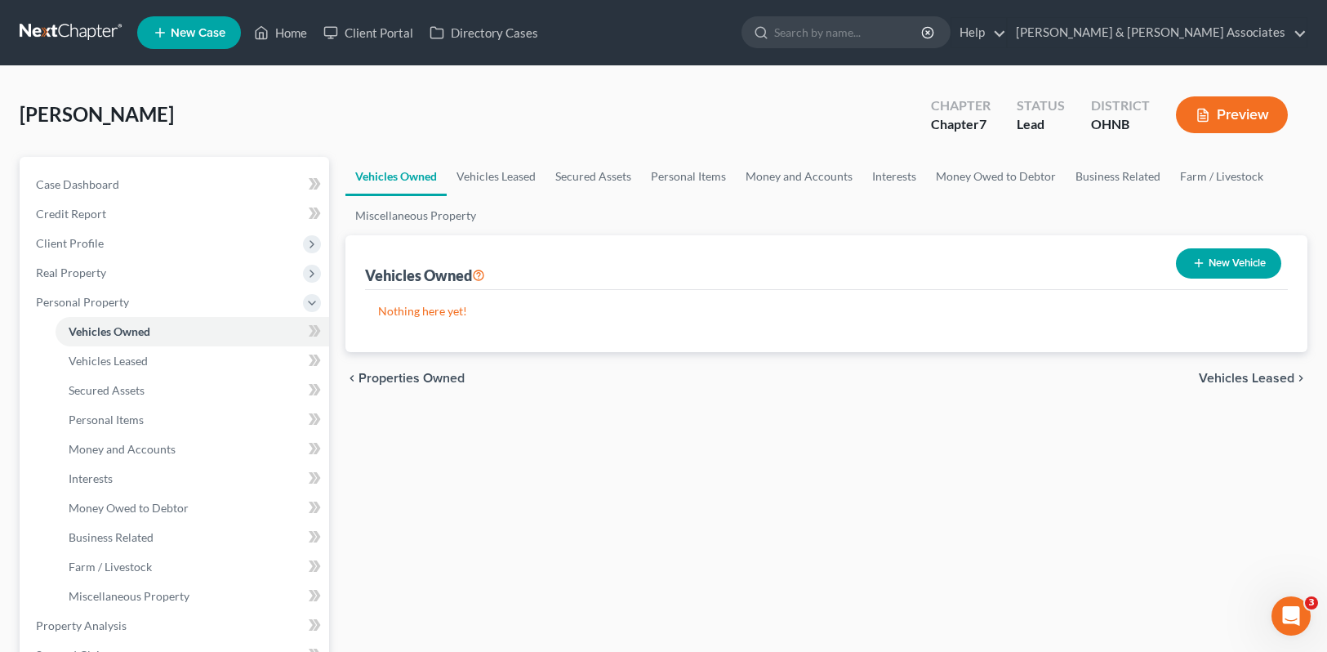
click at [1238, 379] on span "Vehicles Leased" at bounding box center [1247, 378] width 96 height 13
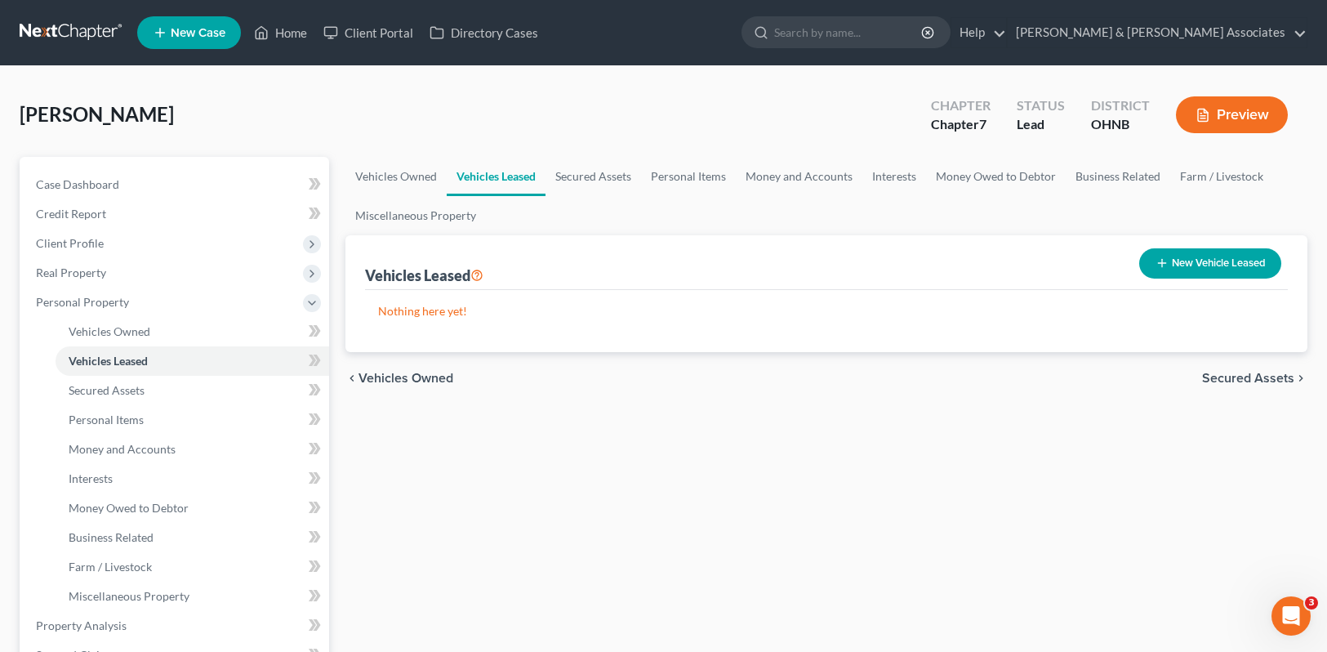
click at [1238, 379] on span "Secured Assets" at bounding box center [1248, 378] width 92 height 13
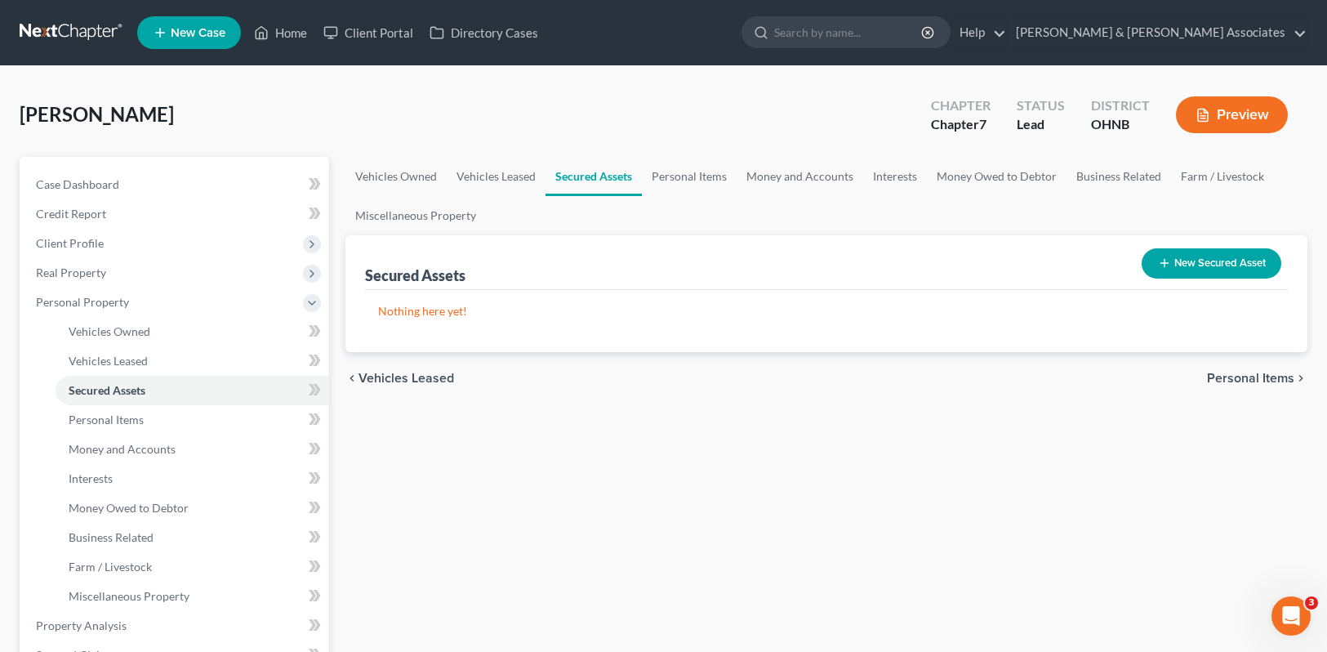
click at [1238, 379] on span "Personal Items" at bounding box center [1250, 378] width 87 height 13
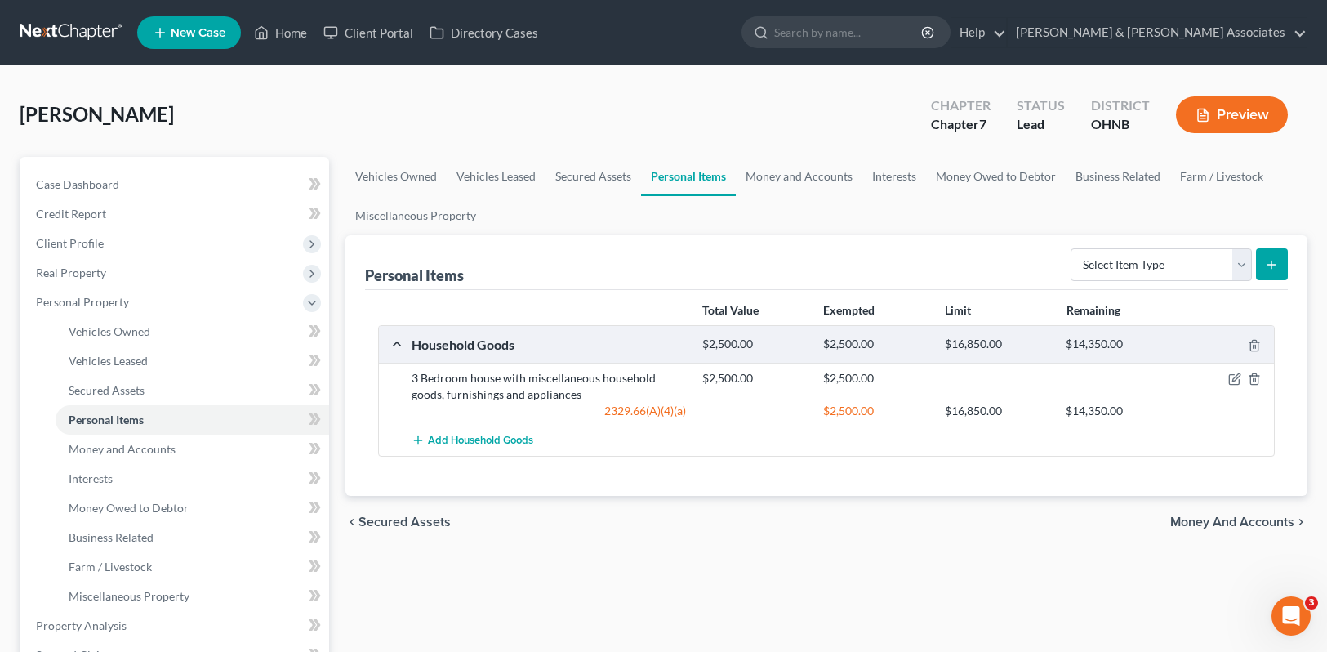
click at [1238, 515] on span "Money and Accounts" at bounding box center [1232, 521] width 124 height 13
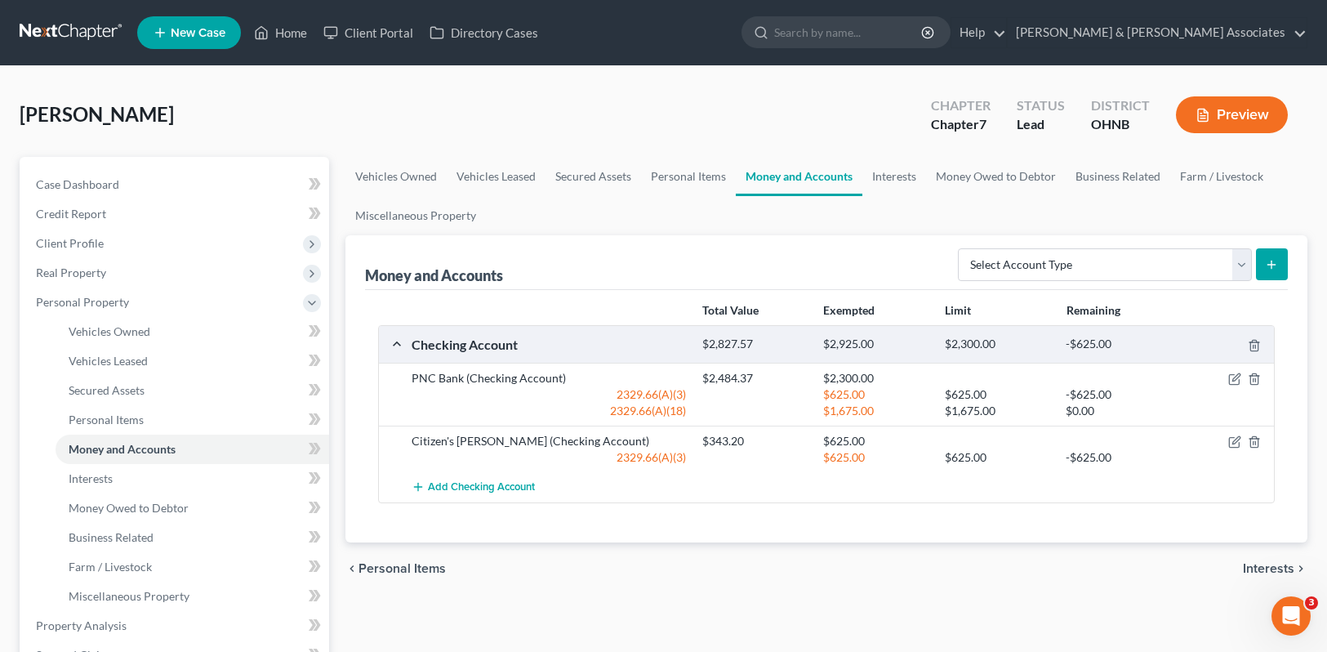
click at [1266, 569] on span "Interests" at bounding box center [1268, 568] width 51 height 13
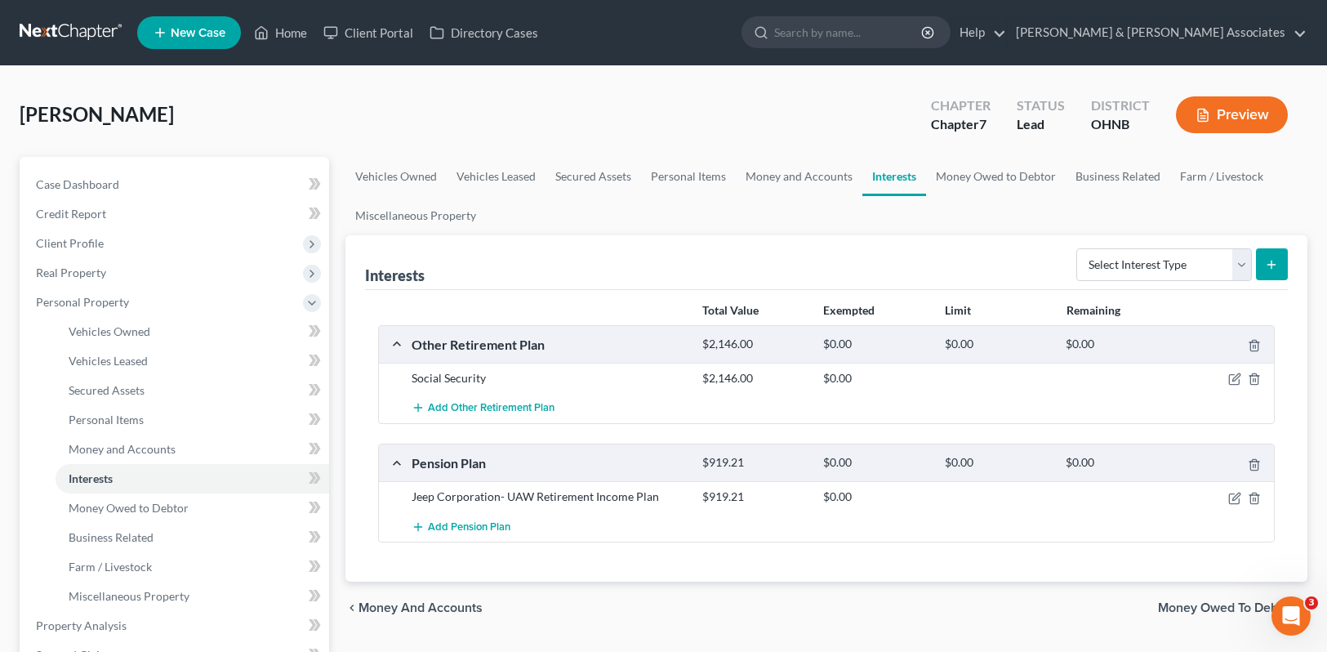
click at [1244, 605] on span "Money Owed to Debtor" at bounding box center [1226, 607] width 136 height 13
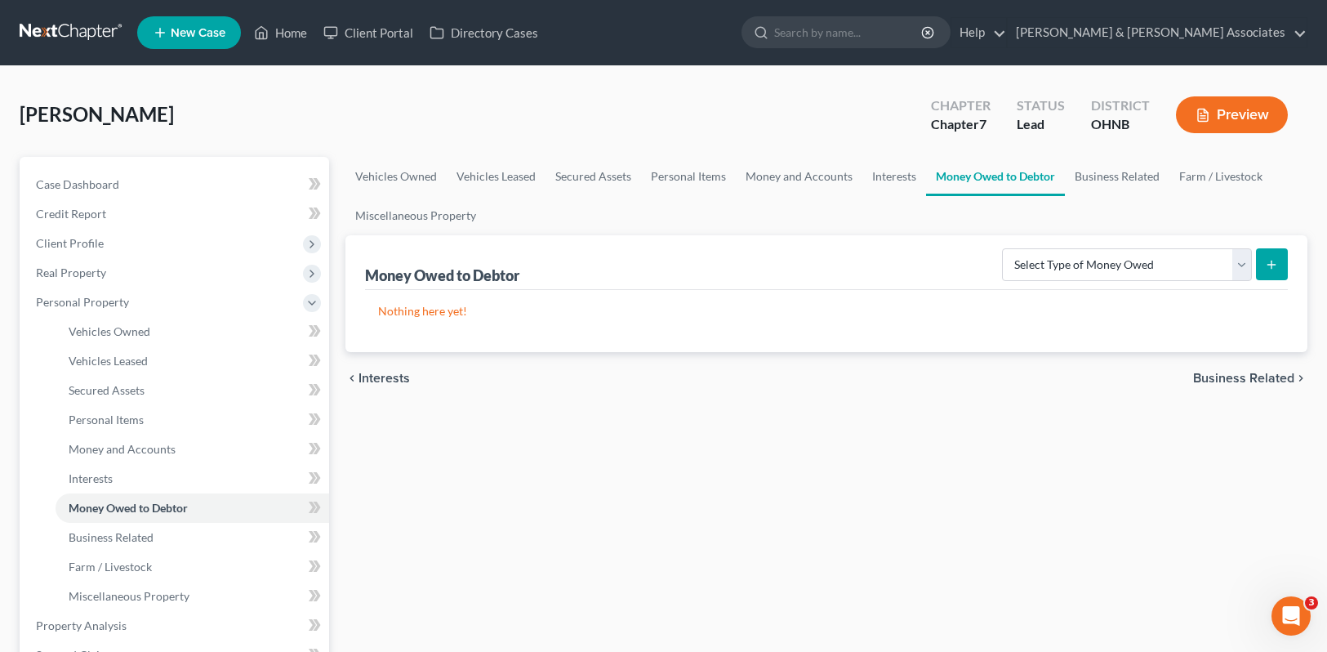
click at [1268, 378] on span "Business Related" at bounding box center [1243, 378] width 101 height 13
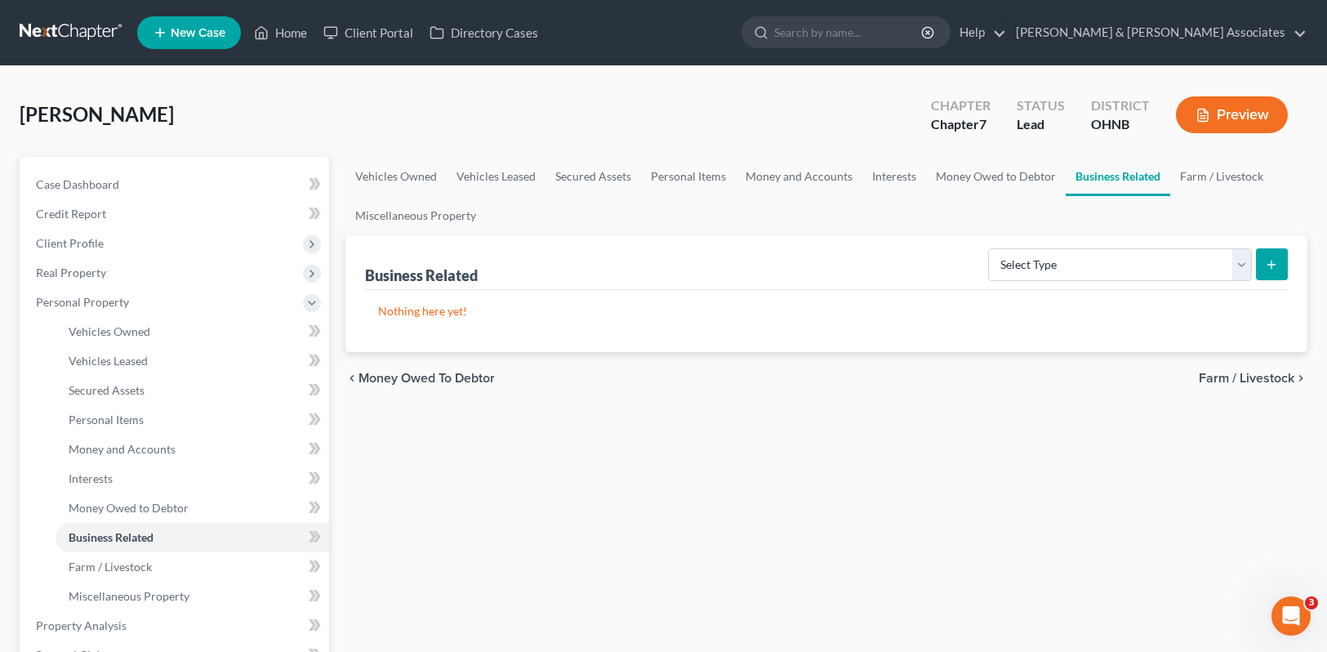
click at [1268, 378] on span "Farm / Livestock" at bounding box center [1247, 378] width 96 height 13
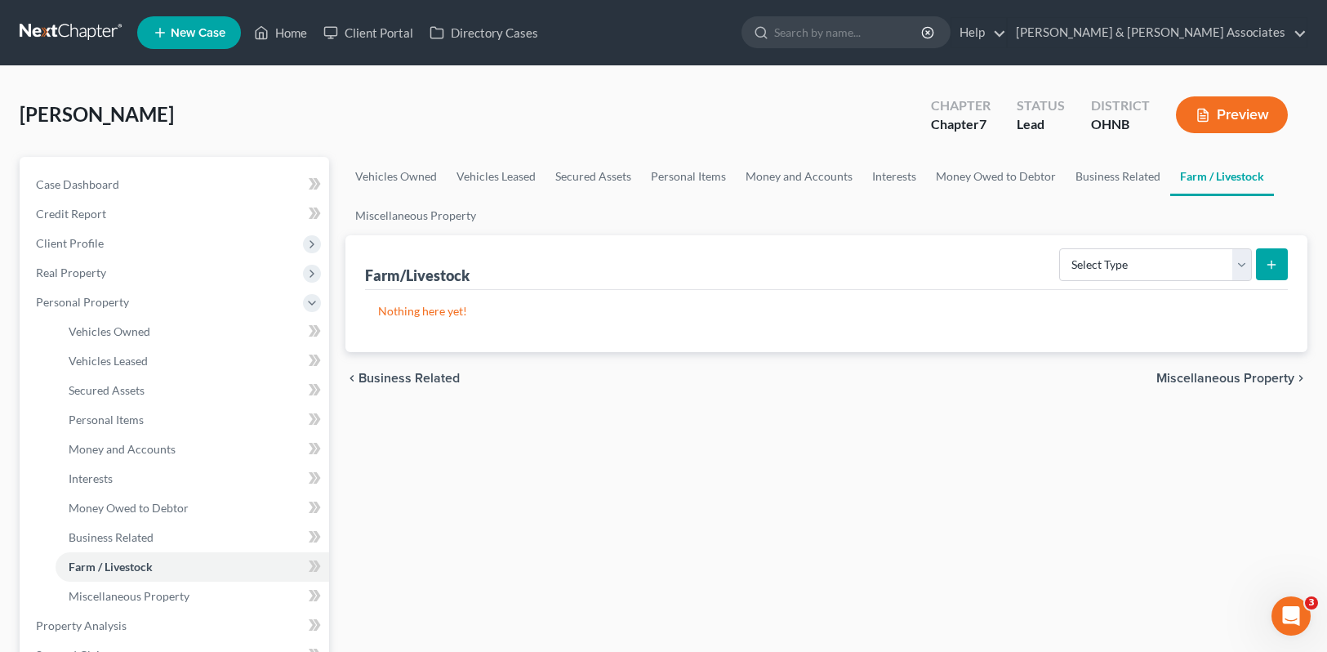
click at [1268, 378] on span "Miscellaneous Property" at bounding box center [1226, 378] width 138 height 13
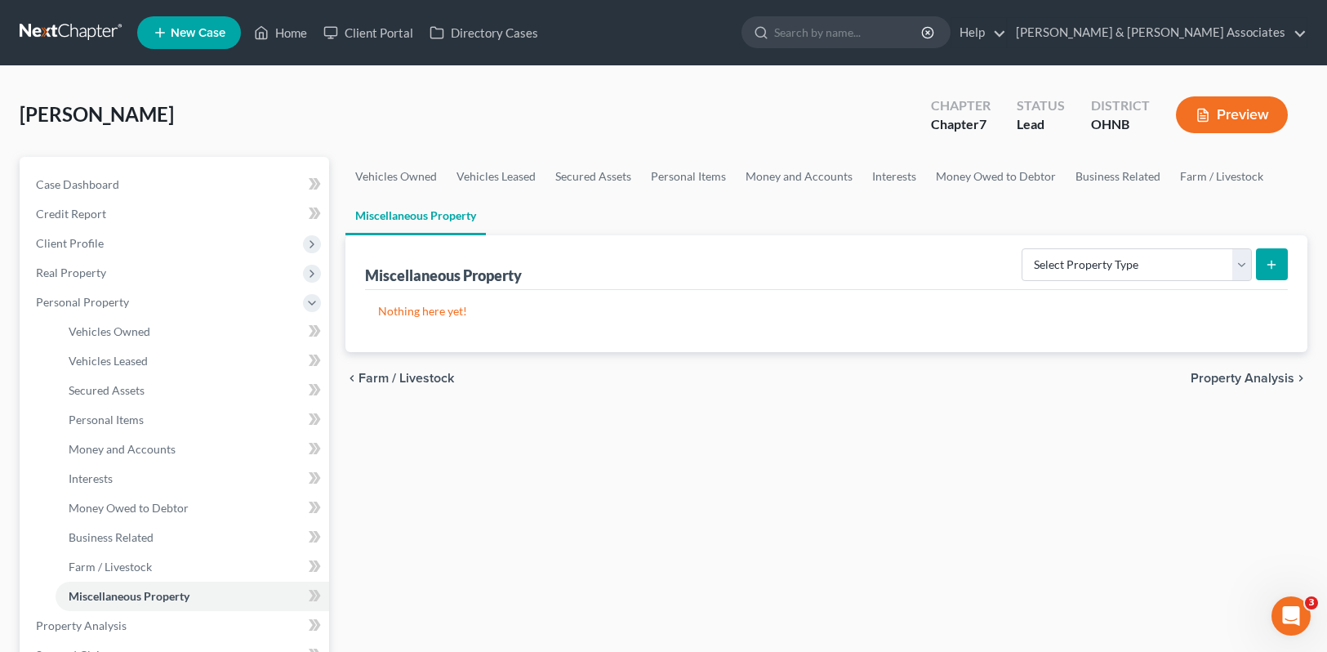
click at [1268, 378] on span "Property Analysis" at bounding box center [1243, 378] width 104 height 13
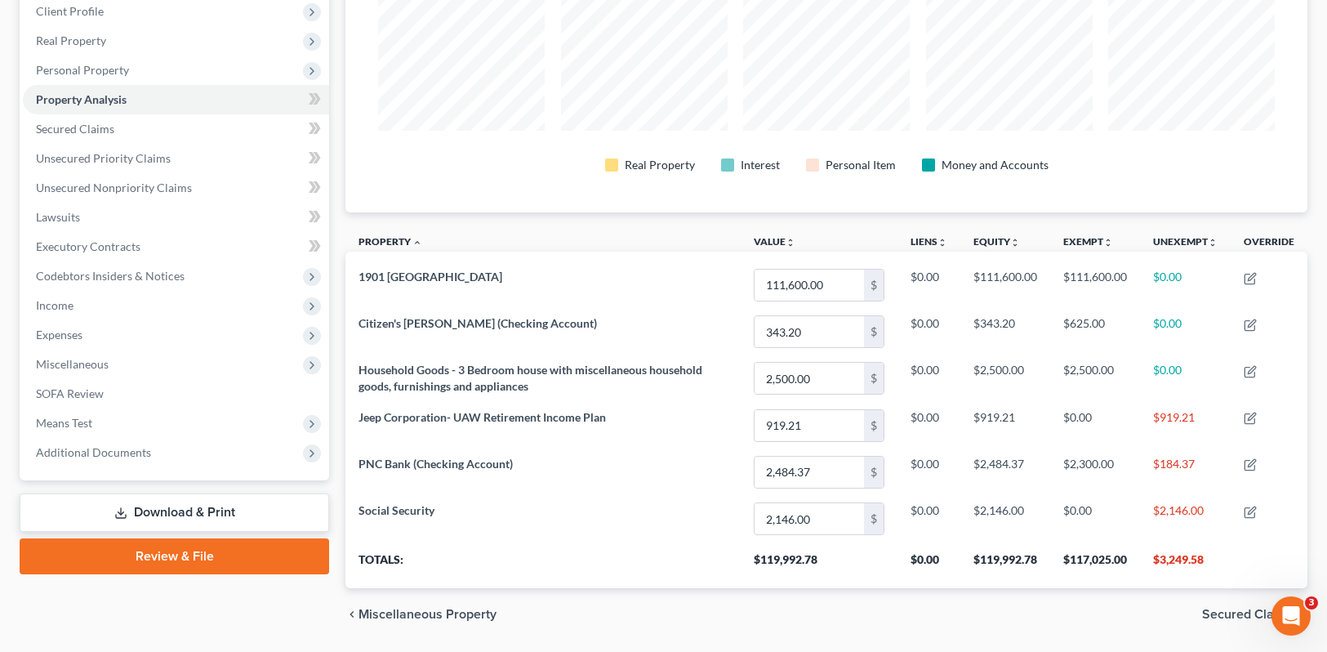
scroll to position [283, 0]
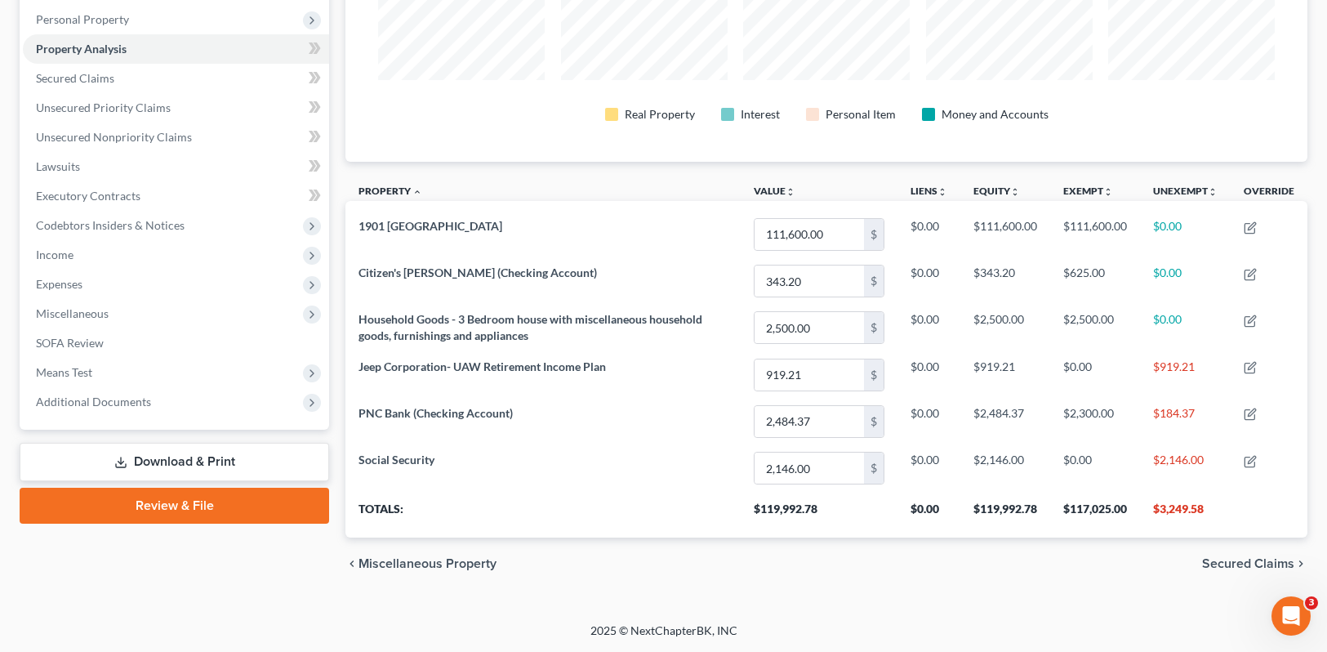
click at [1261, 568] on span "Secured Claims" at bounding box center [1248, 563] width 92 height 13
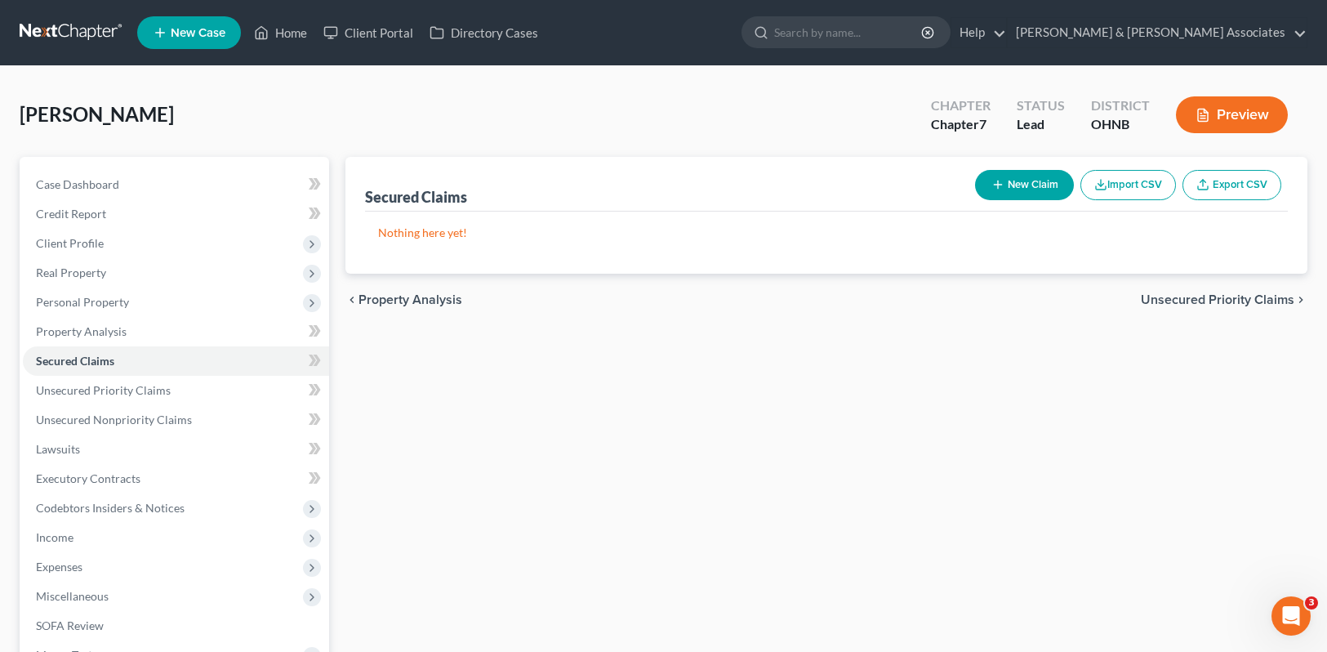
click at [1251, 301] on span "Unsecured Priority Claims" at bounding box center [1218, 299] width 154 height 13
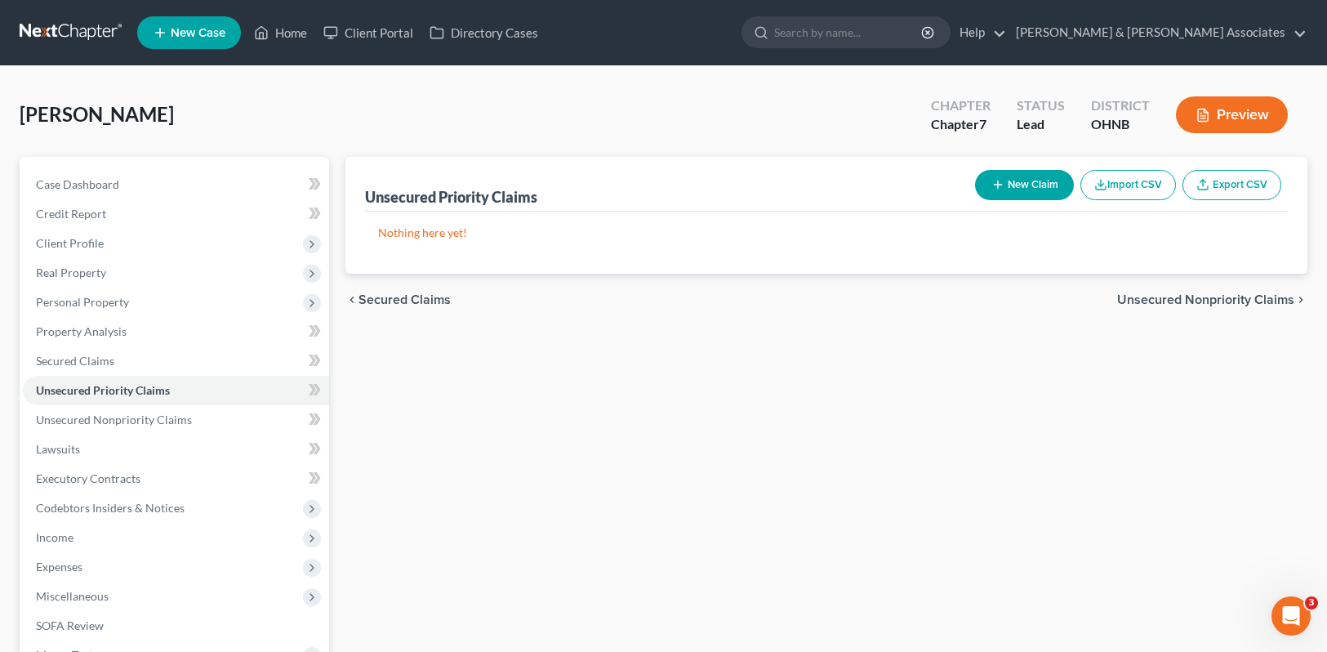
click at [1251, 301] on span "Unsecured Nonpriority Claims" at bounding box center [1205, 299] width 177 height 13
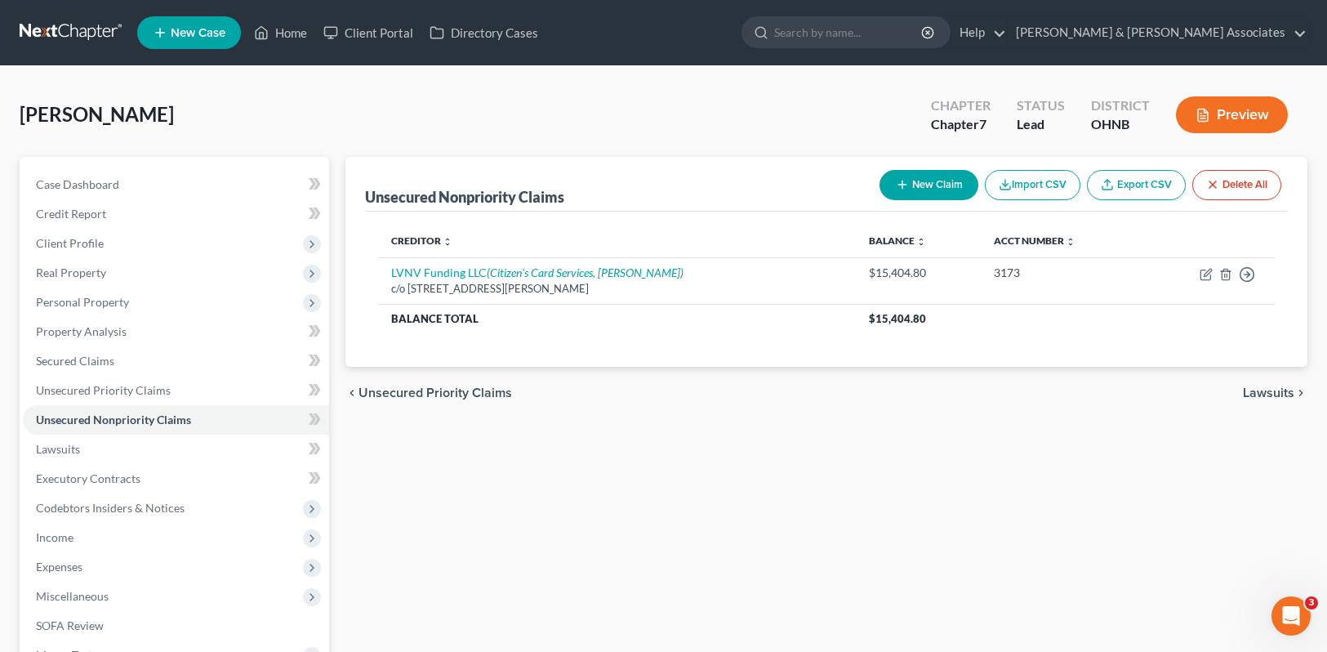
click at [1257, 399] on span "Lawsuits" at bounding box center [1268, 392] width 51 height 13
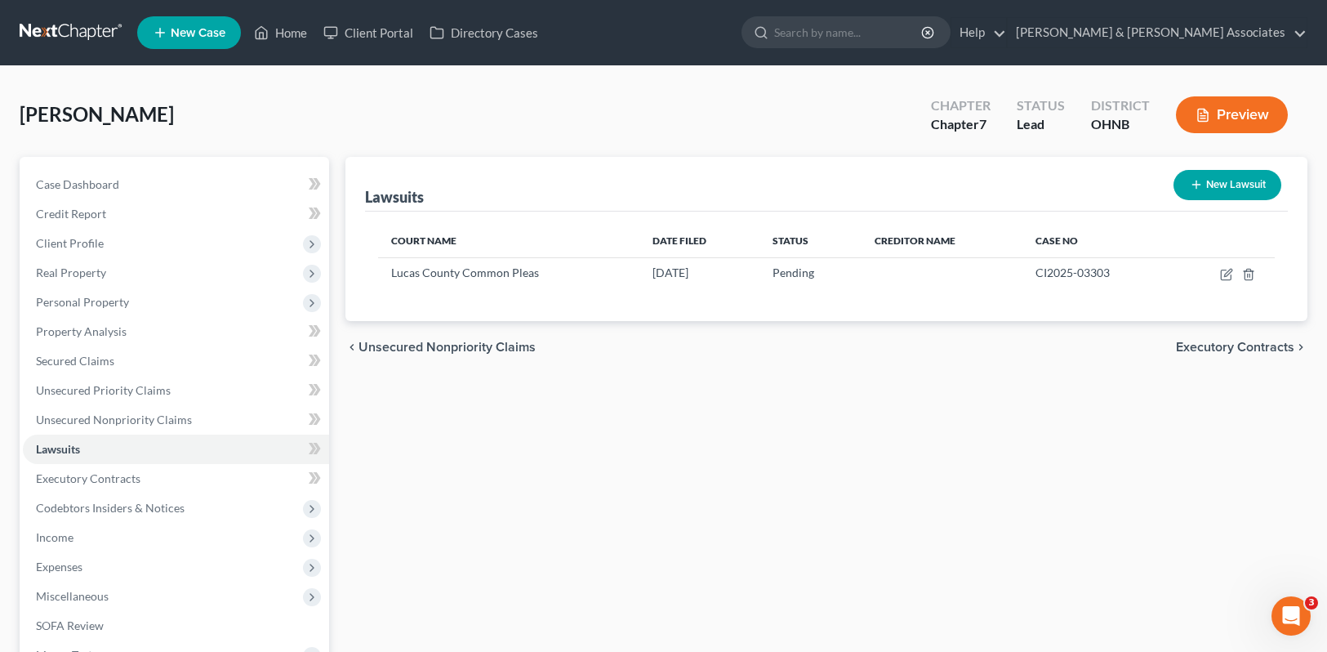
click at [1281, 354] on span "Executory Contracts" at bounding box center [1235, 347] width 118 height 13
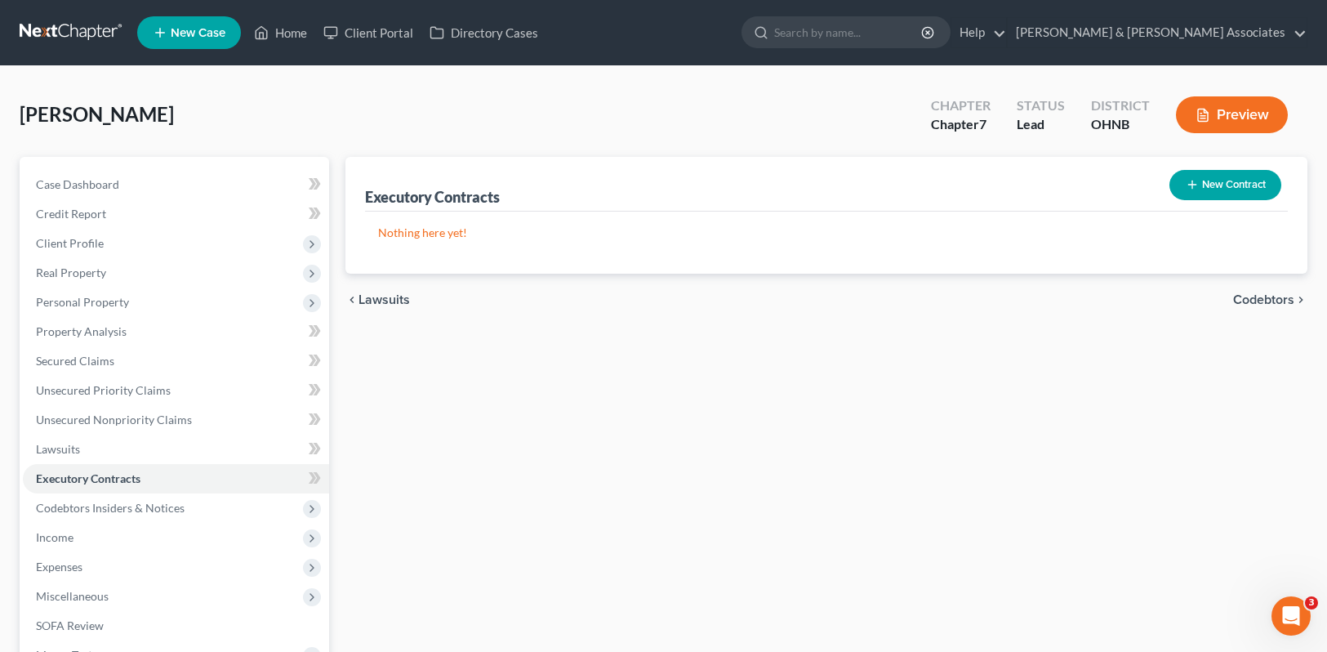
click at [1279, 302] on span "Codebtors" at bounding box center [1263, 299] width 61 height 13
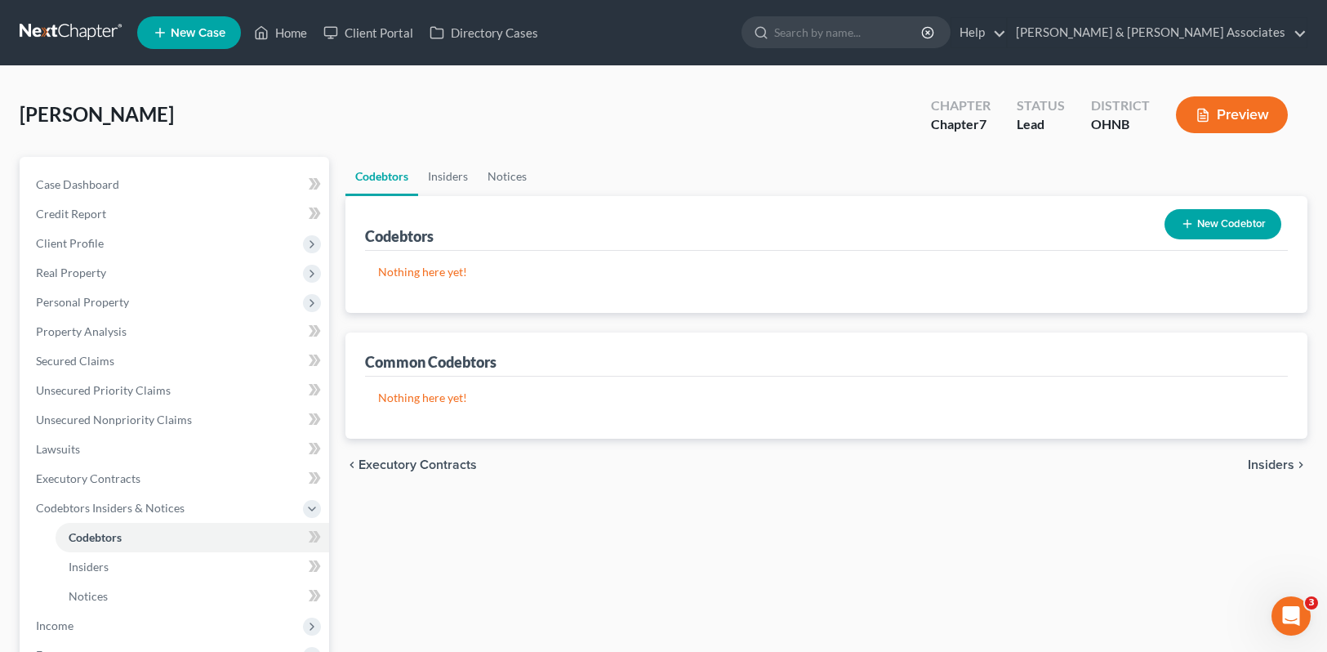
click at [1277, 453] on div "chevron_left Executory Contracts Insiders chevron_right" at bounding box center [826, 465] width 962 height 52
click at [1277, 459] on span "Insiders" at bounding box center [1271, 464] width 47 height 13
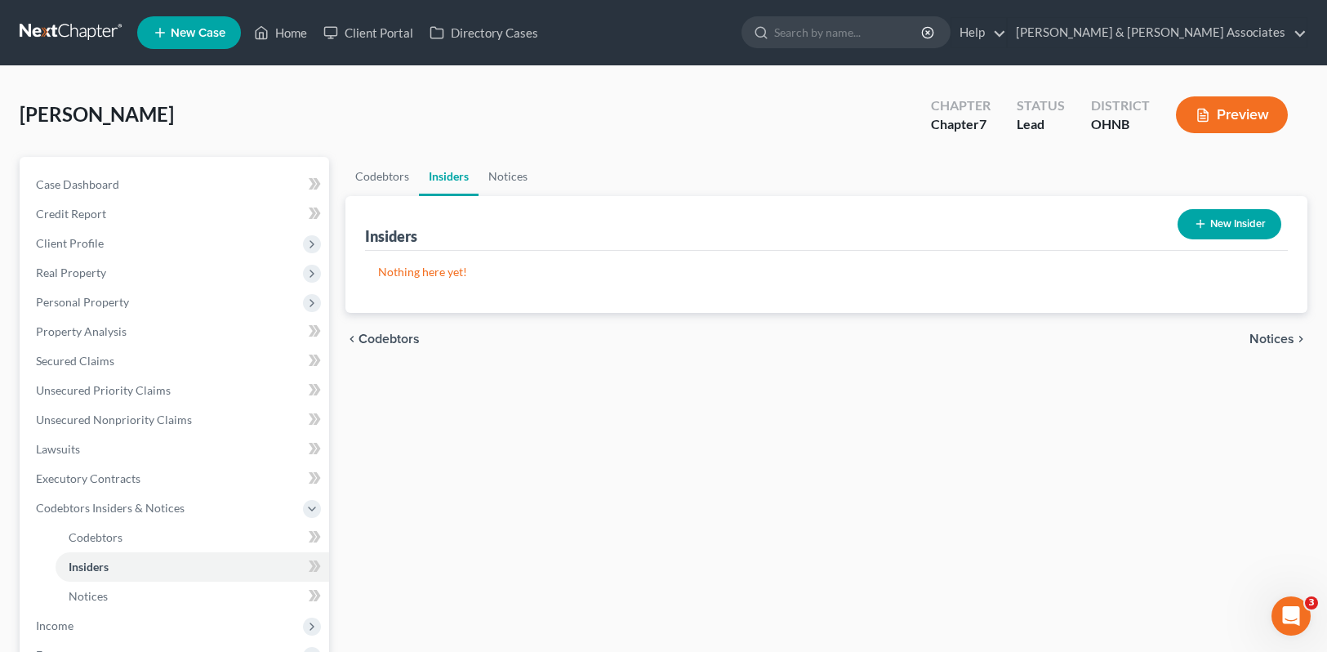
click at [1278, 329] on div "chevron_left Codebtors Notices chevron_right" at bounding box center [826, 339] width 962 height 52
click at [1276, 333] on span "Notices" at bounding box center [1272, 338] width 45 height 13
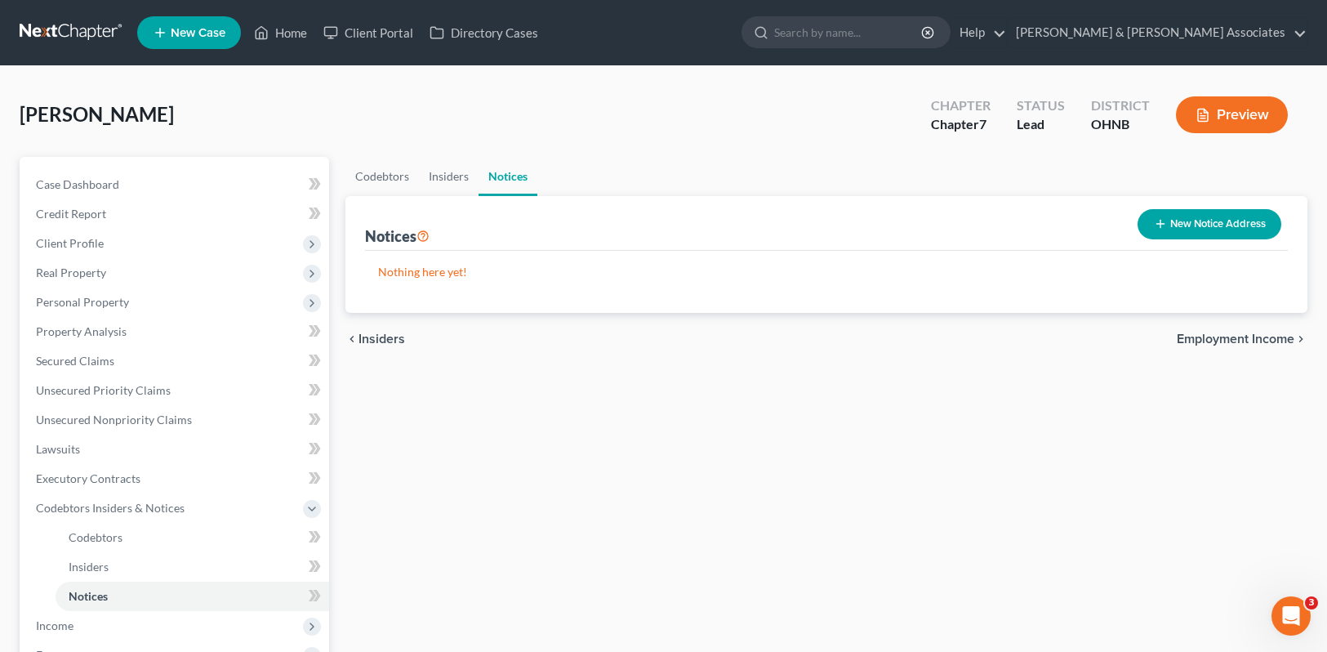
click at [1269, 341] on span "Employment Income" at bounding box center [1236, 338] width 118 height 13
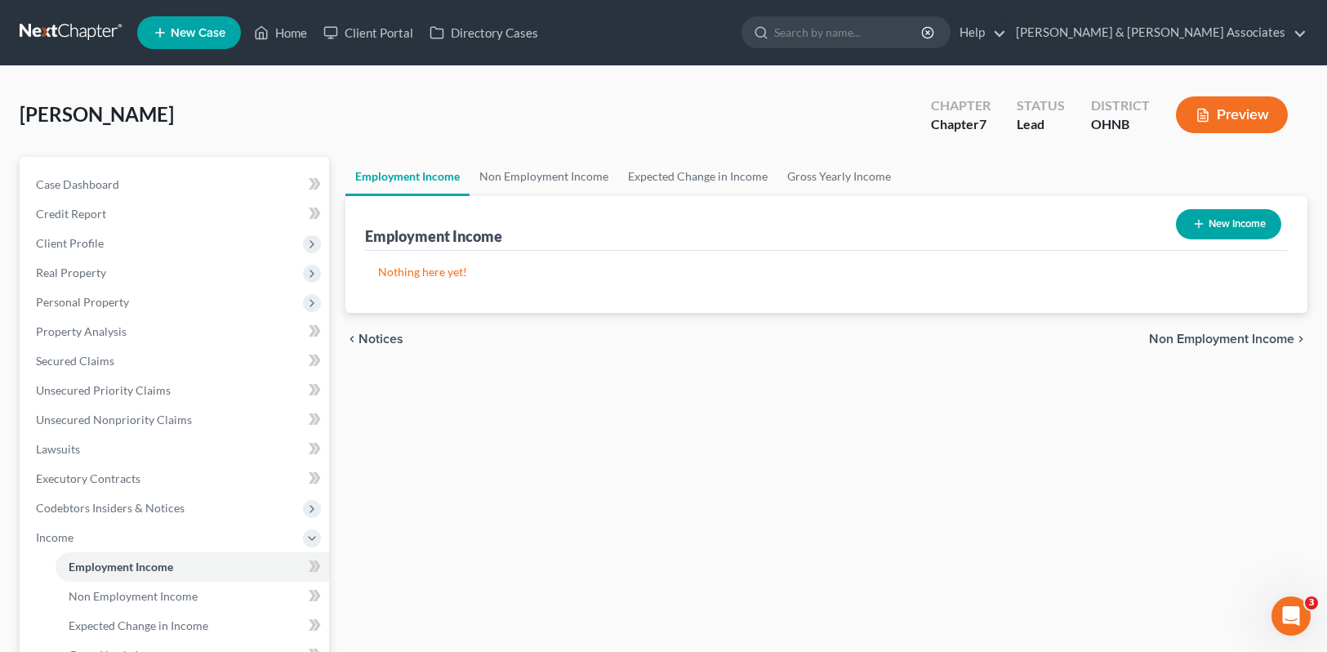
click at [1269, 341] on span "Non Employment Income" at bounding box center [1221, 338] width 145 height 13
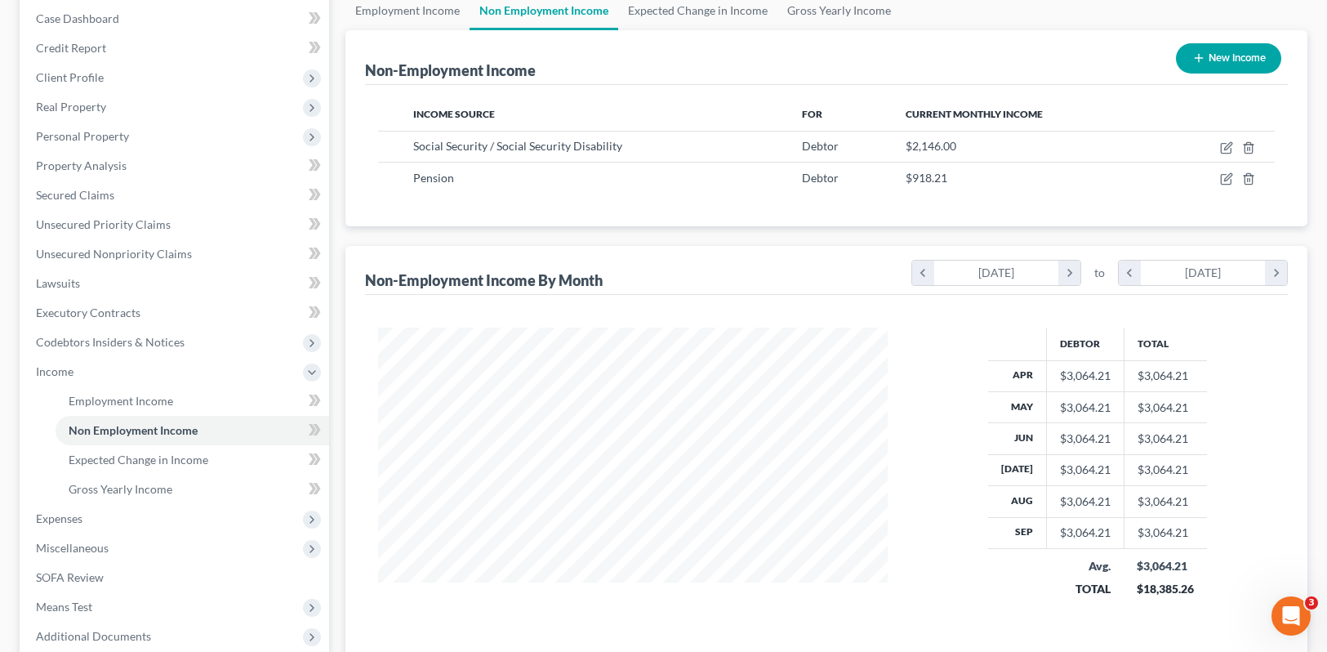
scroll to position [334, 0]
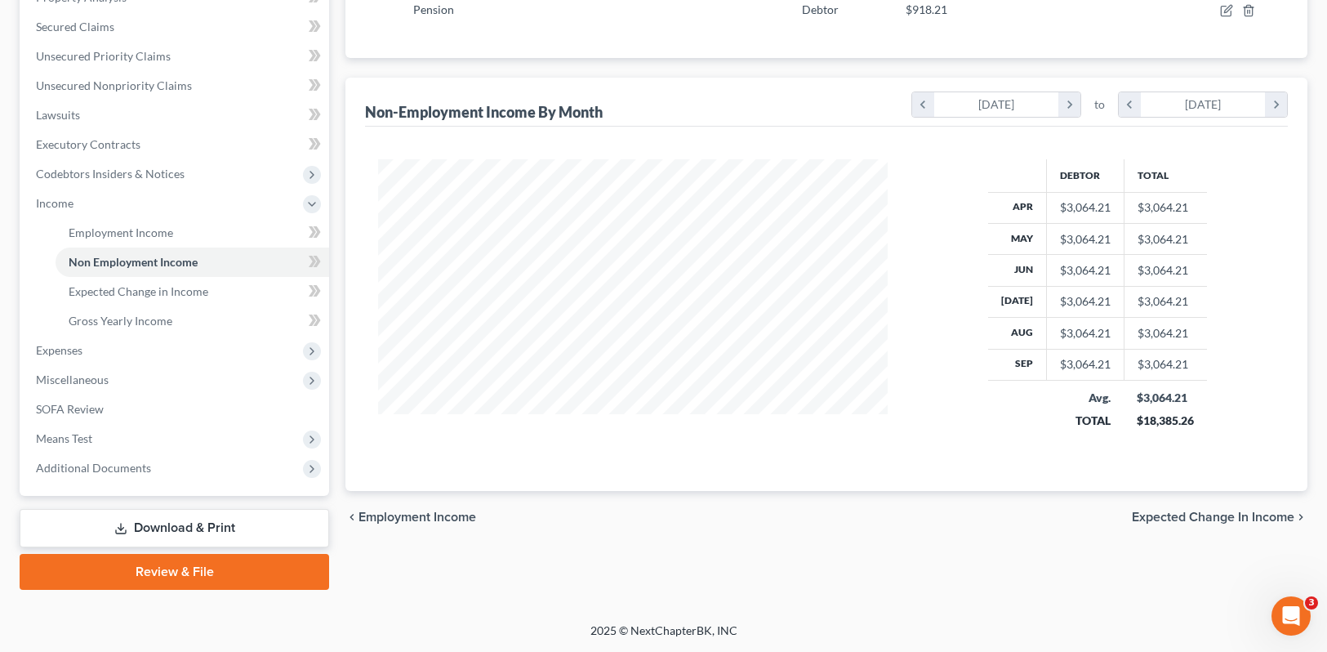
click at [1234, 515] on span "Expected Change in Income" at bounding box center [1213, 516] width 163 height 13
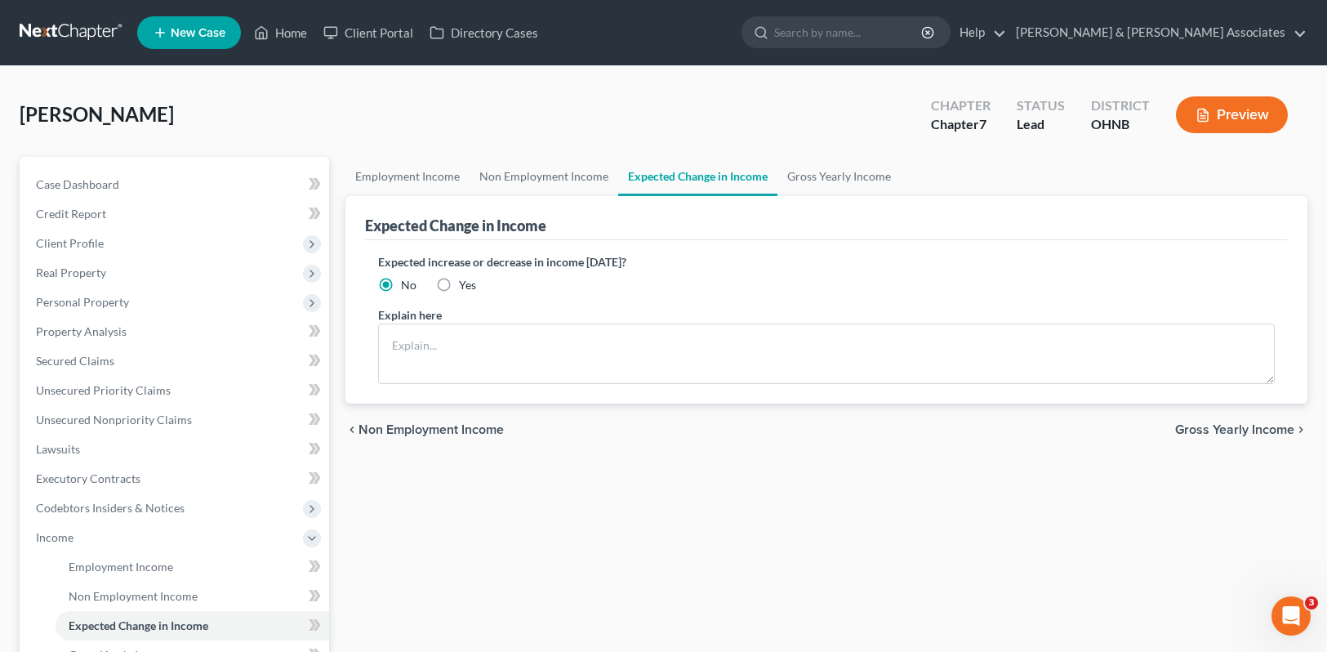
click at [1252, 436] on span "Gross Yearly Income" at bounding box center [1234, 429] width 119 height 13
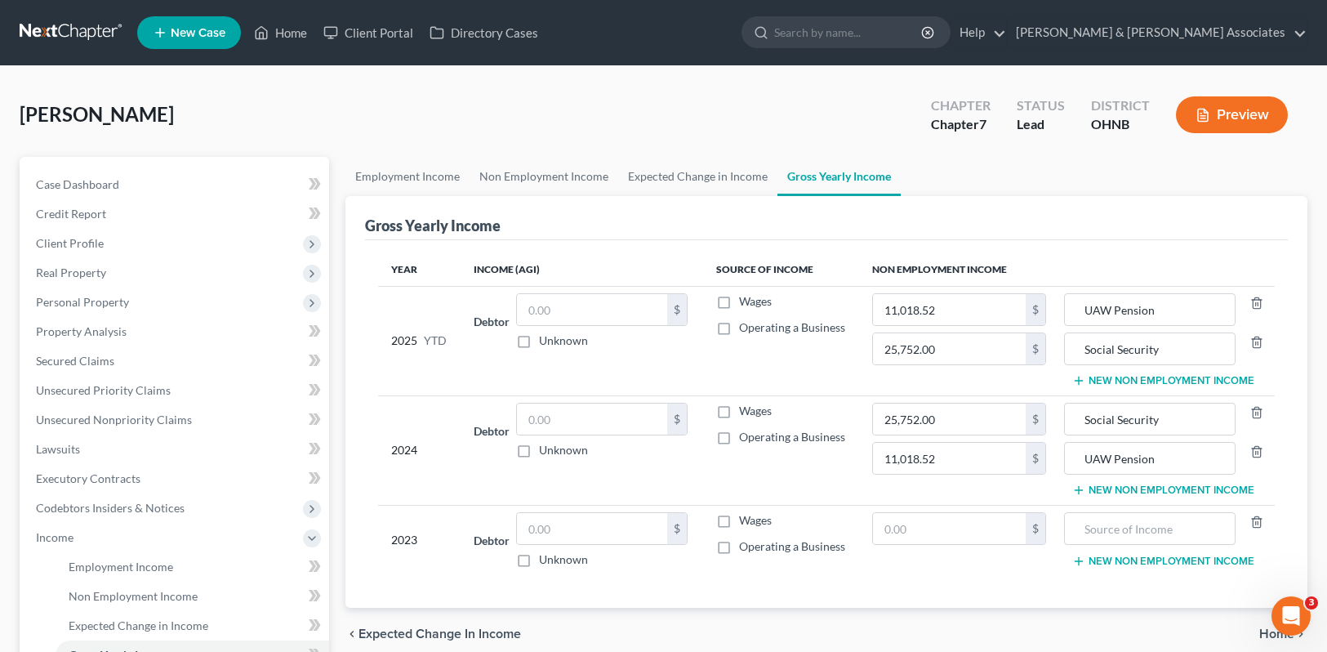
scroll to position [334, 0]
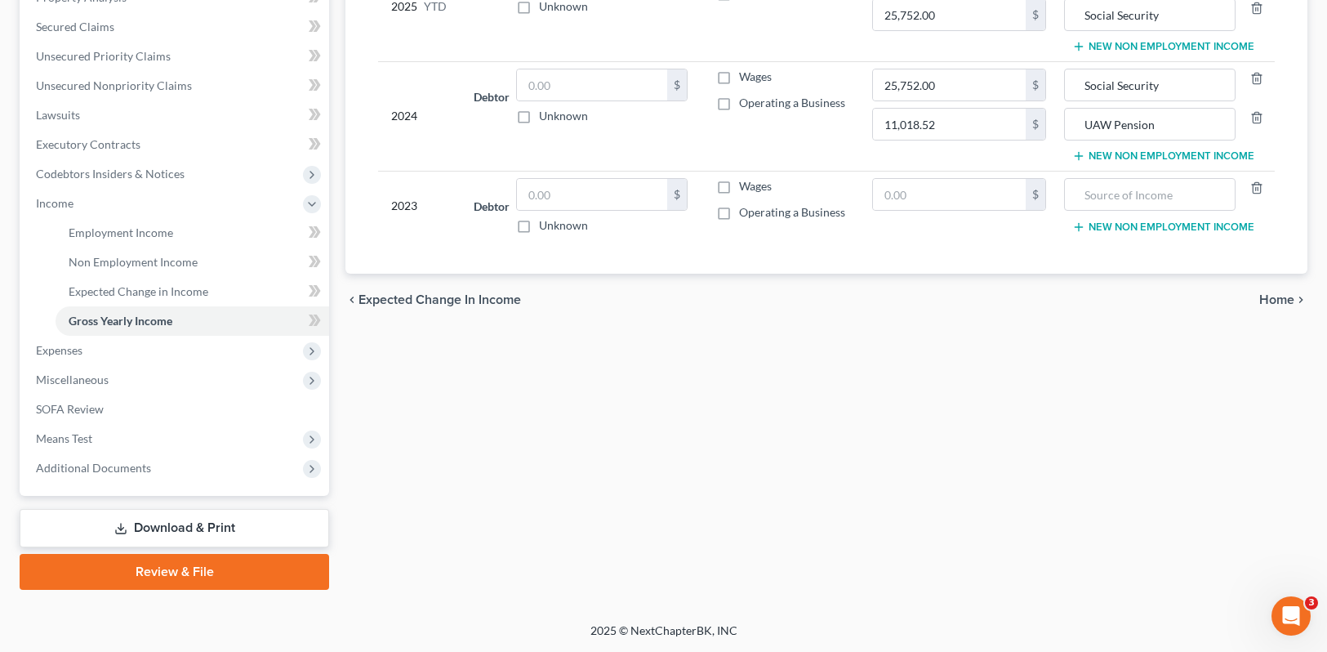
click at [1279, 302] on span "Home" at bounding box center [1276, 299] width 35 height 13
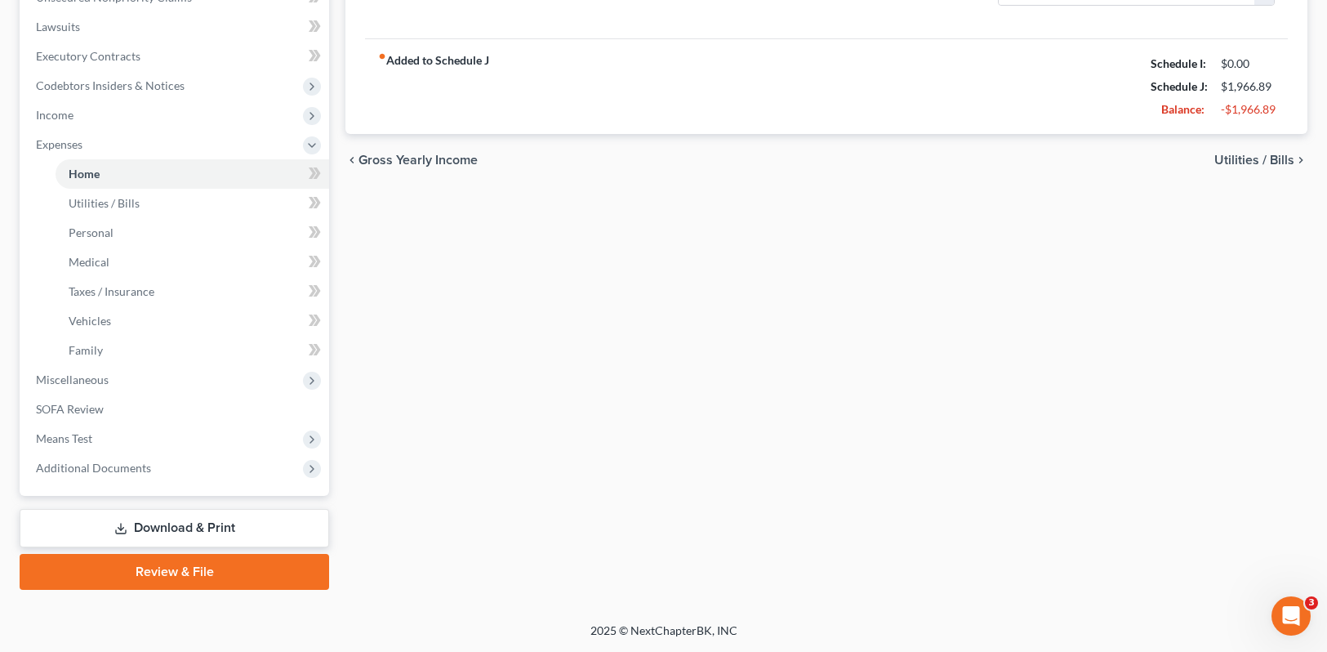
click at [1261, 157] on span "Utilities / Bills" at bounding box center [1255, 160] width 80 height 13
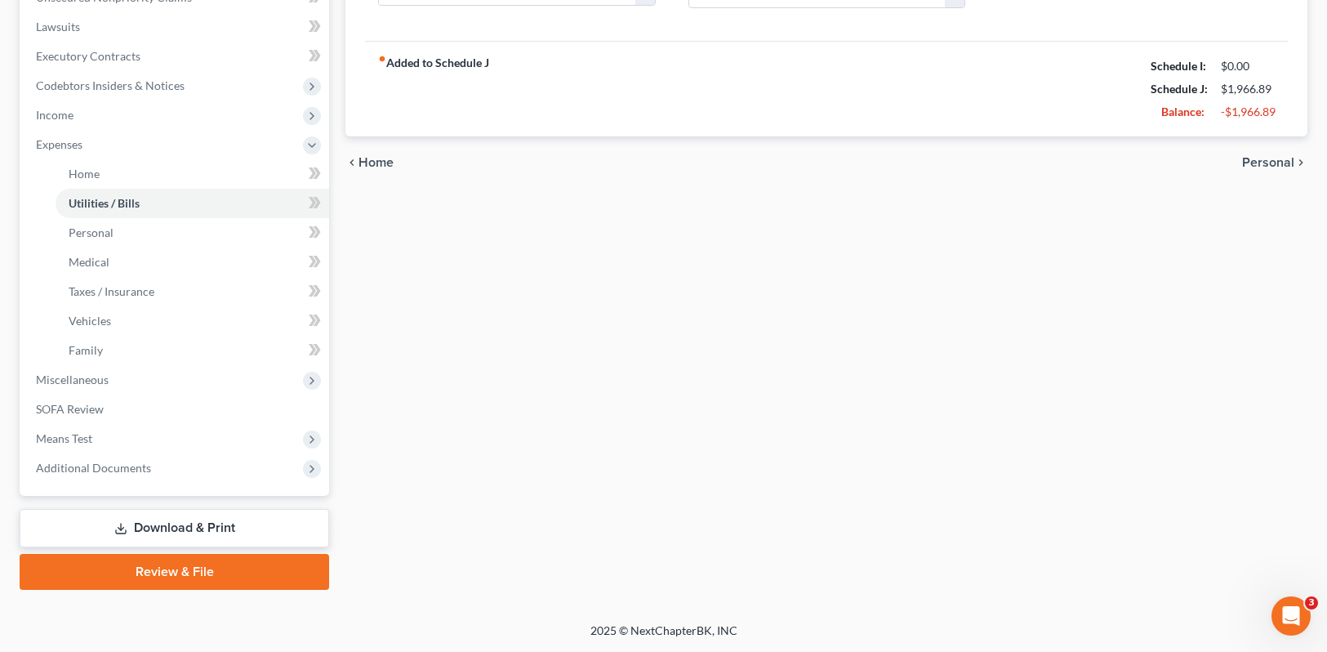
click at [1290, 159] on span "Personal" at bounding box center [1268, 162] width 52 height 13
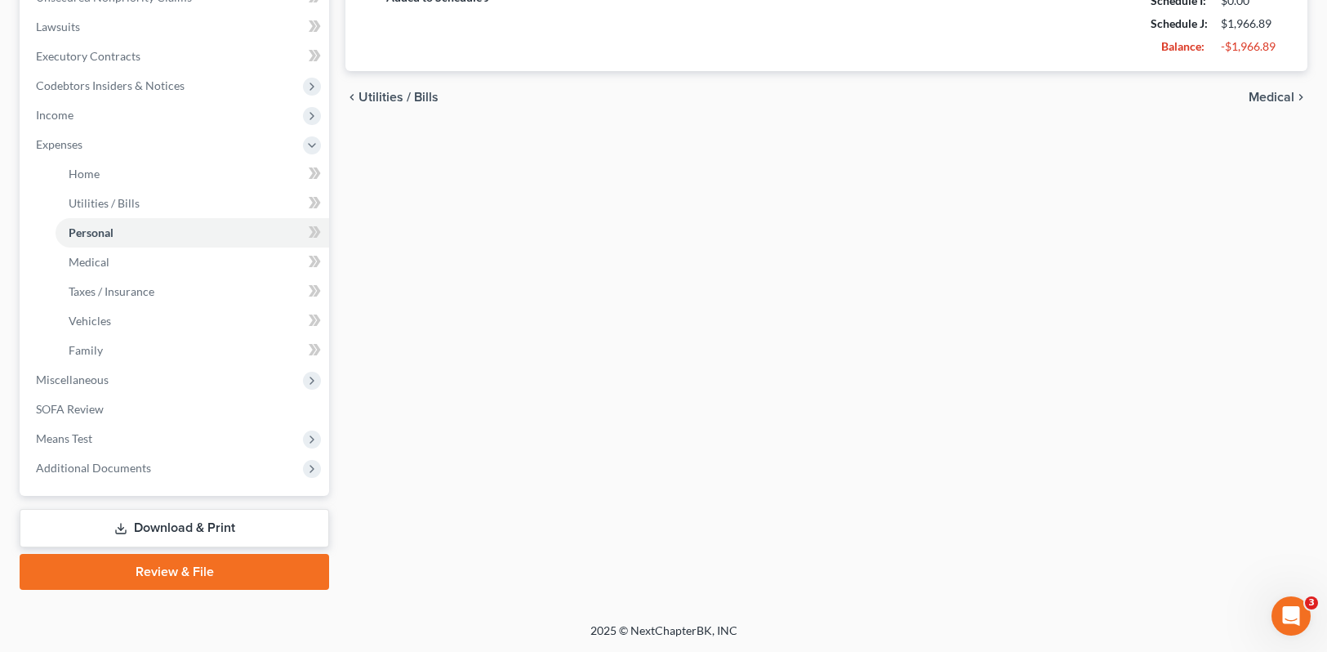
click at [1280, 104] on span "Medical" at bounding box center [1272, 97] width 46 height 13
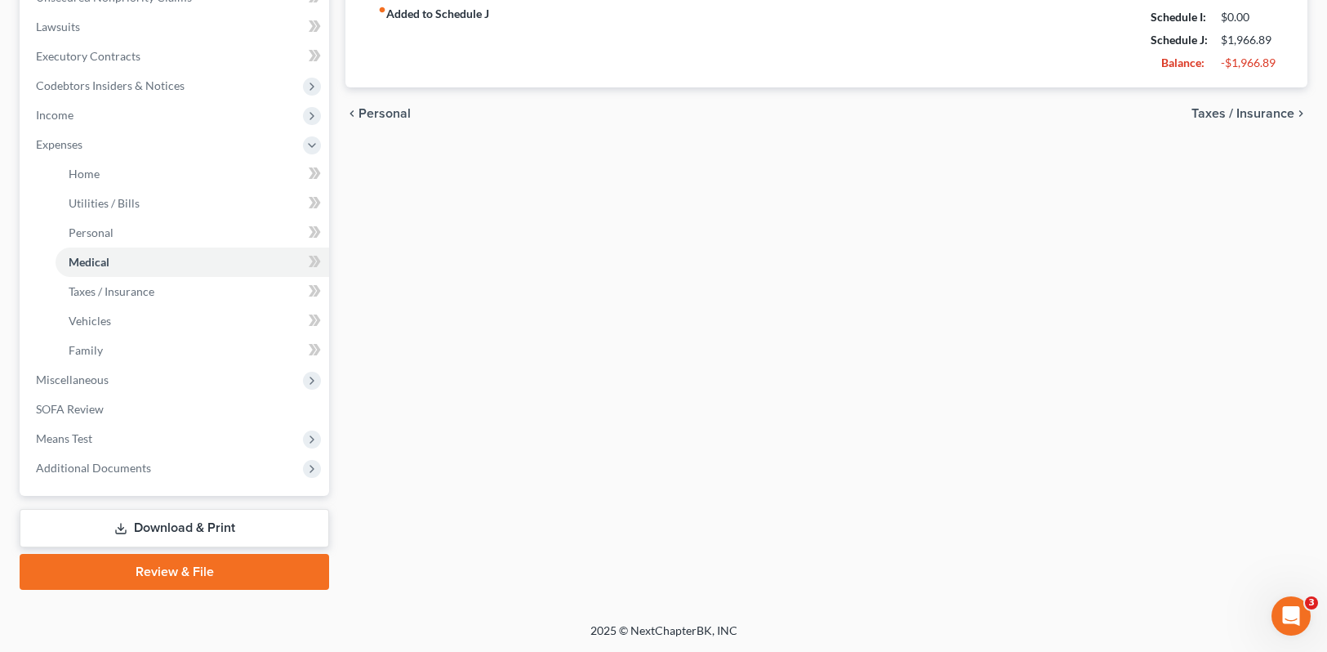
click at [1268, 114] on span "Taxes / Insurance" at bounding box center [1243, 113] width 103 height 13
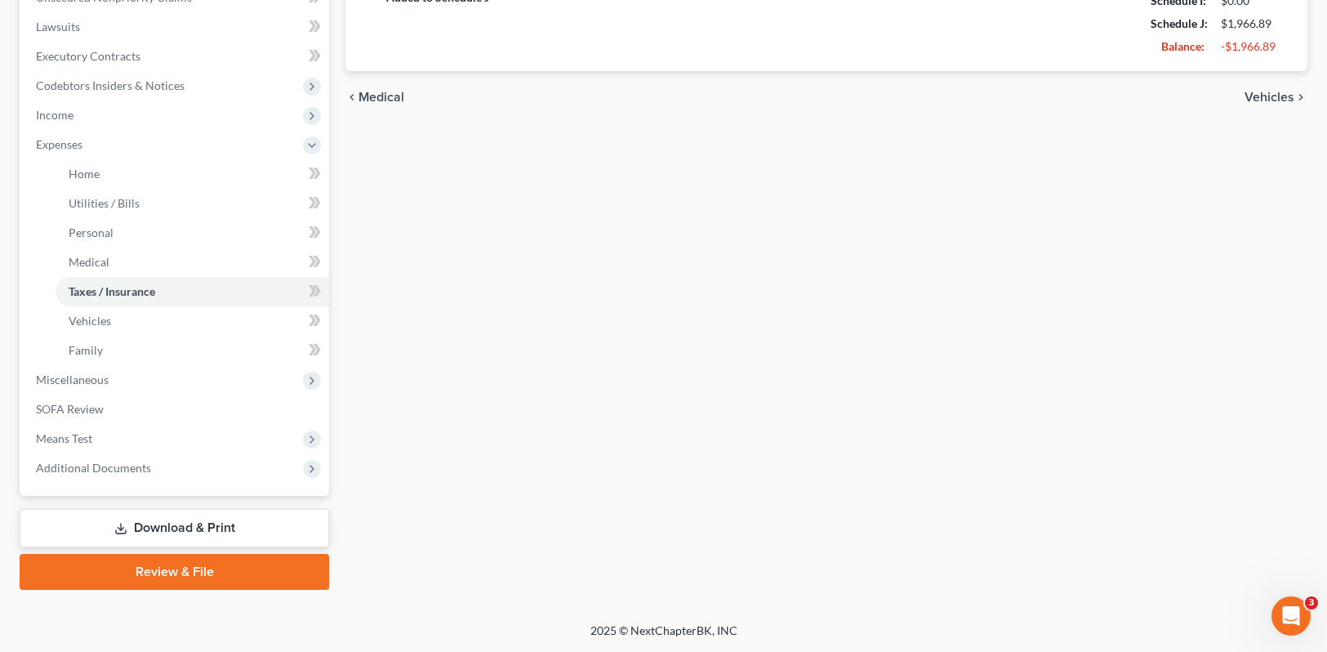
click at [1274, 97] on span "Vehicles" at bounding box center [1270, 97] width 50 height 13
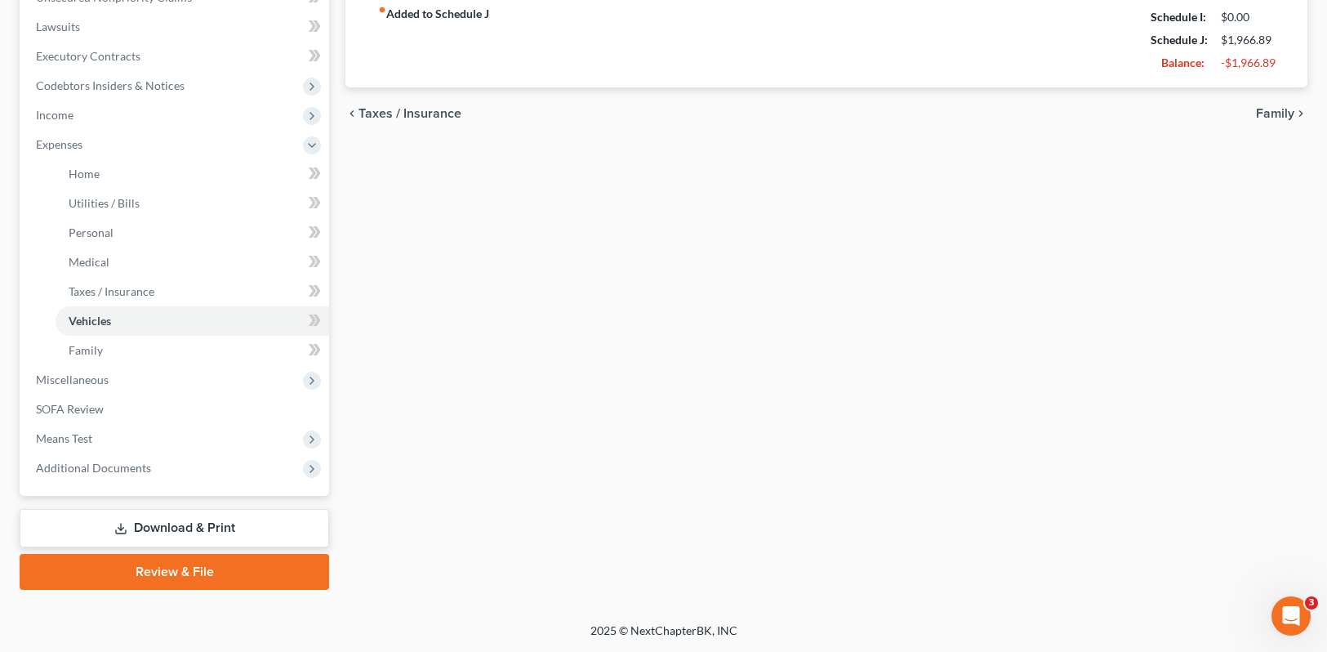
click at [210, 568] on link "Review & File" at bounding box center [175, 572] width 310 height 36
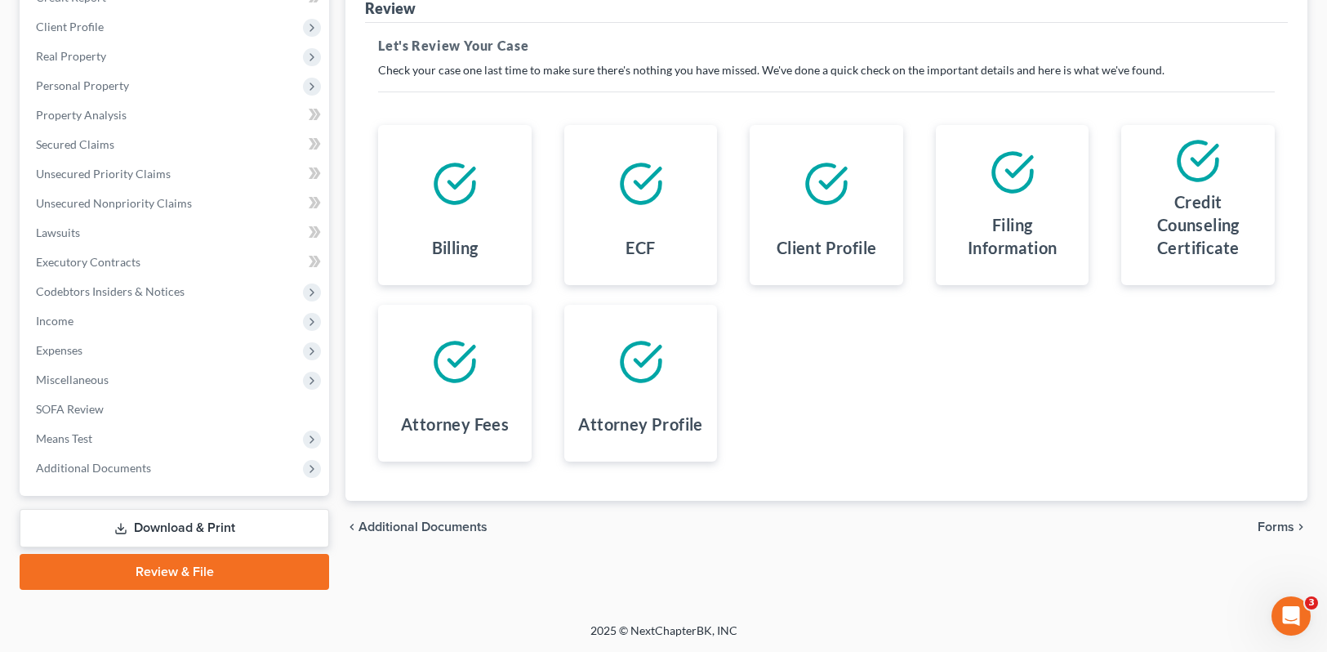
click at [1282, 533] on span "Forms" at bounding box center [1276, 526] width 37 height 13
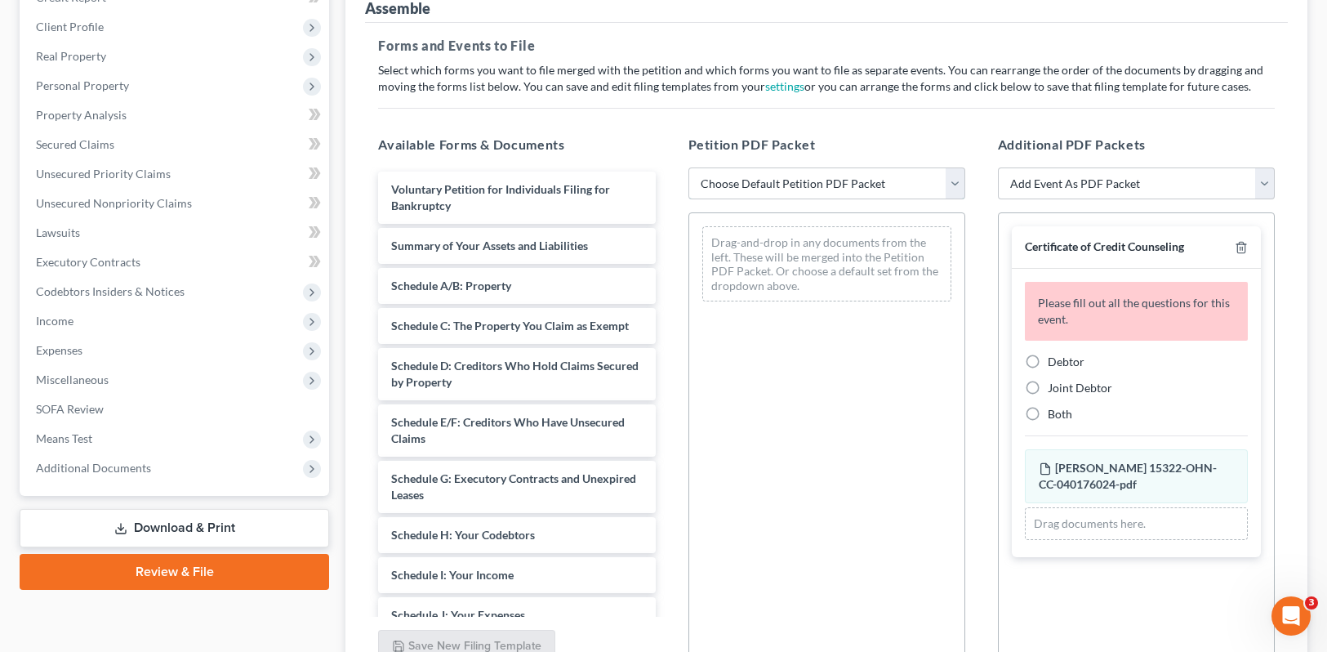
click at [956, 179] on select "Choose Default Petition PDF Packet Complete Bankruptcy Petition (all forms and …" at bounding box center [827, 183] width 277 height 33
select select "0"
click at [689, 167] on select "Choose Default Petition PDF Packet Complete Bankruptcy Petition (all forms and …" at bounding box center [827, 183] width 277 height 33
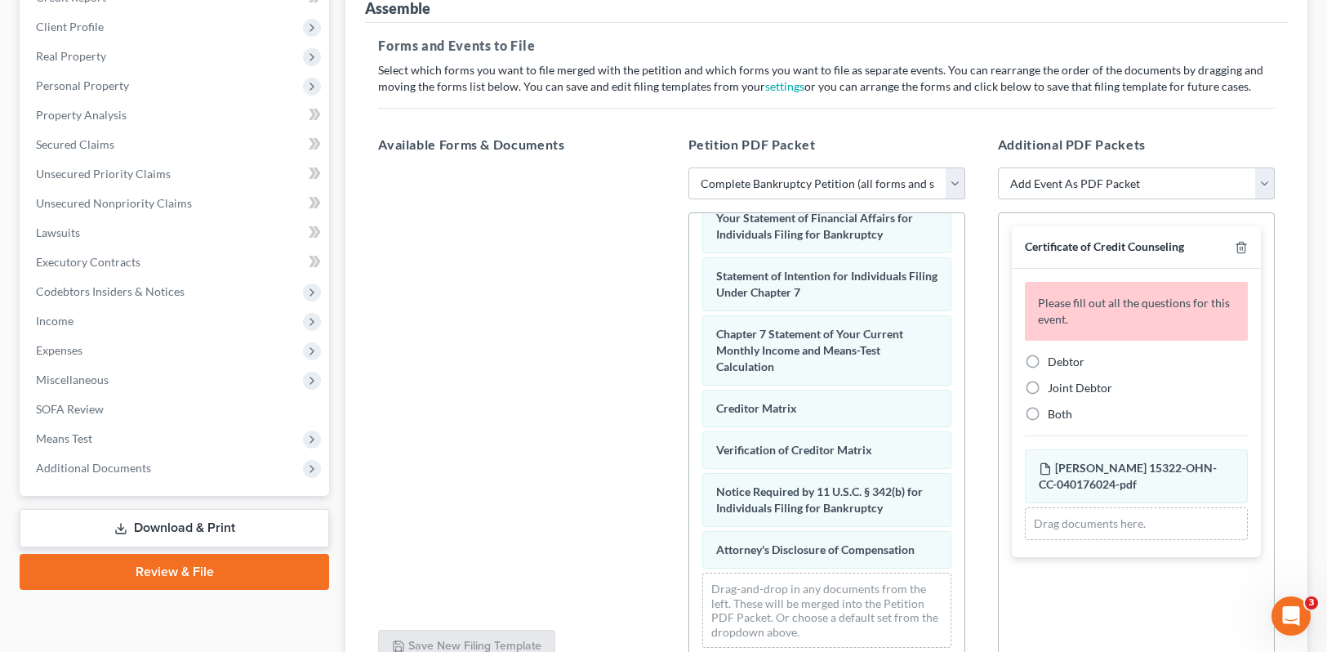
click at [1048, 365] on label "Debtor" at bounding box center [1066, 362] width 37 height 16
click at [1054, 364] on input "Debtor" at bounding box center [1059, 359] width 11 height 11
radio input "true"
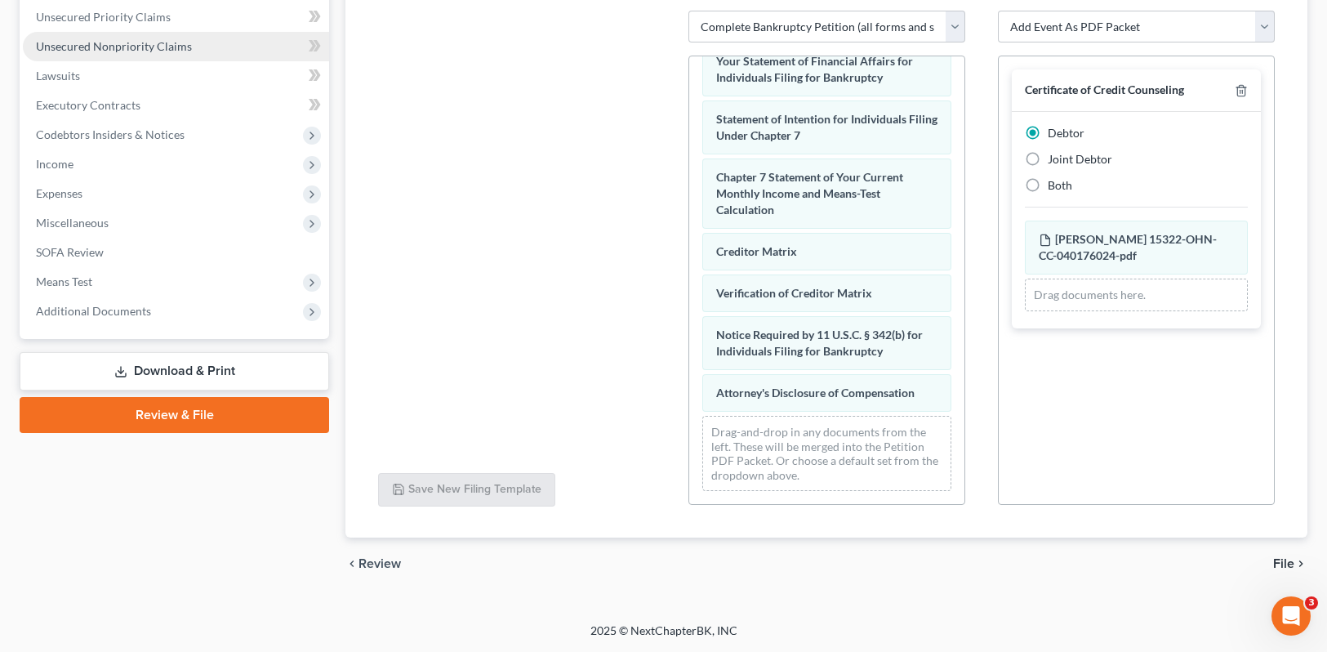
click at [61, 43] on span "Unsecured Nonpriority Claims" at bounding box center [114, 46] width 156 height 14
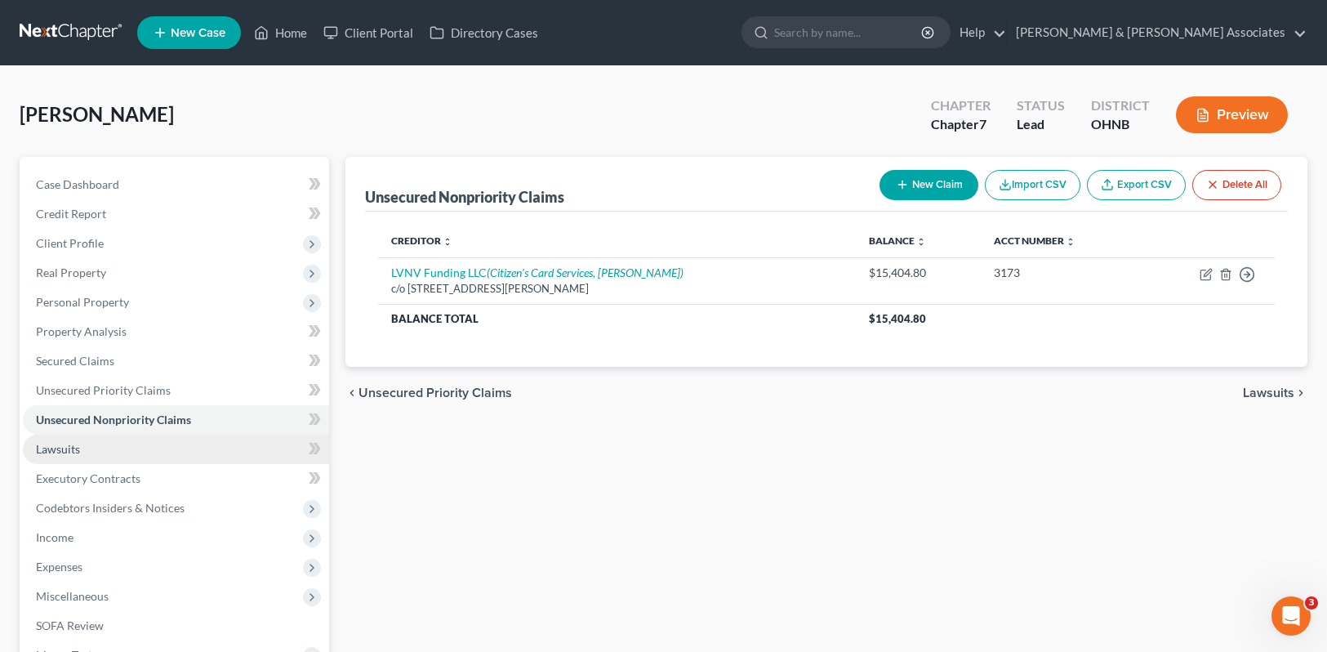
click at [65, 449] on span "Lawsuits" at bounding box center [58, 449] width 44 height 14
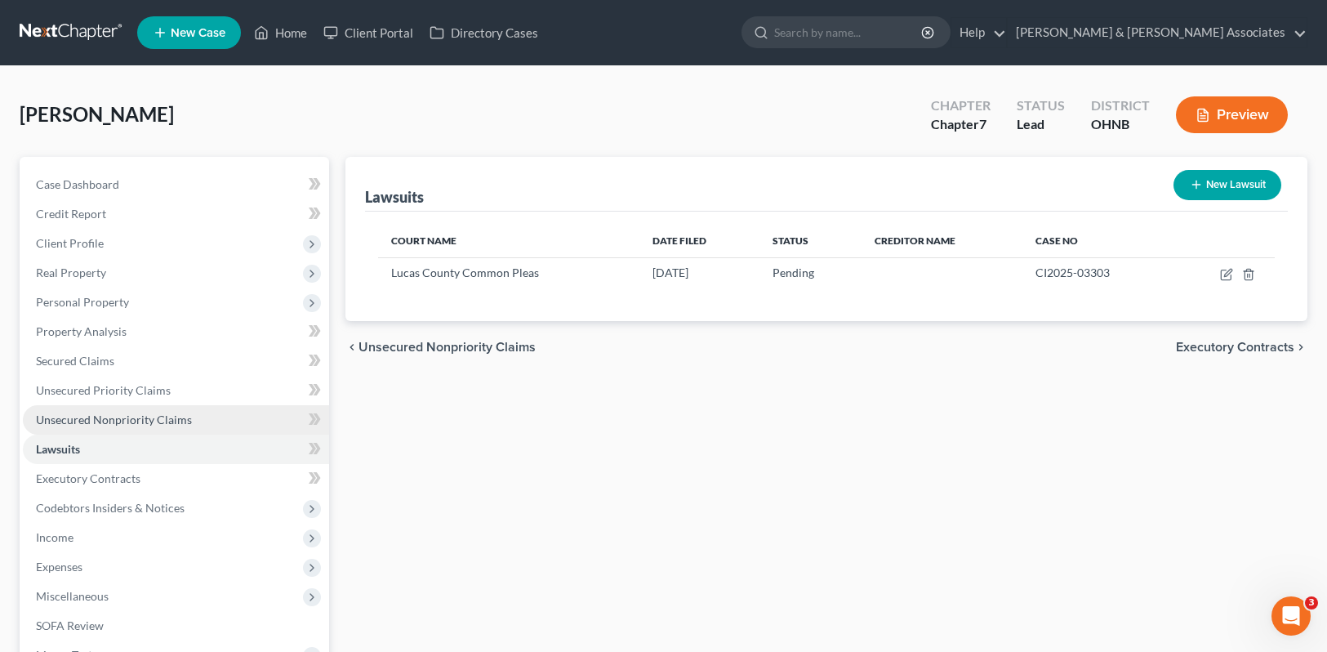
click at [85, 417] on span "Unsecured Nonpriority Claims" at bounding box center [114, 419] width 156 height 14
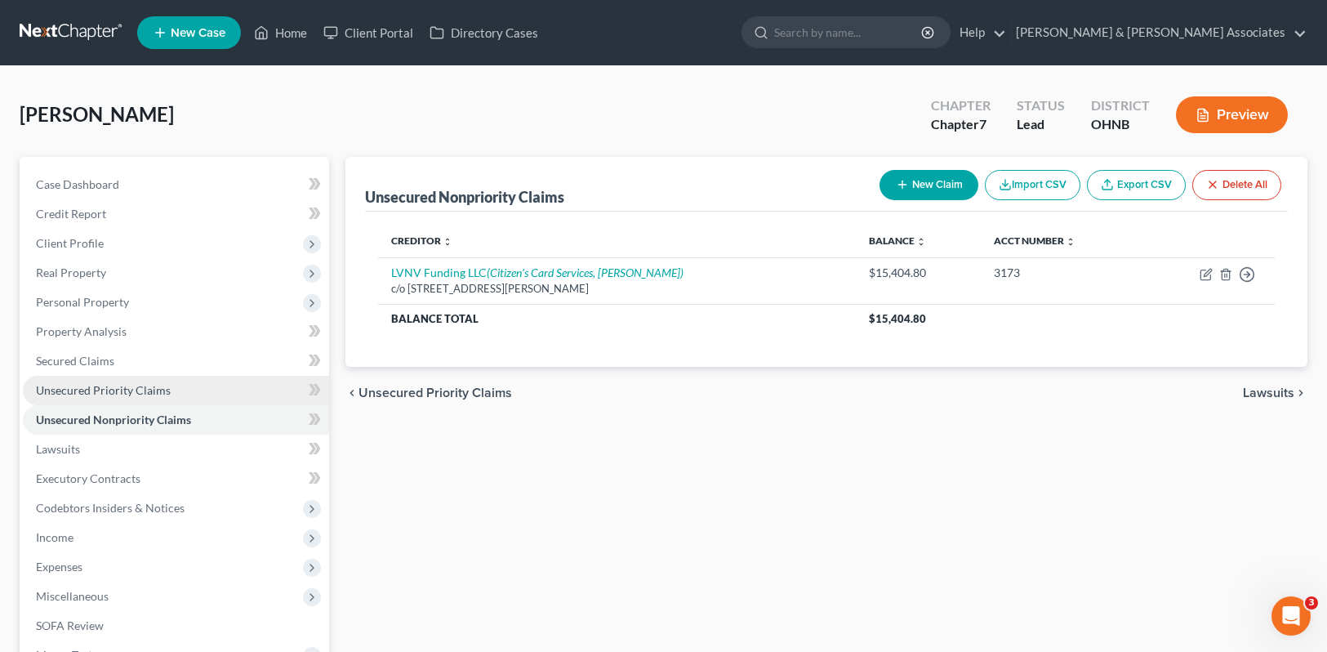
click at [85, 396] on span "Unsecured Priority Claims" at bounding box center [103, 390] width 135 height 14
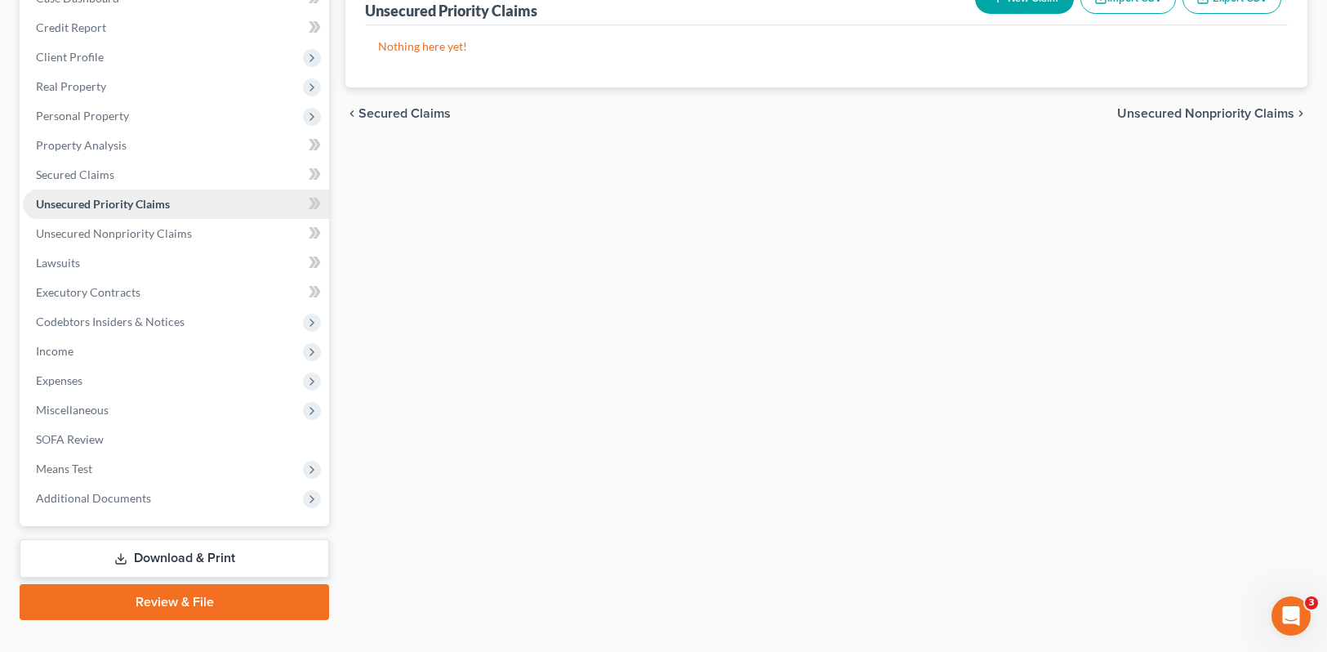
scroll to position [216, 0]
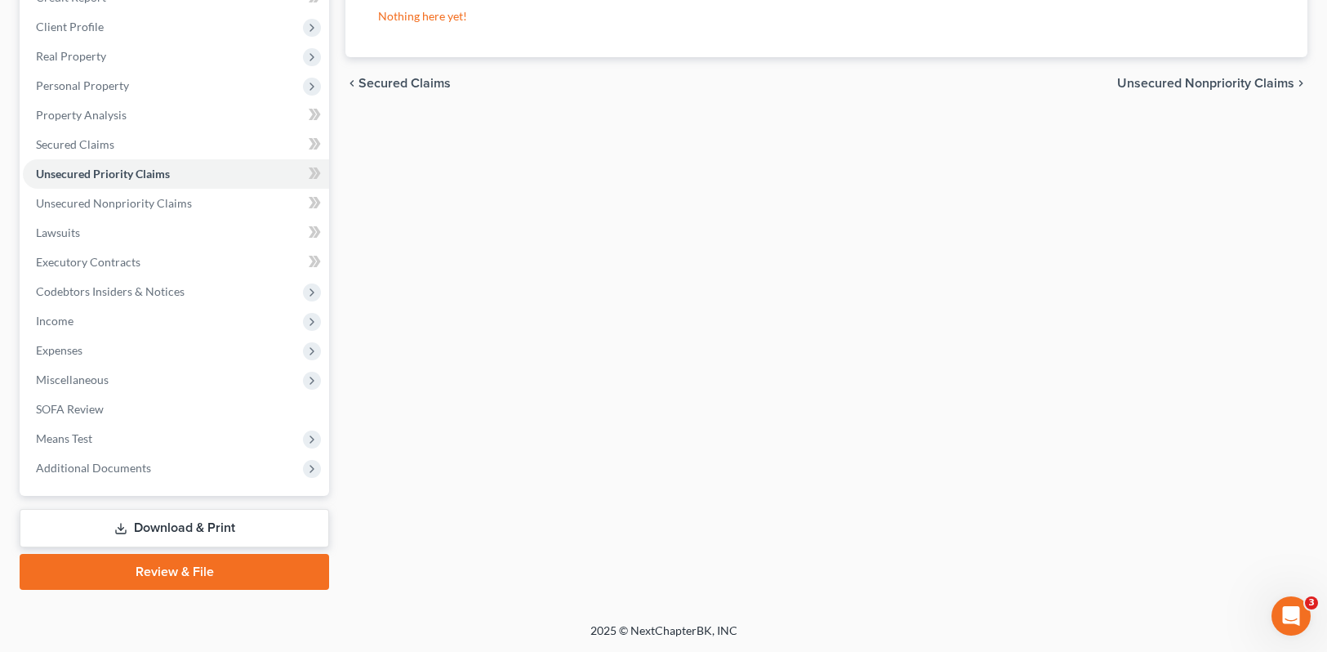
click at [179, 565] on link "Review & File" at bounding box center [175, 572] width 310 height 36
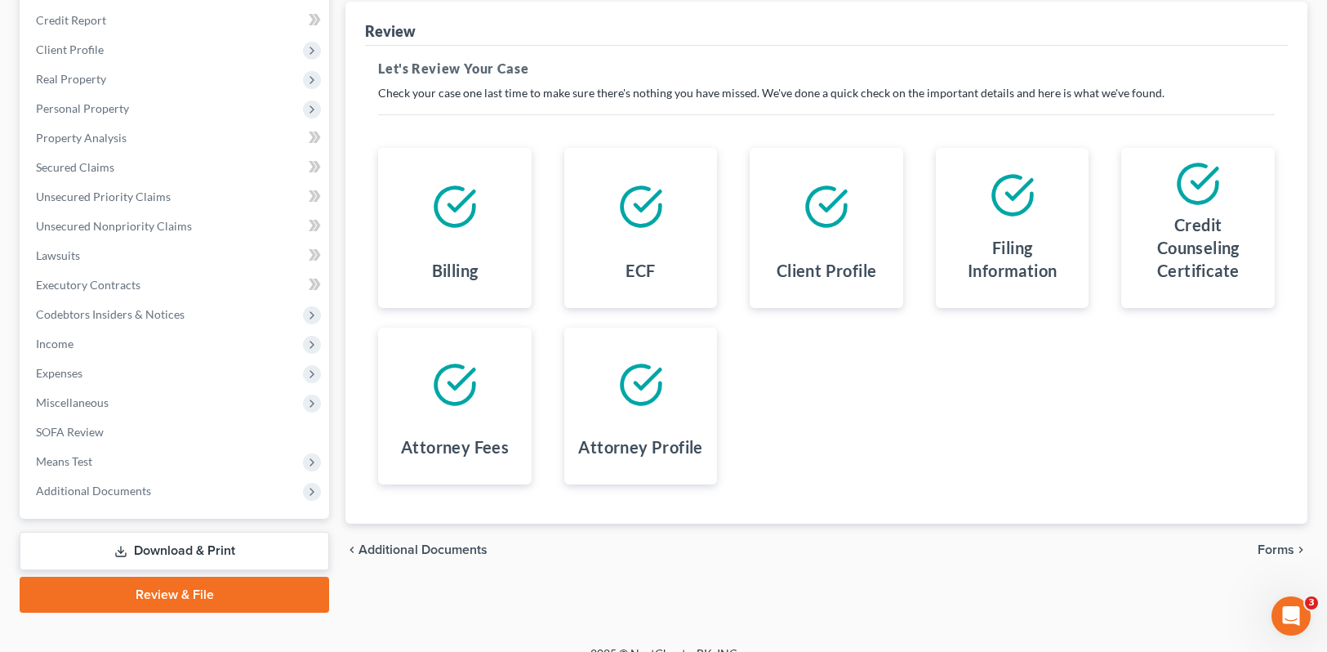
scroll to position [216, 0]
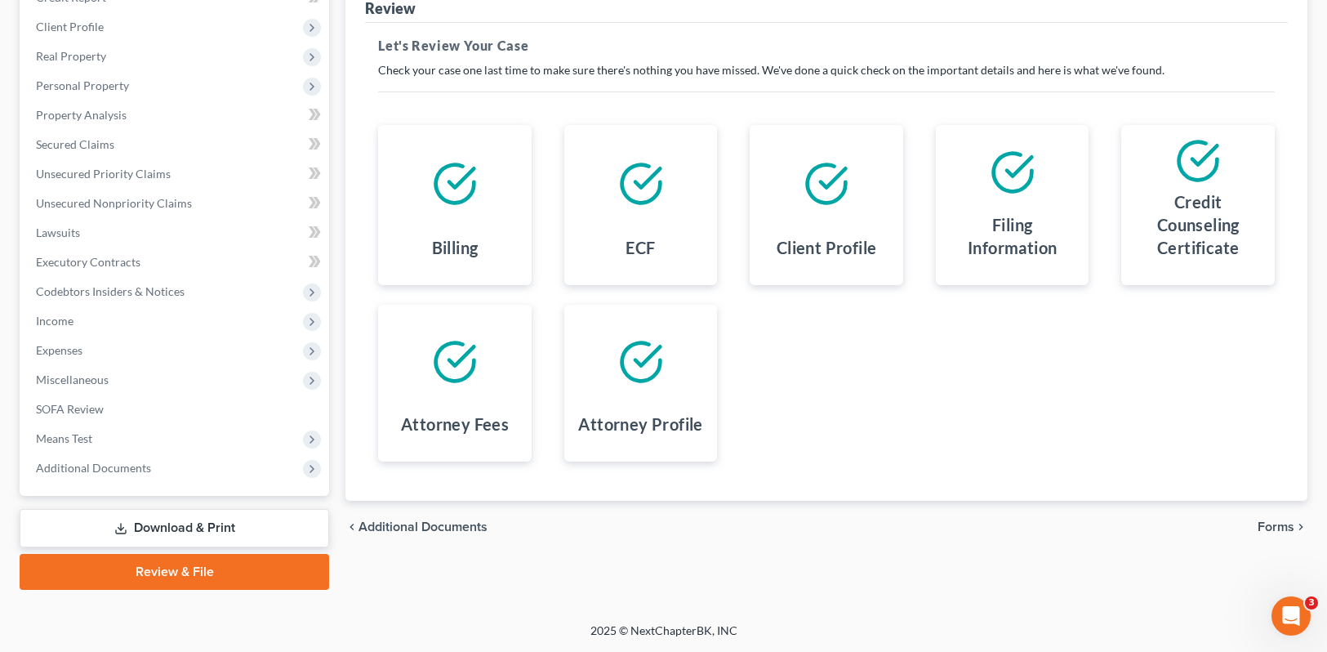
click at [1274, 531] on span "Forms" at bounding box center [1276, 526] width 37 height 13
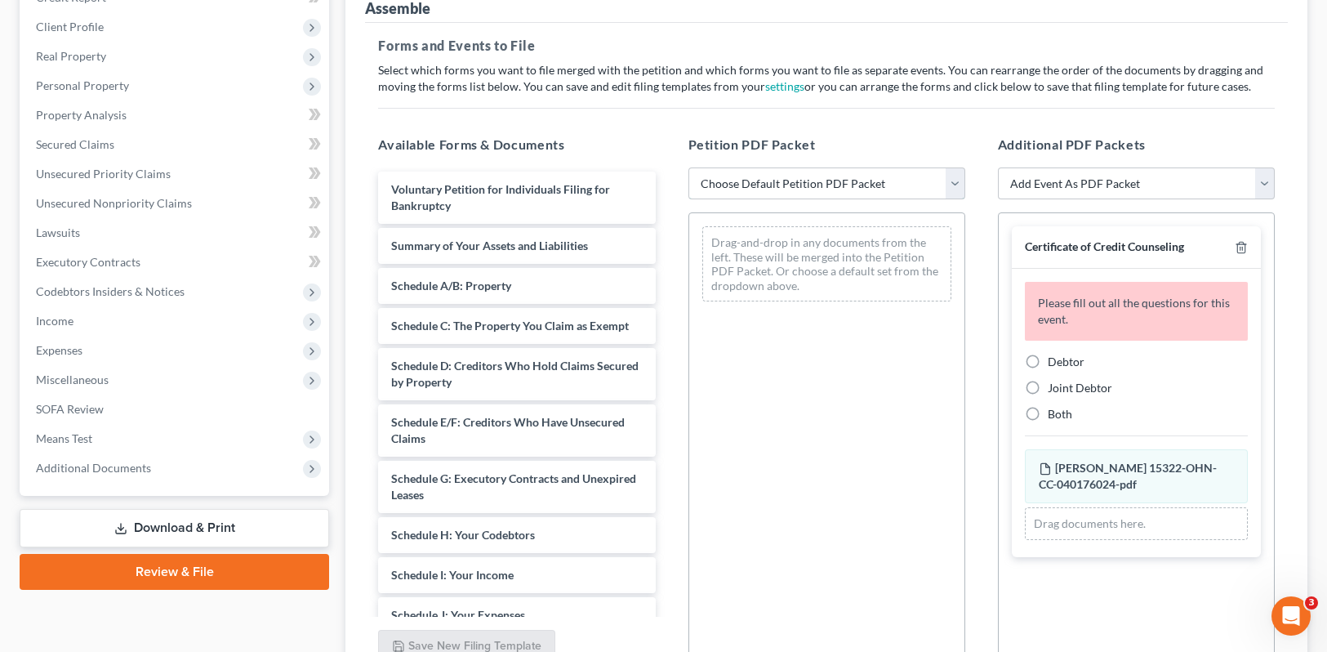
click at [955, 174] on select "Choose Default Petition PDF Packet Complete Bankruptcy Petition (all forms and …" at bounding box center [827, 183] width 277 height 33
select select "0"
click at [689, 167] on select "Choose Default Petition PDF Packet Complete Bankruptcy Petition (all forms and …" at bounding box center [827, 183] width 277 height 33
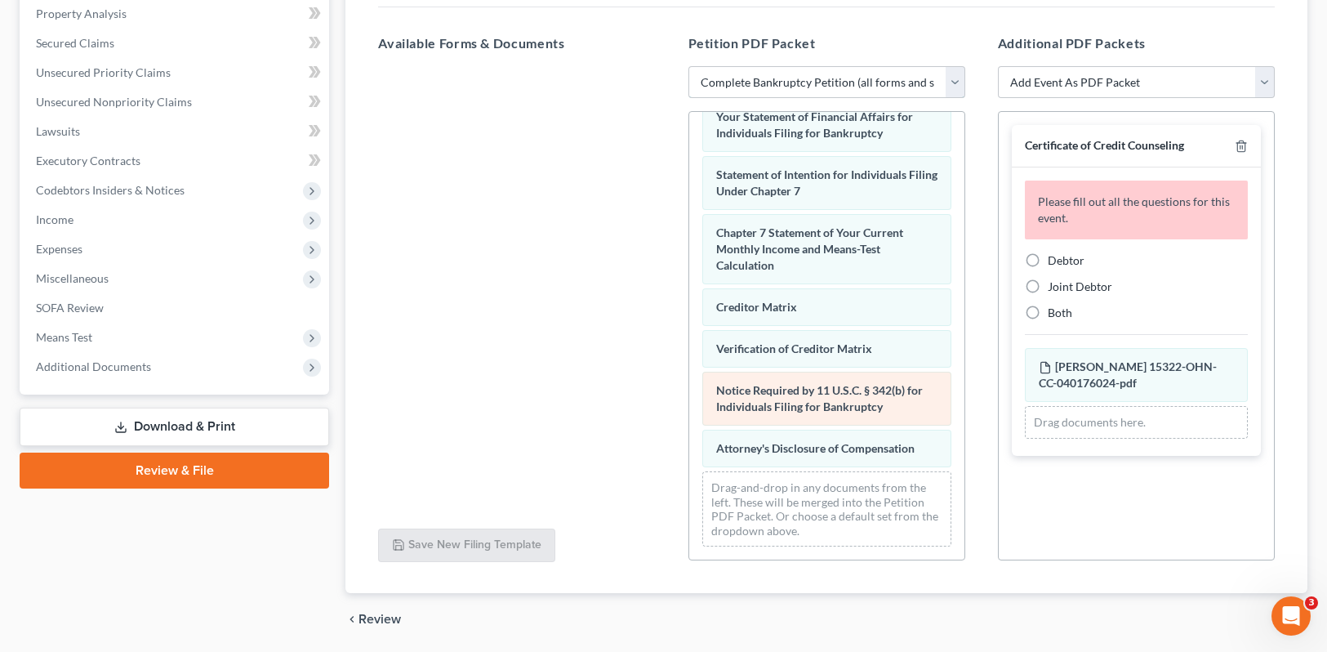
scroll to position [373, 0]
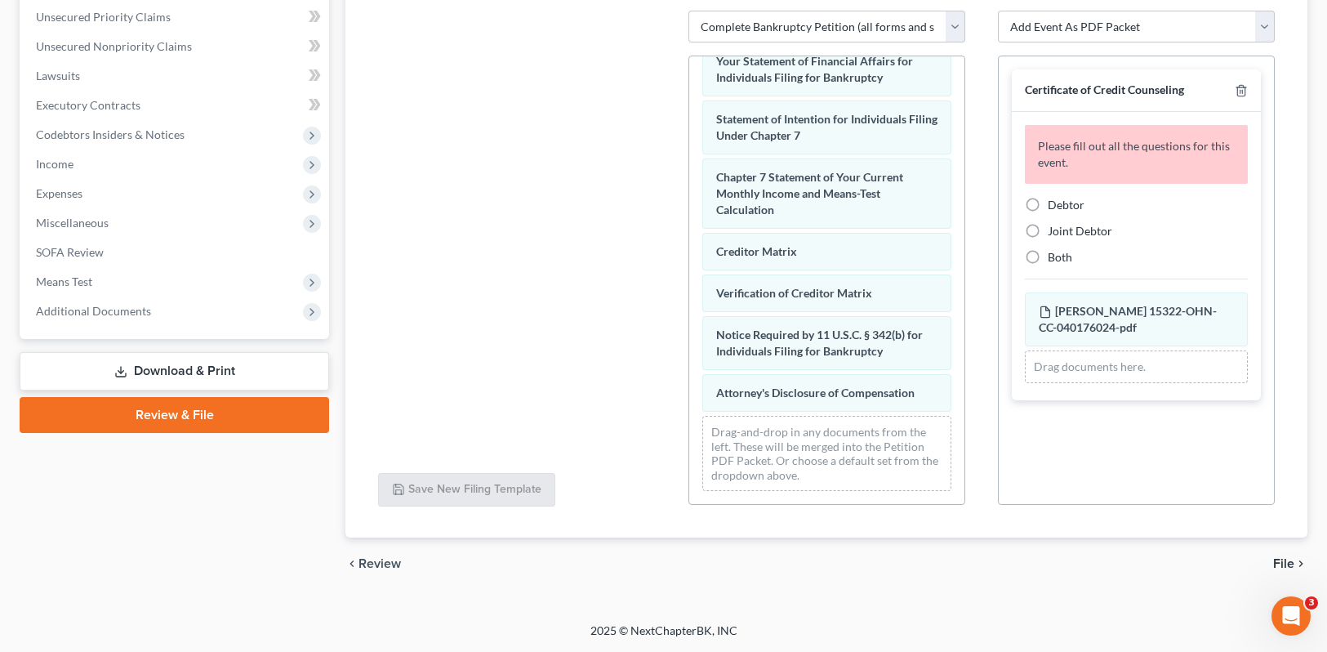
click at [1048, 203] on label "Debtor" at bounding box center [1066, 205] width 37 height 16
click at [1054, 203] on input "Debtor" at bounding box center [1059, 202] width 11 height 11
radio input "true"
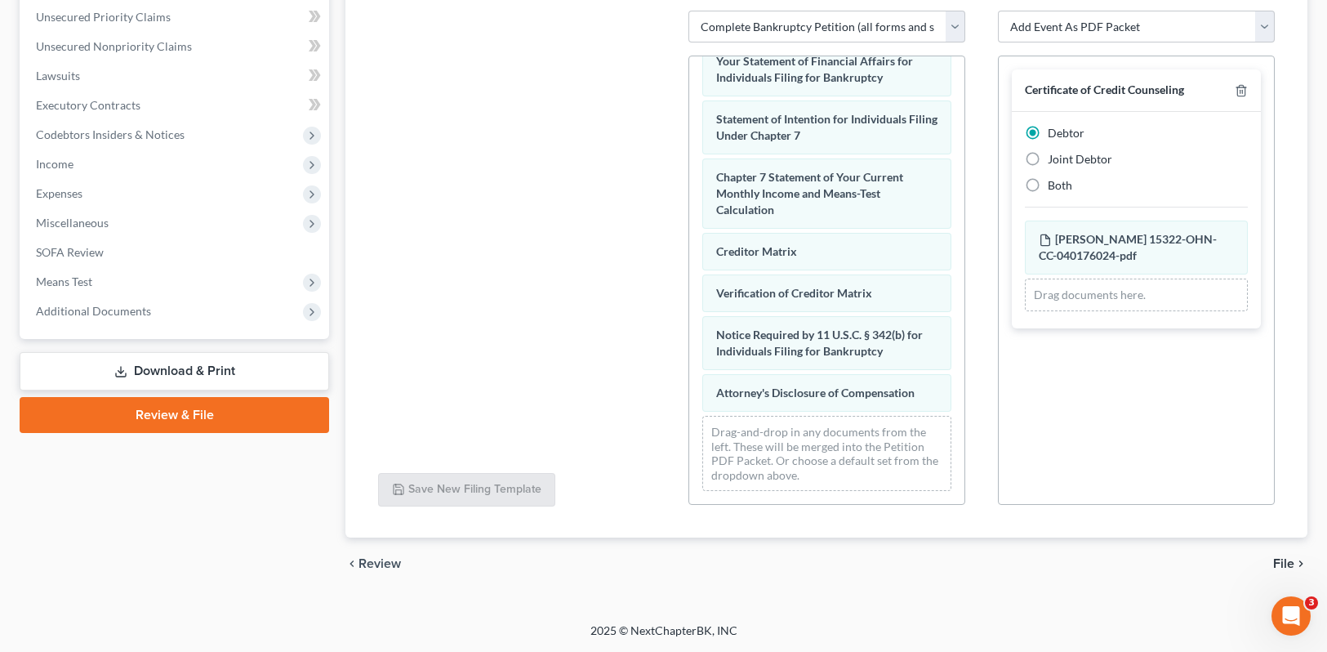
click at [1293, 564] on span "File" at bounding box center [1283, 563] width 21 height 13
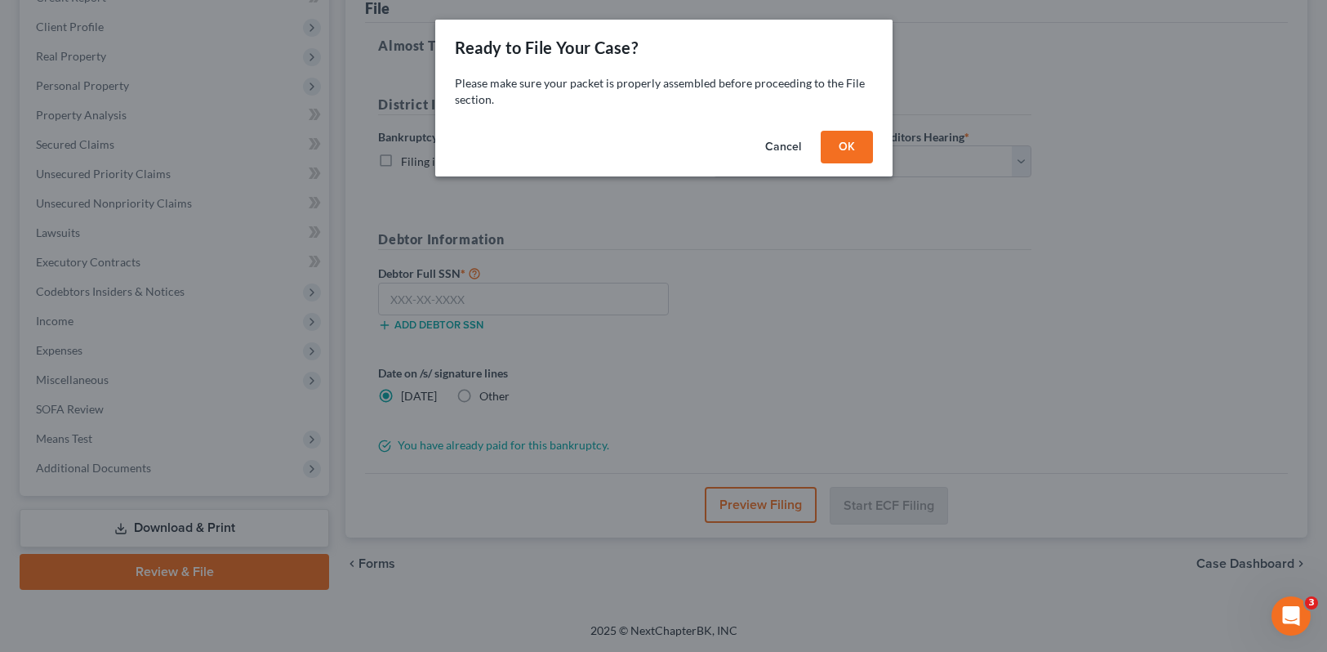
scroll to position [216, 0]
click at [856, 136] on button "OK" at bounding box center [853, 147] width 52 height 33
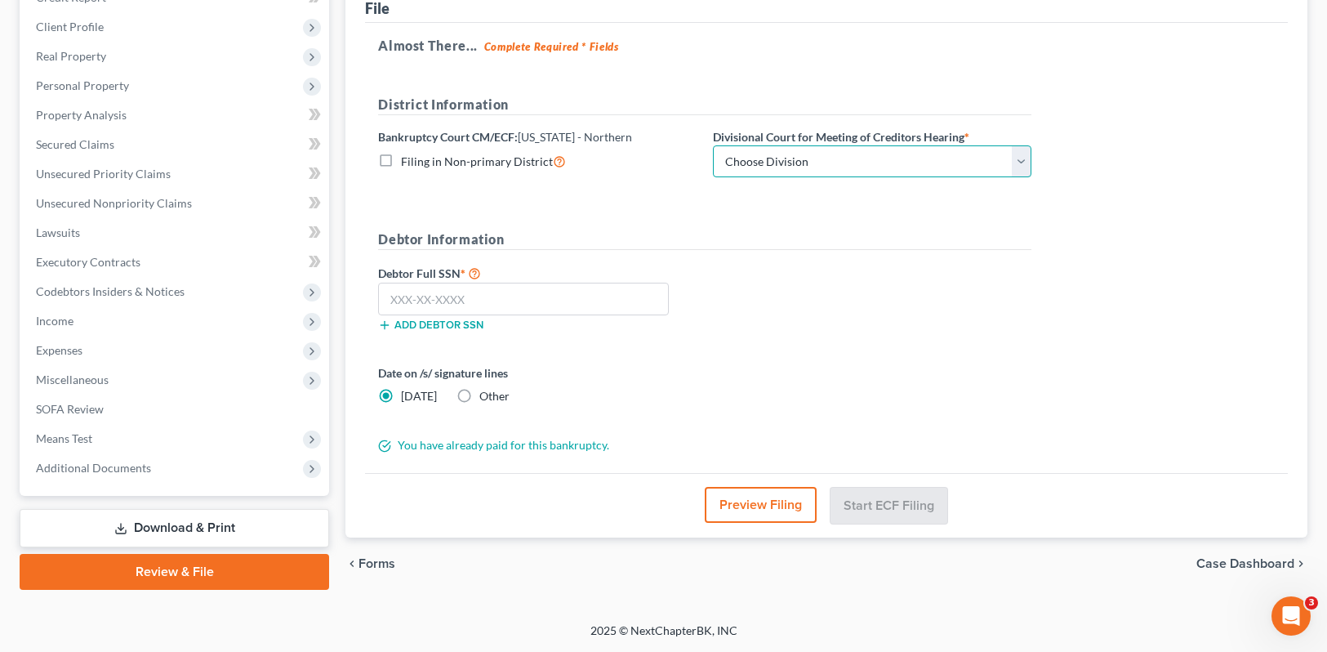
click at [1020, 164] on select "Choose Division Akron Canton Cleveland Toledo Youngstown" at bounding box center [872, 161] width 319 height 33
select select "3"
click at [713, 145] on select "Choose Division Akron Canton Cleveland Toledo Youngstown" at bounding box center [872, 161] width 319 height 33
click at [399, 298] on input "text" at bounding box center [523, 299] width 291 height 33
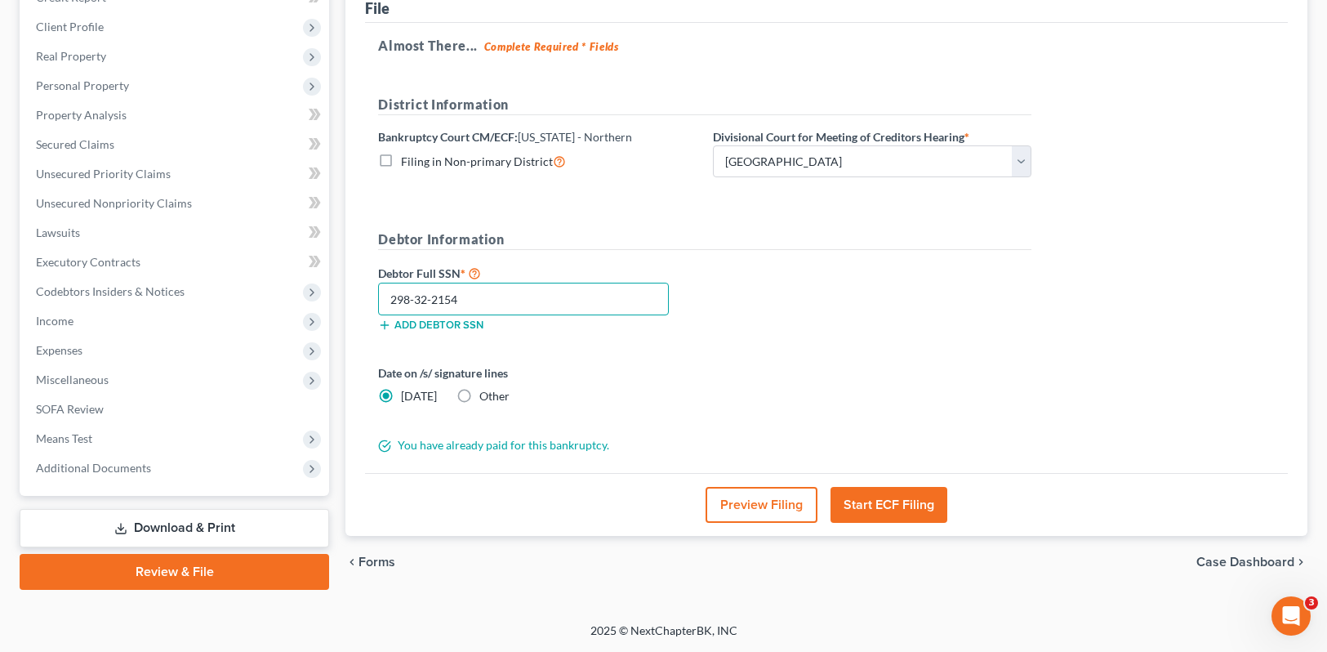
type input "298-32-2154"
click at [885, 501] on button "Start ECF Filing" at bounding box center [889, 505] width 117 height 36
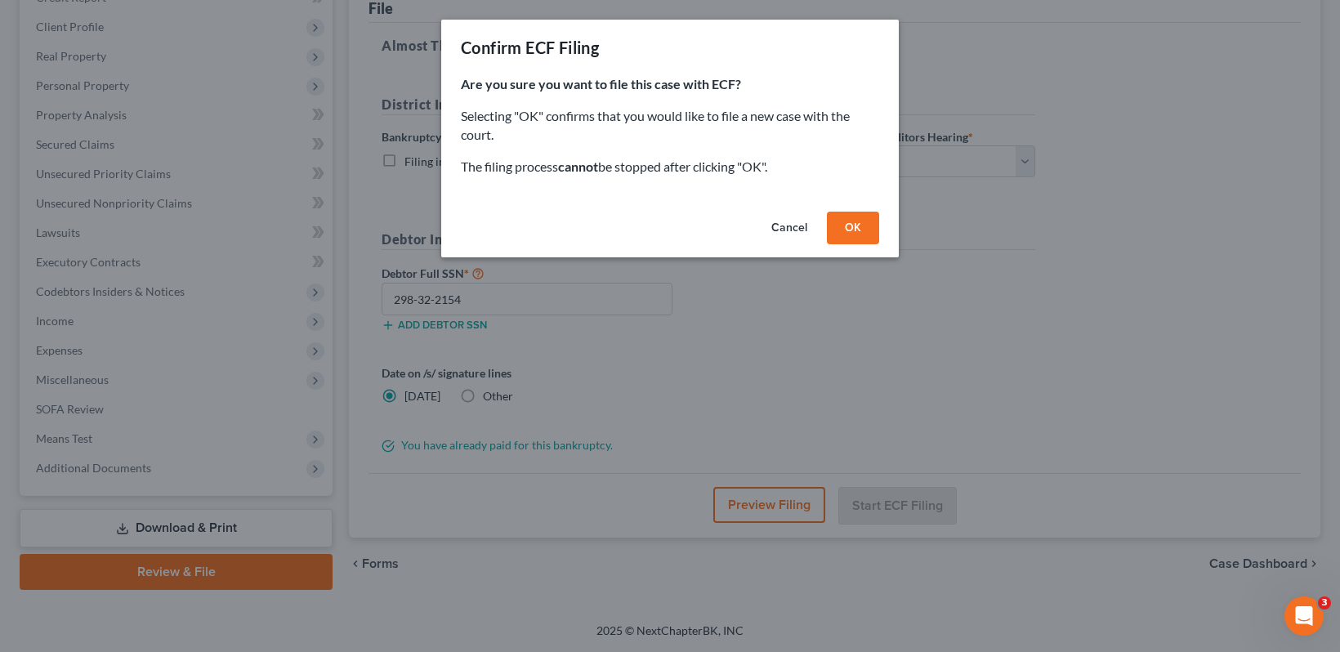
click at [853, 223] on button "OK" at bounding box center [853, 228] width 52 height 33
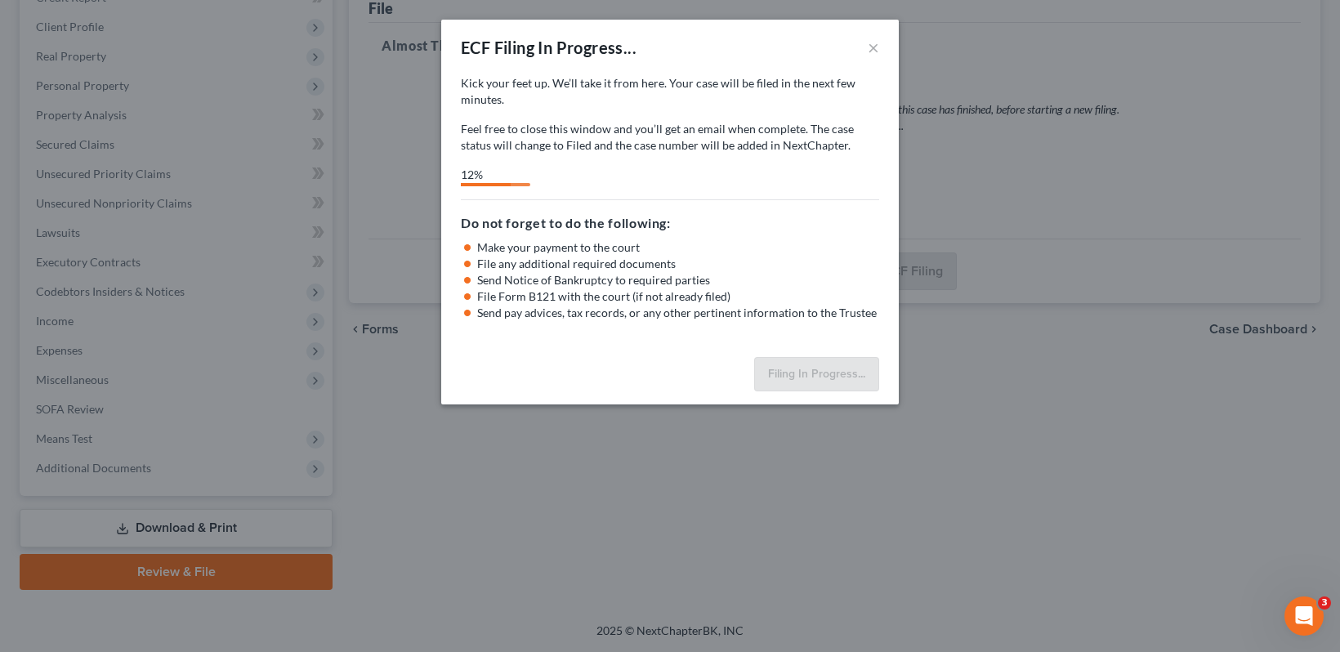
select select "3"
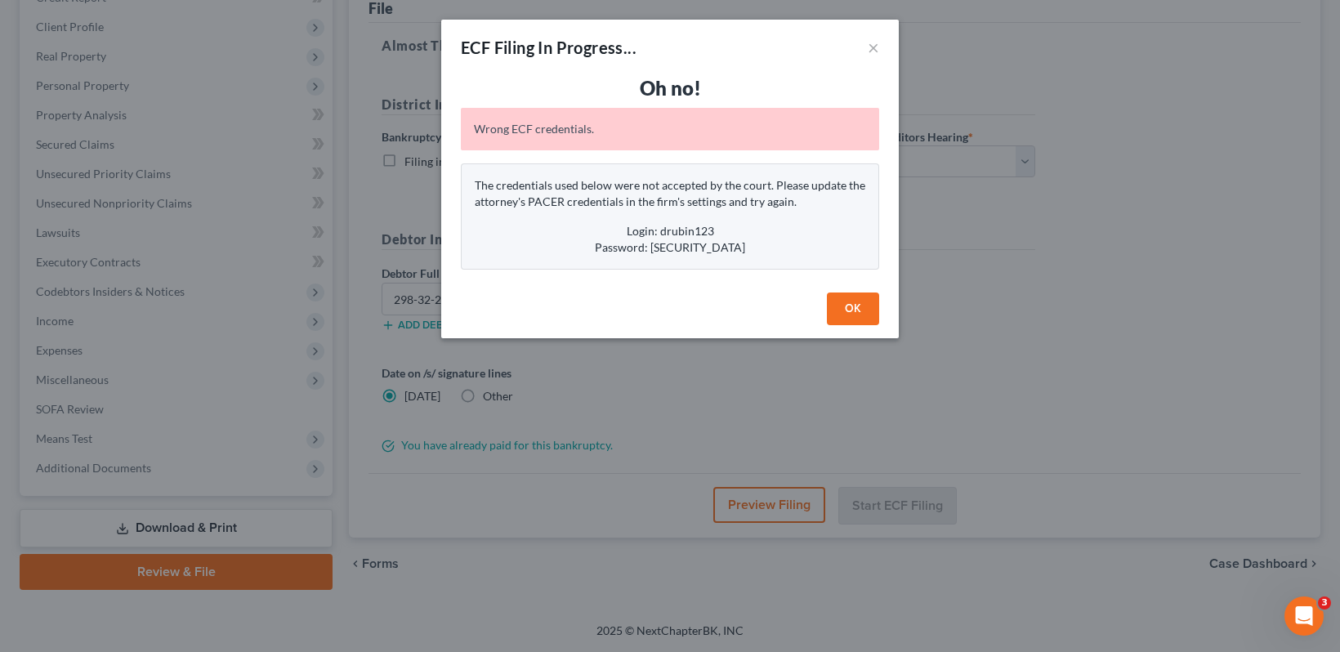
click at [848, 299] on button "OK" at bounding box center [853, 308] width 52 height 33
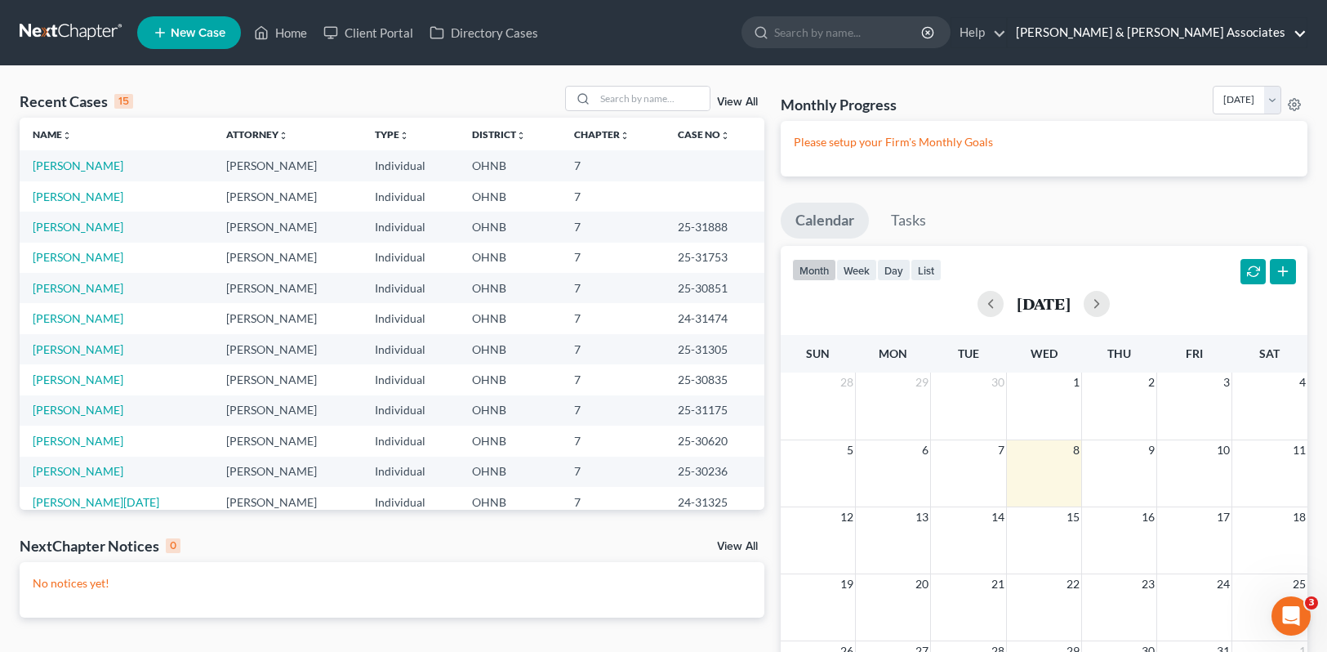
click at [1239, 33] on link "Rubin & Zyndorf Associates" at bounding box center [1157, 32] width 299 height 29
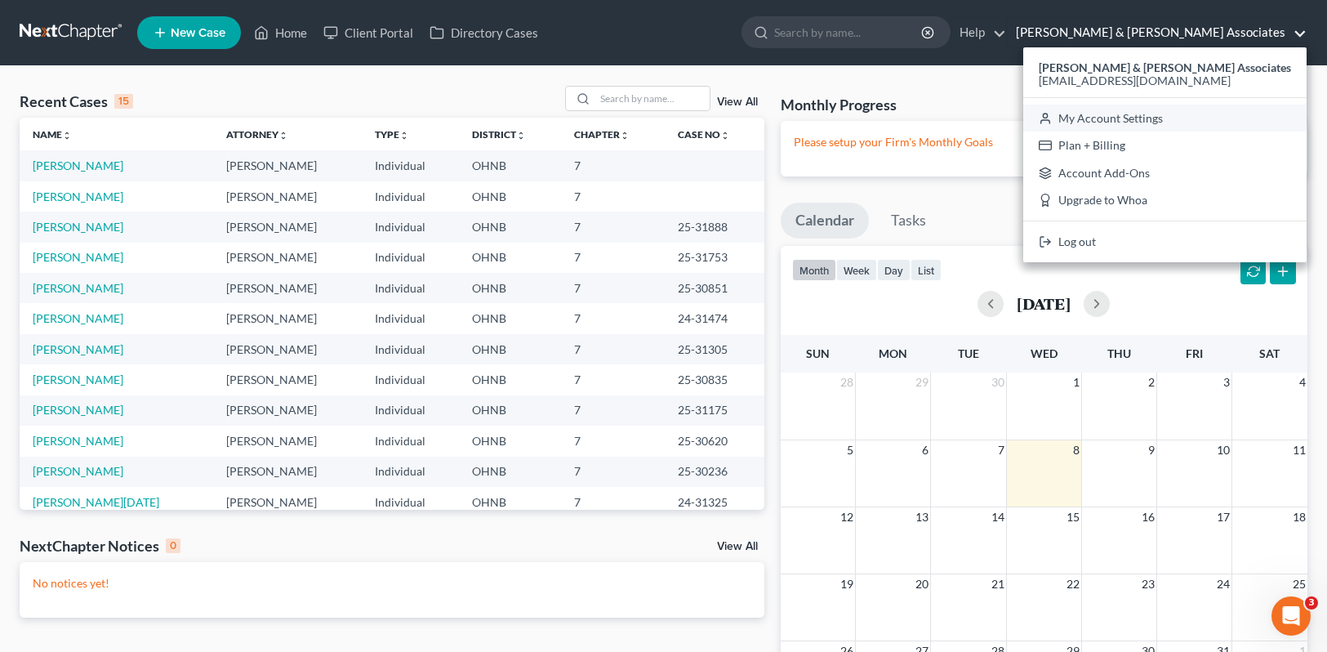
click at [1197, 119] on link "My Account Settings" at bounding box center [1164, 119] width 283 height 28
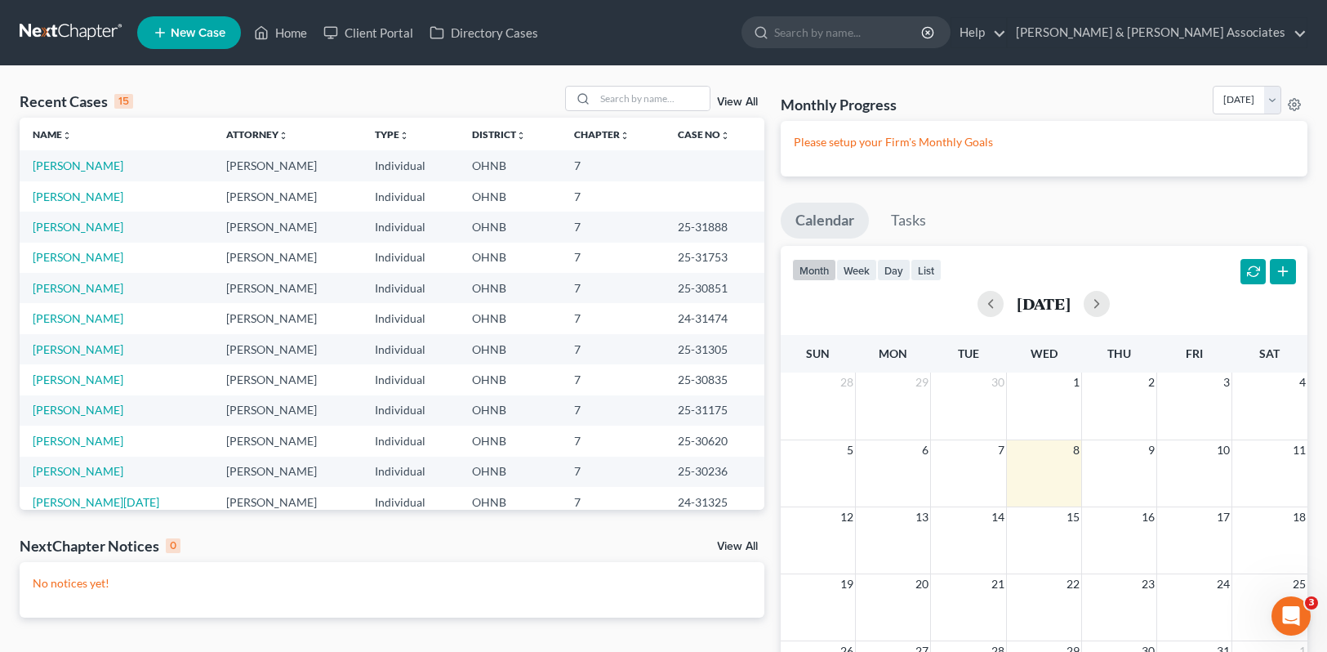
select select "24"
select select "36"
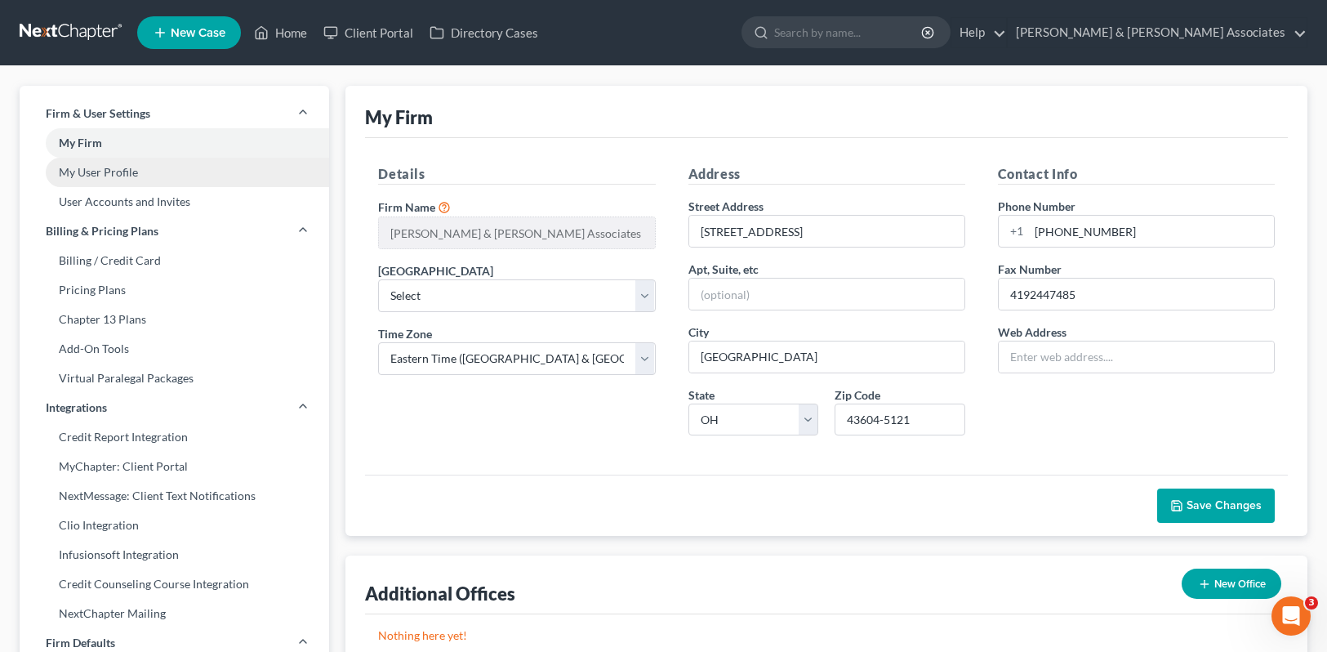
click at [112, 171] on link "My User Profile" at bounding box center [175, 172] width 310 height 29
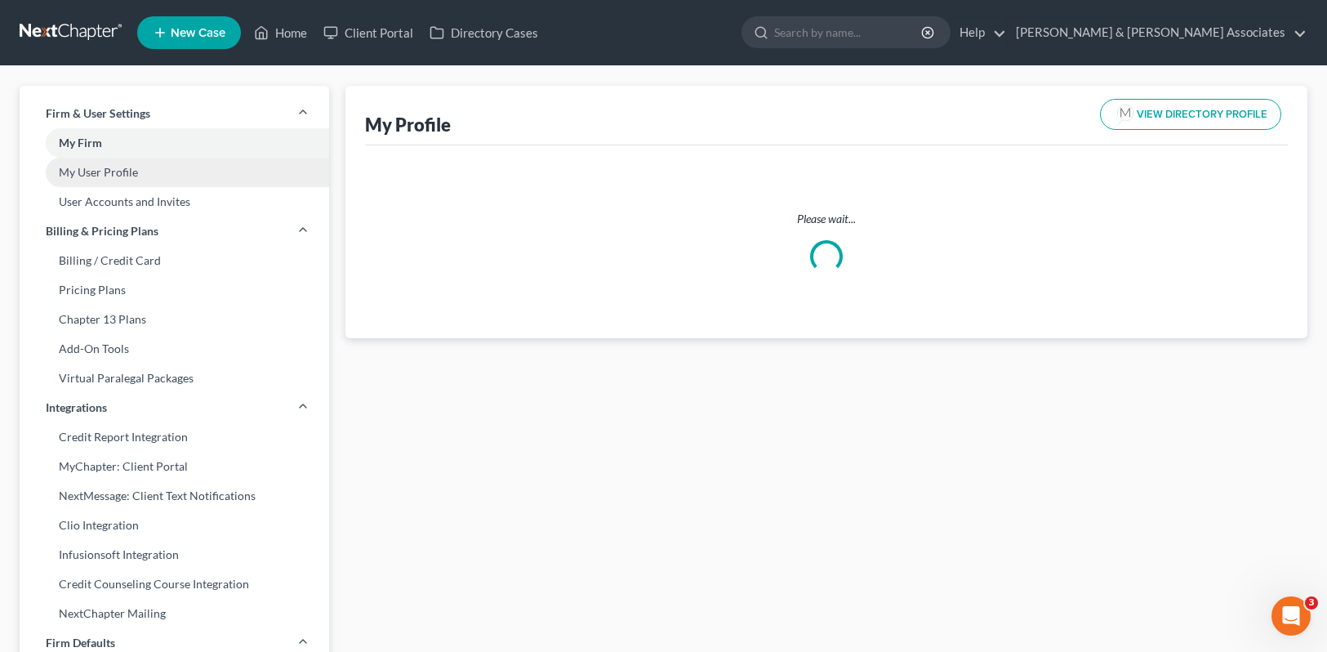
select select "36"
select select "61"
select select "attorney"
select select "0"
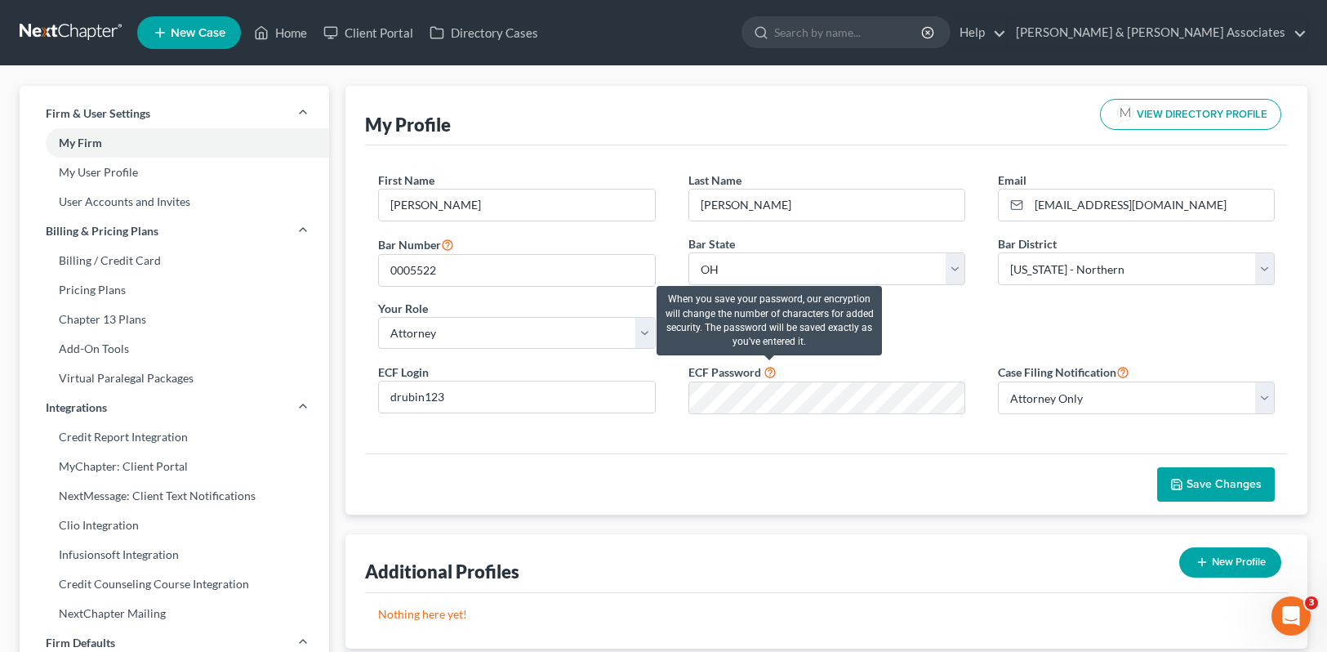
click at [771, 371] on icon at bounding box center [770, 371] width 13 height 16
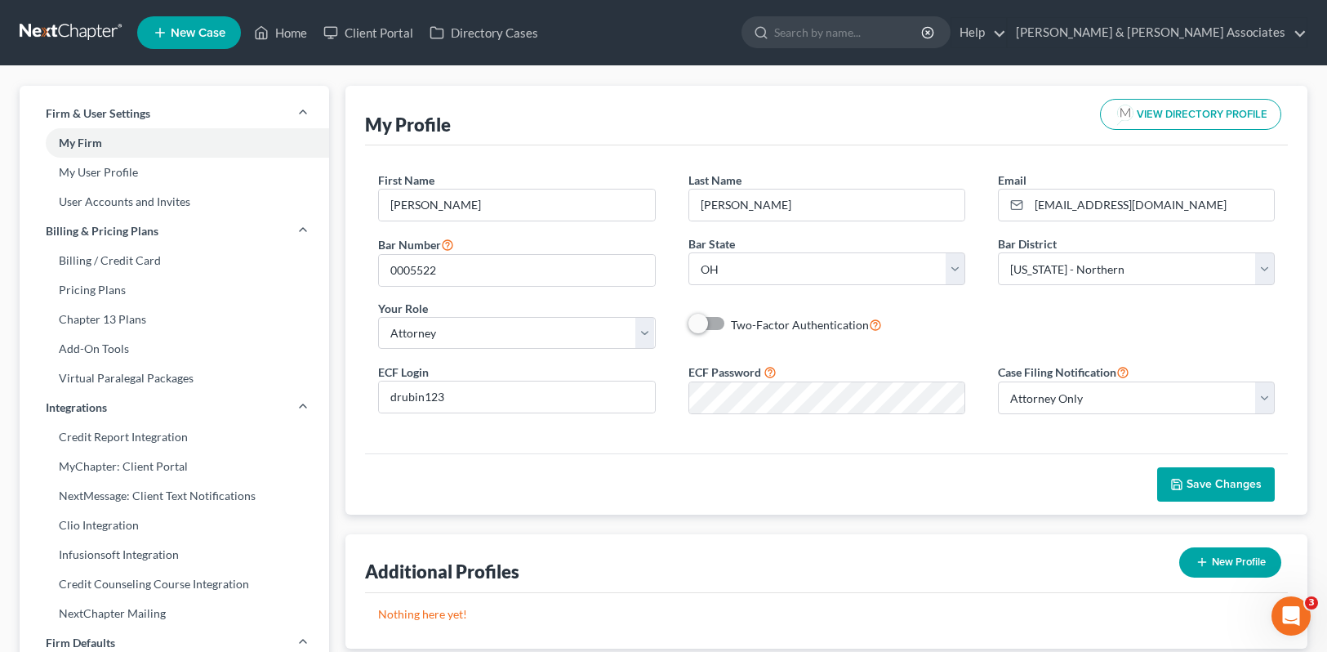
click at [1184, 486] on icon "button" at bounding box center [1176, 484] width 13 height 13
click at [1216, 35] on link "Rubin & Zyndorf Associates" at bounding box center [1157, 32] width 299 height 29
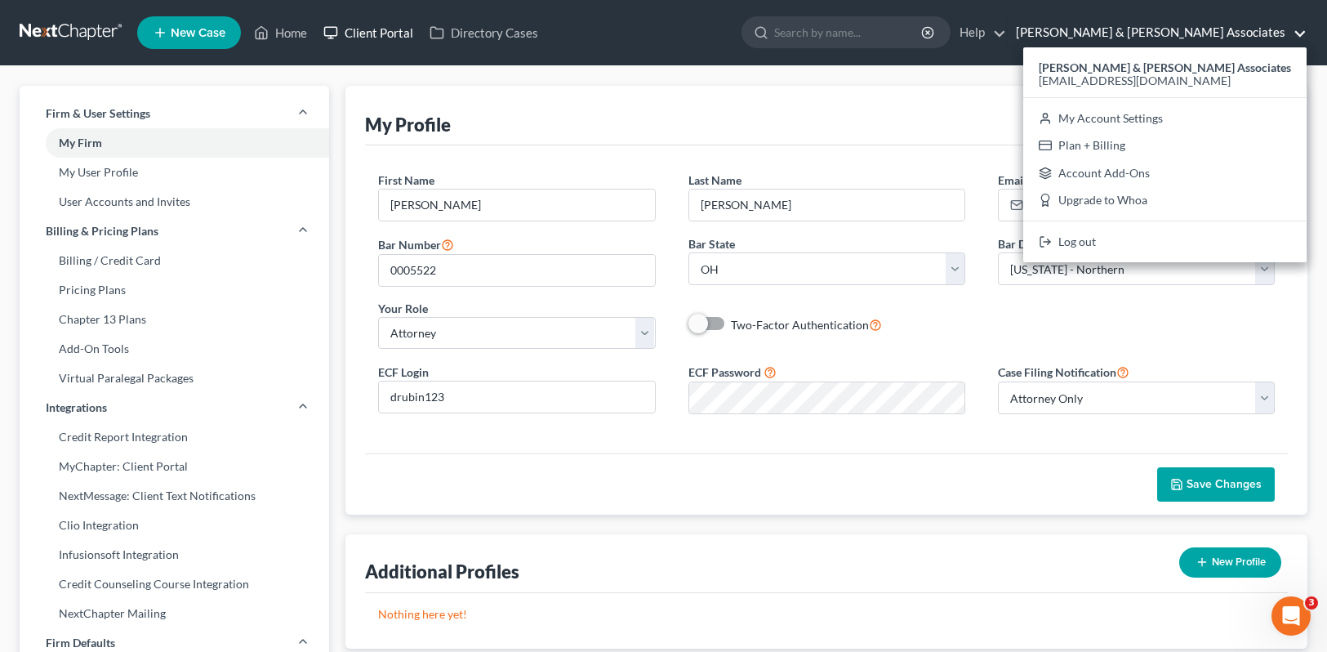
click at [379, 29] on link "Client Portal" at bounding box center [368, 32] width 106 height 29
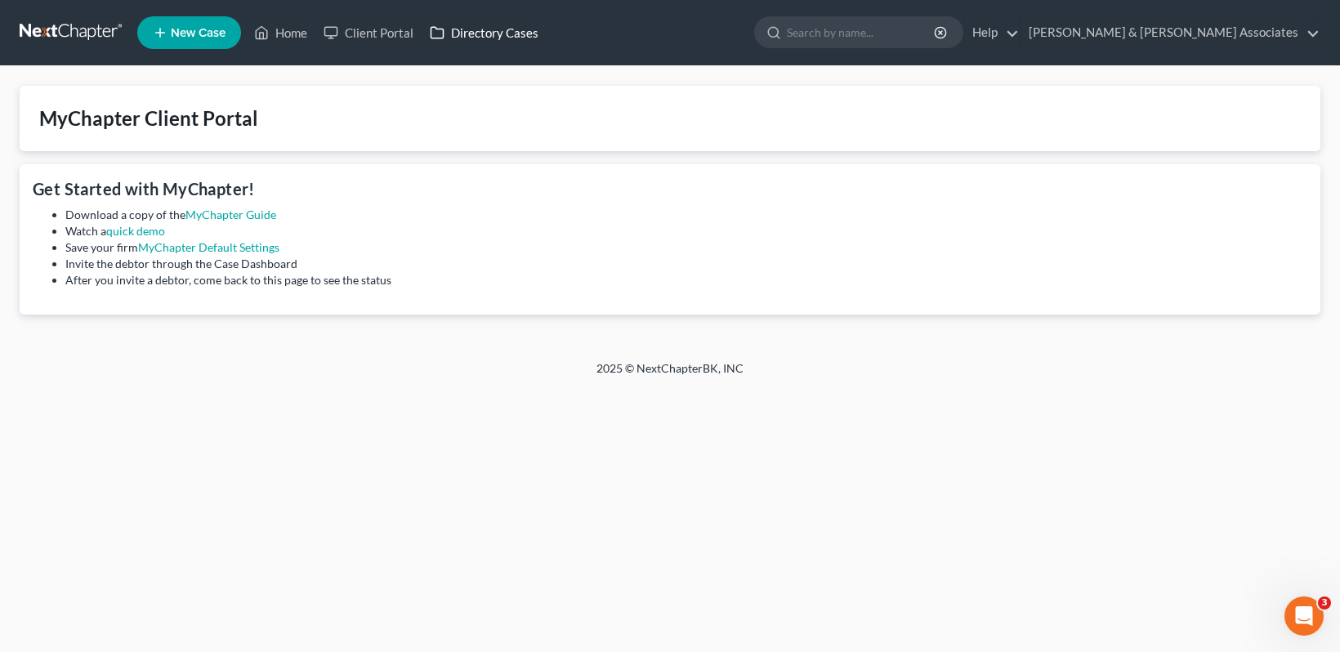
click at [490, 32] on link "Directory Cases" at bounding box center [483, 32] width 125 height 29
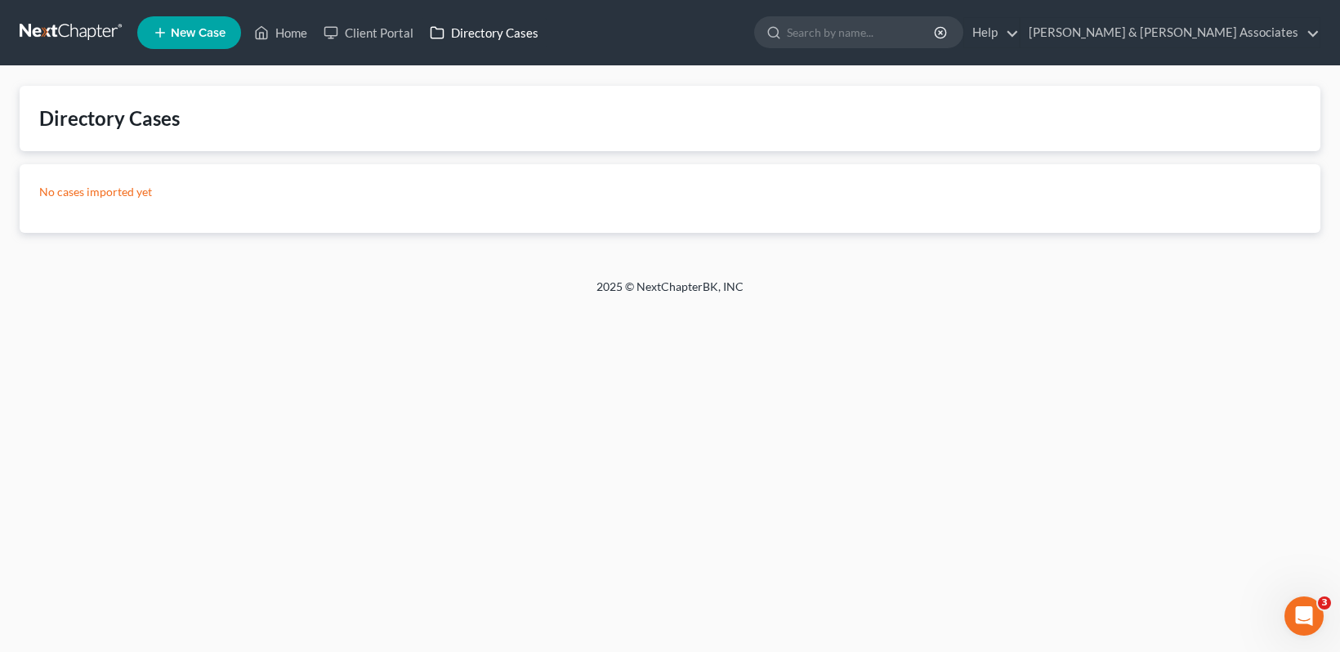
click at [479, 35] on link "Directory Cases" at bounding box center [483, 32] width 125 height 29
click at [1280, 31] on link "Rubin & Zyndorf Associates" at bounding box center [1169, 32] width 299 height 29
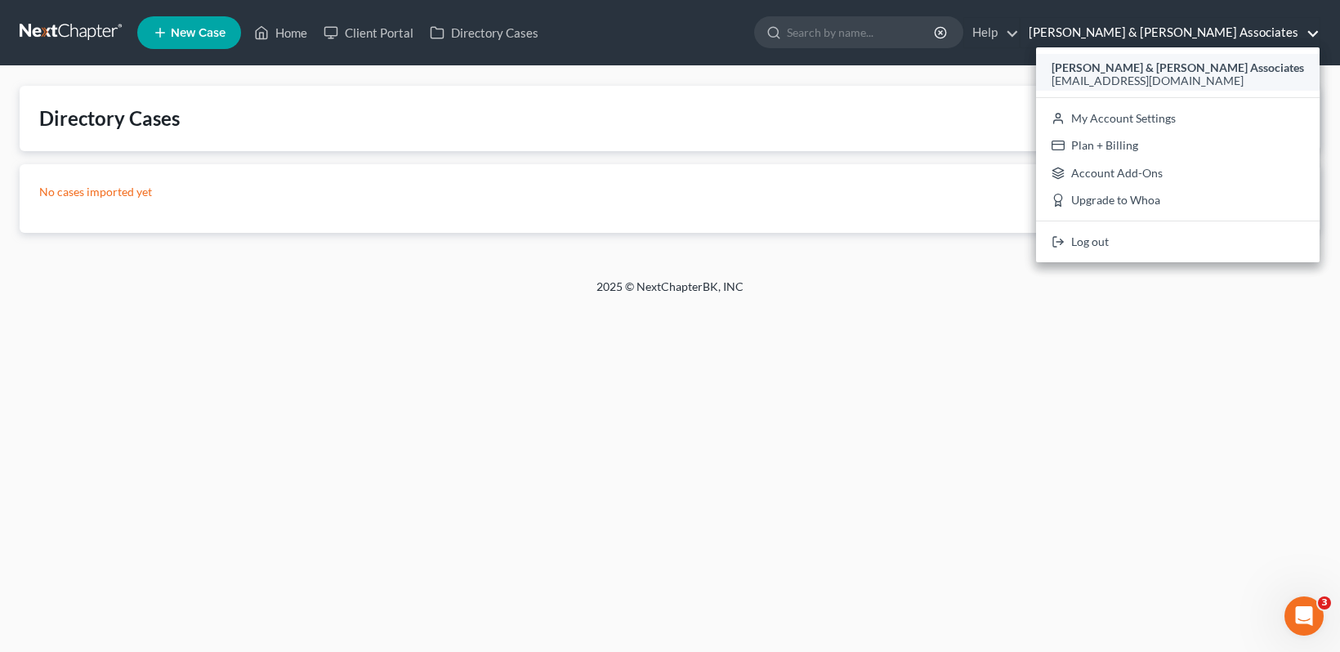
click at [1205, 66] on strong "Rubin & Zyndorf Associates" at bounding box center [1177, 67] width 252 height 14
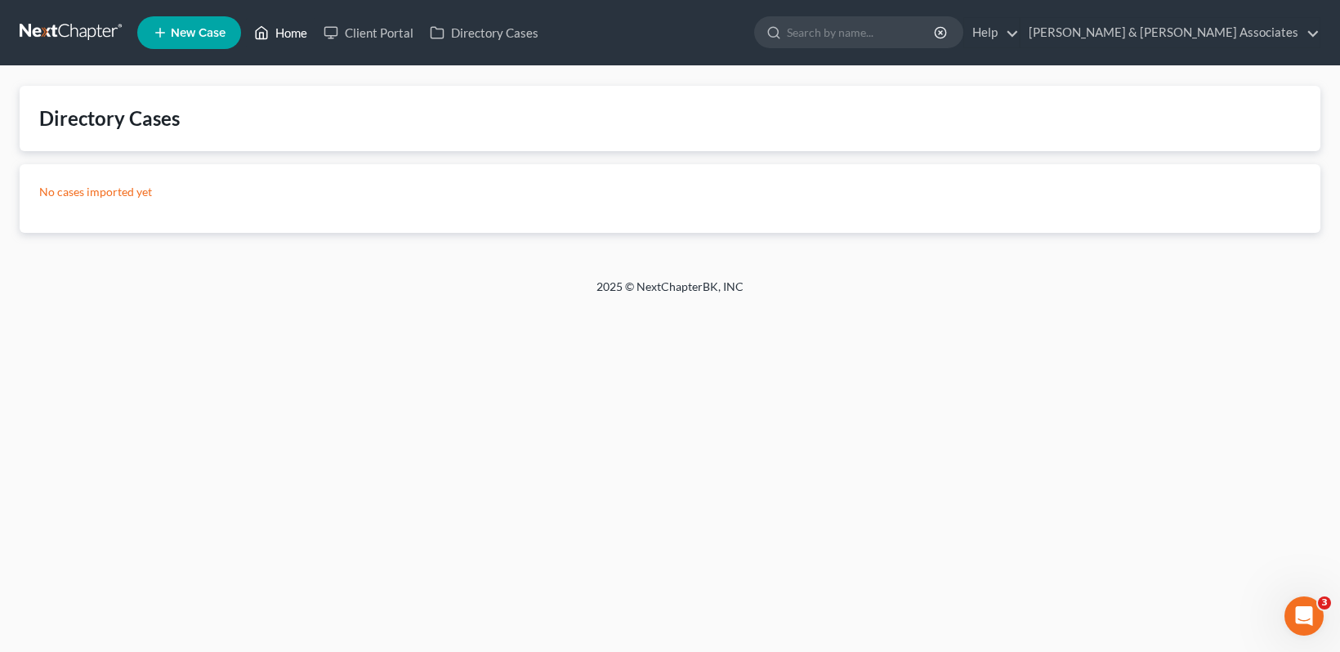
click at [268, 26] on icon at bounding box center [261, 33] width 15 height 20
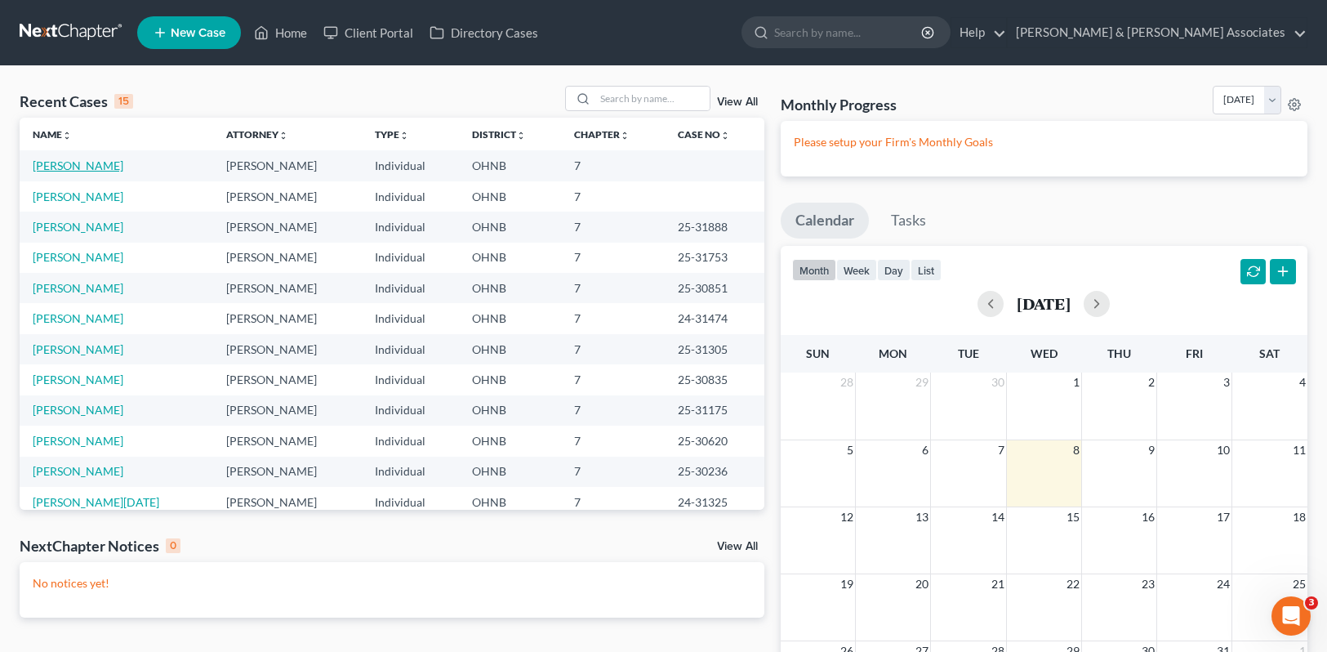
click at [80, 166] on link "Murray, Gustave" at bounding box center [78, 165] width 91 height 14
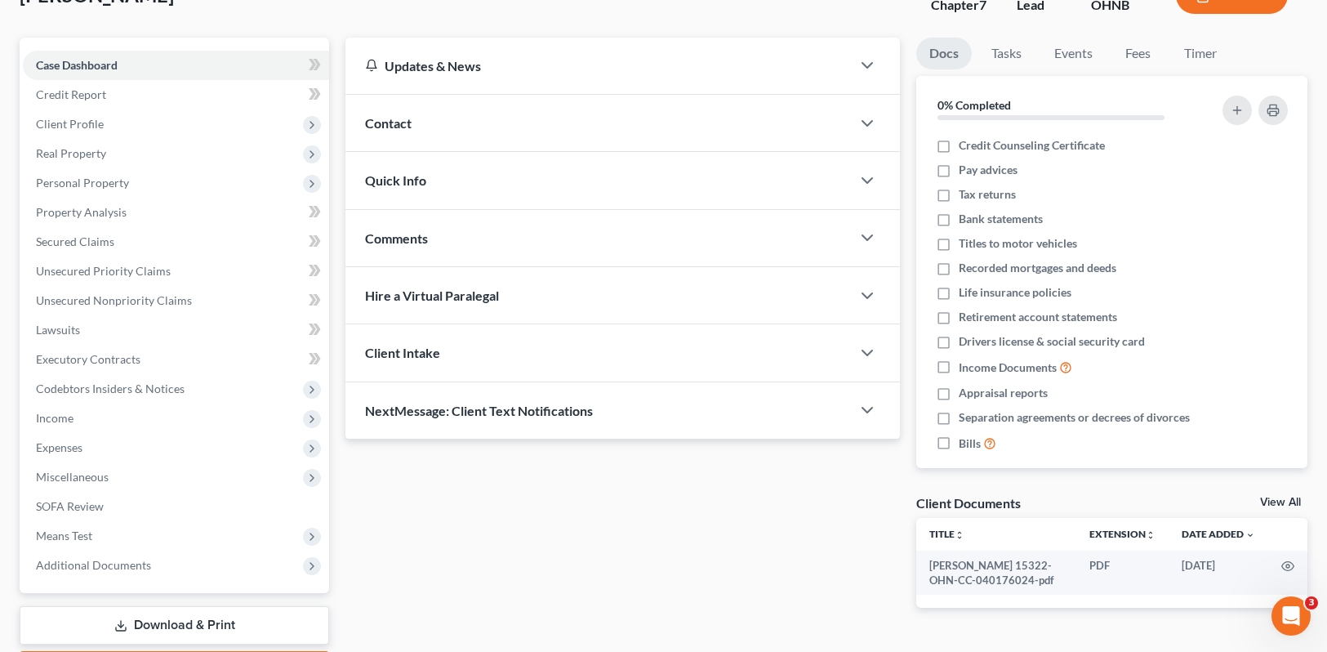
scroll to position [216, 0]
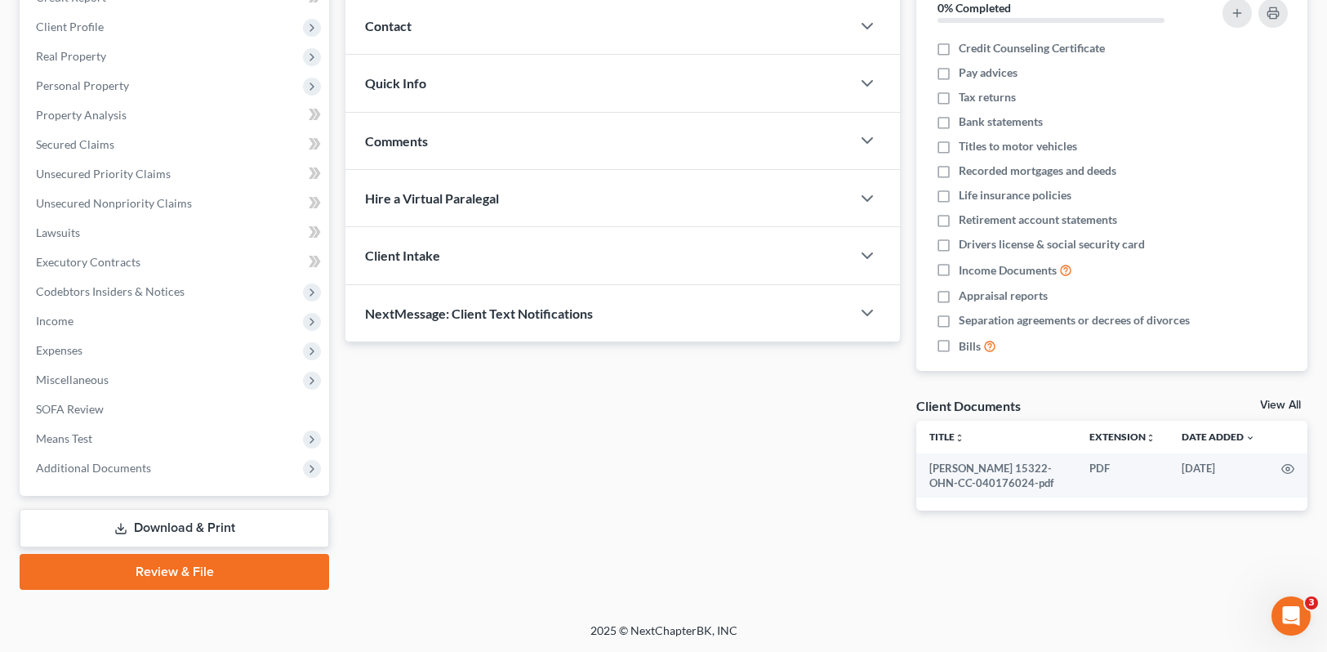
click at [165, 569] on link "Review & File" at bounding box center [175, 572] width 310 height 36
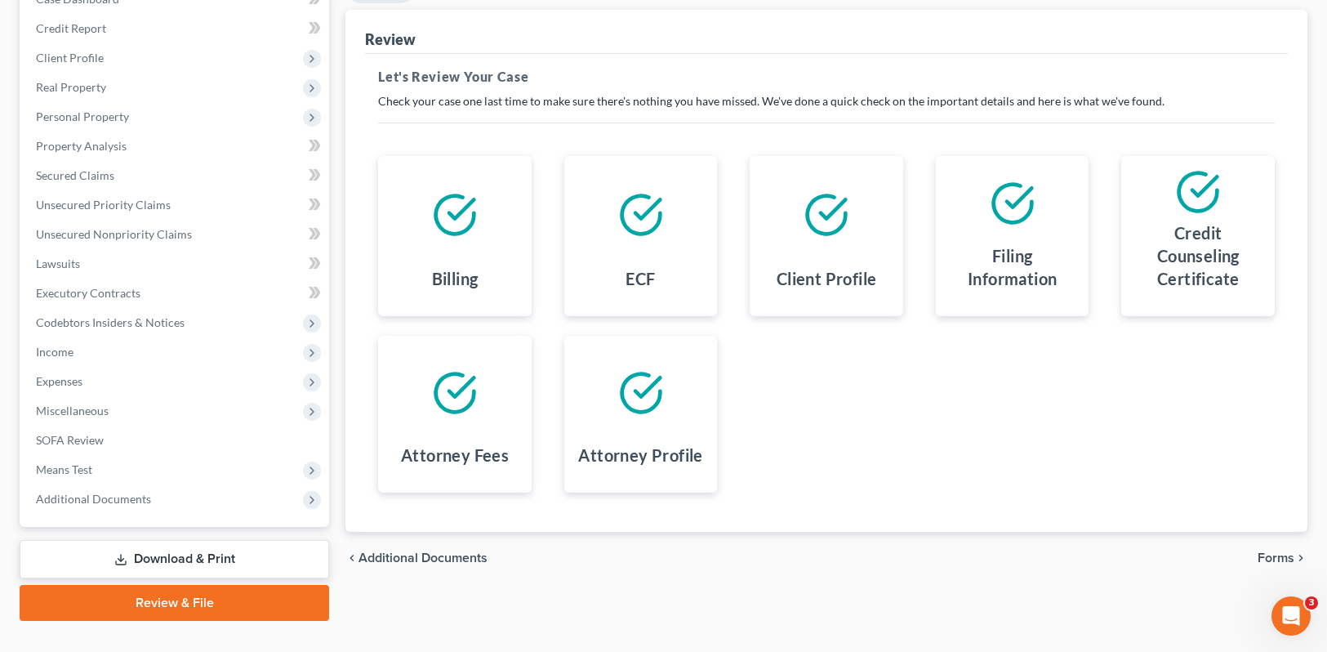
scroll to position [216, 0]
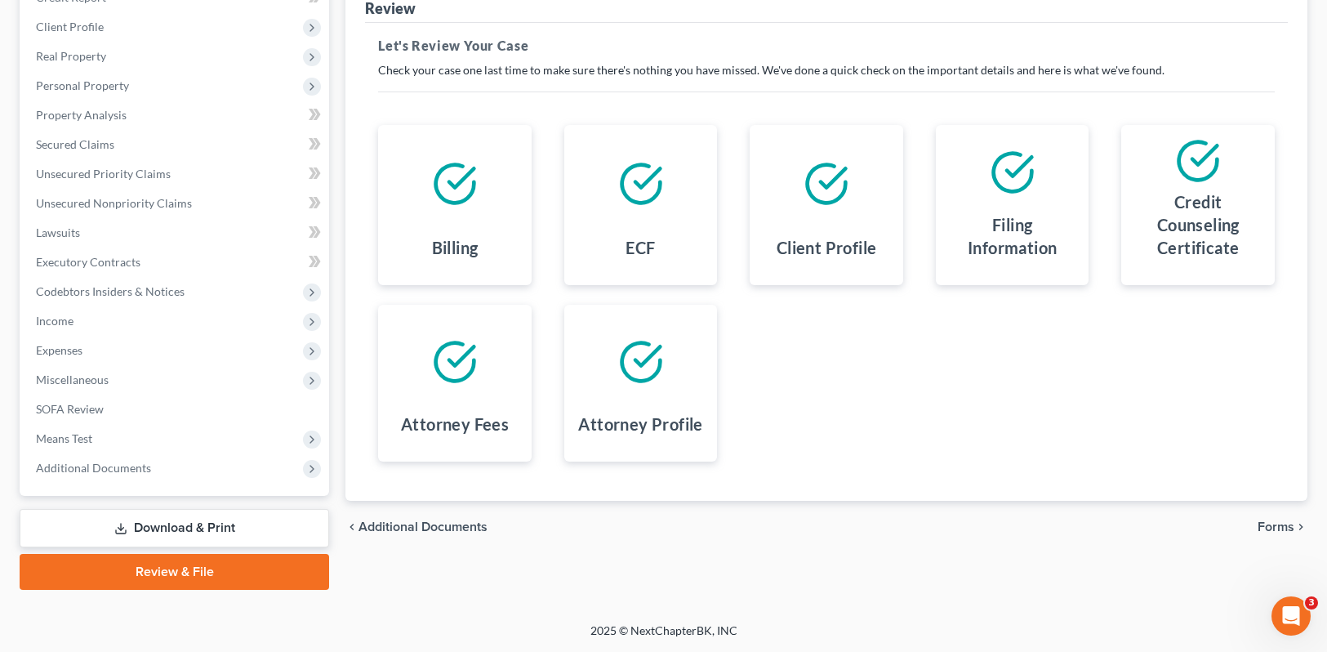
click at [1284, 526] on span "Forms" at bounding box center [1276, 526] width 37 height 13
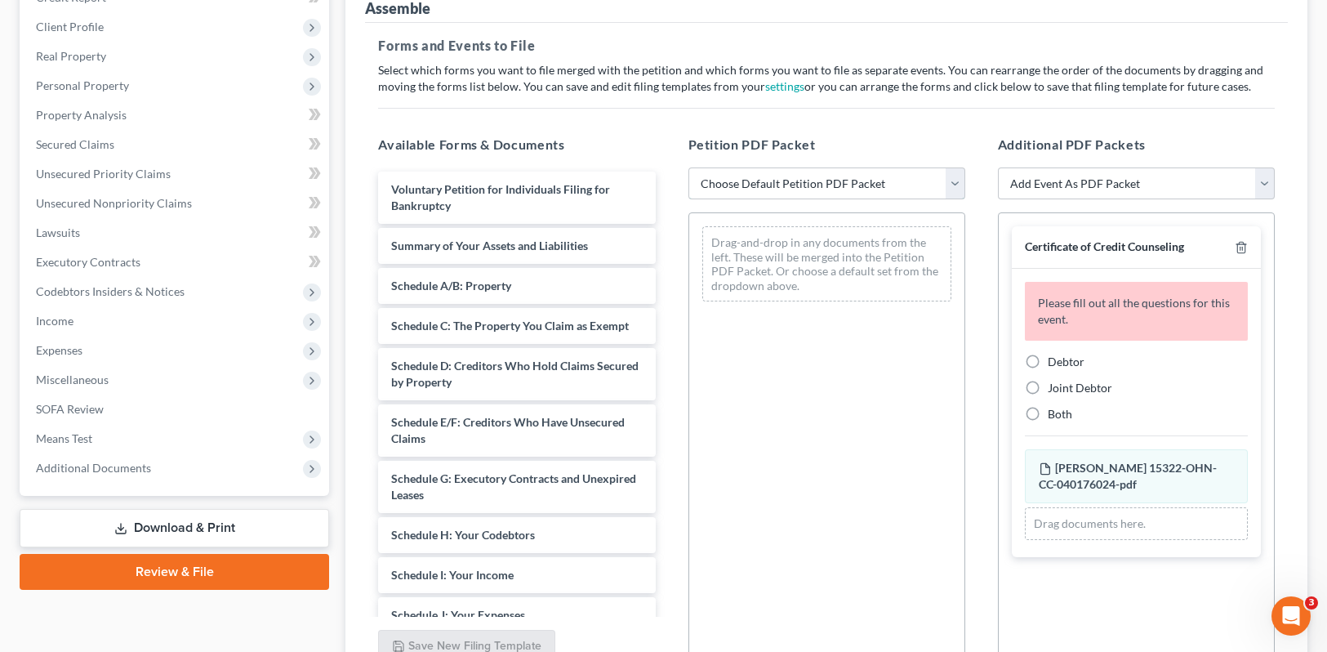
click at [945, 183] on select "Choose Default Petition PDF Packet Complete Bankruptcy Petition (all forms and …" at bounding box center [827, 183] width 277 height 33
select select "0"
click at [689, 167] on select "Choose Default Petition PDF Packet Complete Bankruptcy Petition (all forms and …" at bounding box center [827, 183] width 277 height 33
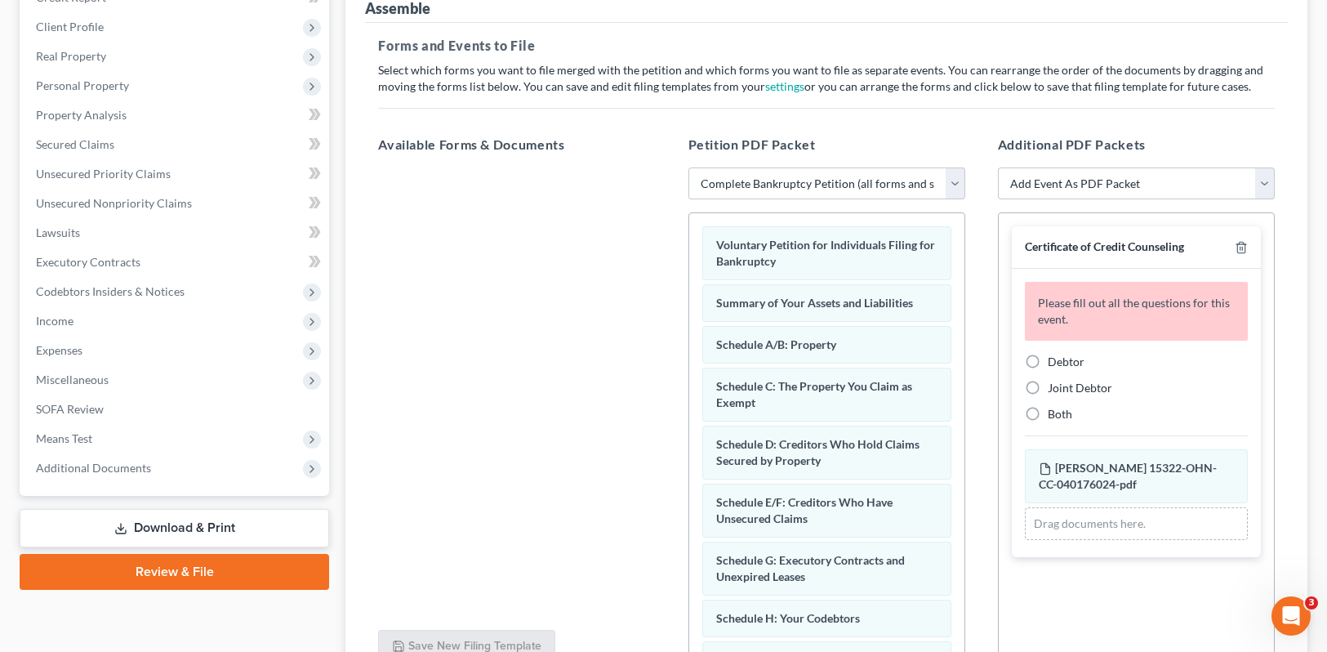
click at [1048, 359] on label "Debtor" at bounding box center [1066, 362] width 37 height 16
click at [1054, 359] on input "Debtor" at bounding box center [1059, 359] width 11 height 11
radio input "true"
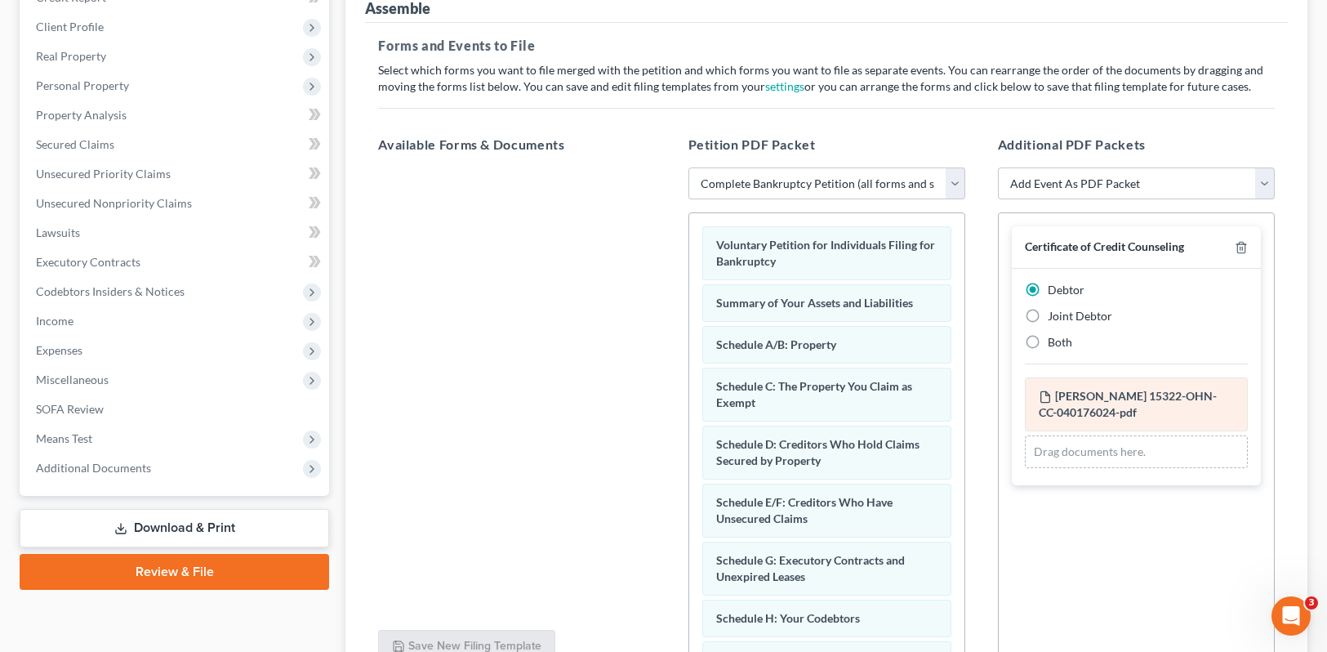
click at [1090, 408] on span "Murray, Gustave 15322-OHN-CC-040176024-pdf" at bounding box center [1128, 404] width 178 height 30
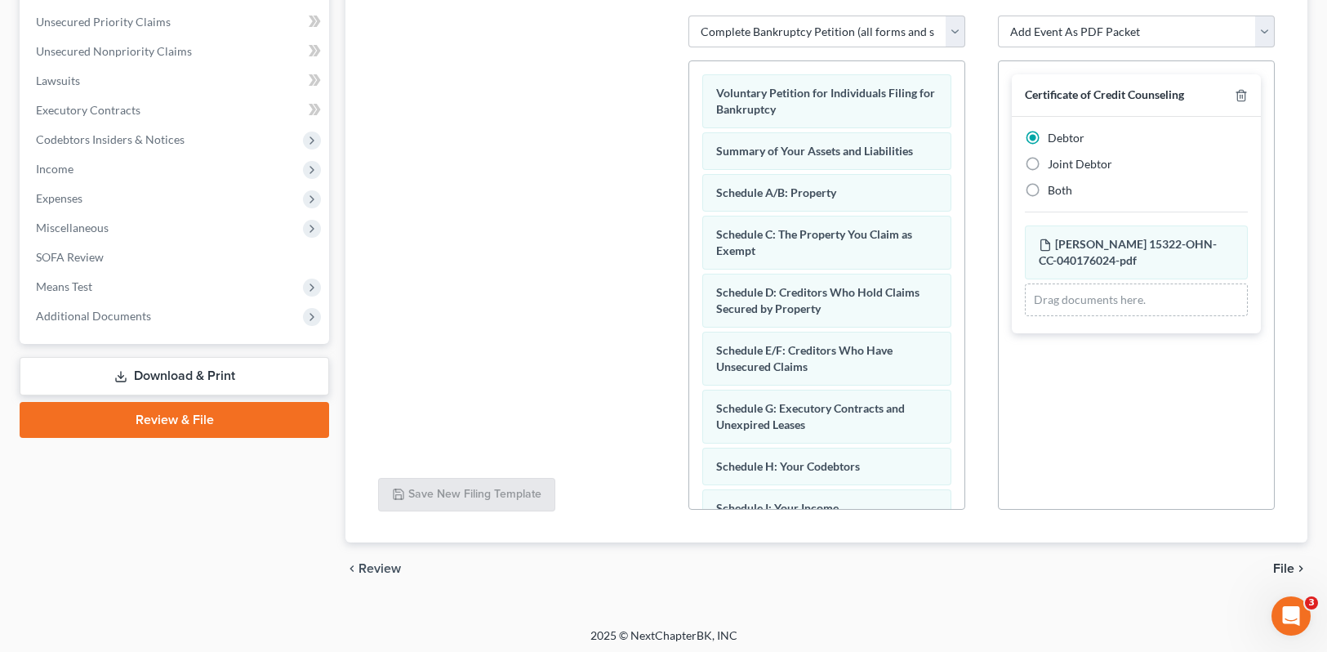
scroll to position [373, 0]
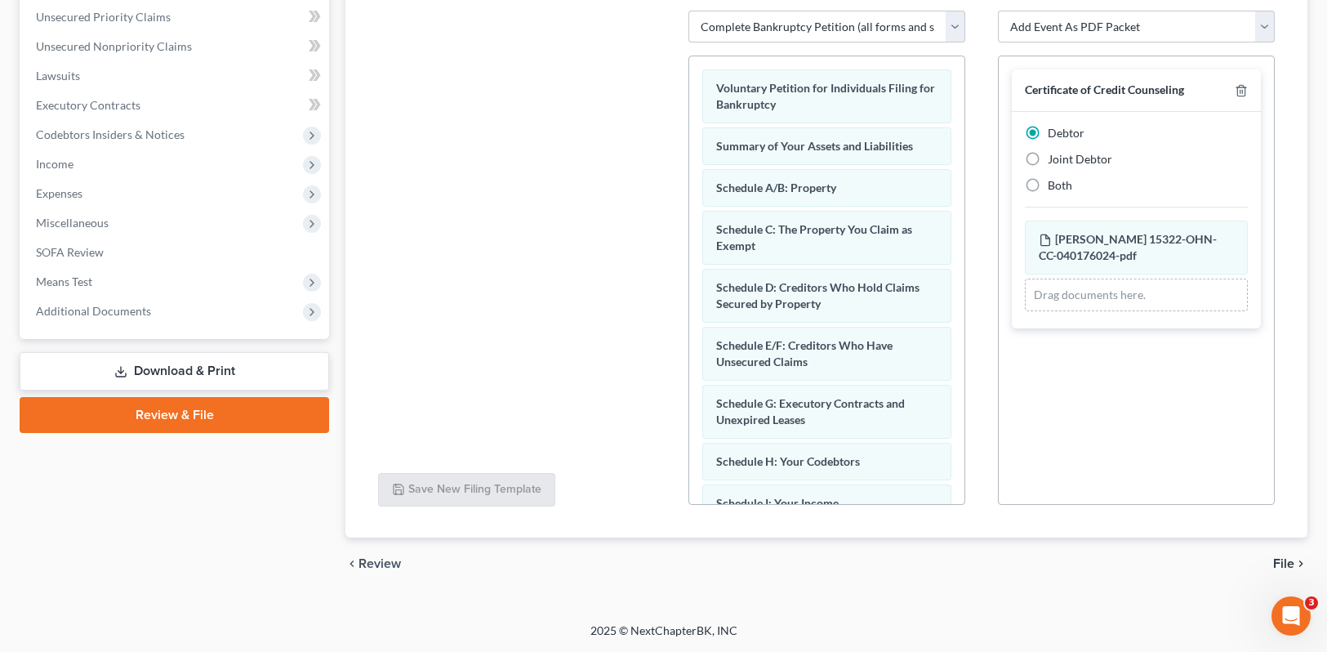
click at [1290, 566] on span "File" at bounding box center [1283, 563] width 21 height 13
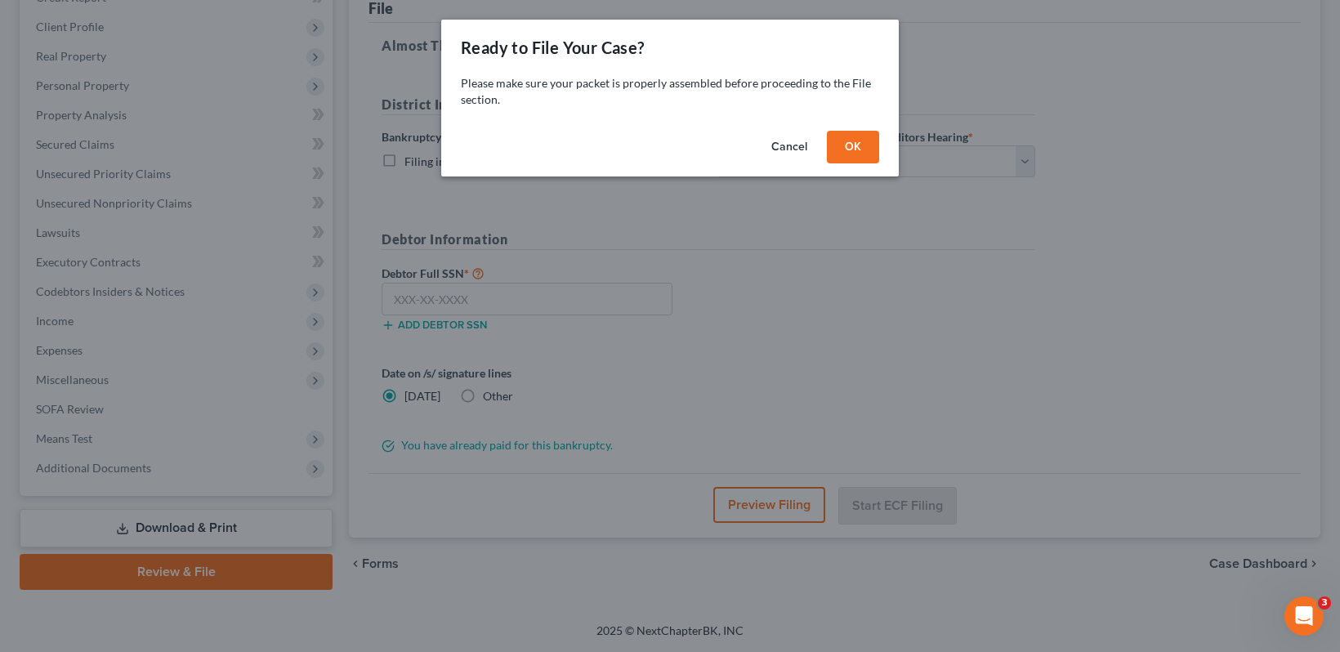
click at [854, 146] on button "OK" at bounding box center [853, 147] width 52 height 33
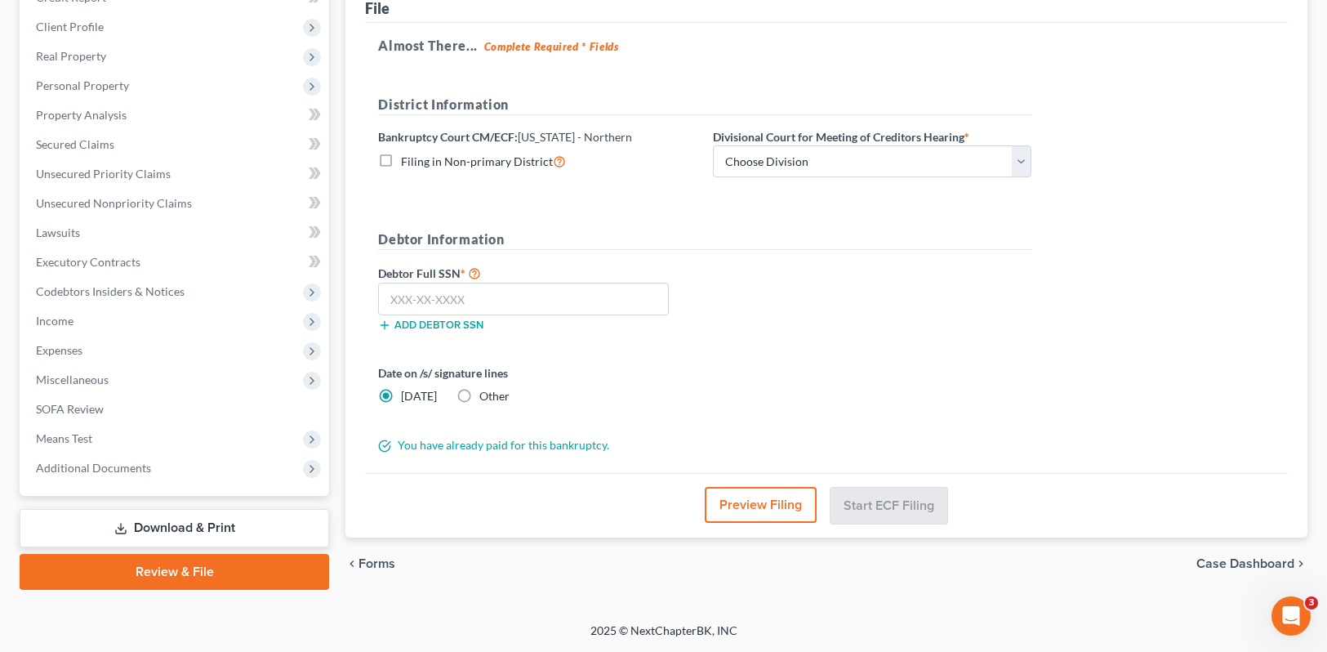
click at [401, 159] on label "Filing in Non-primary District" at bounding box center [483, 161] width 165 height 19
click at [408, 159] on input "Filing in Non-primary District" at bounding box center [413, 157] width 11 height 11
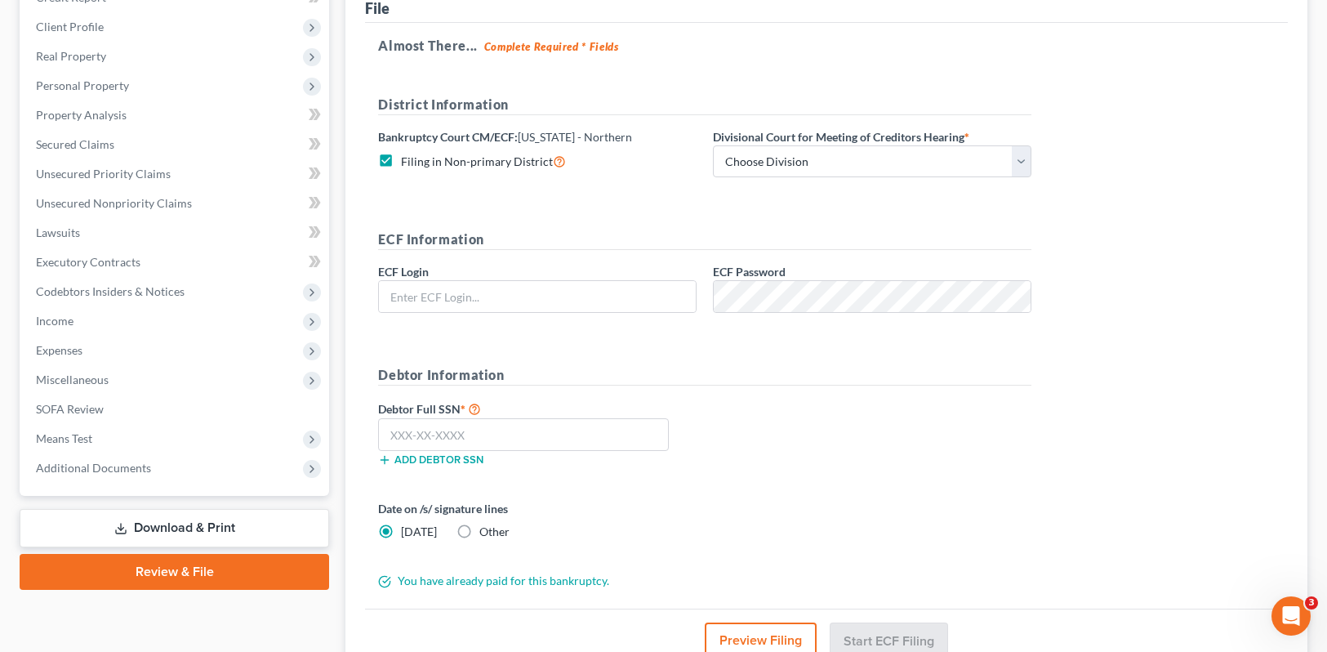
click at [401, 159] on label "Filing in Non-primary District" at bounding box center [483, 161] width 165 height 19
click at [408, 159] on input "Filing in Non-primary District" at bounding box center [413, 157] width 11 height 11
checkbox input "false"
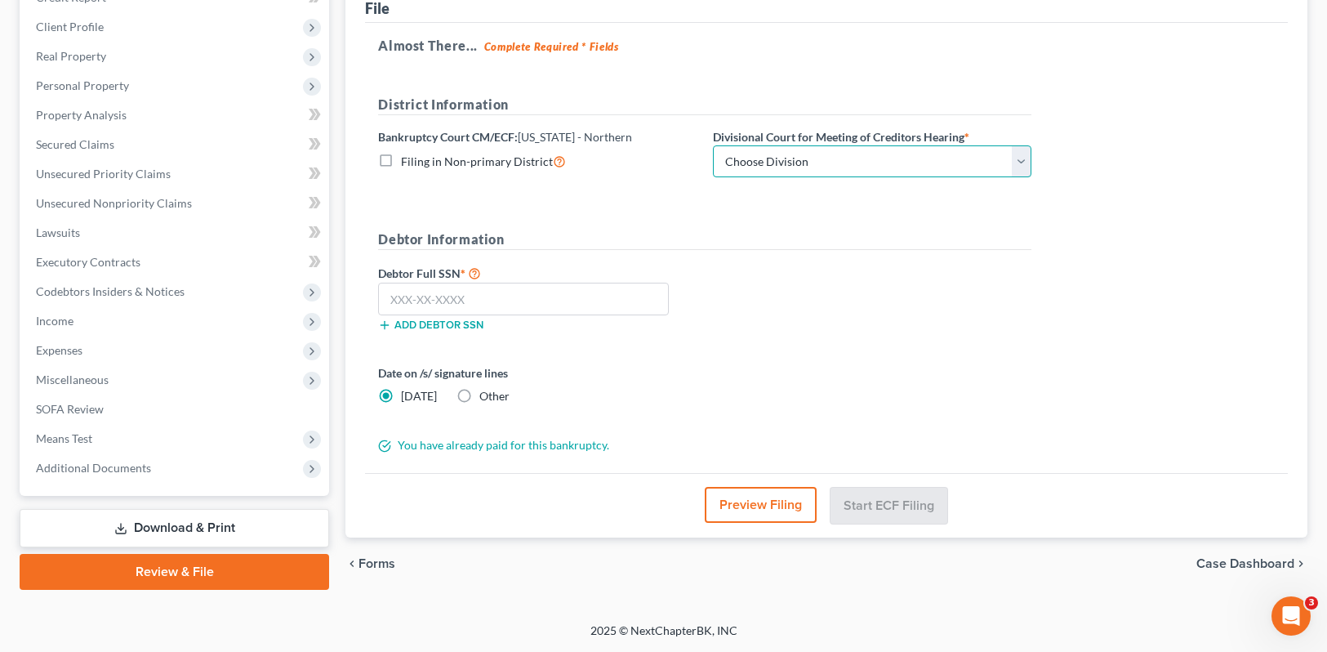
click at [1015, 168] on select "Choose Division Akron Canton Cleveland Toledo Youngstown" at bounding box center [872, 161] width 319 height 33
select select "3"
click at [713, 145] on select "Choose Division Akron Canton Cleveland Toledo Youngstown" at bounding box center [872, 161] width 319 height 33
click at [525, 283] on input "text" at bounding box center [523, 299] width 291 height 33
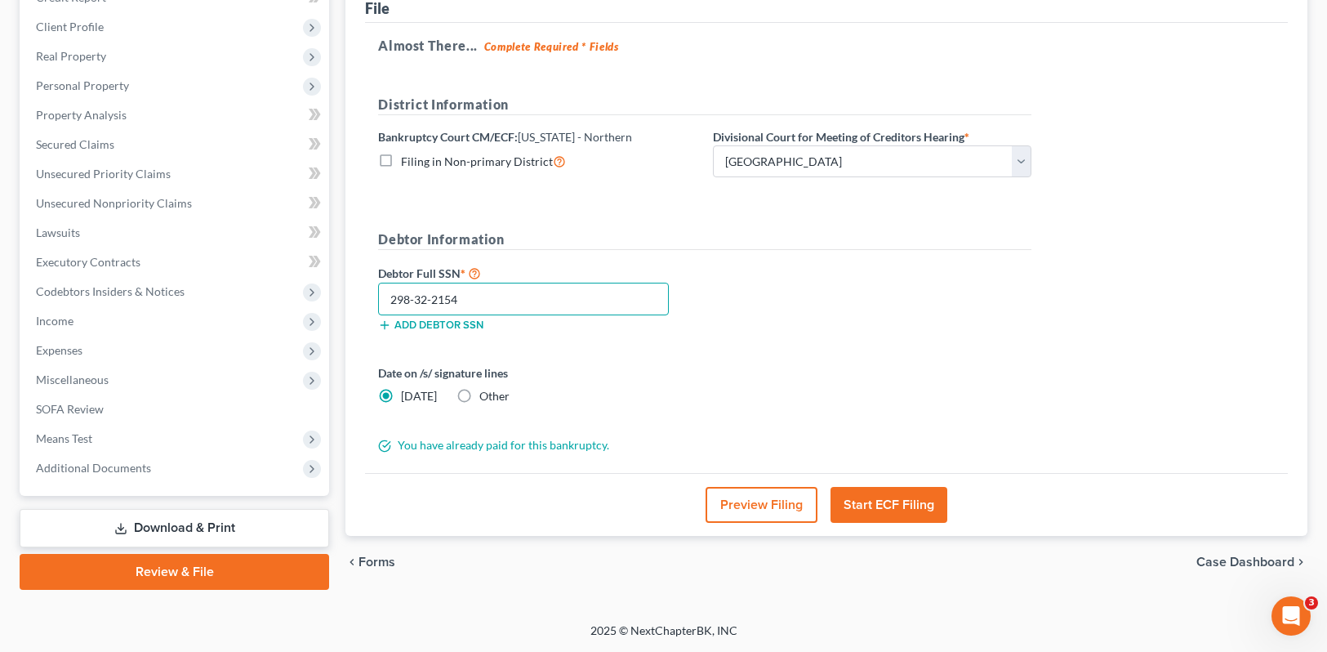
type input "298-32-2154"
click at [879, 504] on button "Start ECF Filing" at bounding box center [889, 505] width 117 height 36
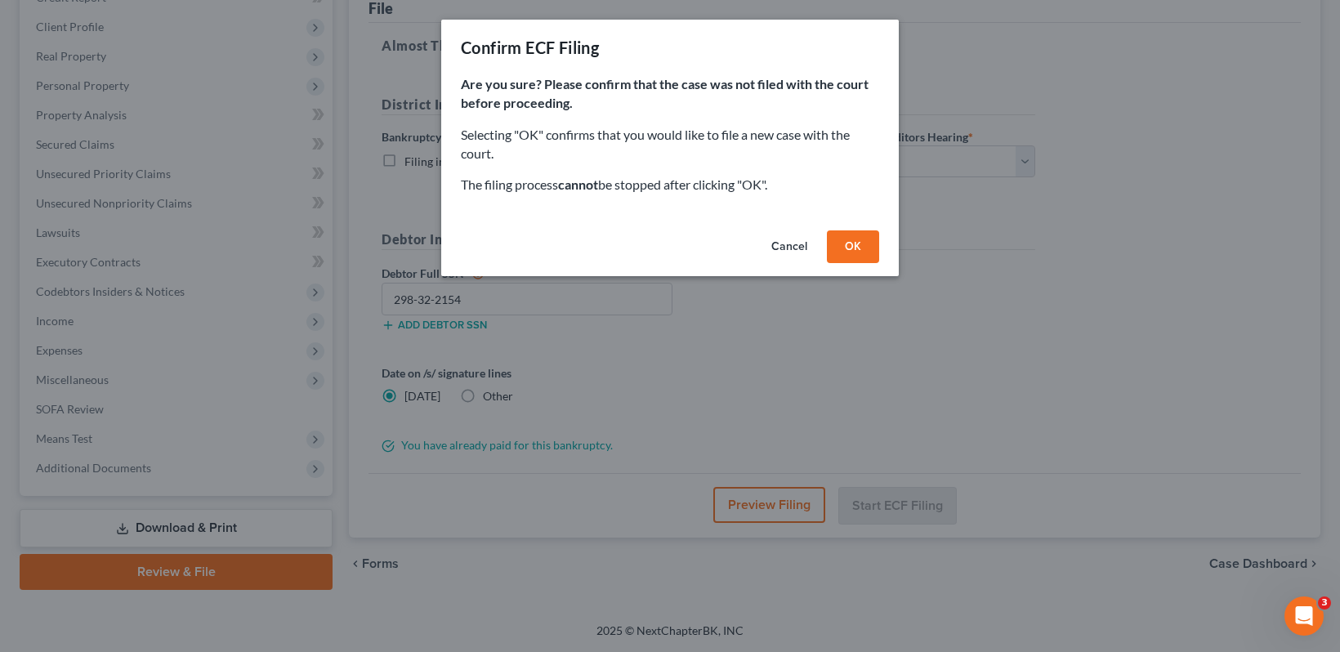
click at [854, 241] on button "OK" at bounding box center [853, 246] width 52 height 33
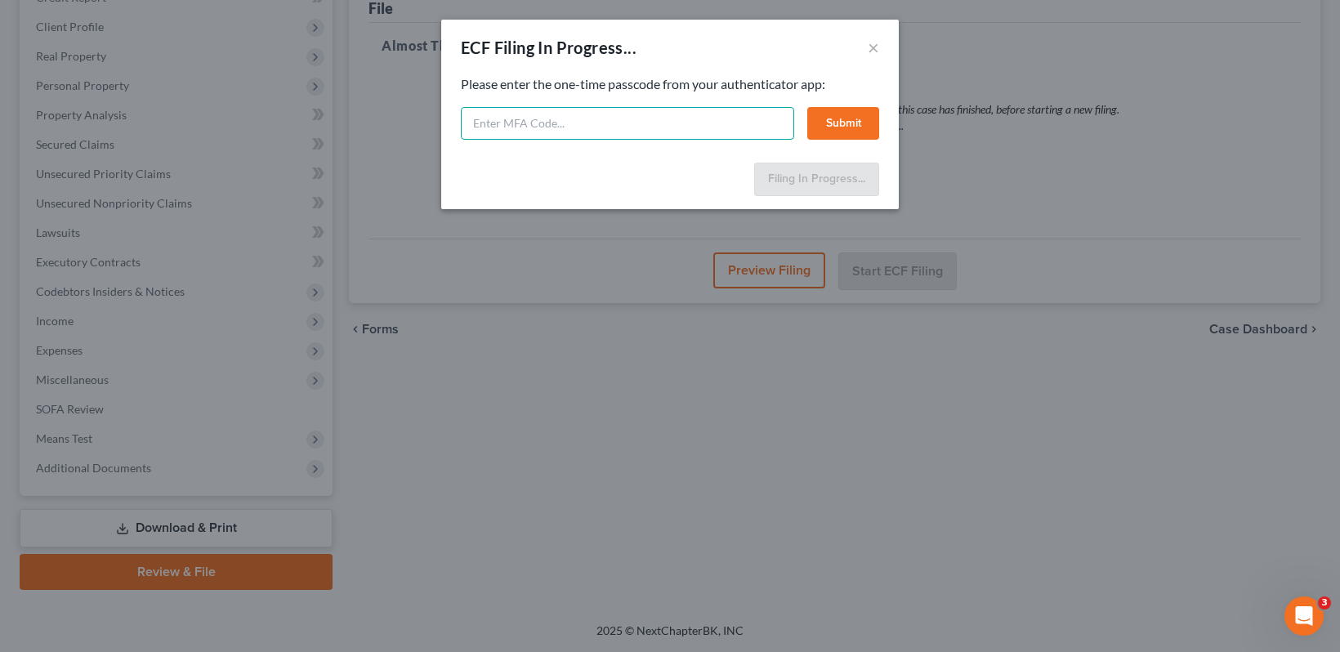
click at [653, 128] on input "text" at bounding box center [627, 123] width 333 height 33
type input "753980"
click at [829, 116] on button "Submit" at bounding box center [843, 123] width 72 height 33
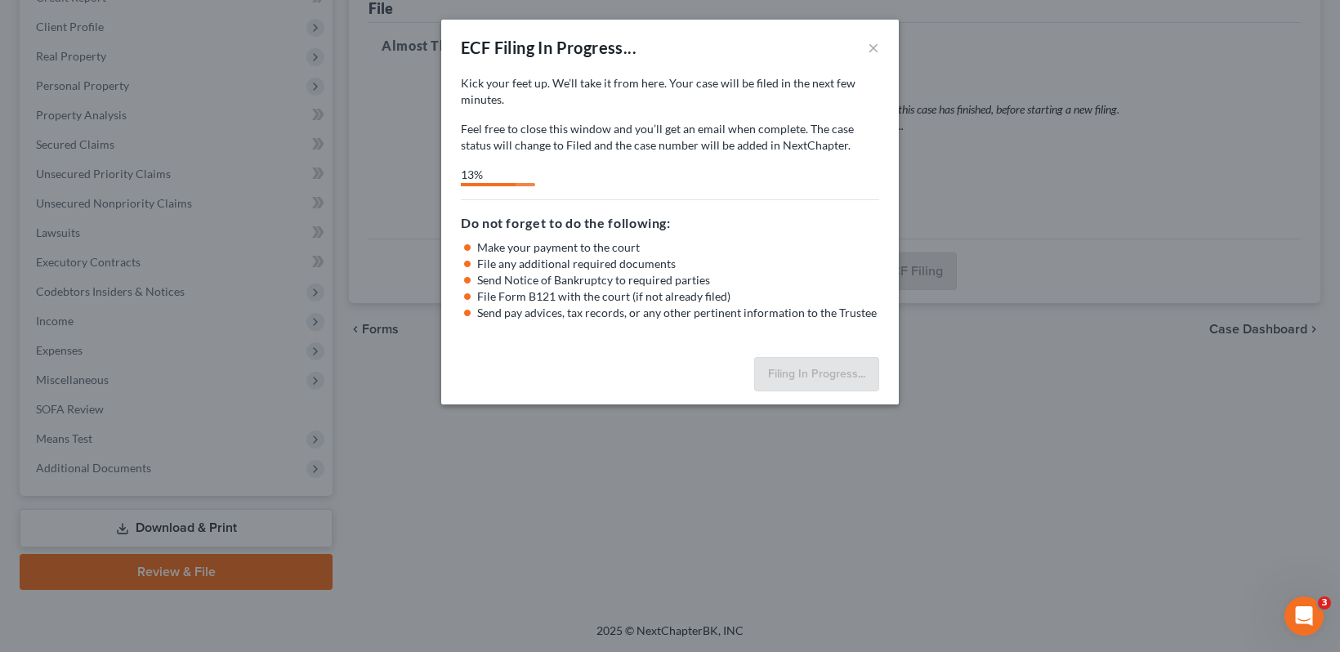
select select "3"
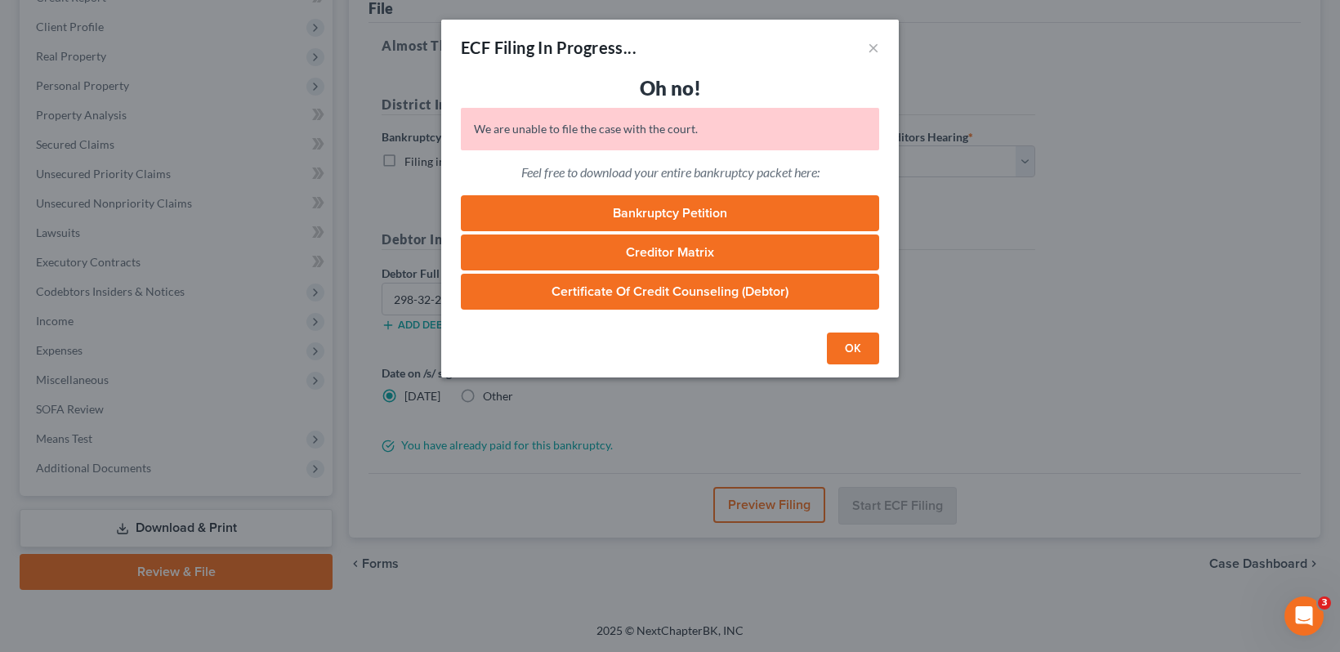
click at [696, 208] on link "Bankruptcy Petition" at bounding box center [670, 213] width 418 height 36
